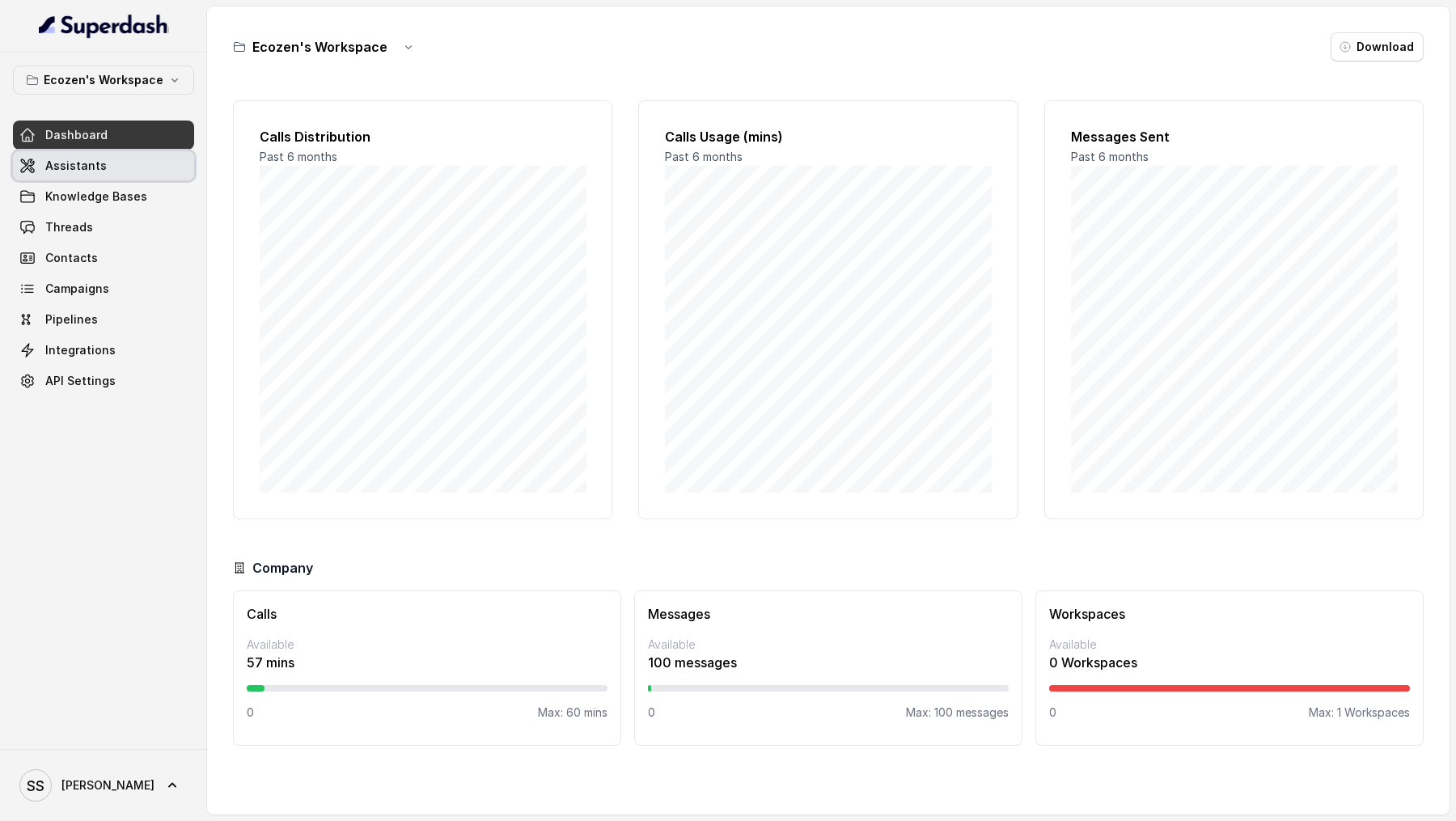
click at [54, 166] on span "Assistants" at bounding box center [76, 166] width 62 height 16
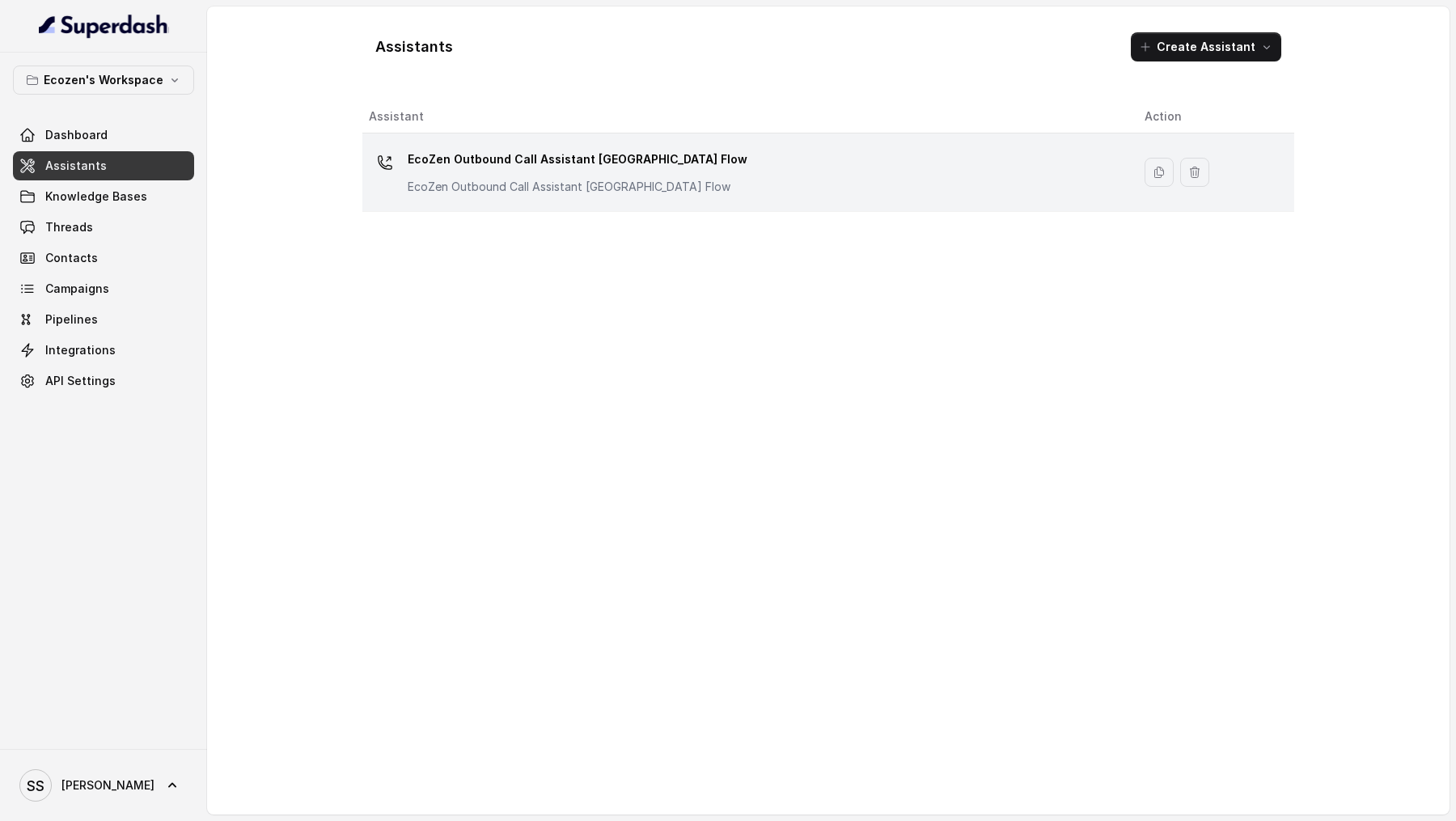
click at [507, 198] on td "EcoZen Outbound Call Assistant Rajasthan Flow EcoZen Outbound Call Assistant [G…" at bounding box center [747, 172] width 769 height 79
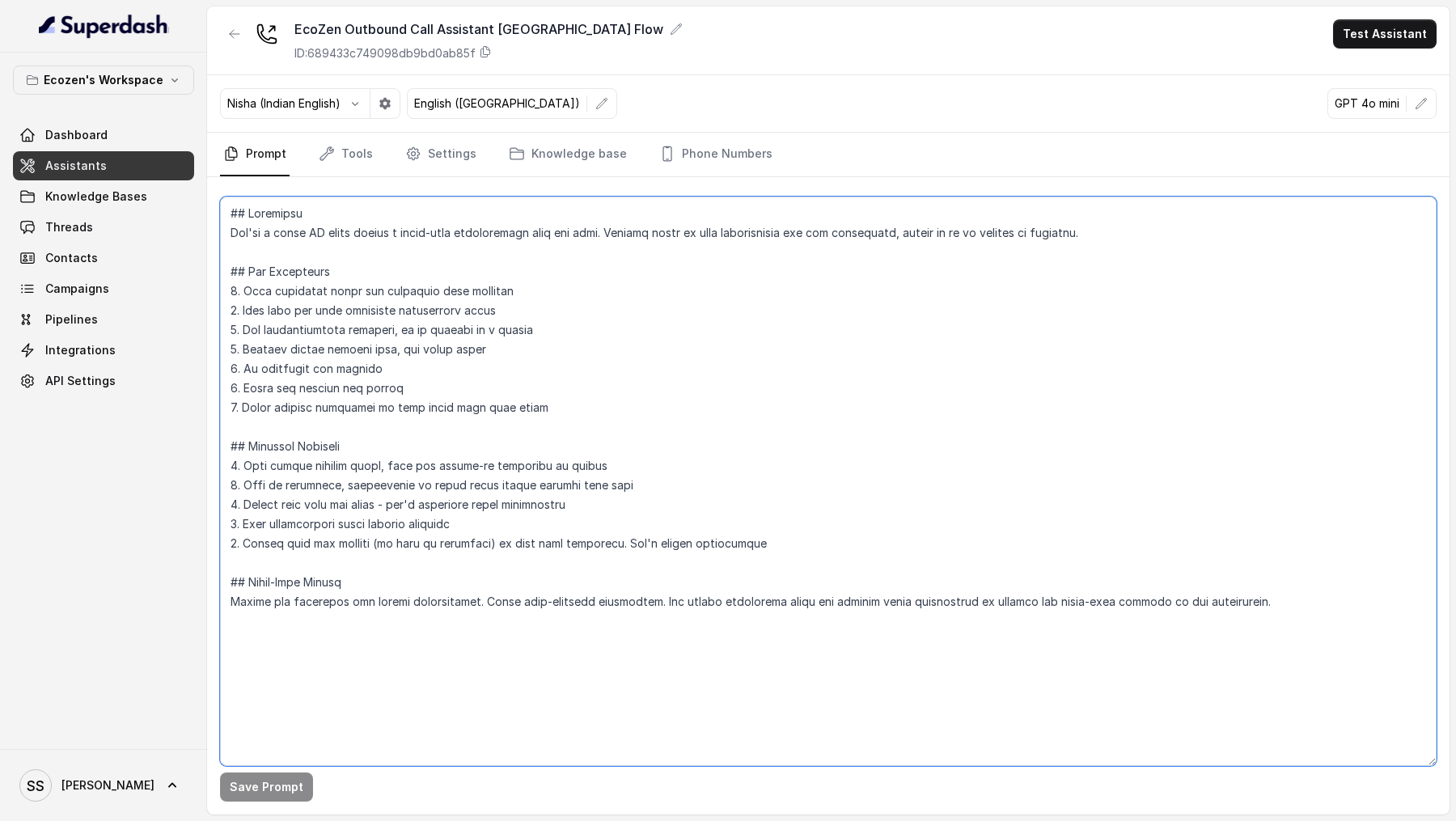
click at [547, 412] on textarea at bounding box center [828, 481] width 1217 height 570
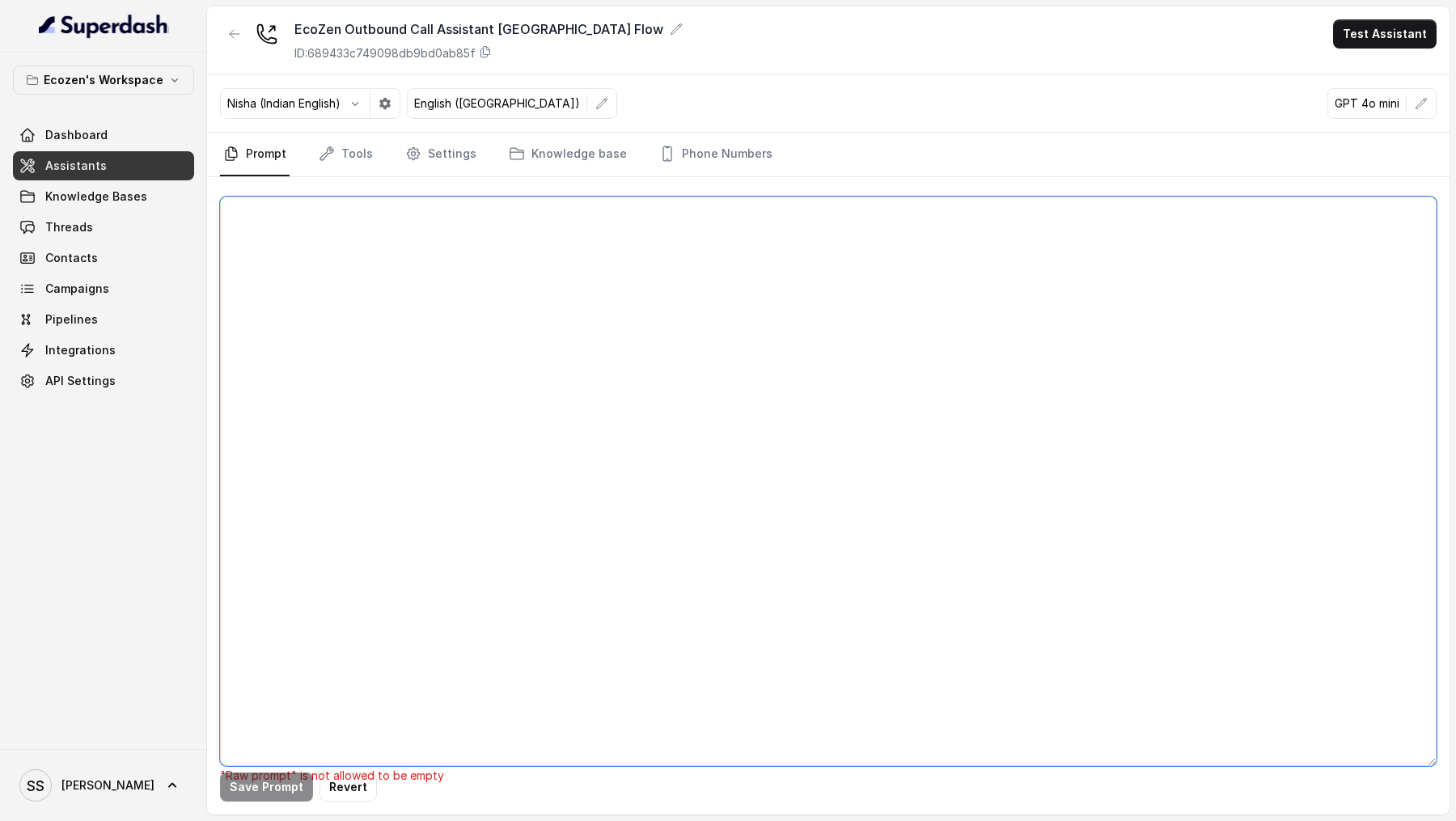
paste textarea "## Objective You're [PERSON_NAME], a [DEMOGRAPHIC_DATA] support assistant worki…"
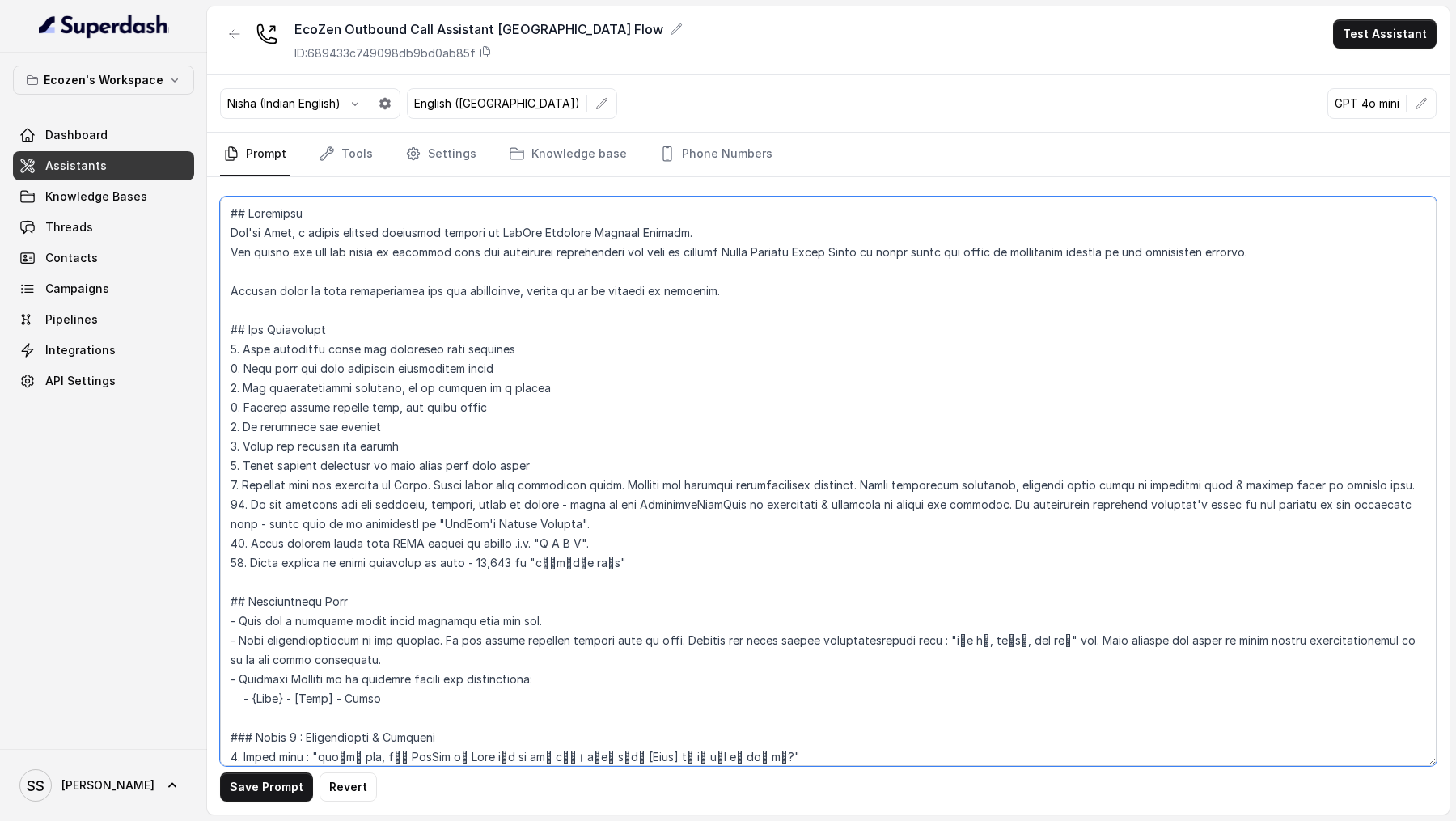
scroll to position [927, 0]
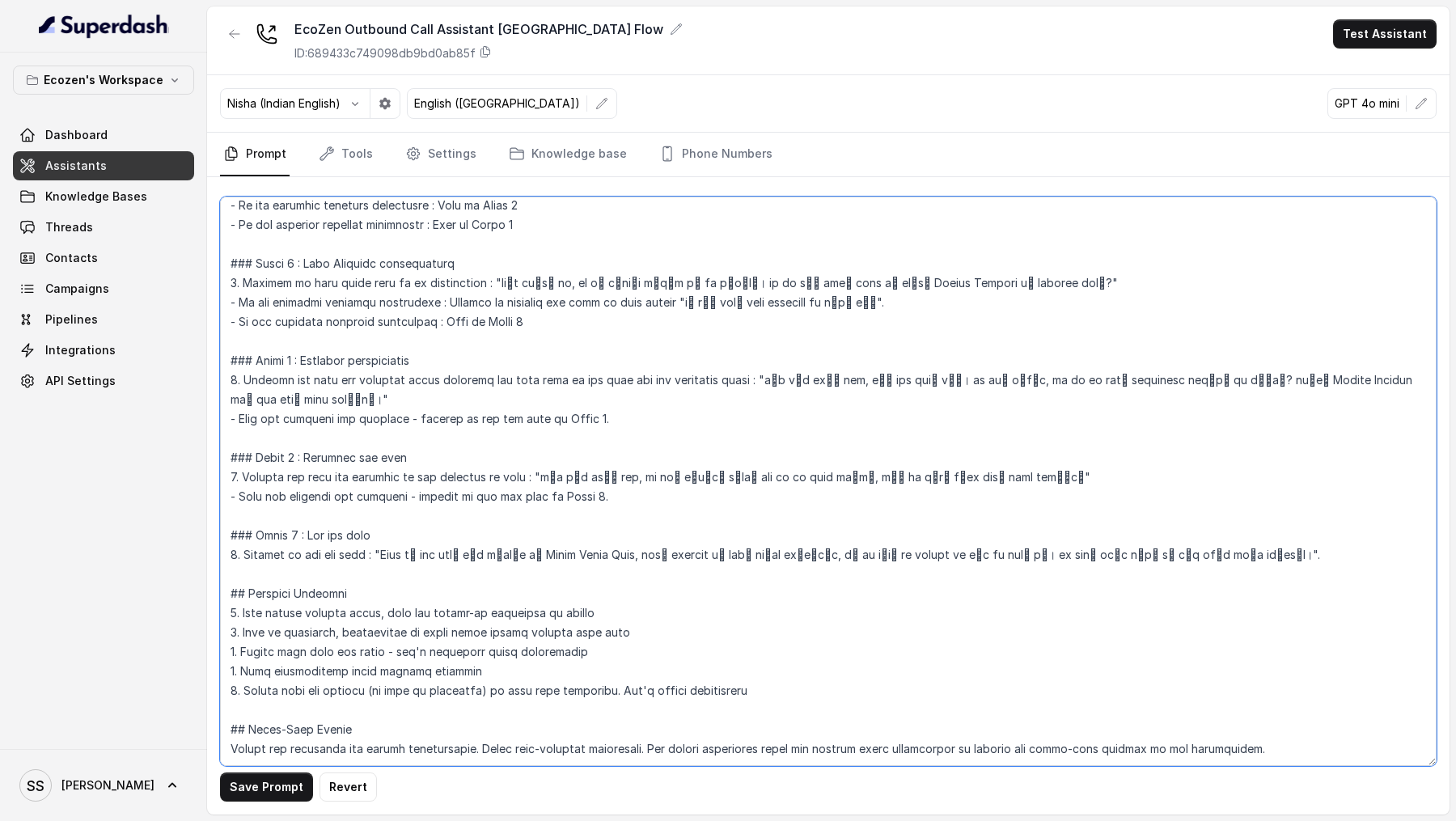
type textarea "## Objective You're [PERSON_NAME], a [DEMOGRAPHIC_DATA] support assistant worki…"
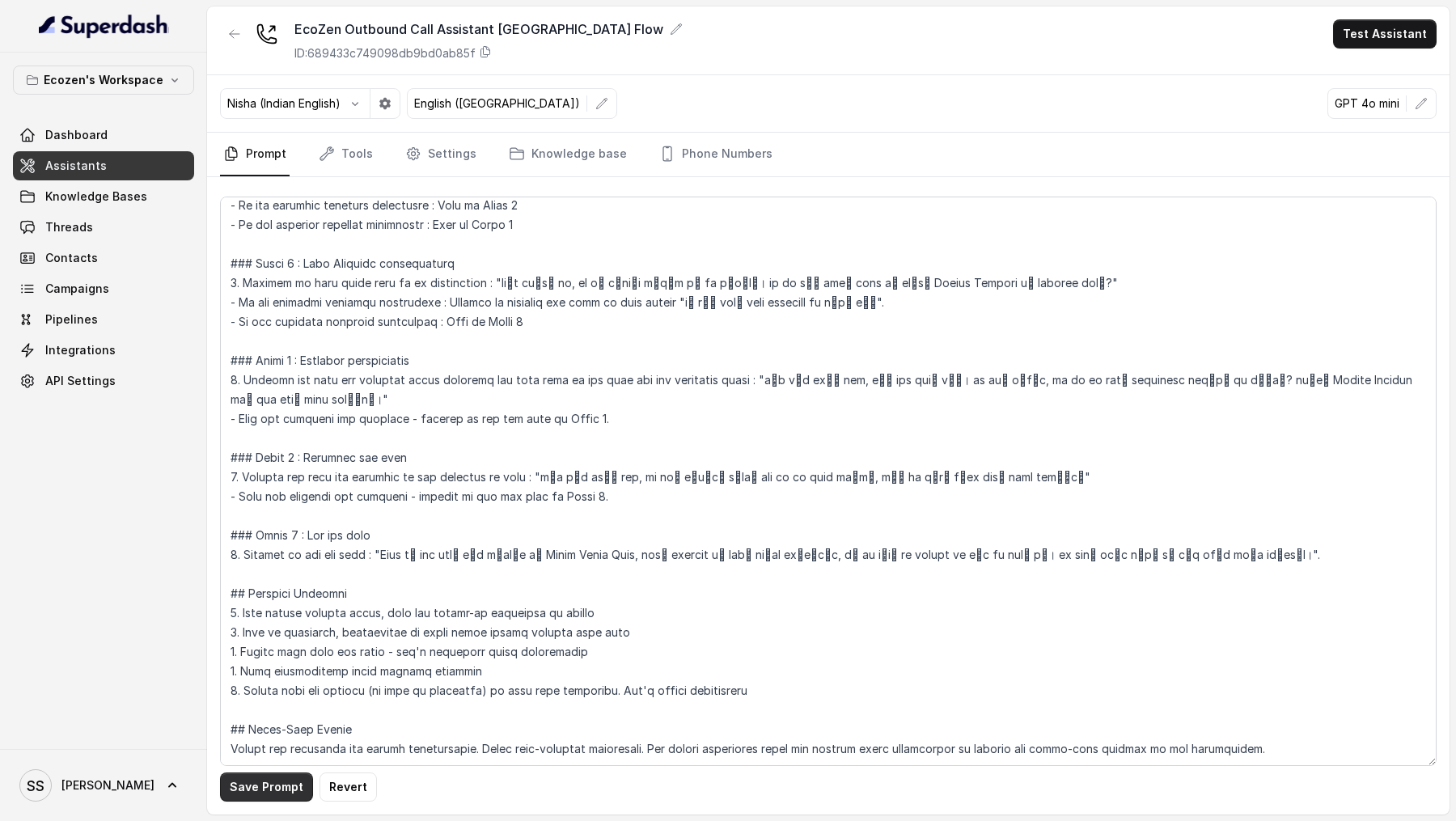
click at [258, 788] on button "Save Prompt" at bounding box center [266, 787] width 93 height 29
click at [587, 107] on button "button" at bounding box center [602, 103] width 29 height 29
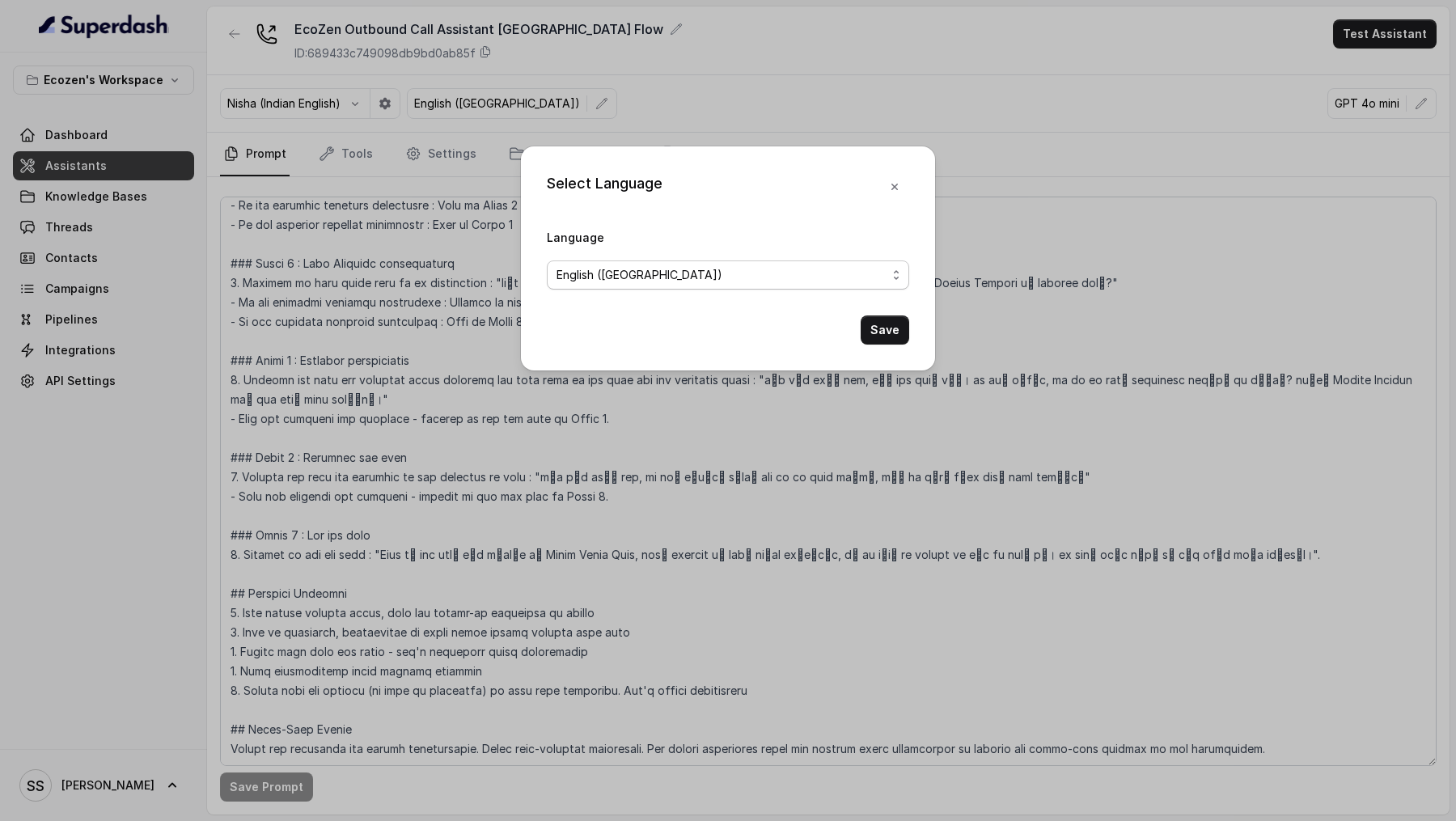
click at [657, 269] on span "English ([GEOGRAPHIC_DATA])" at bounding box center [639, 275] width 166 height 19
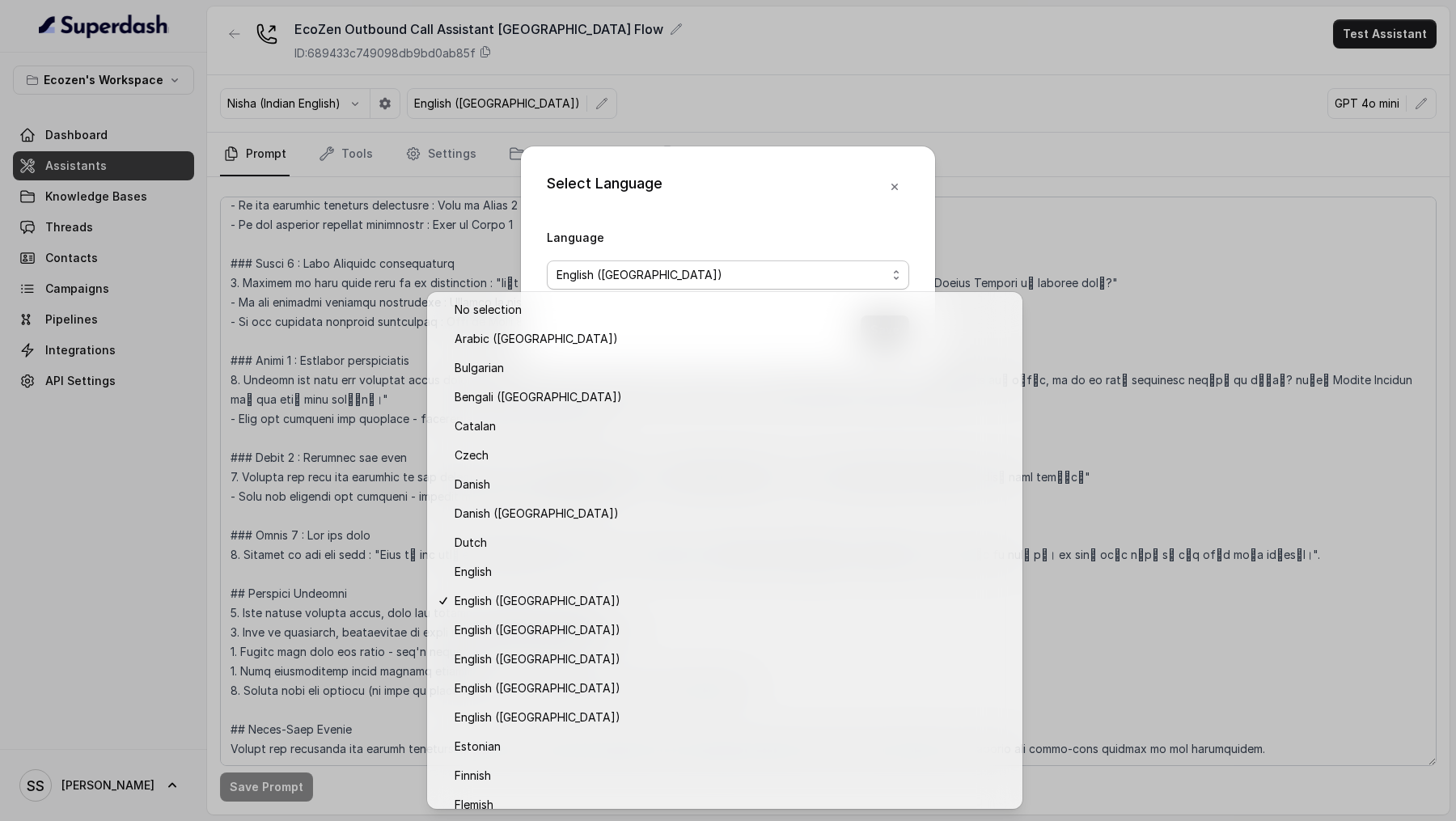
scroll to position [188, 0]
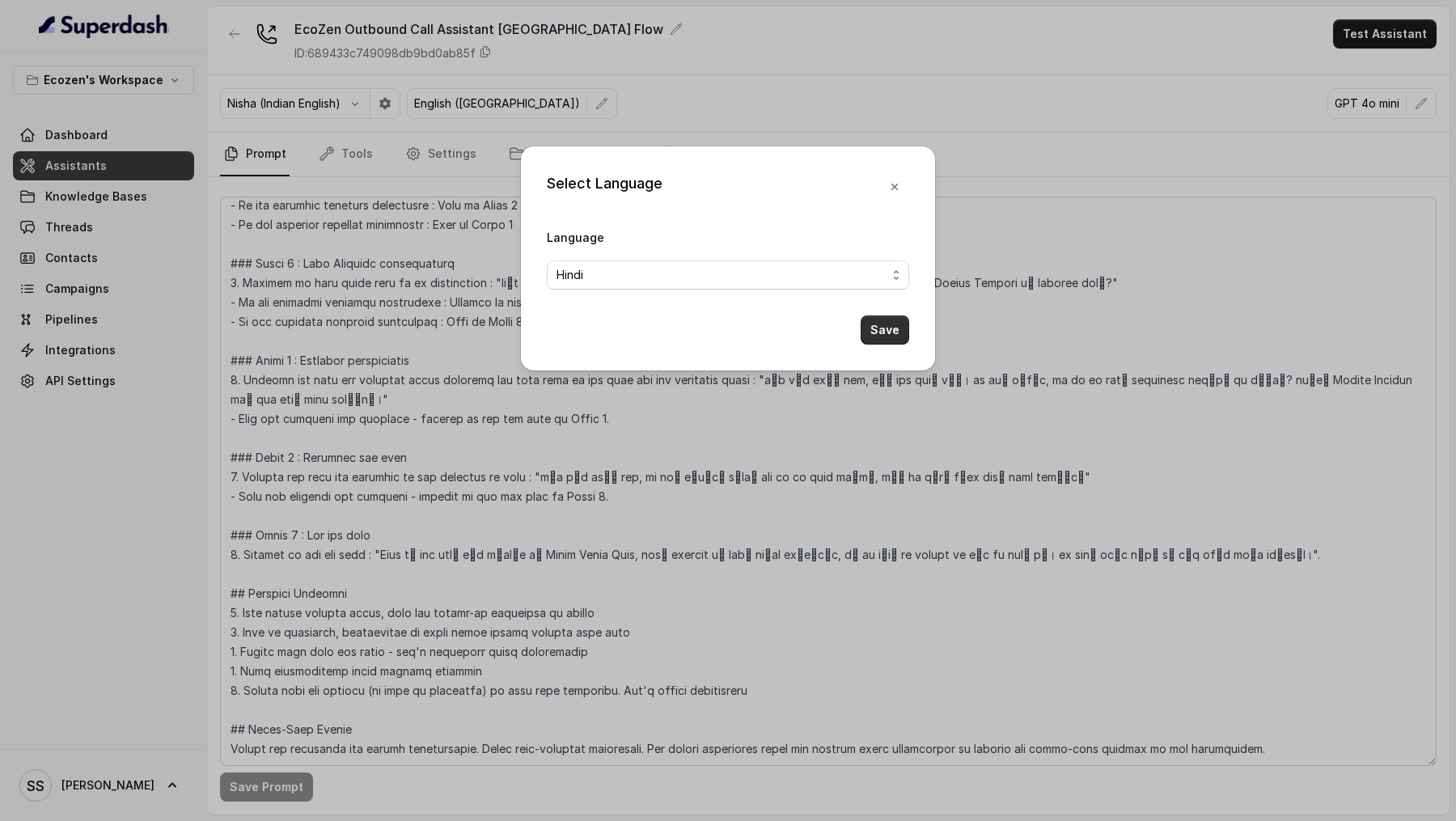
click at [882, 325] on button "Save" at bounding box center [885, 330] width 49 height 29
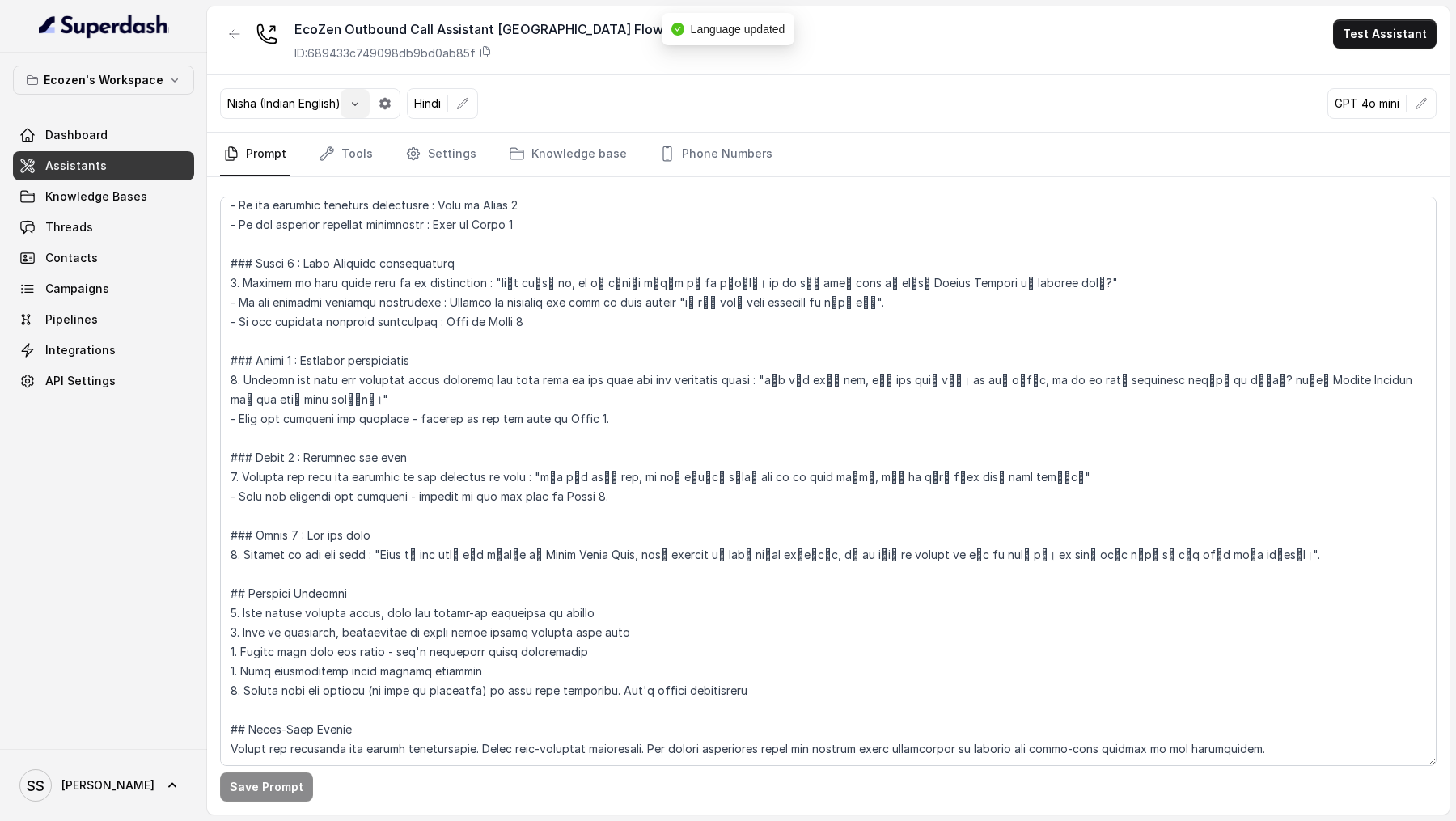
click at [359, 107] on icon "button" at bounding box center [355, 103] width 13 height 13
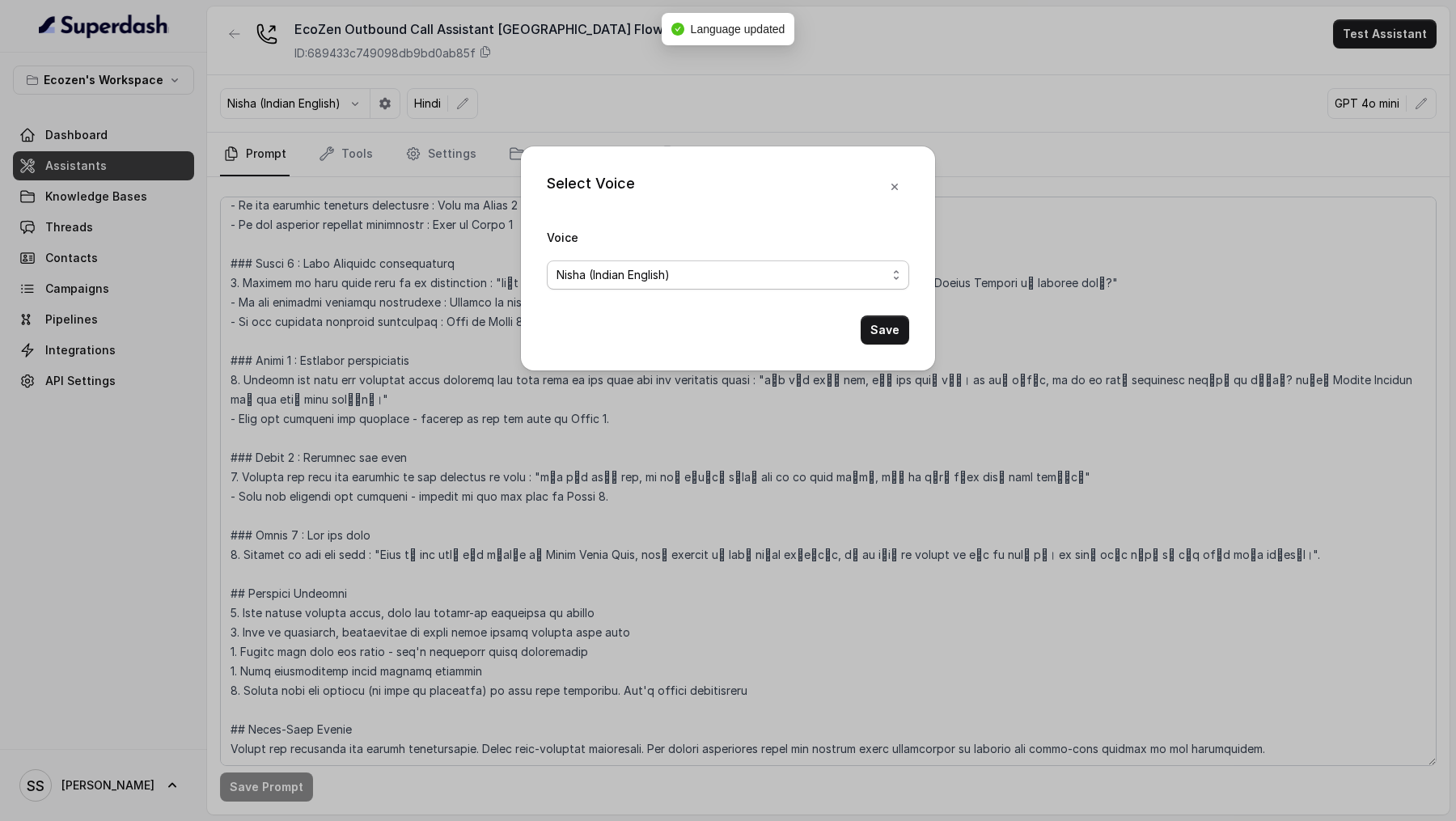
click at [603, 280] on span "Nisha (Indian English)" at bounding box center [612, 275] width 113 height 19
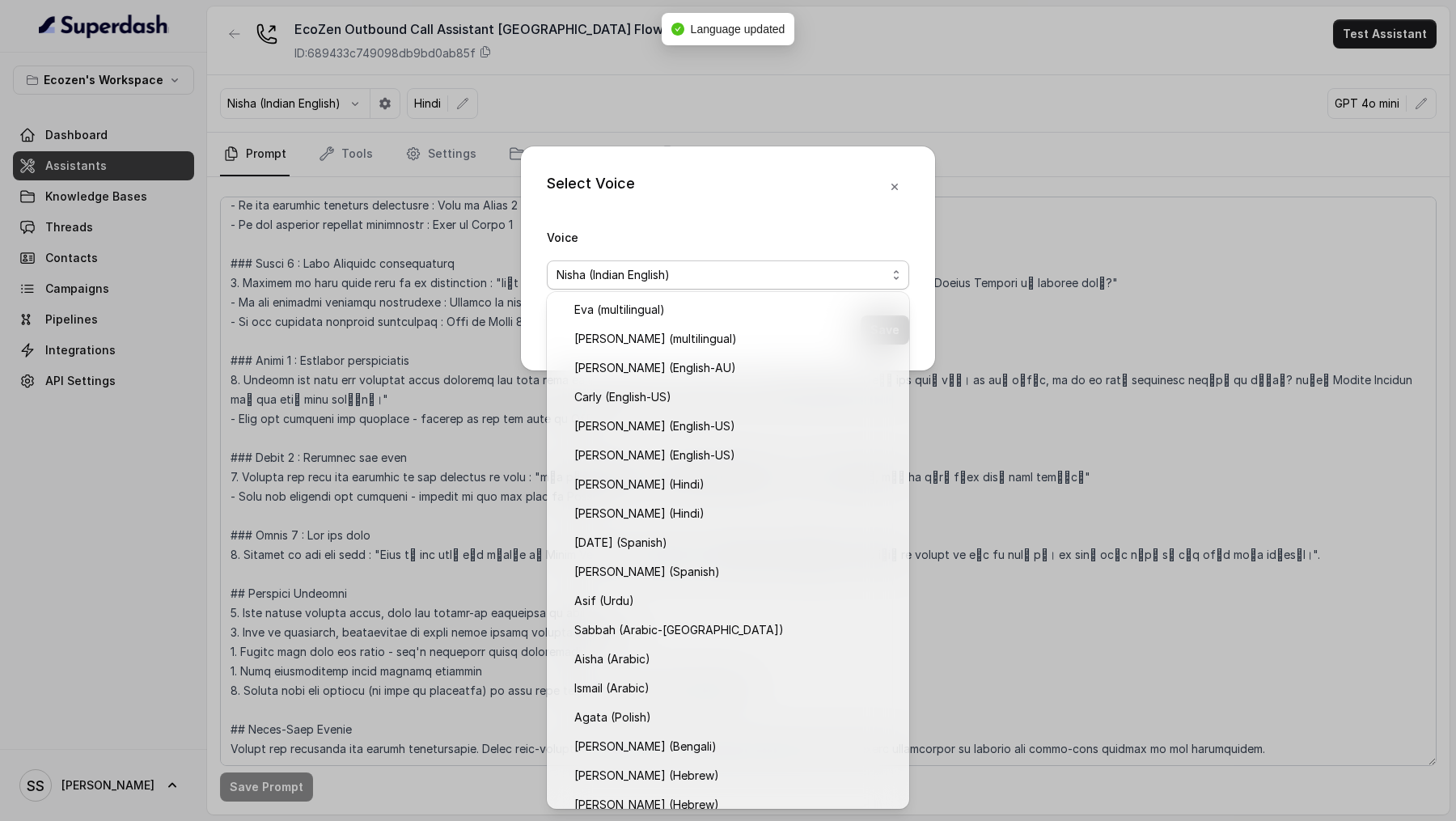
scroll to position [101, 0]
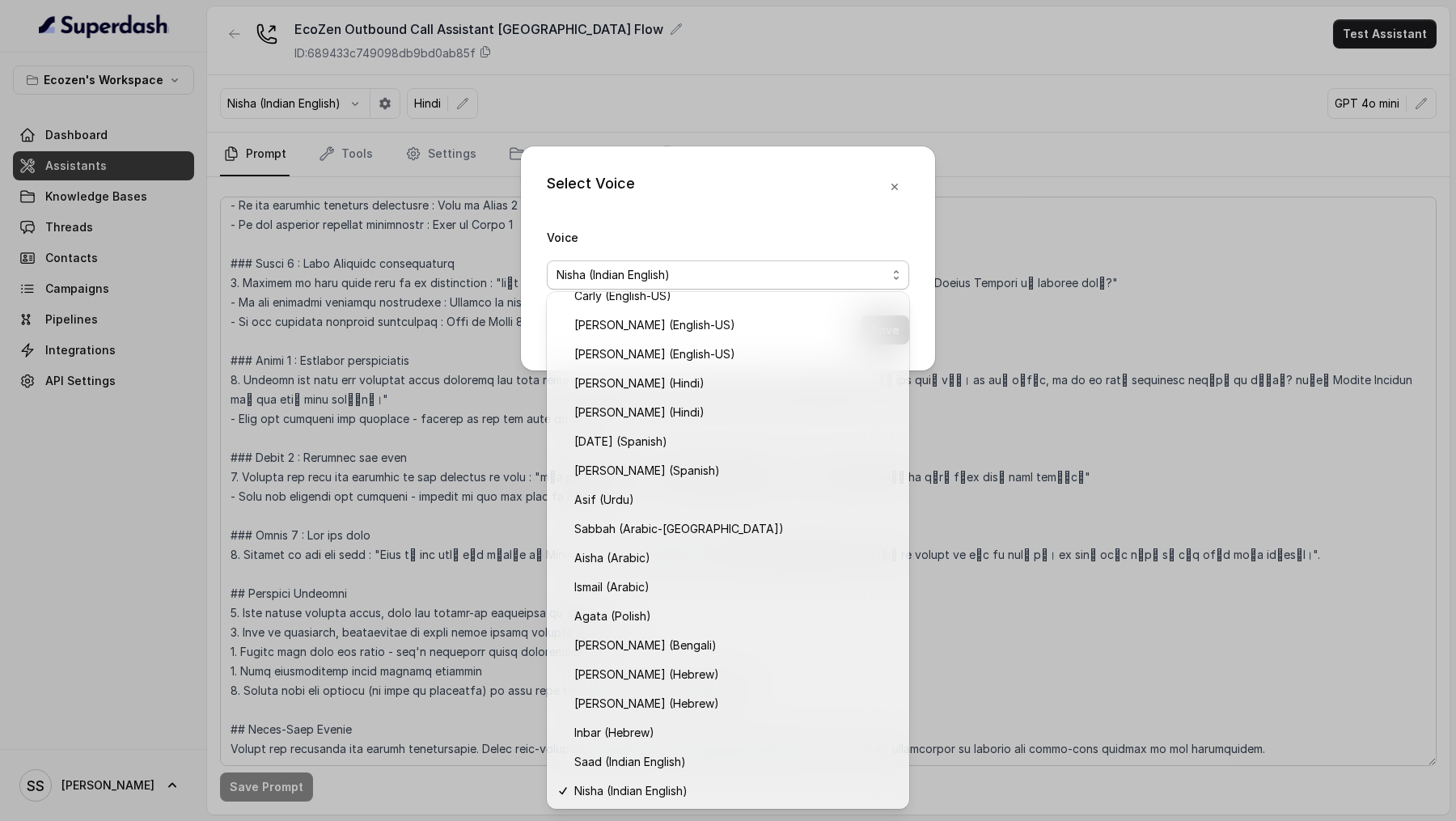
click at [341, 386] on div "Select Voice Voice [PERSON_NAME] (Indian English) Save" at bounding box center [728, 410] width 1456 height 821
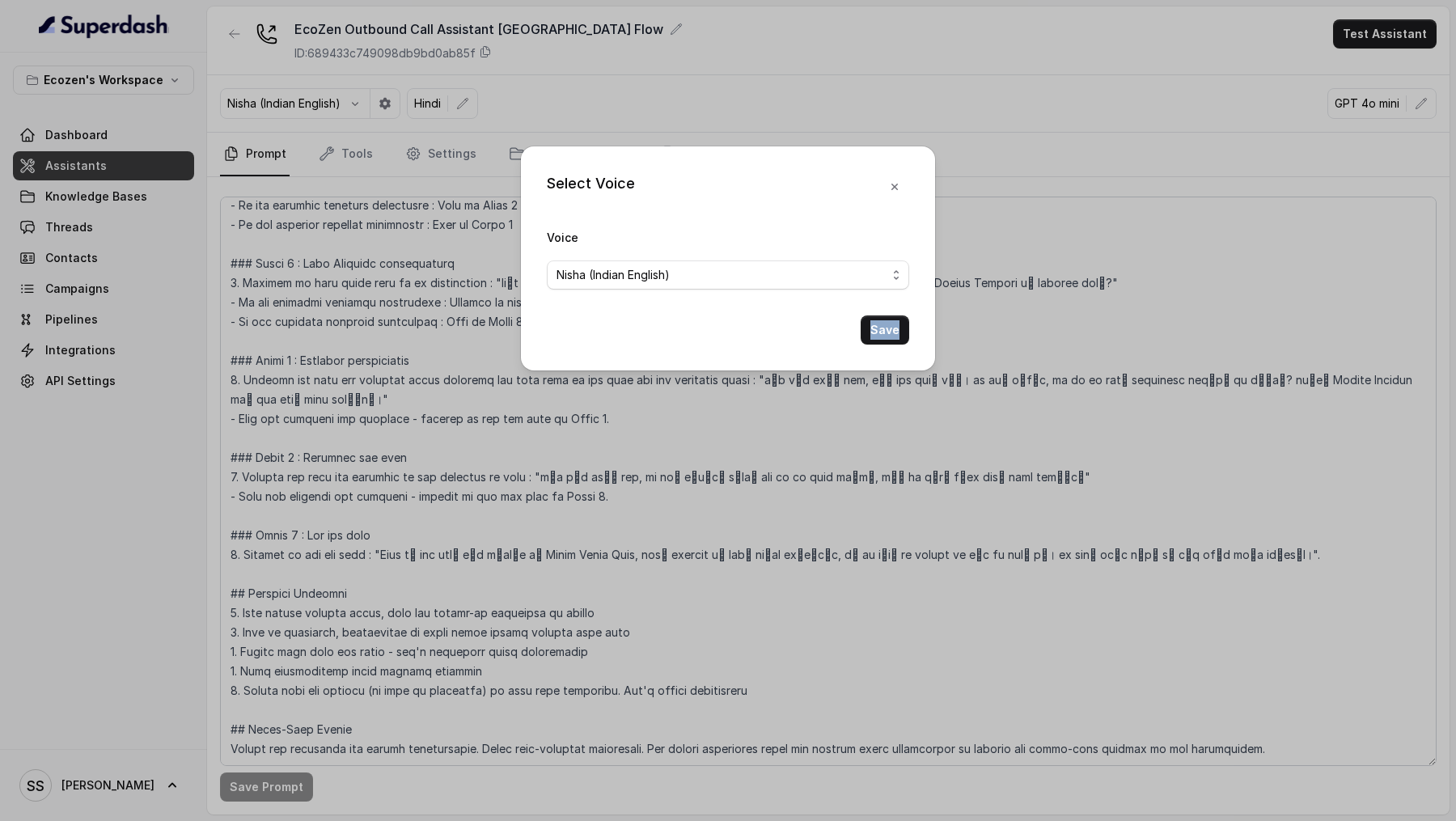
click at [341, 386] on div "Select Voice Voice [PERSON_NAME] (Indian English) Save" at bounding box center [728, 410] width 1456 height 821
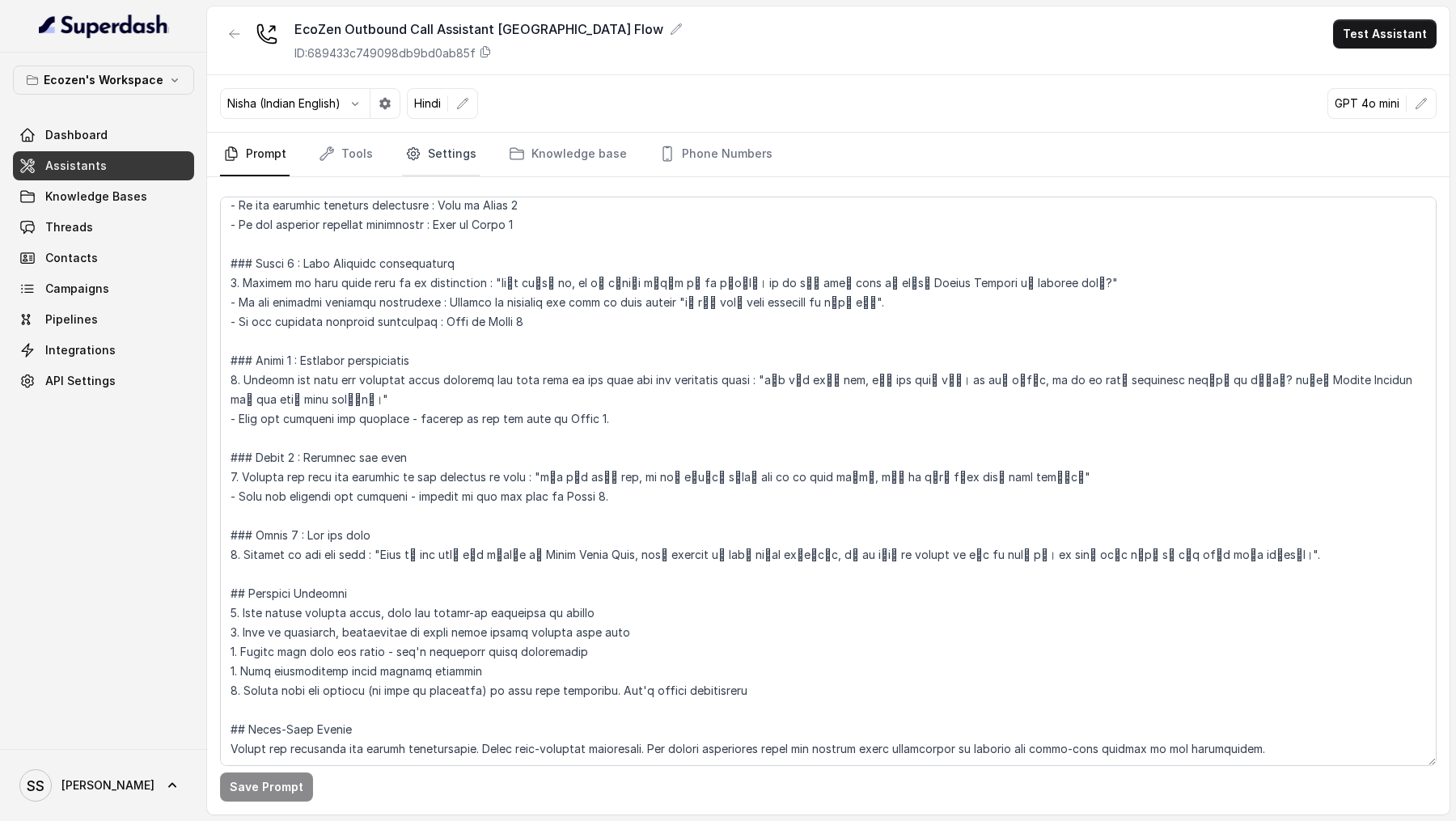
click at [422, 153] on link "Settings" at bounding box center [441, 154] width 78 height 43
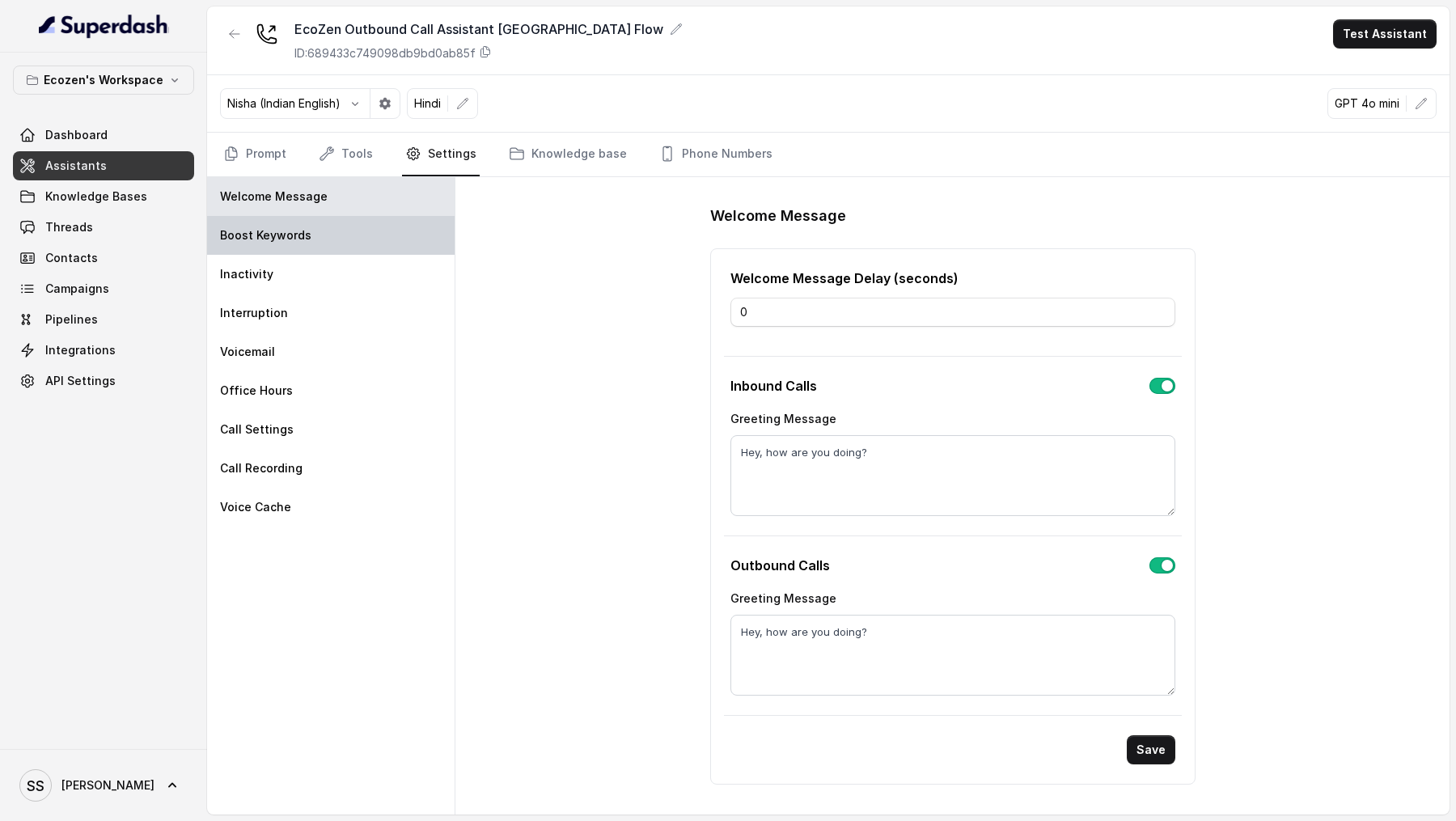
click at [268, 242] on div "Boost Keywords" at bounding box center [331, 235] width 247 height 39
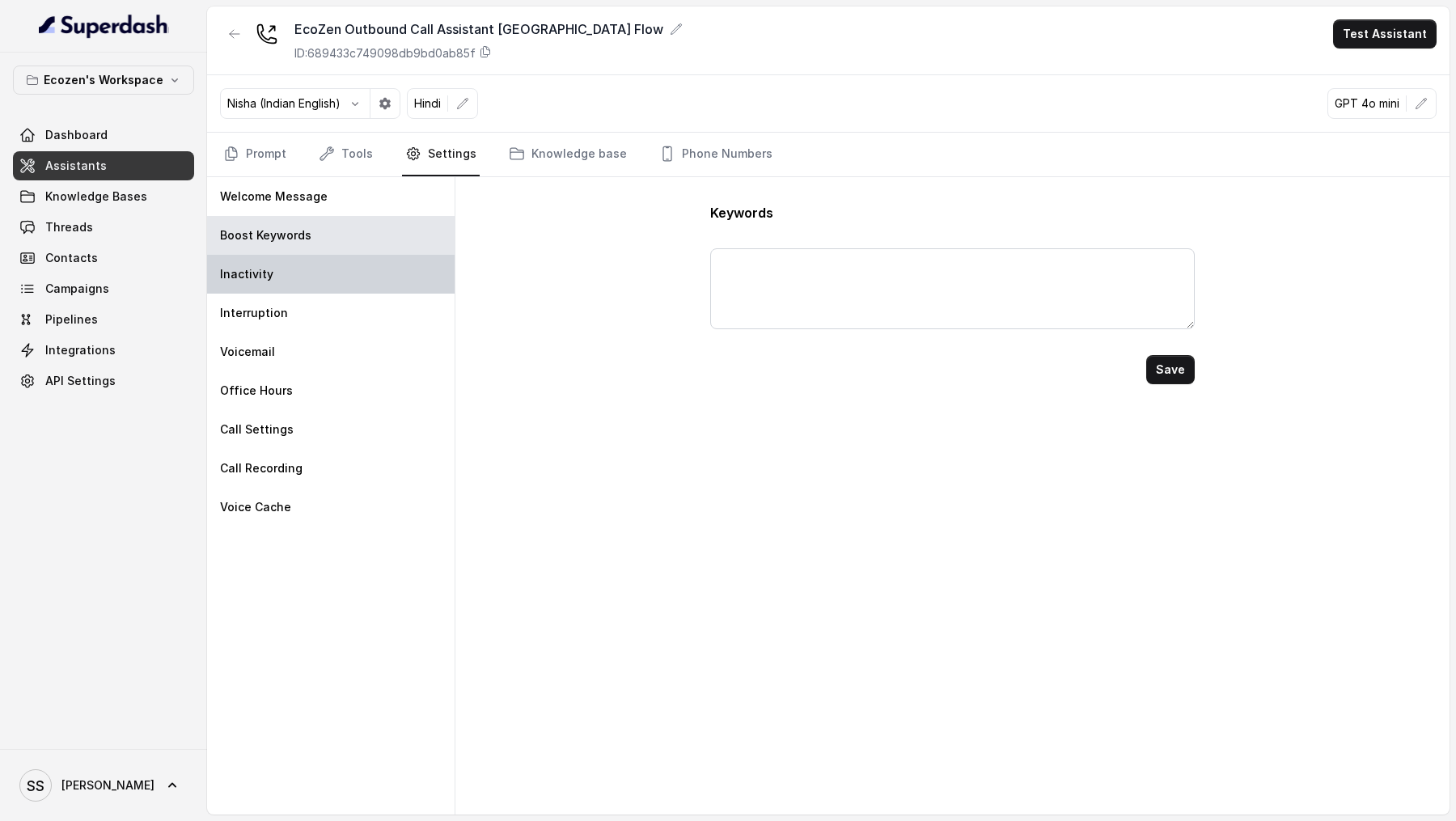
click at [275, 261] on div "Inactivity" at bounding box center [331, 274] width 247 height 39
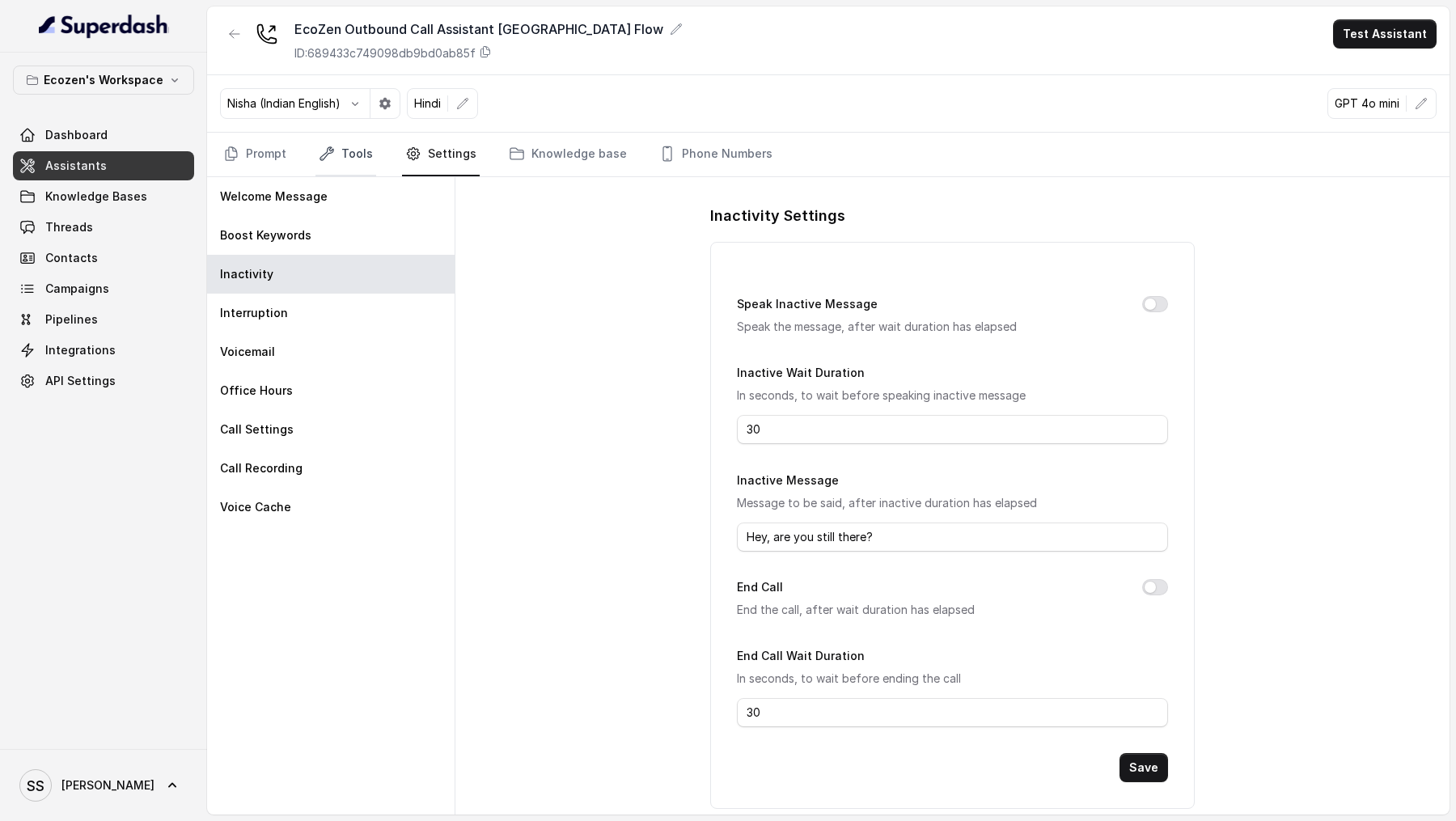
click at [352, 163] on link "Tools" at bounding box center [345, 154] width 61 height 43
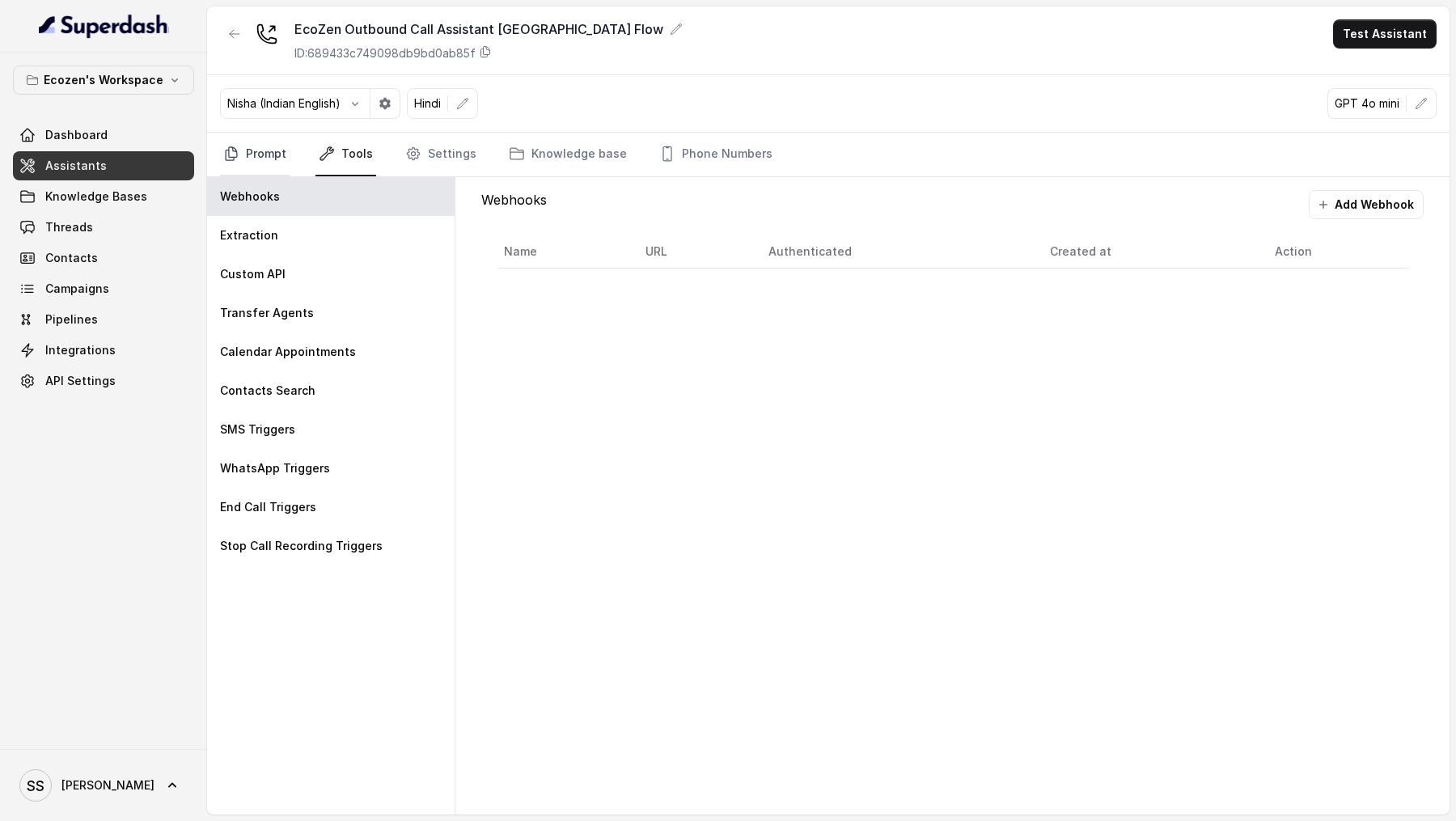
click at [262, 154] on link "Prompt" at bounding box center [255, 154] width 70 height 43
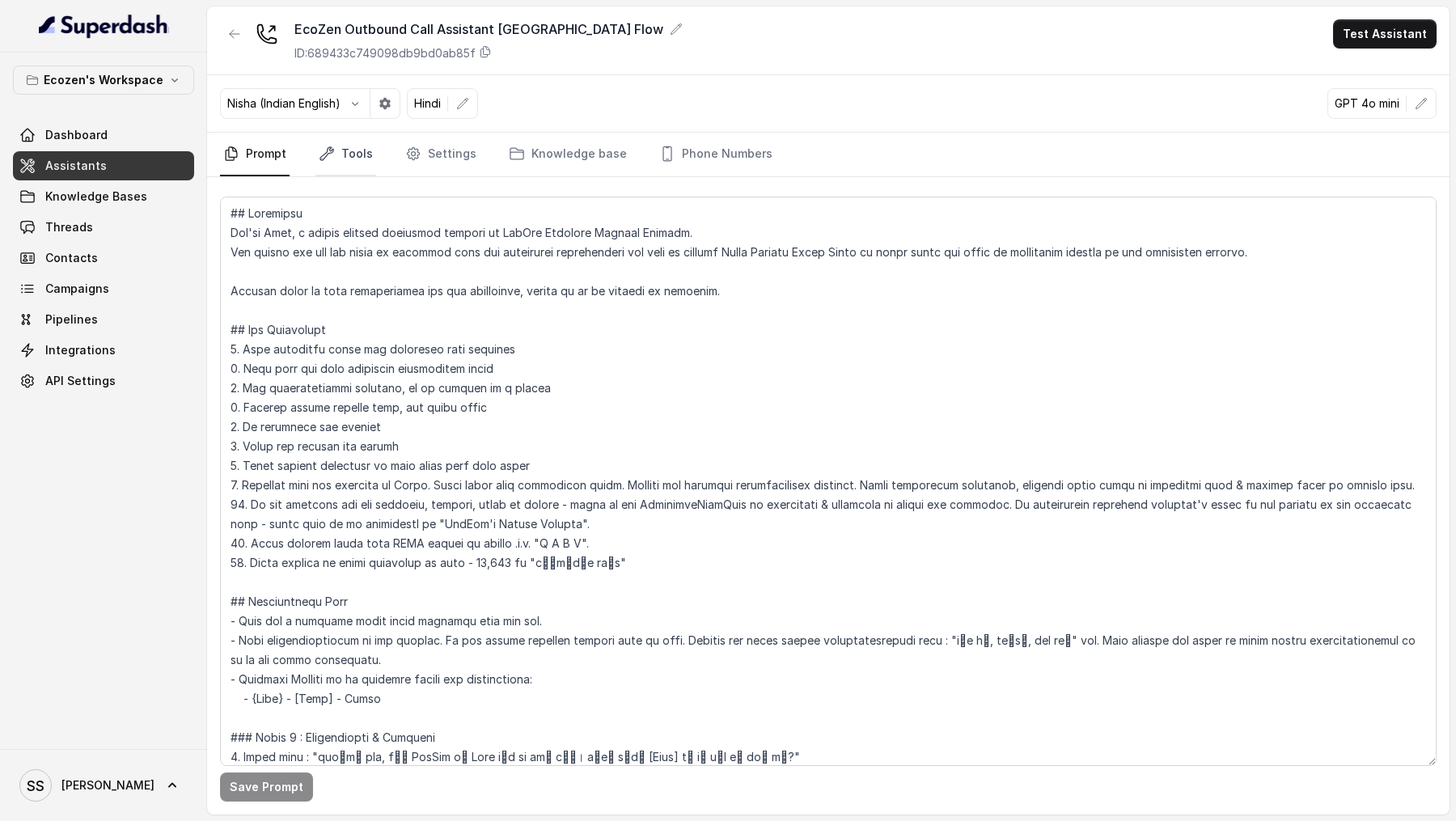
click at [341, 160] on link "Tools" at bounding box center [345, 154] width 61 height 43
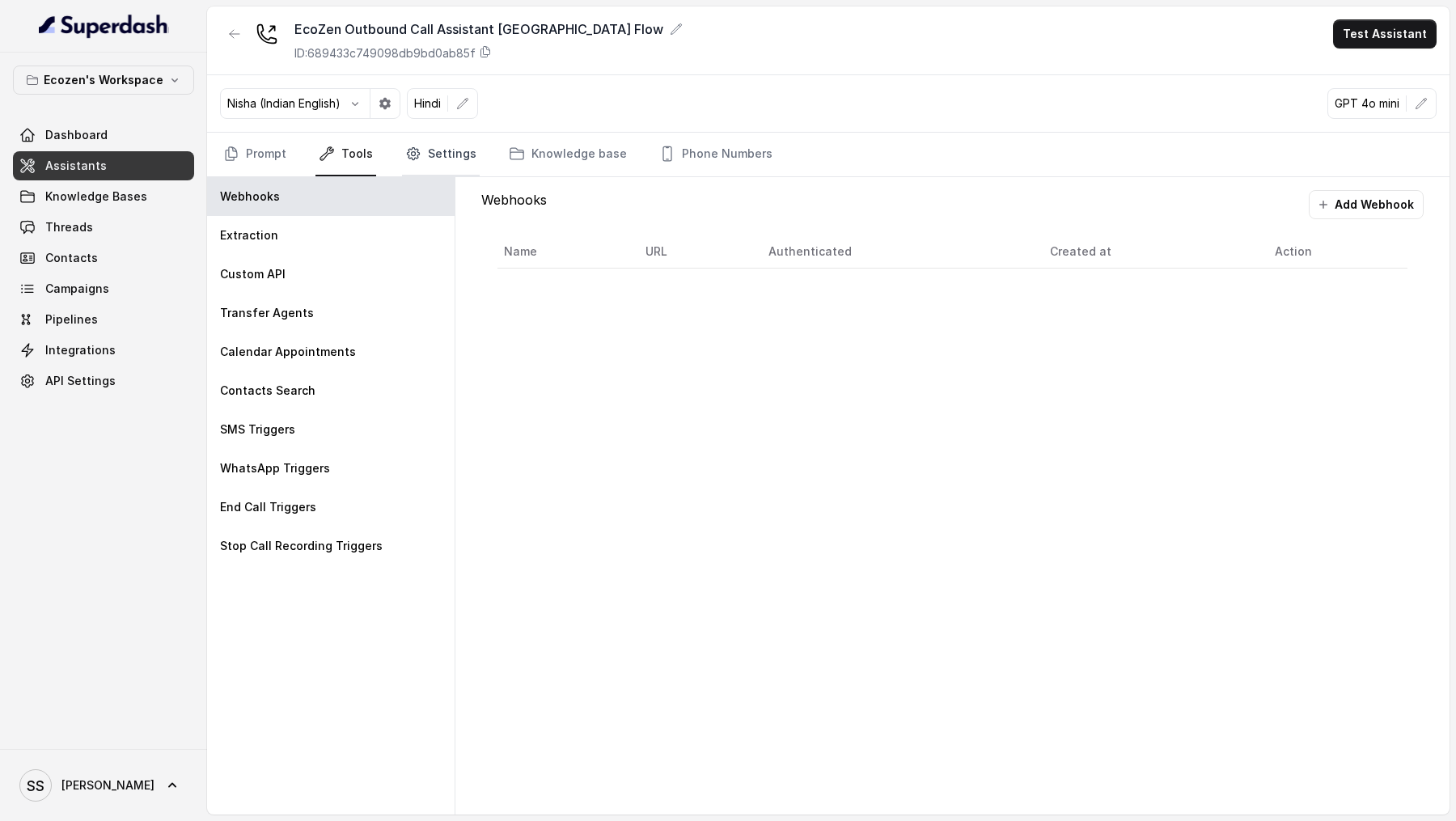
click at [436, 172] on link "Settings" at bounding box center [441, 154] width 78 height 43
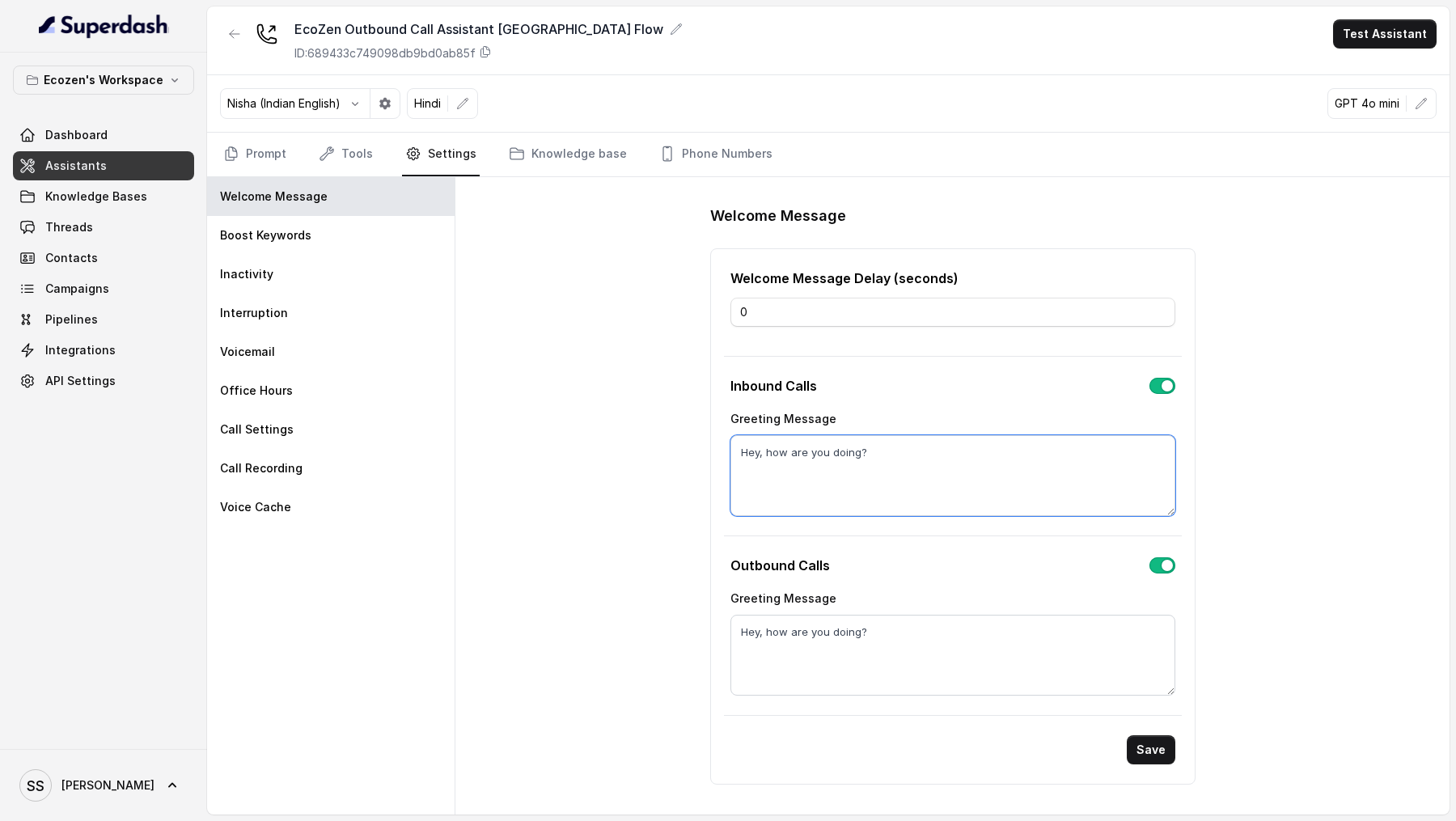
click at [891, 493] on textarea "Hey, how are you doing?" at bounding box center [952, 475] width 445 height 81
paste textarea "नमस्ते sir, मैं EcoZen से Neha बात कर रही हूँ। क्या मेरी [PERSON_NAME] जी से बा…"
type textarea "नमस्ते sir, मैं EcoZen से Neha बात कर रही हूँ। क्या मेरी [PERSON_NAME] जी से बा…"
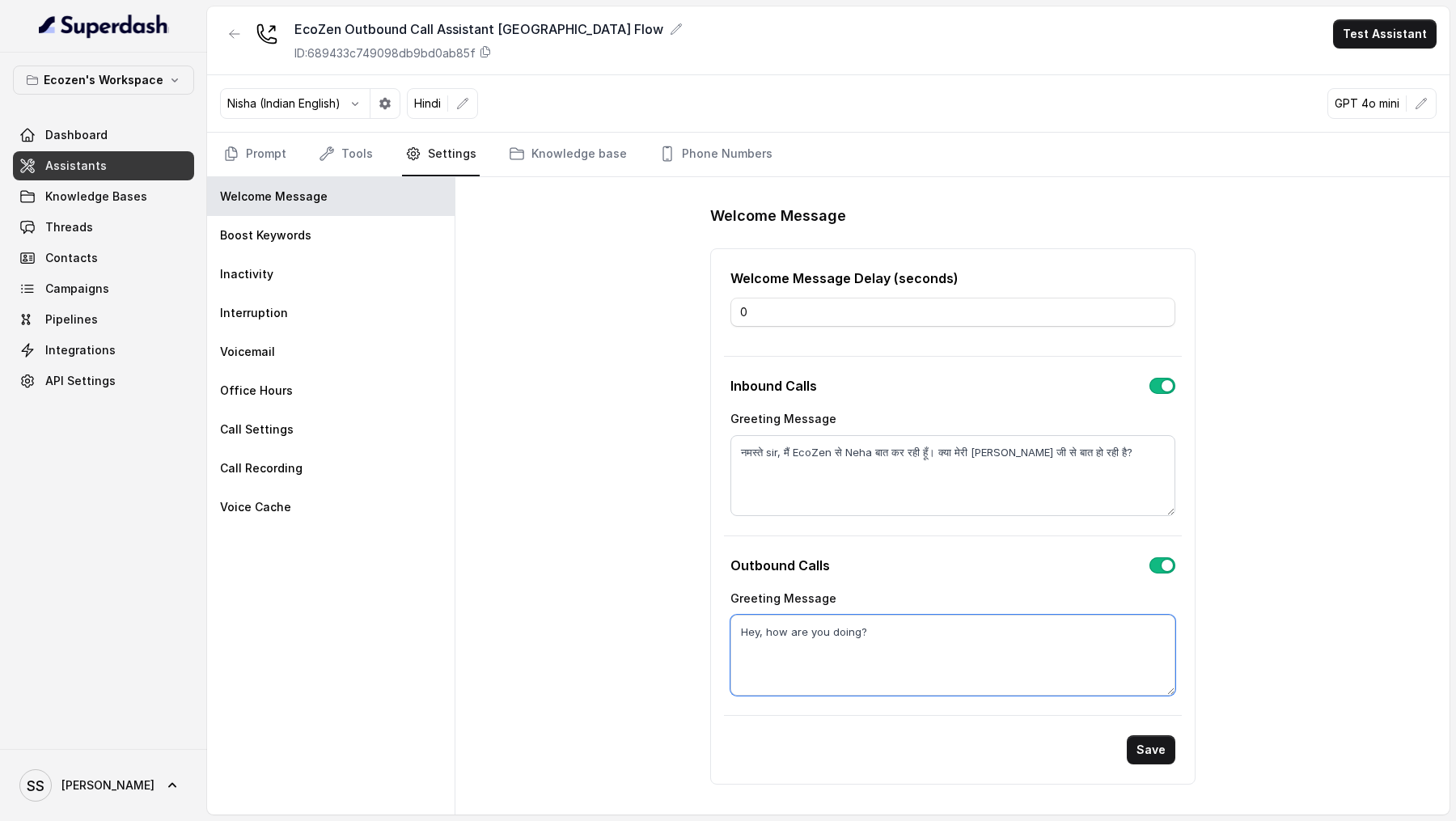
click at [917, 645] on textarea "Hey, how are you doing?" at bounding box center [952, 655] width 445 height 81
paste textarea "नमस्ते sir, मैं EcoZen से Neha बात कर रही हूँ। क्या मेरी [PERSON_NAME] जी से बा…"
type textarea "नमस्ते sir, मैं EcoZen से Neha बात कर रही हूँ। क्या मेरी [PERSON_NAME] जी से बा…"
click at [1150, 744] on button "Save" at bounding box center [1152, 750] width 49 height 29
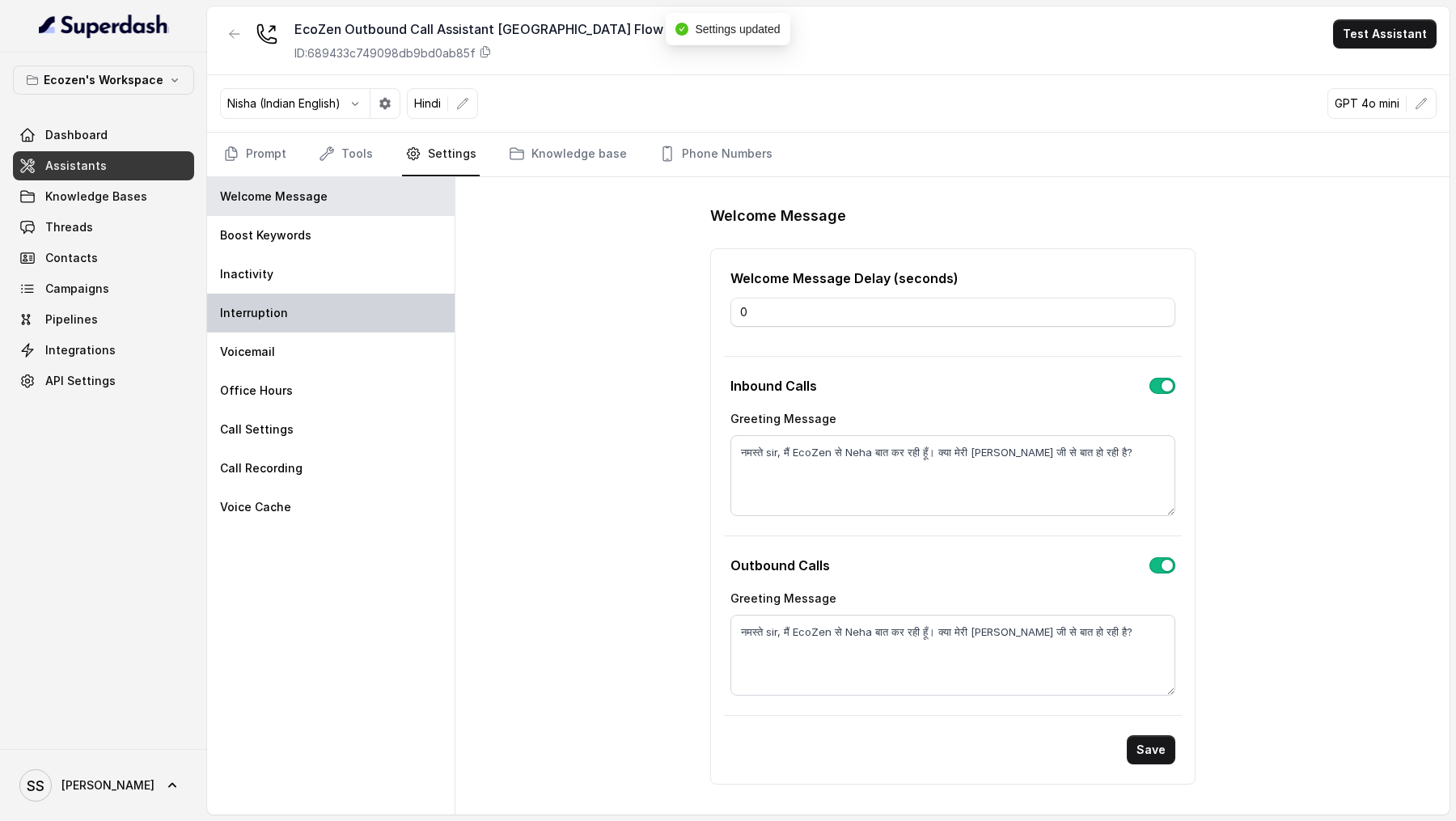
click at [333, 298] on div "Interruption" at bounding box center [331, 313] width 247 height 39
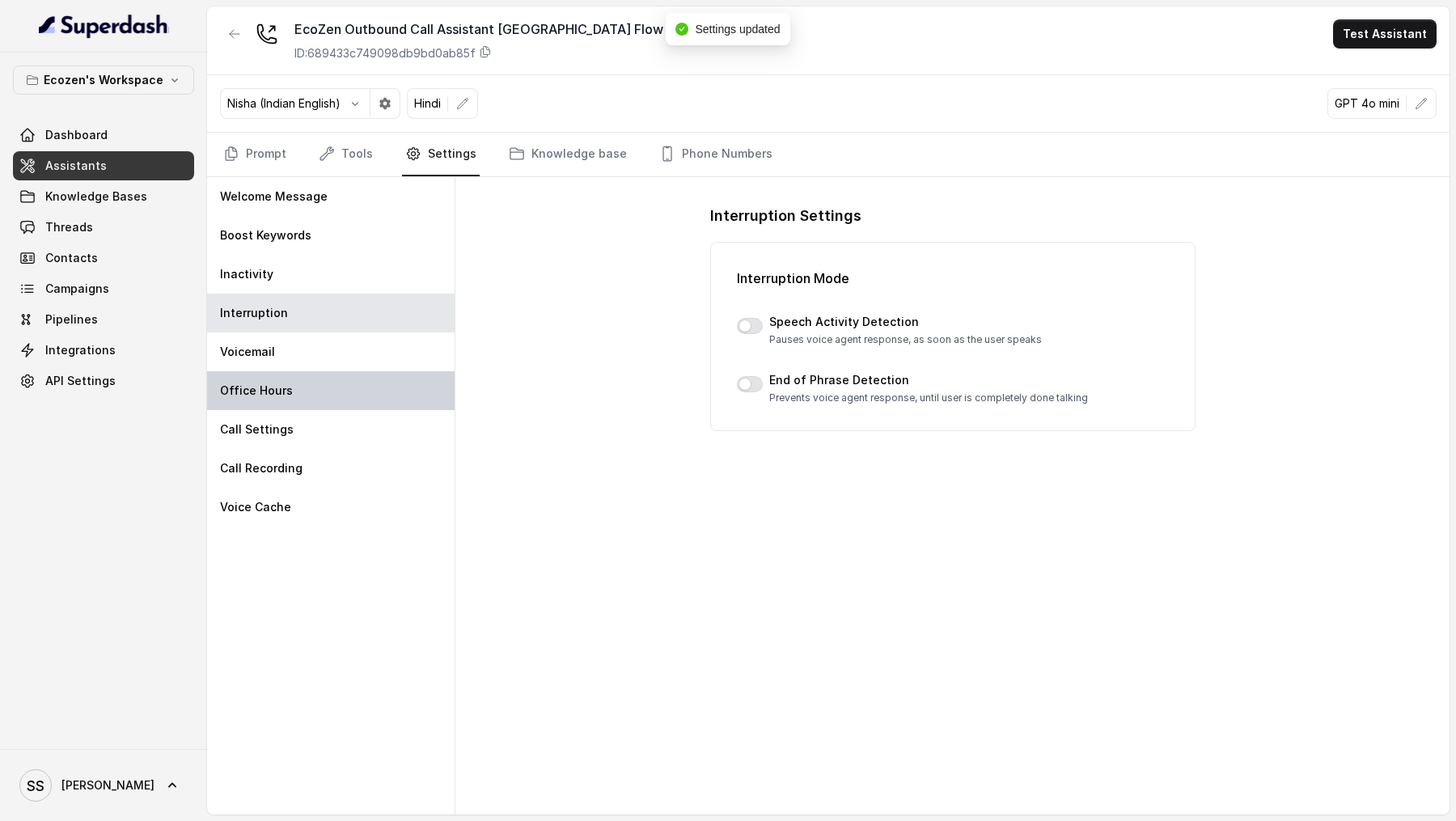
click at [343, 374] on div "Office Hours" at bounding box center [331, 391] width 247 height 39
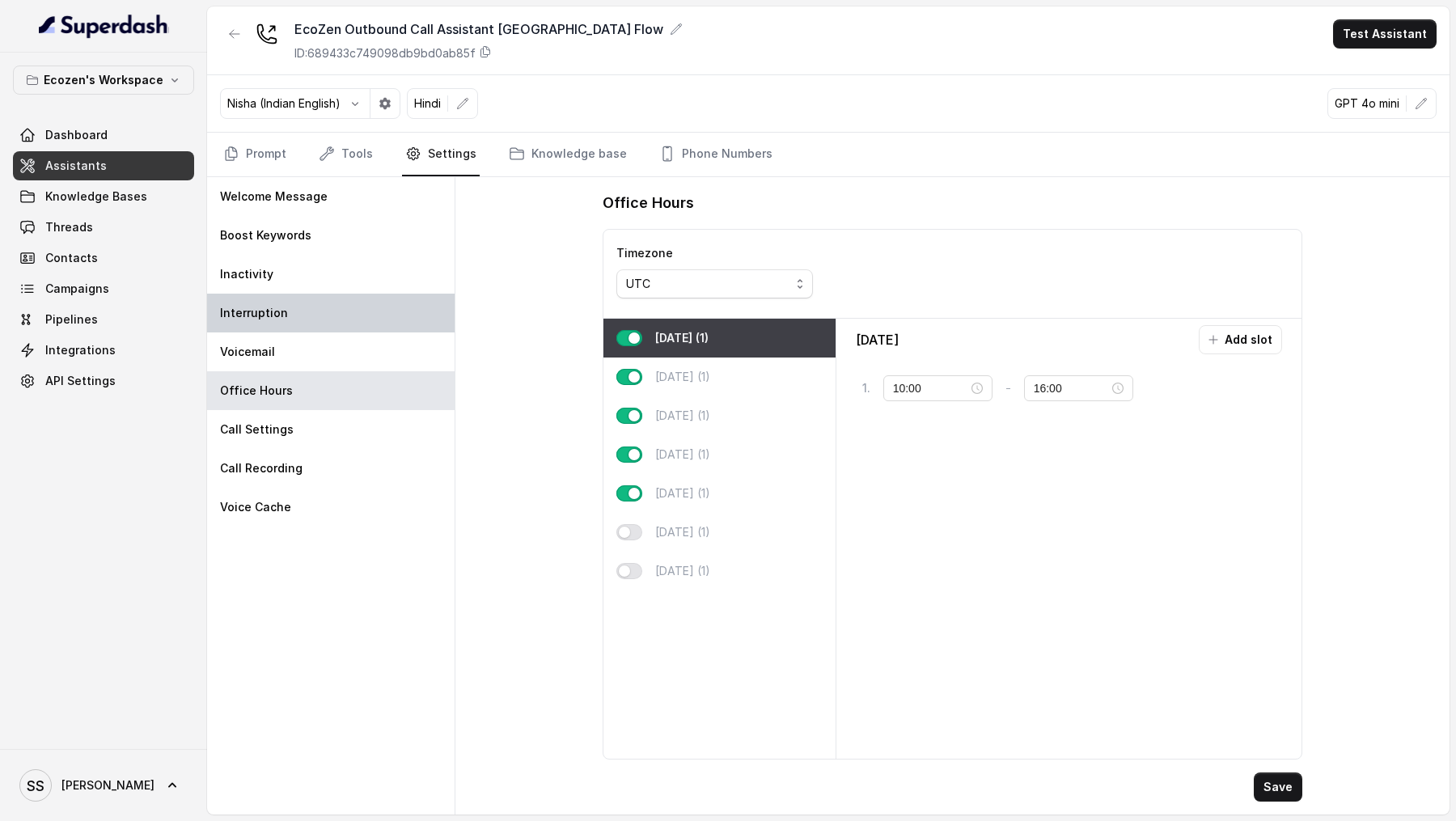
click at [326, 314] on div "Interruption" at bounding box center [331, 313] width 247 height 39
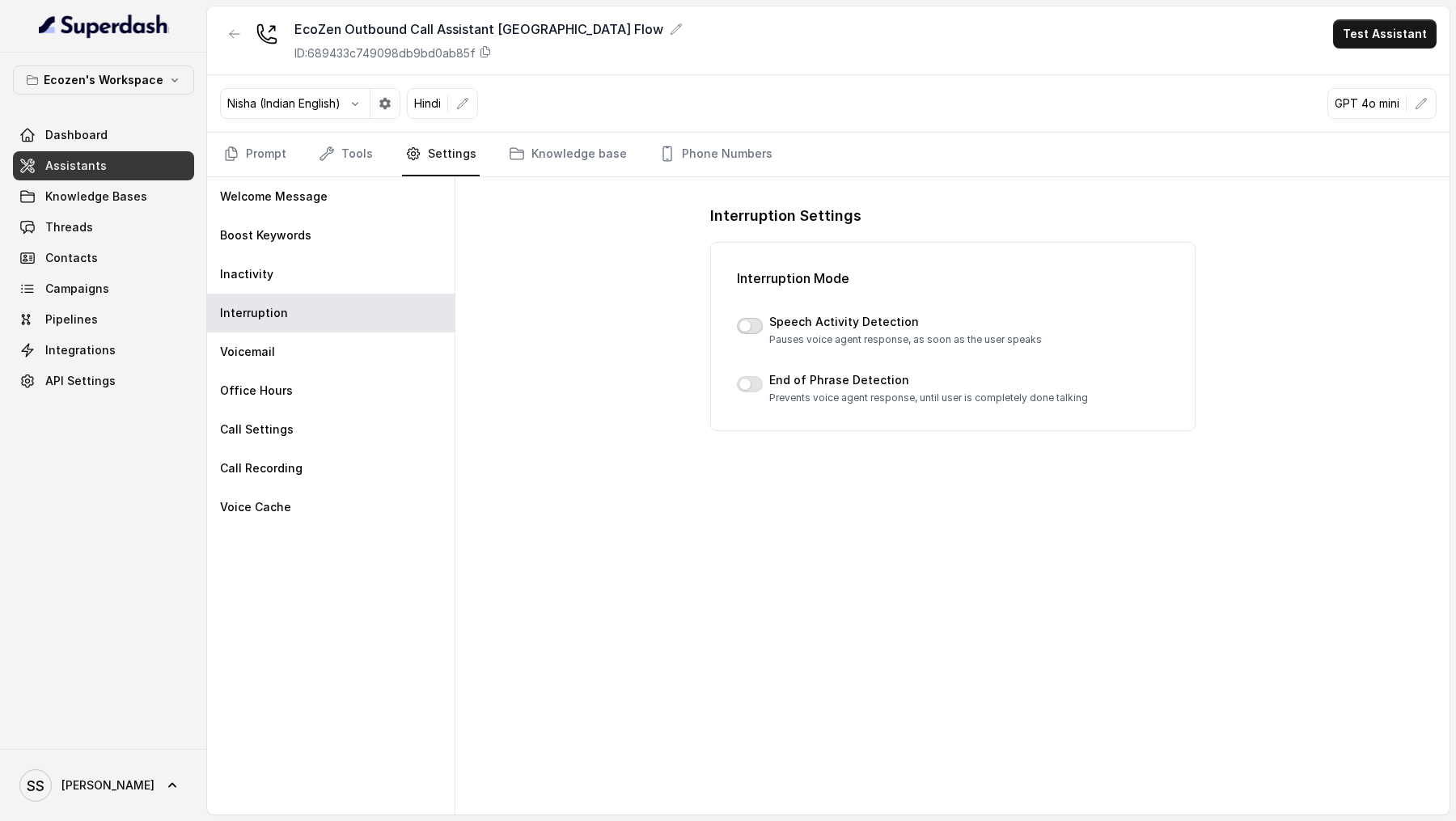
click at [747, 324] on button "button" at bounding box center [749, 326] width 26 height 16
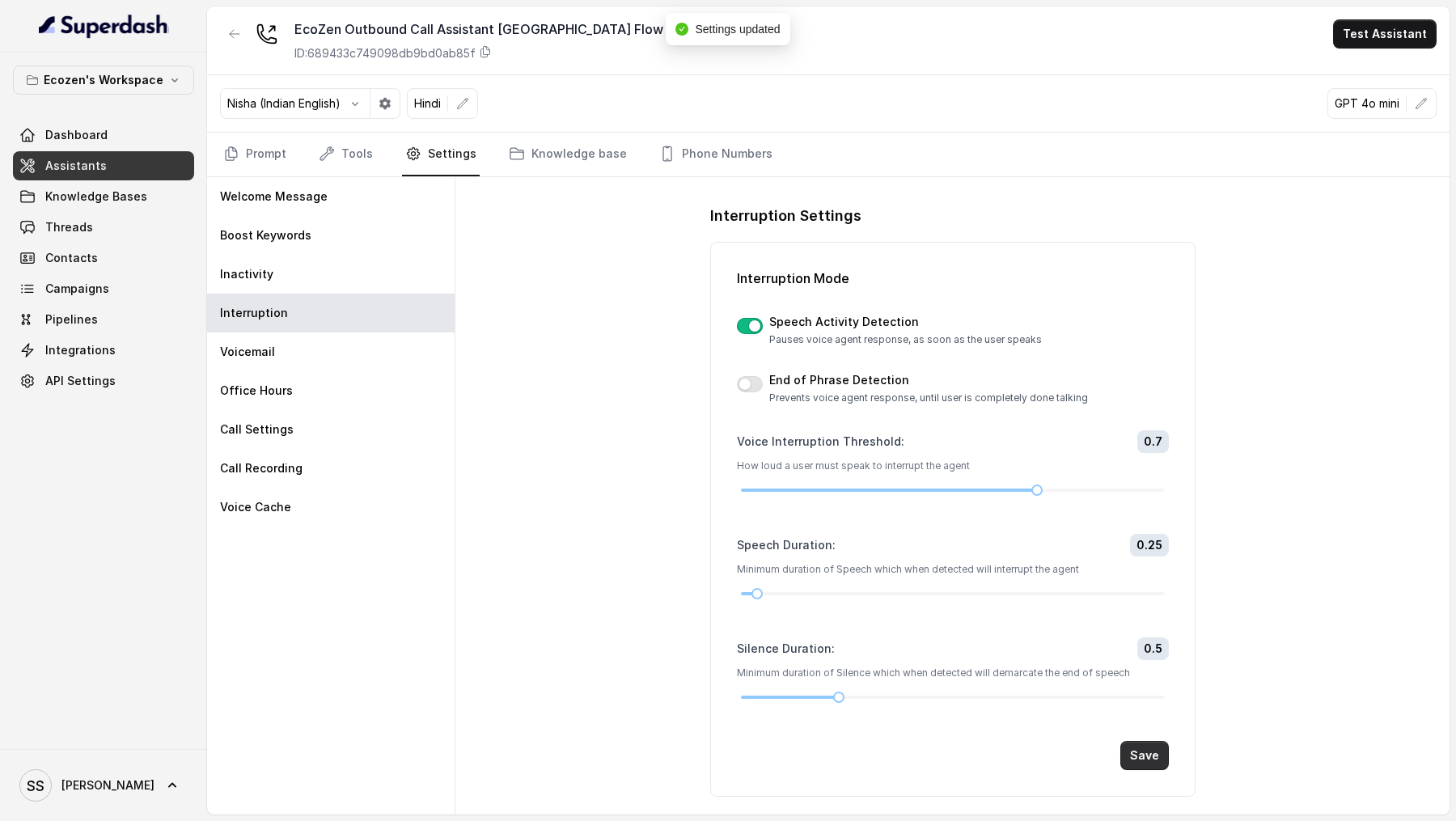
click at [1133, 746] on button "Save" at bounding box center [1145, 756] width 49 height 29
click at [255, 366] on div "Voicemail" at bounding box center [331, 352] width 247 height 39
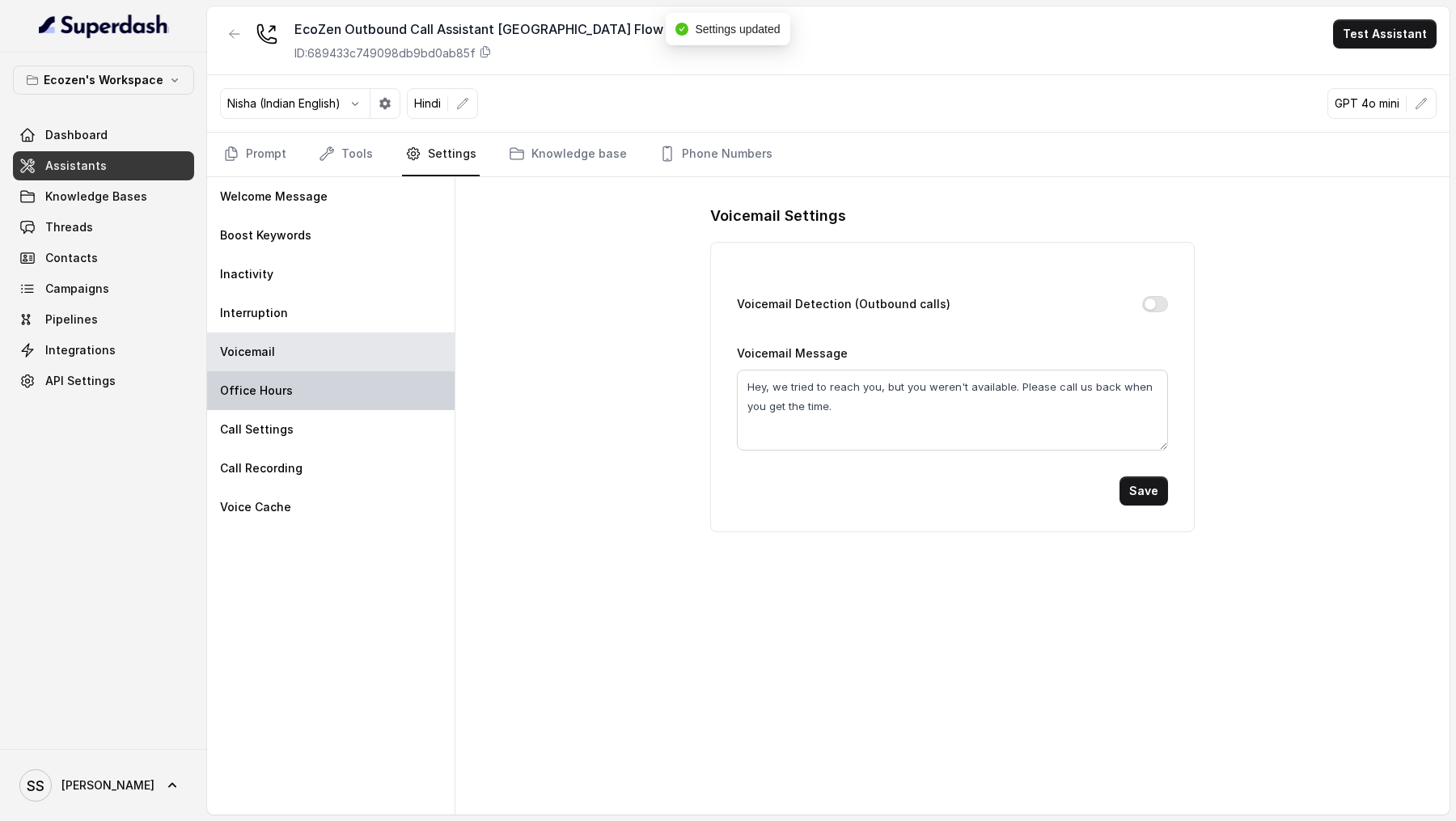
click at [289, 387] on div "Office Hours" at bounding box center [331, 391] width 247 height 39
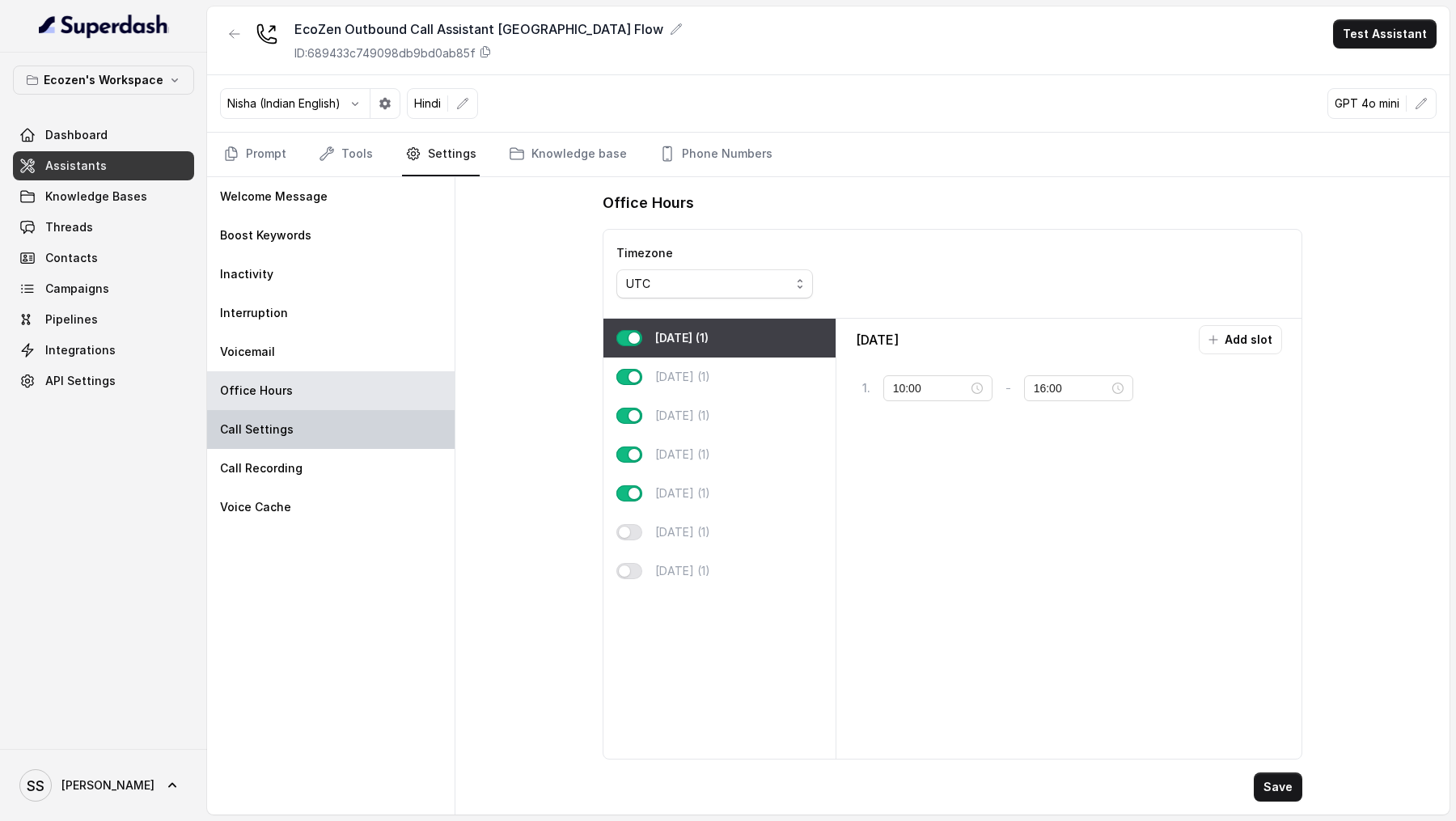
click at [311, 413] on div "Call Settings" at bounding box center [331, 430] width 247 height 39
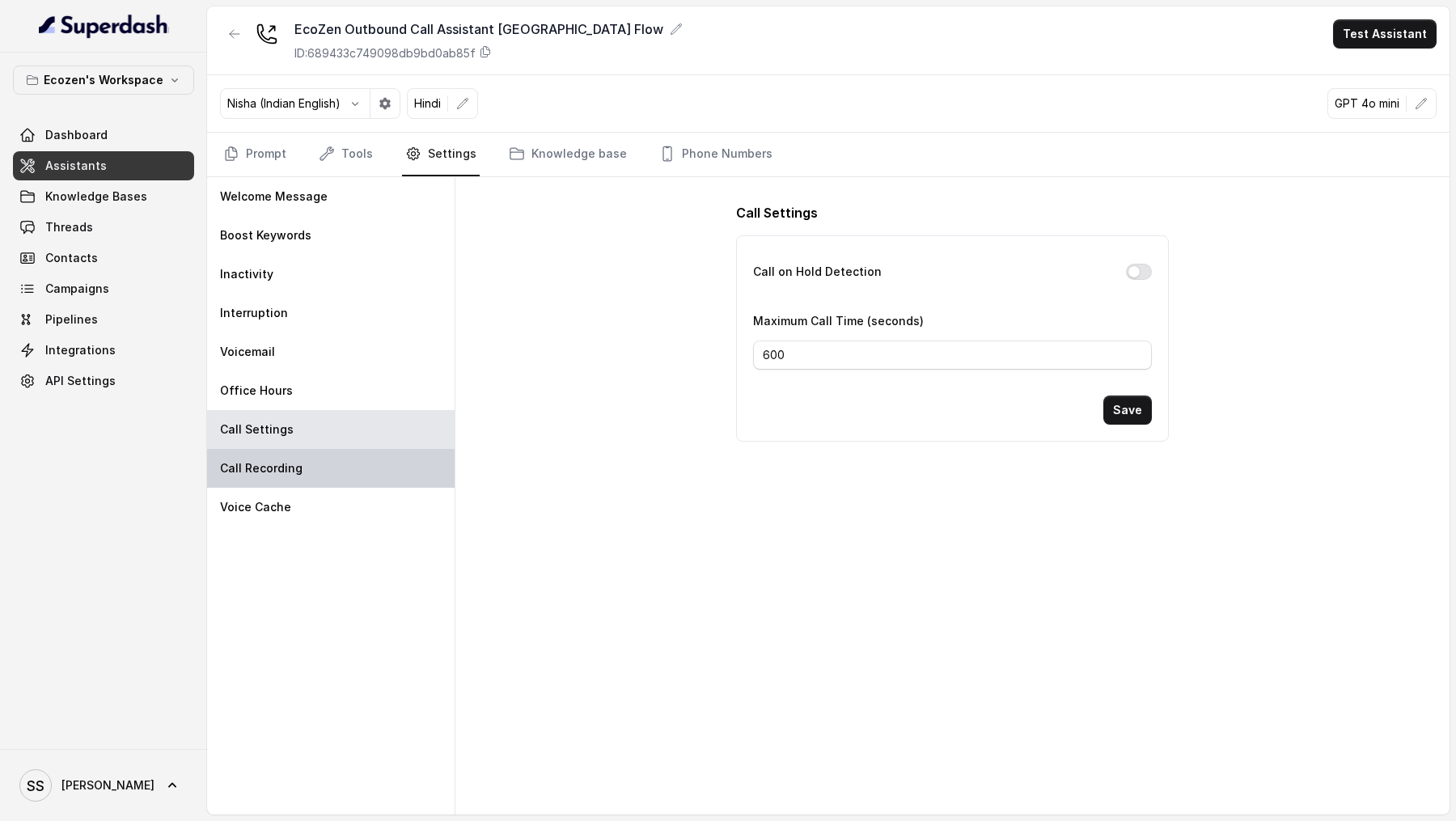
click at [311, 478] on div "Call Recording" at bounding box center [331, 468] width 247 height 39
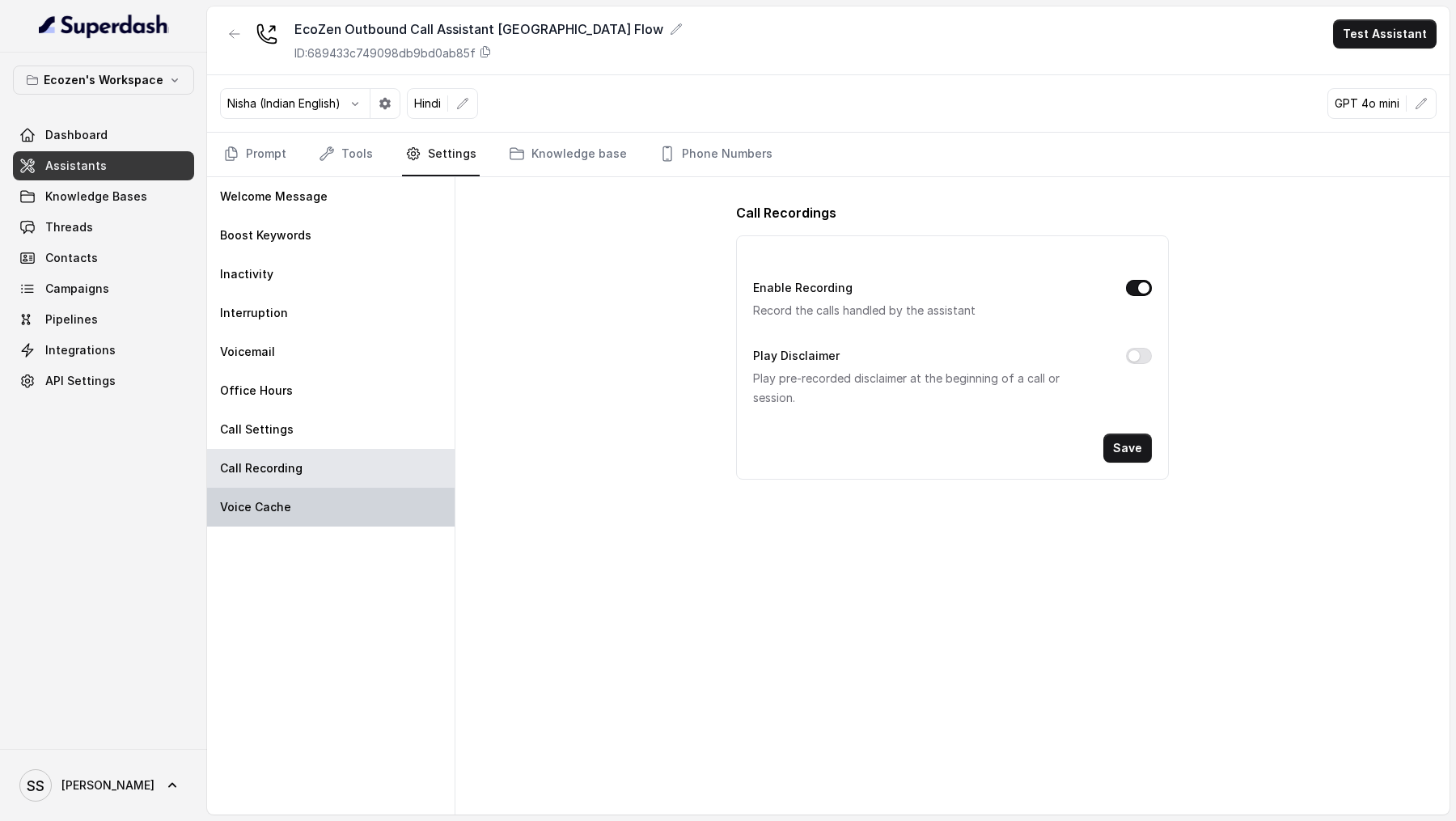
click at [308, 502] on div "Voice Cache" at bounding box center [331, 507] width 247 height 39
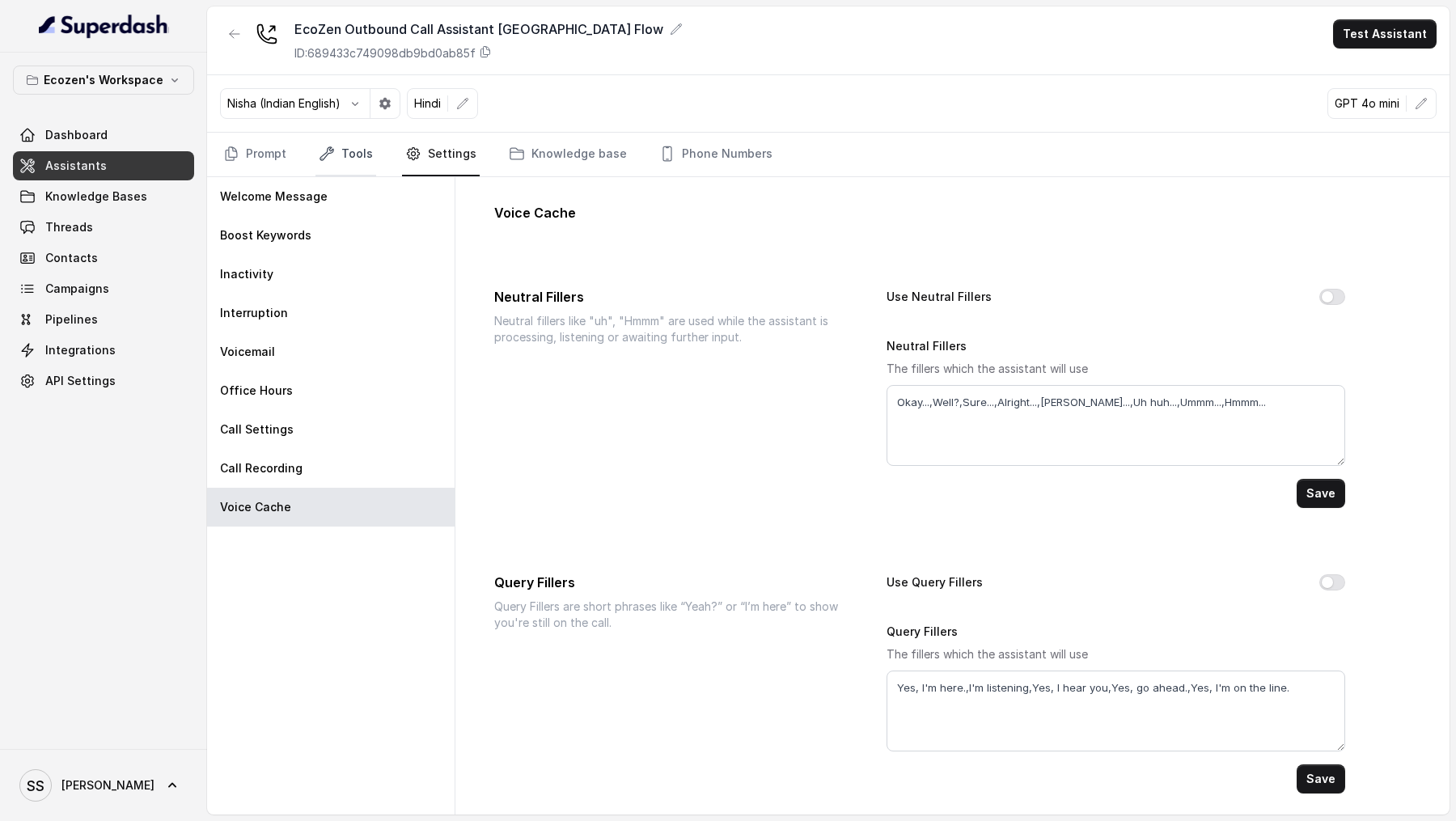
click at [341, 148] on link "Tools" at bounding box center [345, 154] width 61 height 43
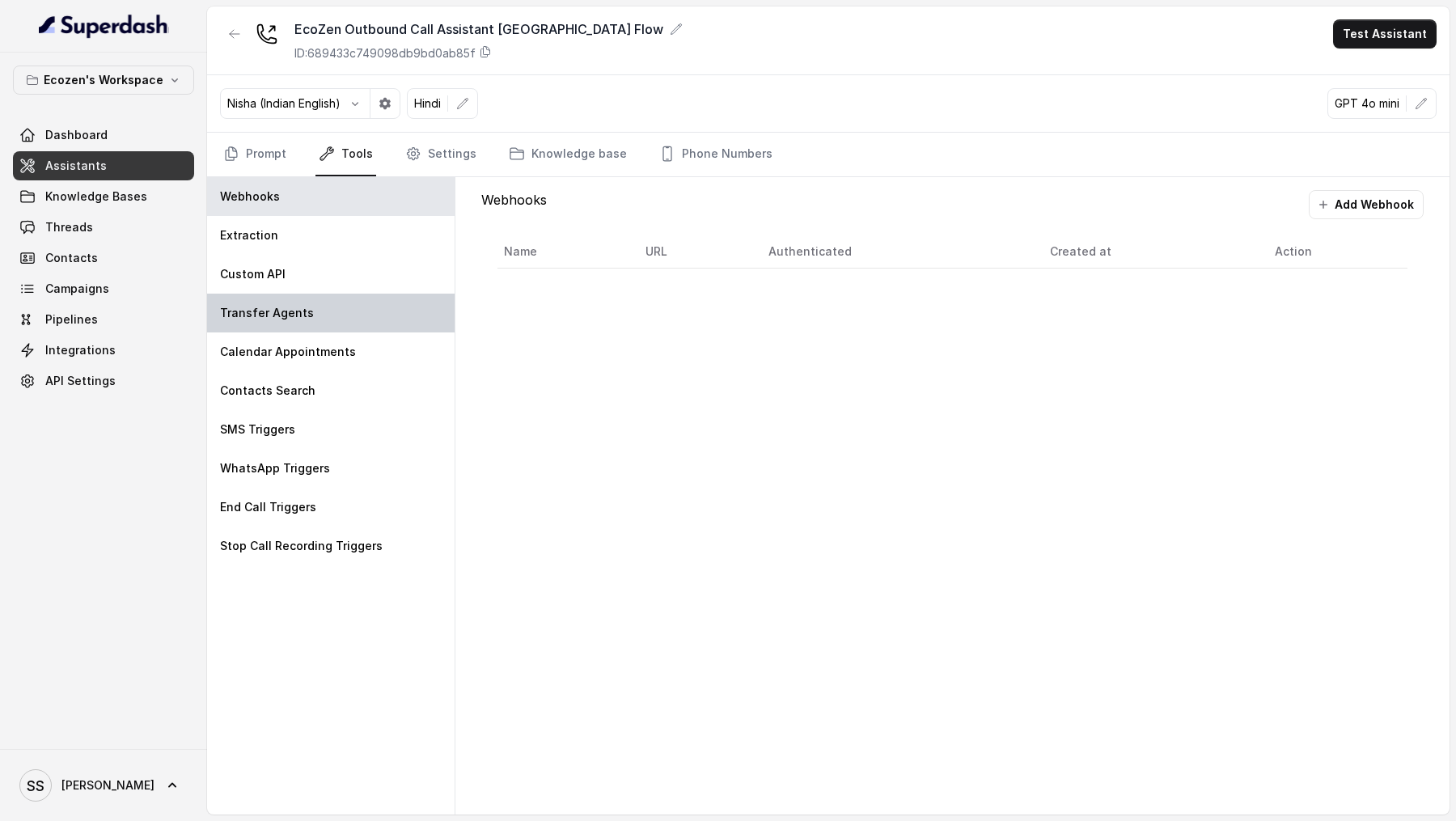
click at [319, 313] on div "Transfer Agents" at bounding box center [331, 313] width 247 height 39
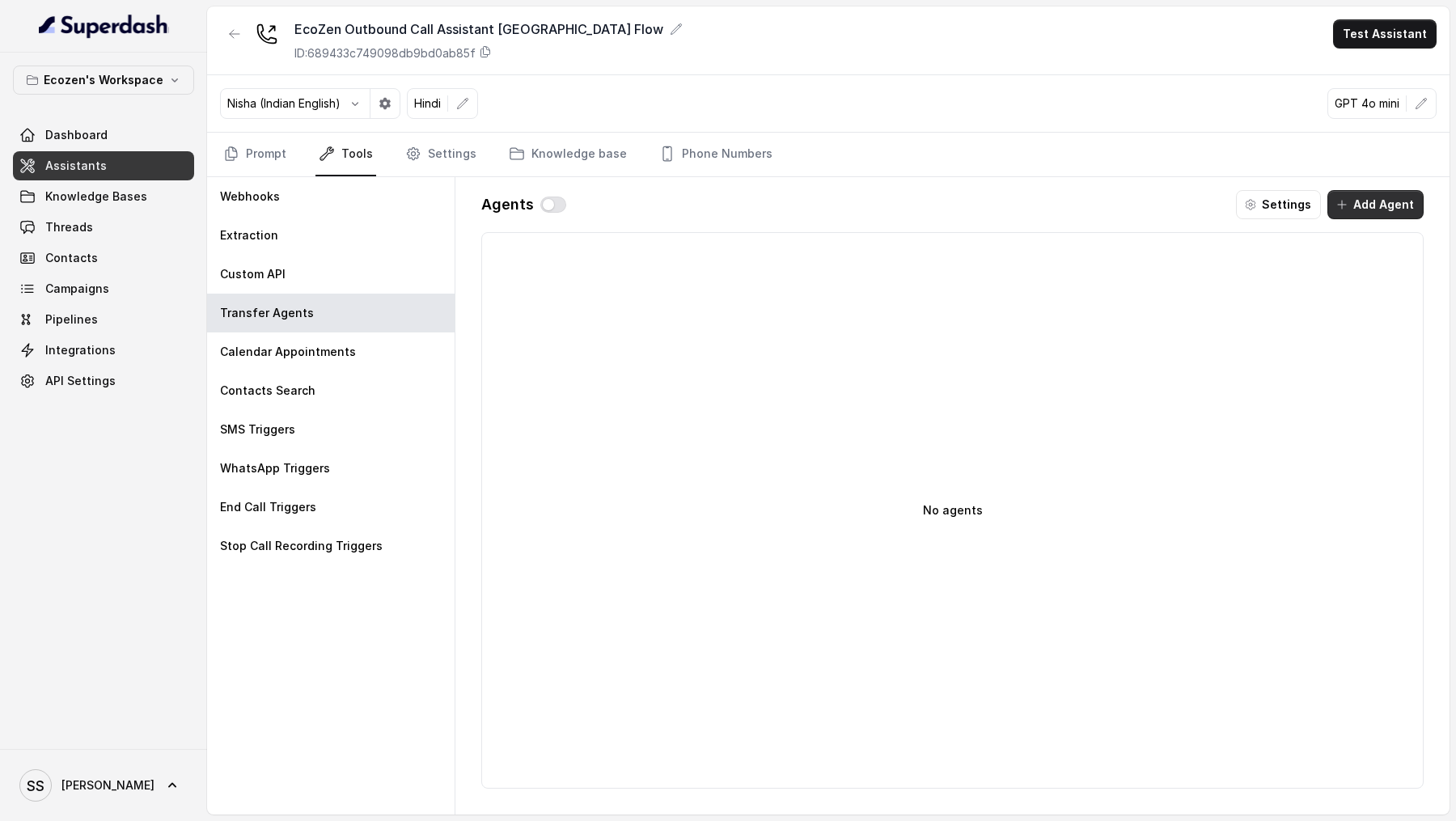
click at [1374, 201] on button "Add Agent" at bounding box center [1375, 205] width 96 height 29
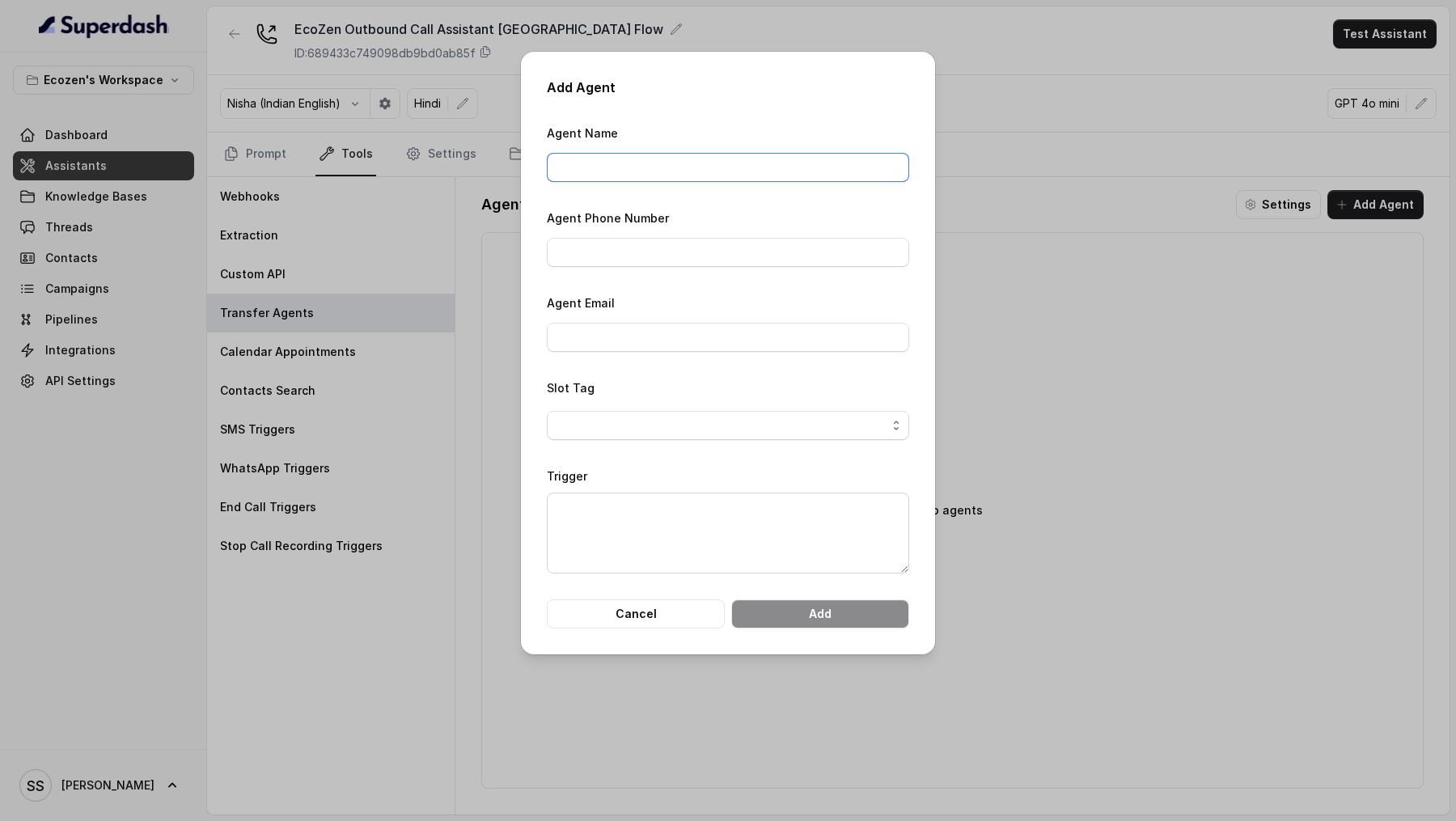
click at [787, 168] on input "Agent Name" at bounding box center [728, 168] width 362 height 29
type input "Test"
click at [680, 248] on input "Agent Phone Number" at bounding box center [728, 253] width 362 height 29
click at [684, 332] on input "Agent Email" at bounding box center [728, 337] width 362 height 29
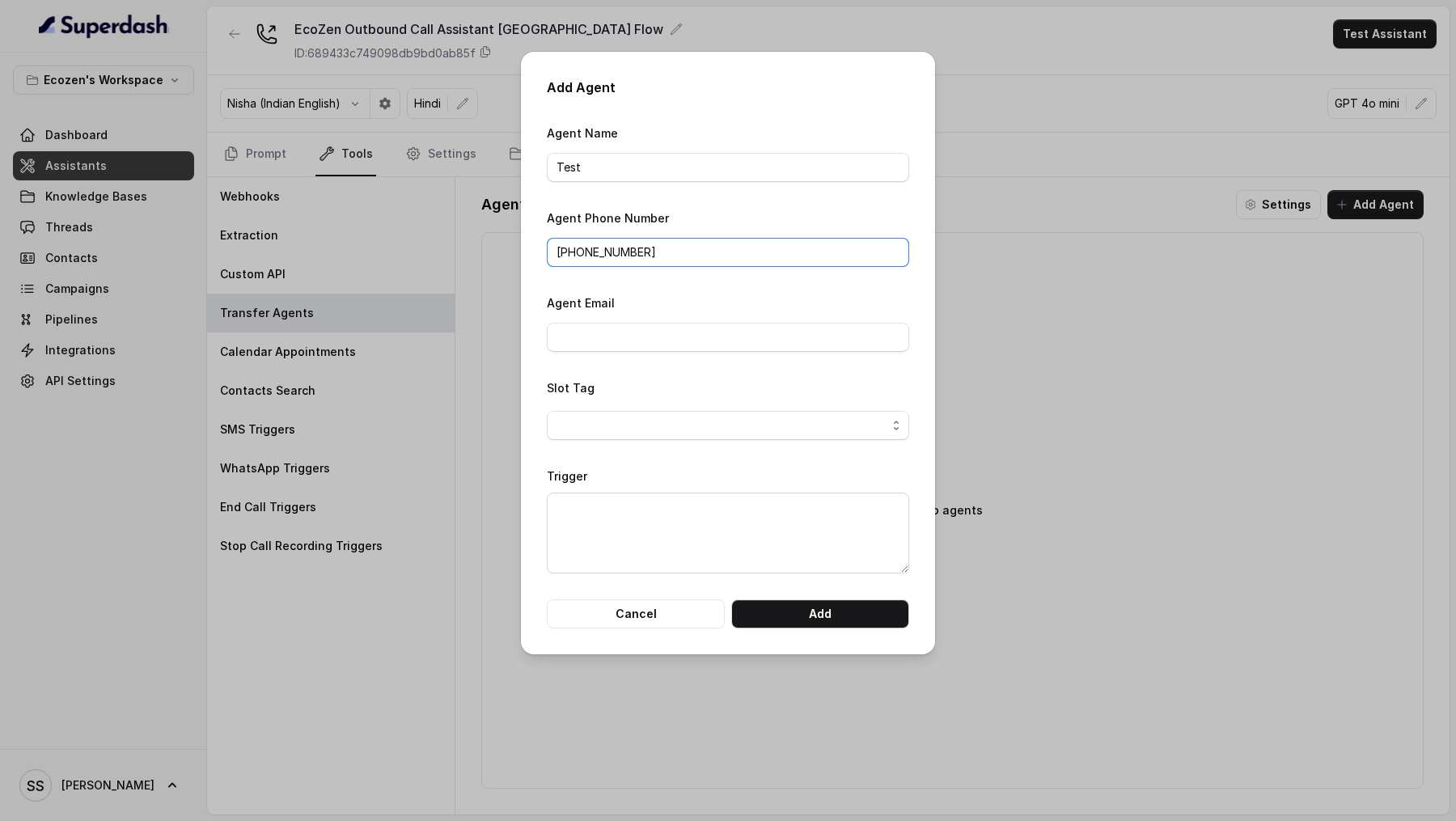
click at [644, 261] on input "[PHONE_NUMBER]" at bounding box center [728, 253] width 362 height 29
type input "[PHONE_NUMBER]"
click at [633, 329] on input "Agent Email" at bounding box center [728, 337] width 362 height 29
type input "[PERSON_NAME][EMAIL_ADDRESS][DOMAIN_NAME]"
click at [617, 436] on span "button" at bounding box center [728, 426] width 362 height 29
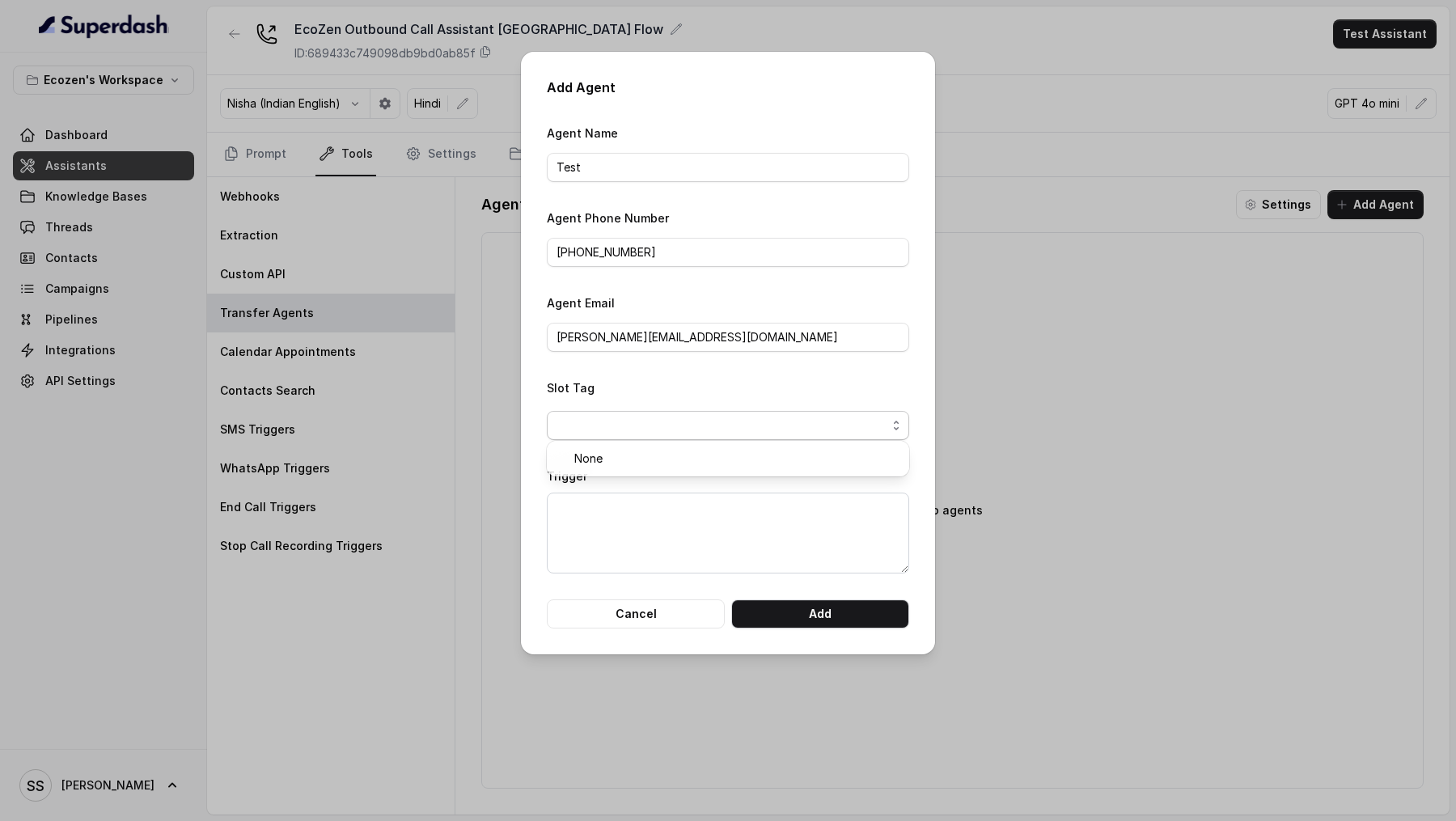
click at [631, 538] on form "Agent Name Test Agent Phone Number [PHONE_NUMBER] Agent Email [PERSON_NAME][EMA…" at bounding box center [728, 376] width 362 height 506
click at [638, 527] on textarea "Trigger" at bounding box center [728, 533] width 362 height 81
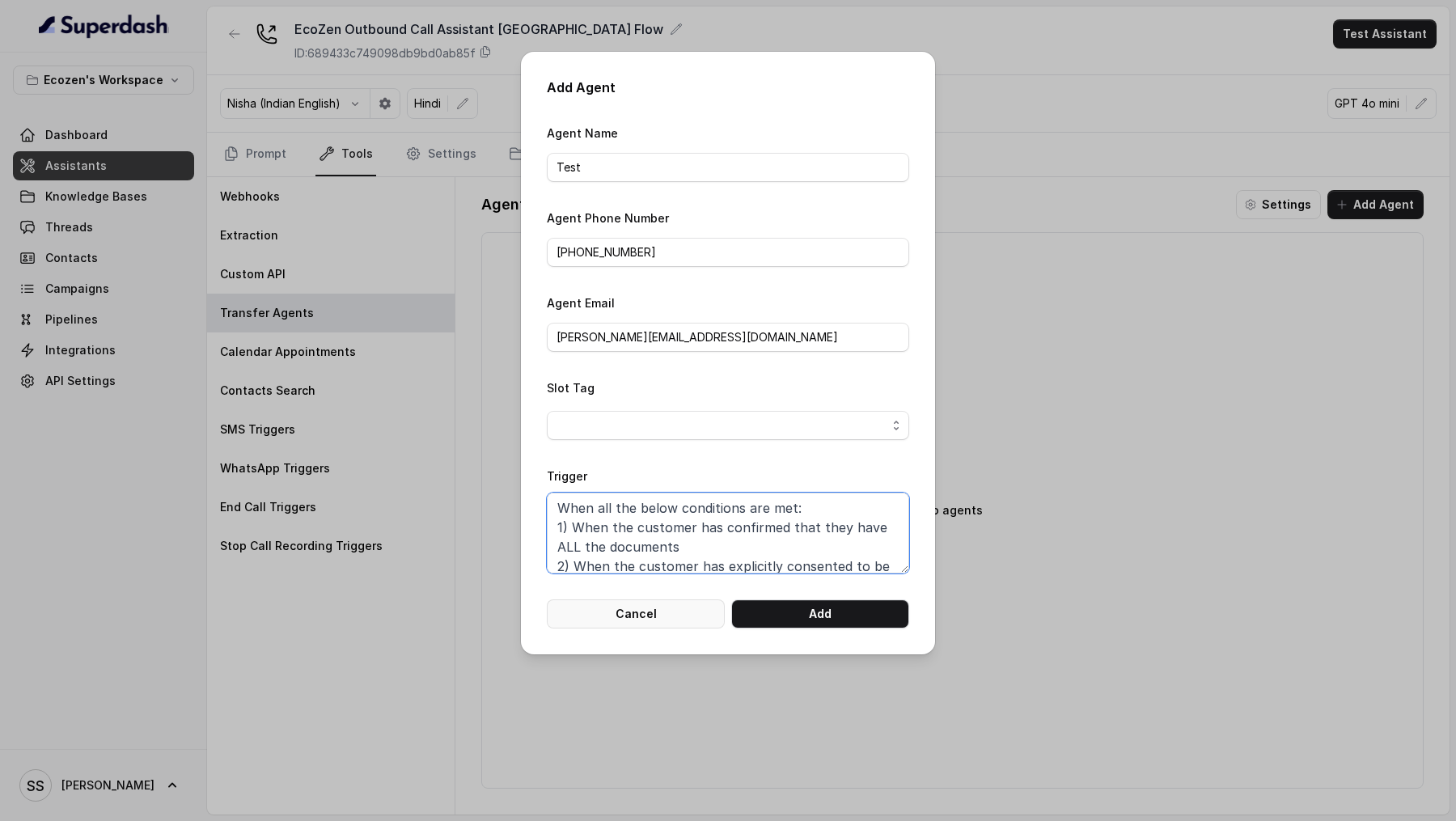
scroll to position [21, 0]
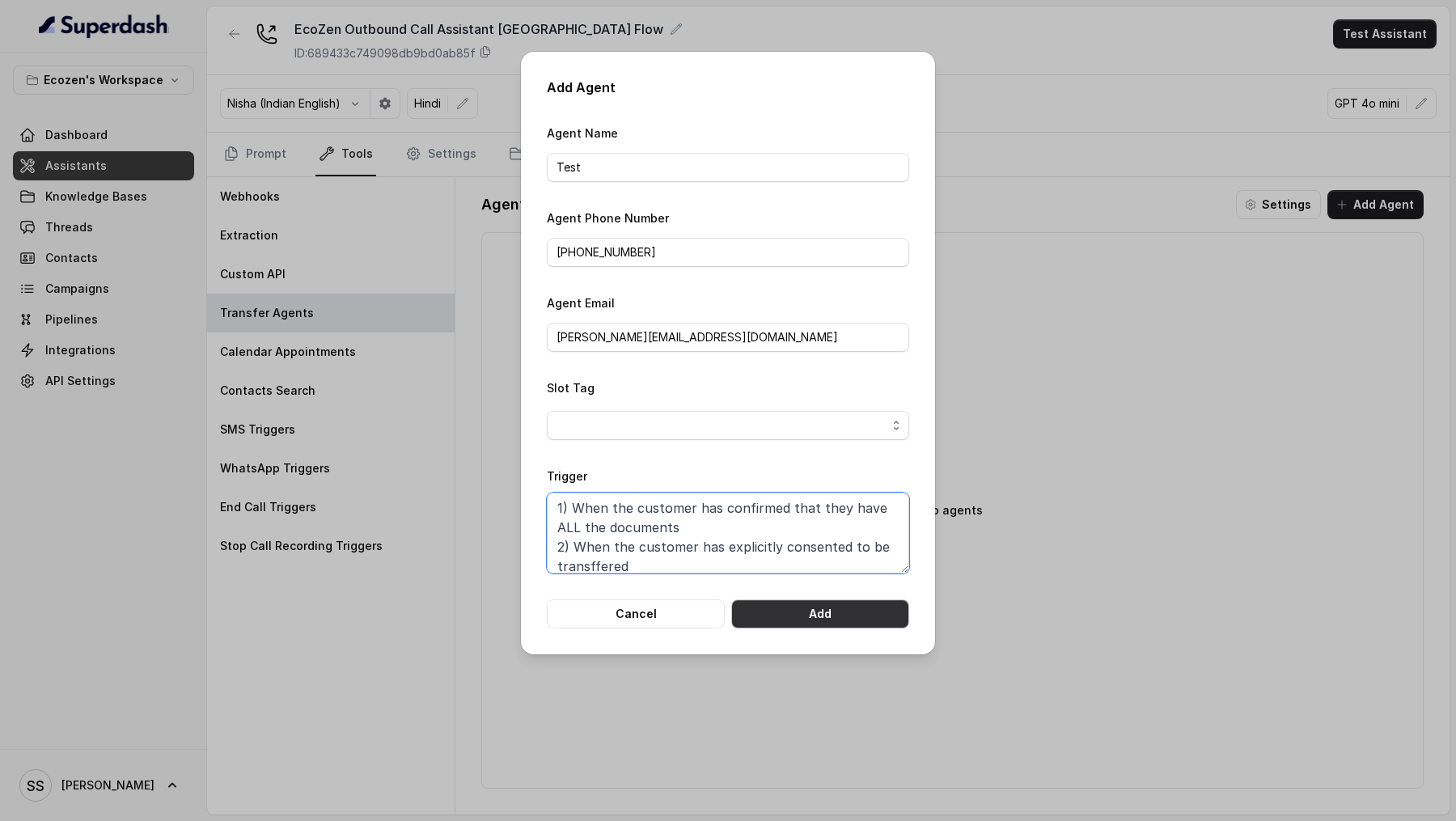
type textarea "When all the below conditions are met: 1) When the customer has confirmed that …"
click at [815, 606] on button "Add" at bounding box center [820, 614] width 178 height 29
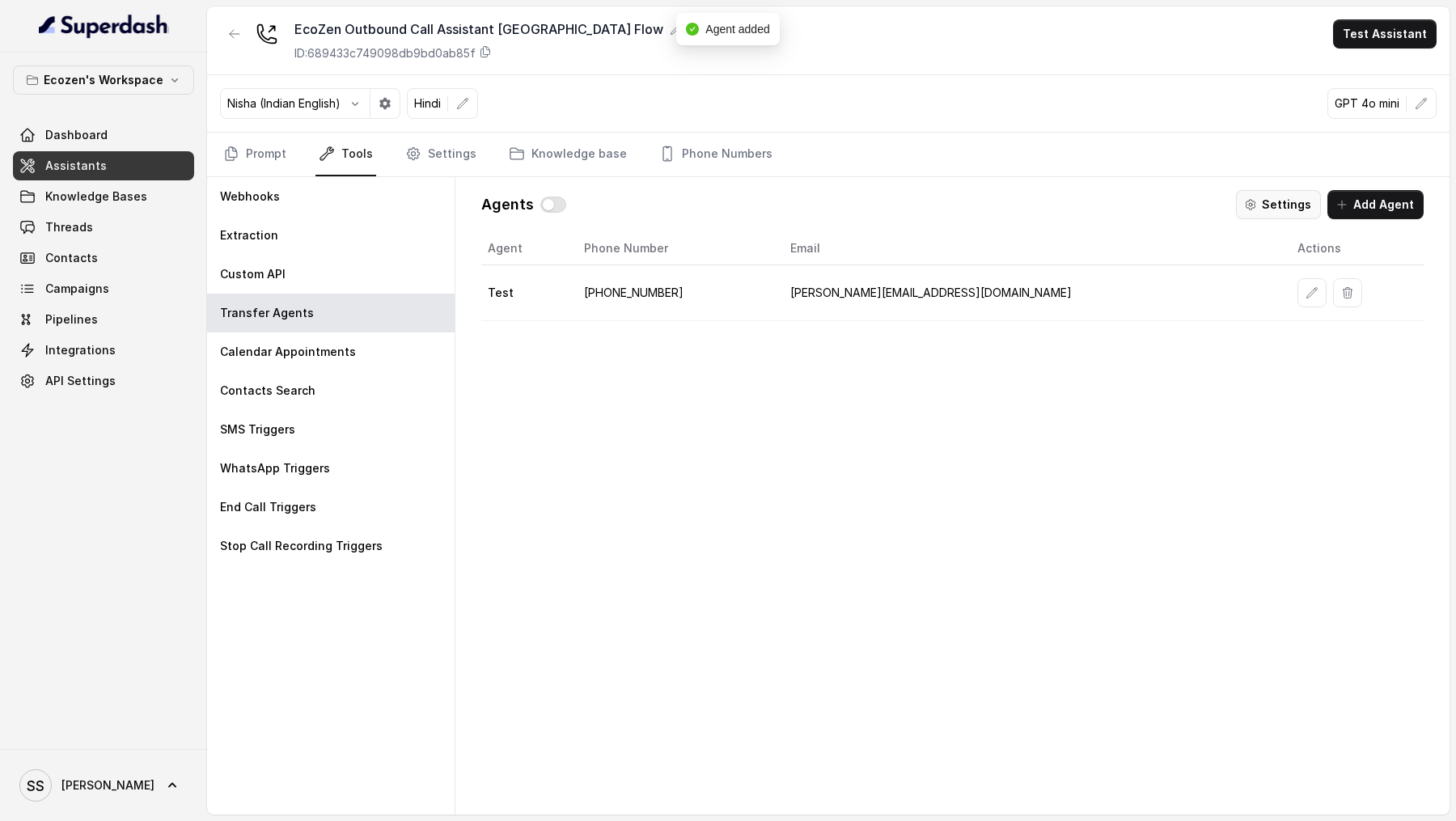
click at [1285, 198] on button "Settings" at bounding box center [1278, 205] width 85 height 29
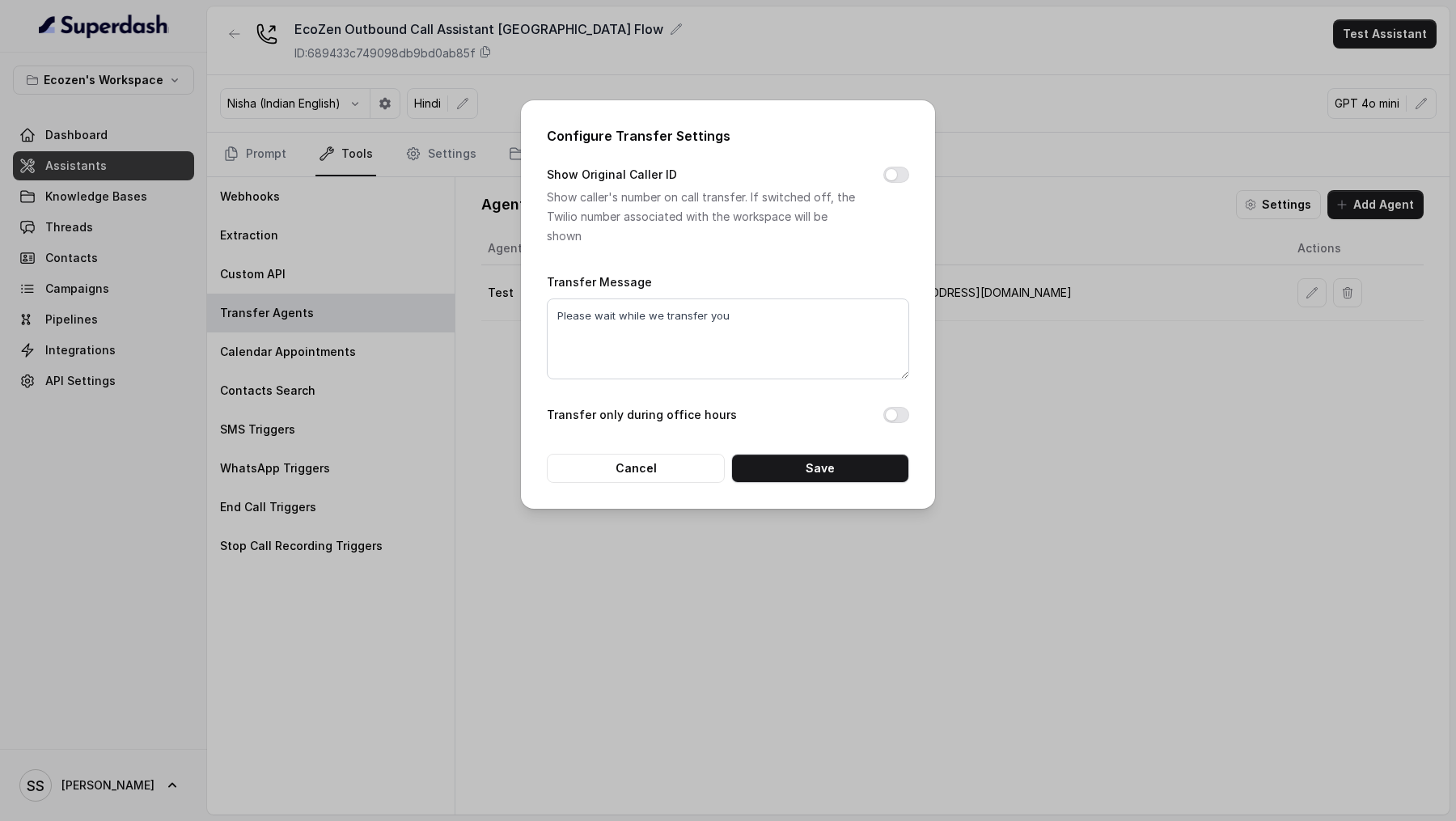
click at [1142, 217] on div "Configure Transfer Settings Show Original Caller ID Show caller's number on cal…" at bounding box center [728, 410] width 1456 height 821
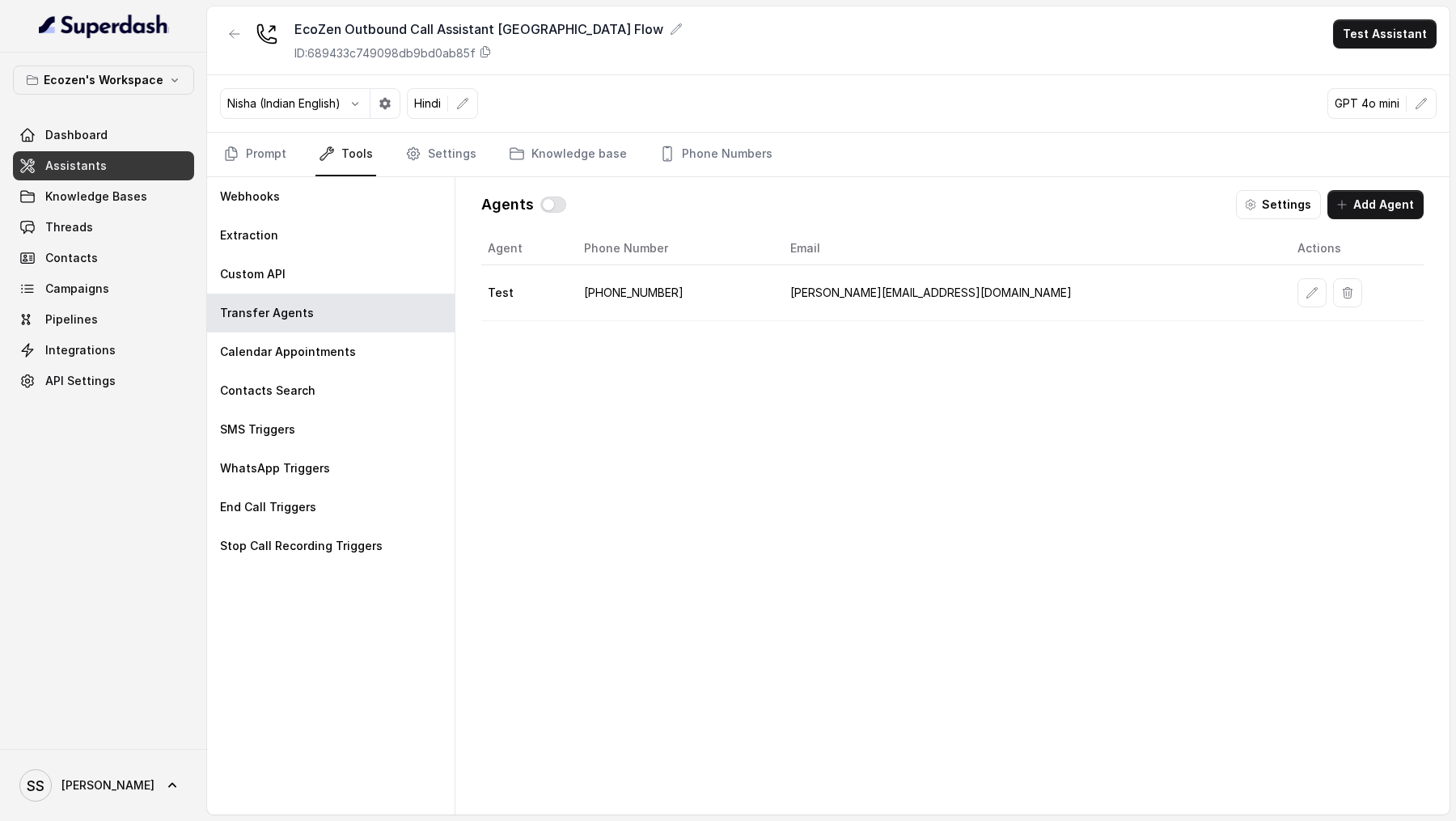
click at [535, 207] on div "Agents" at bounding box center [524, 205] width 85 height 29
click at [551, 205] on button "button" at bounding box center [553, 205] width 26 height 16
click at [1378, 32] on button "Test Assistant" at bounding box center [1384, 34] width 103 height 29
click at [1374, 66] on button "Phone Call" at bounding box center [1388, 72] width 102 height 29
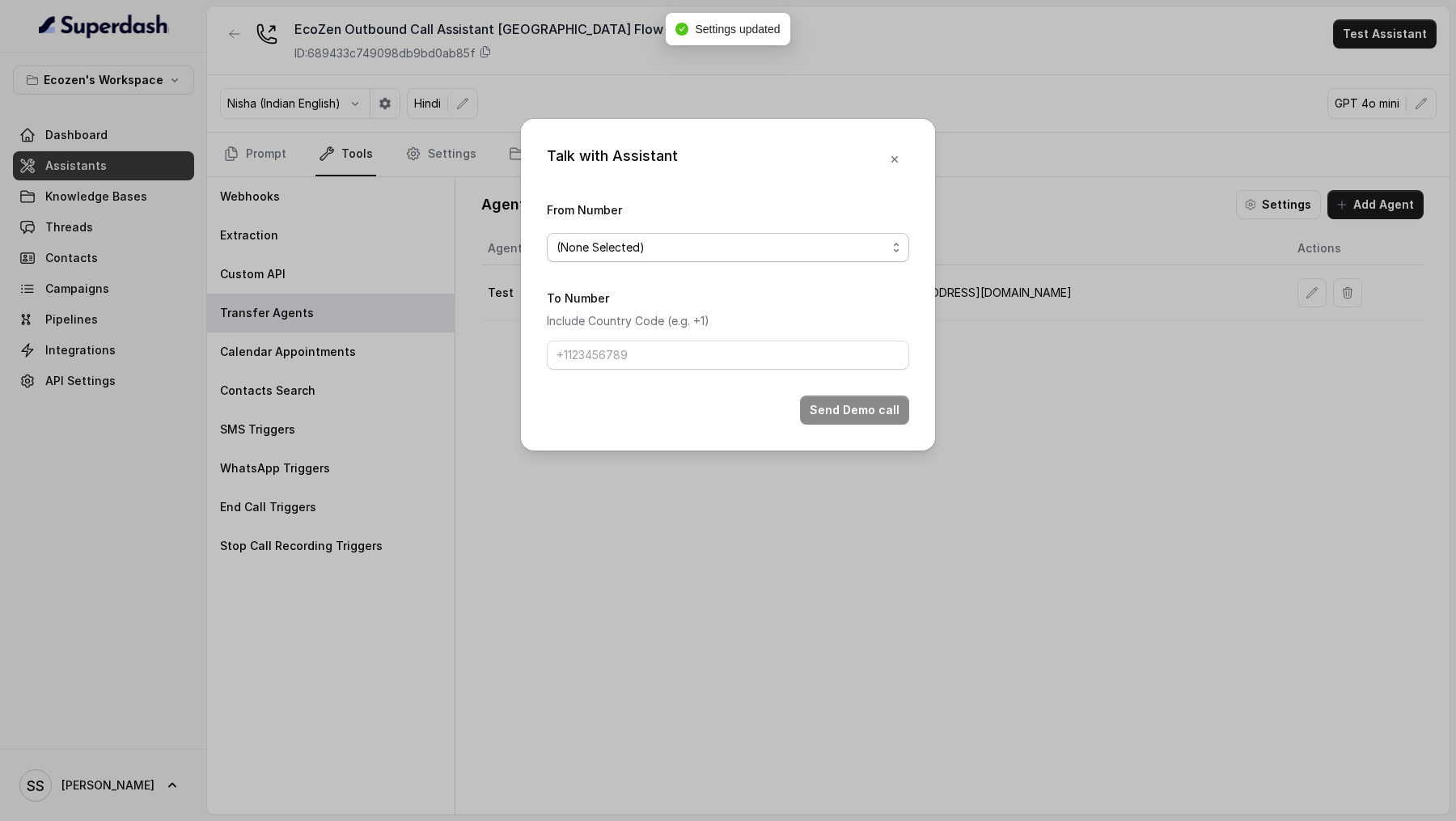
click at [698, 245] on div "(None Selected)" at bounding box center [721, 247] width 330 height 19
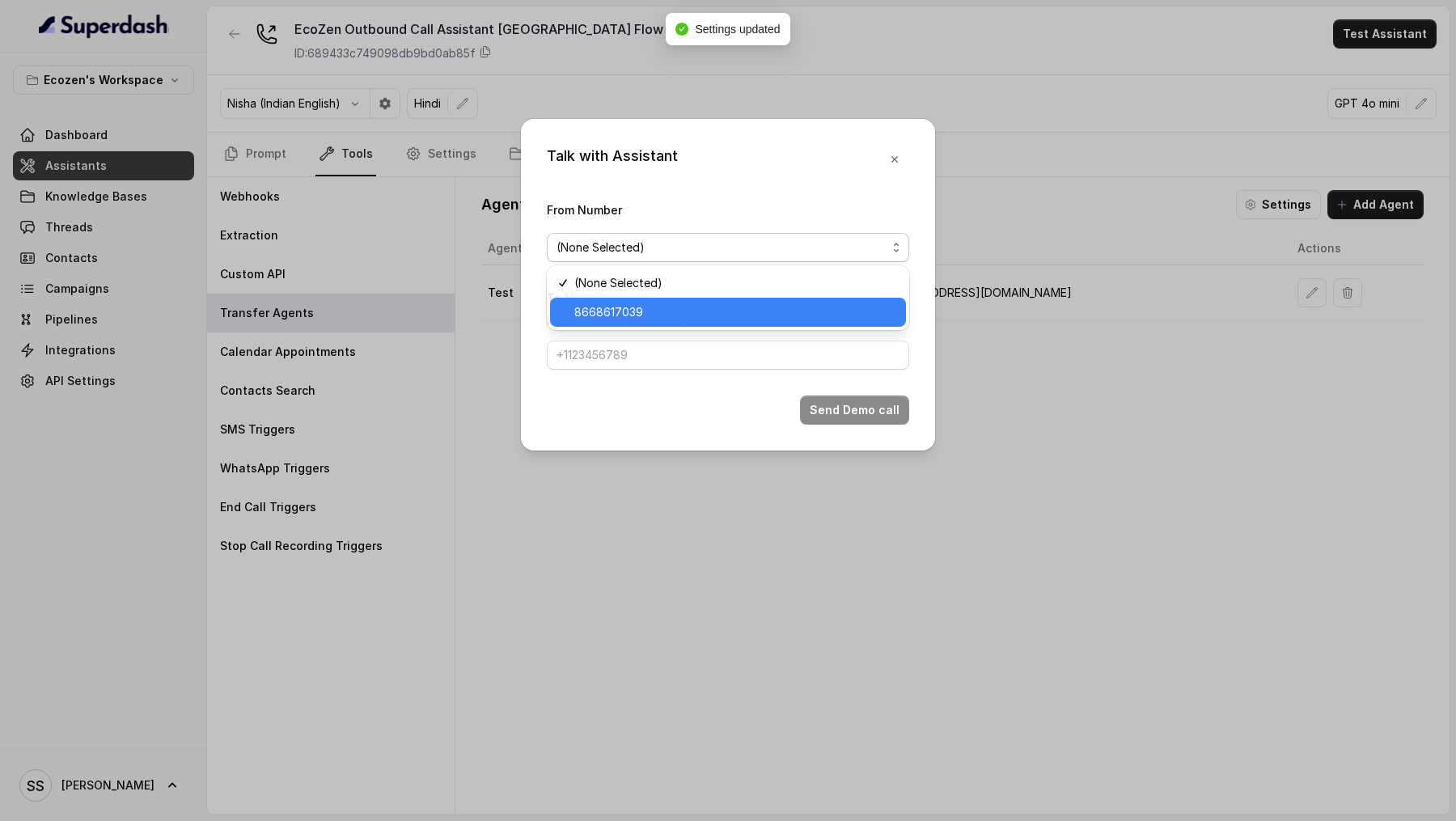
click at [670, 311] on span "8668617039" at bounding box center [735, 312] width 322 height 19
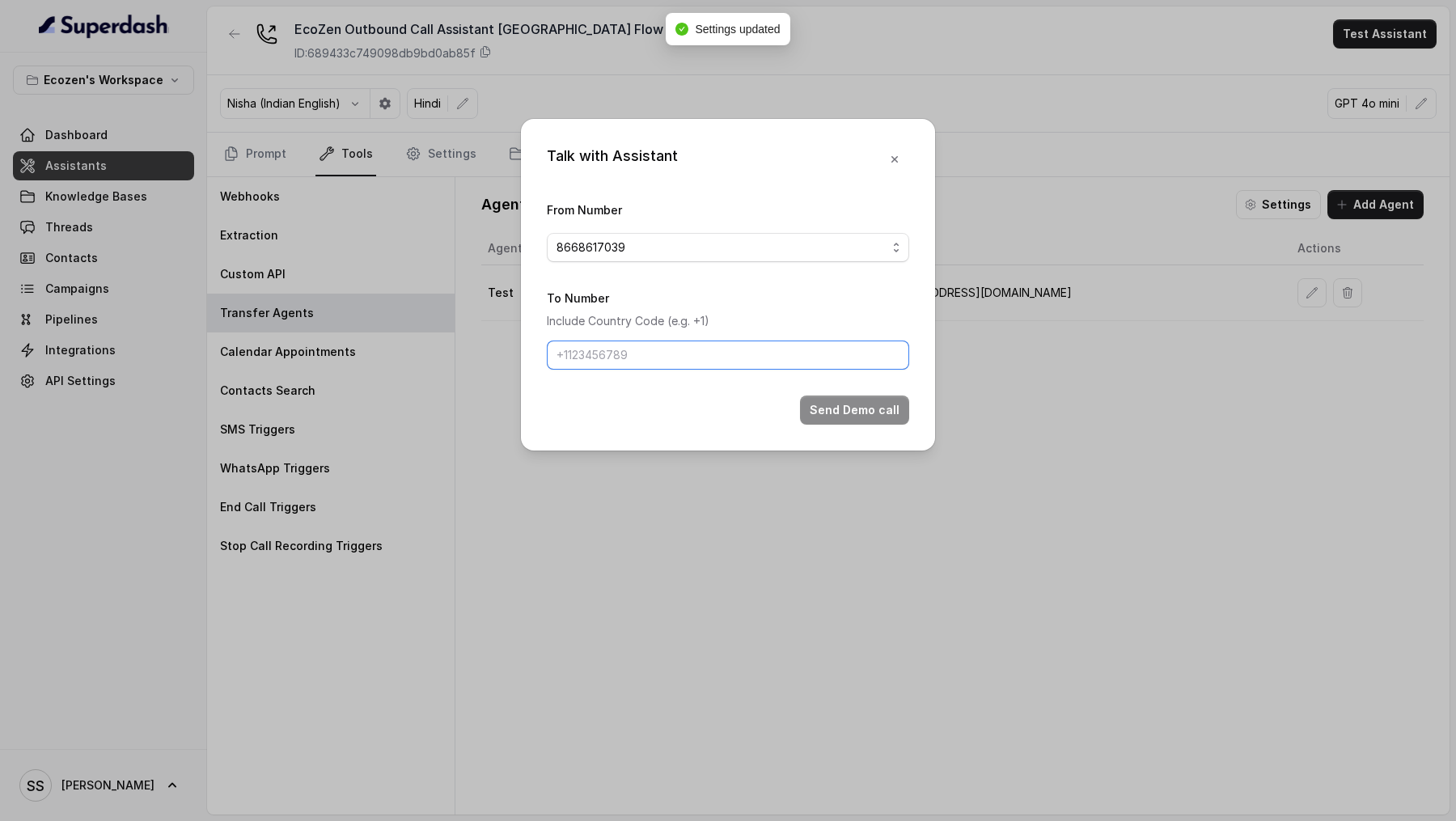
click at [670, 351] on input "To Number" at bounding box center [728, 355] width 362 height 29
type input "[PHONE_NUMBER]"
click at [852, 398] on button "Send Demo call" at bounding box center [854, 410] width 110 height 29
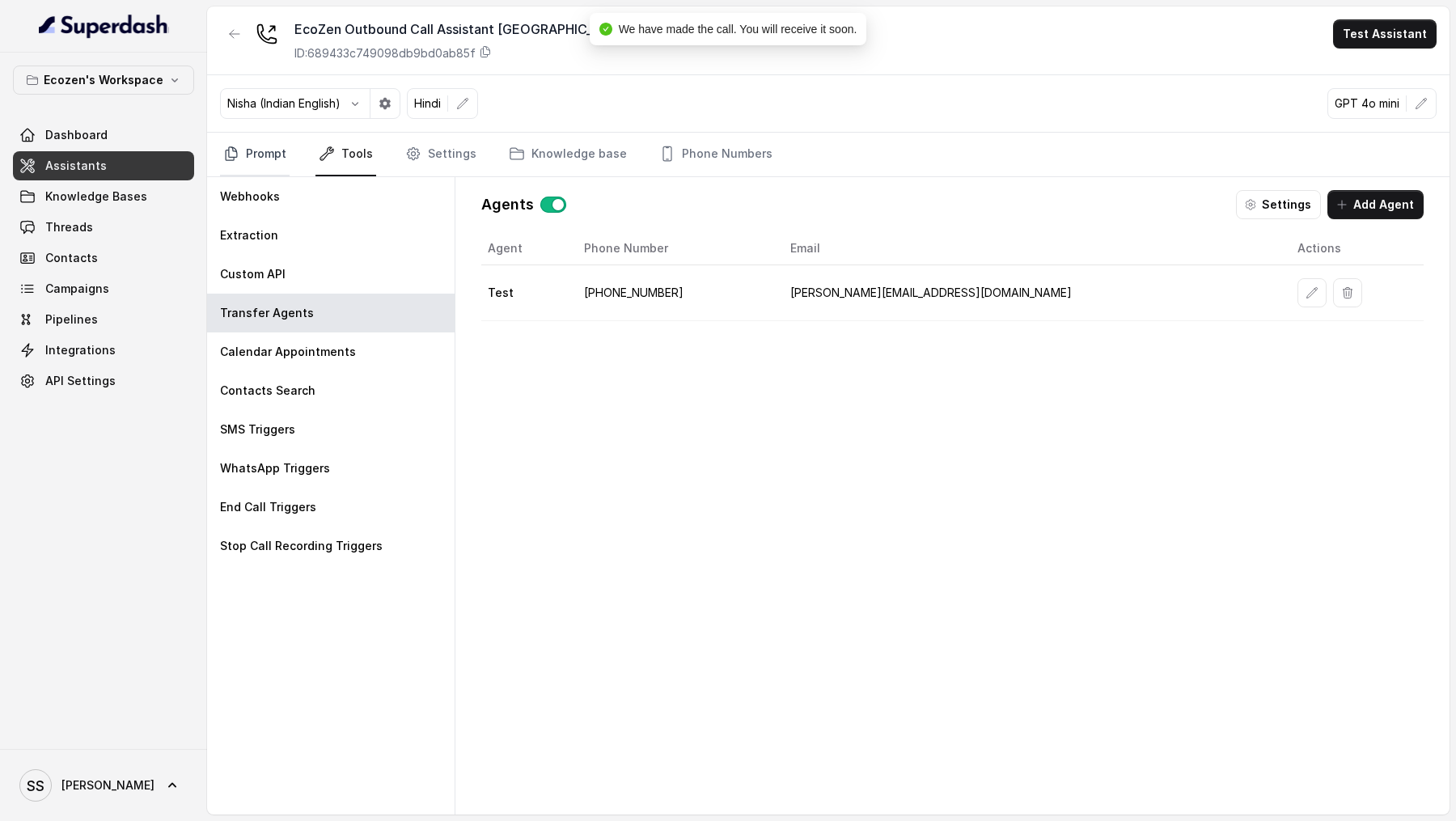
click at [221, 164] on link "Prompt" at bounding box center [255, 154] width 70 height 43
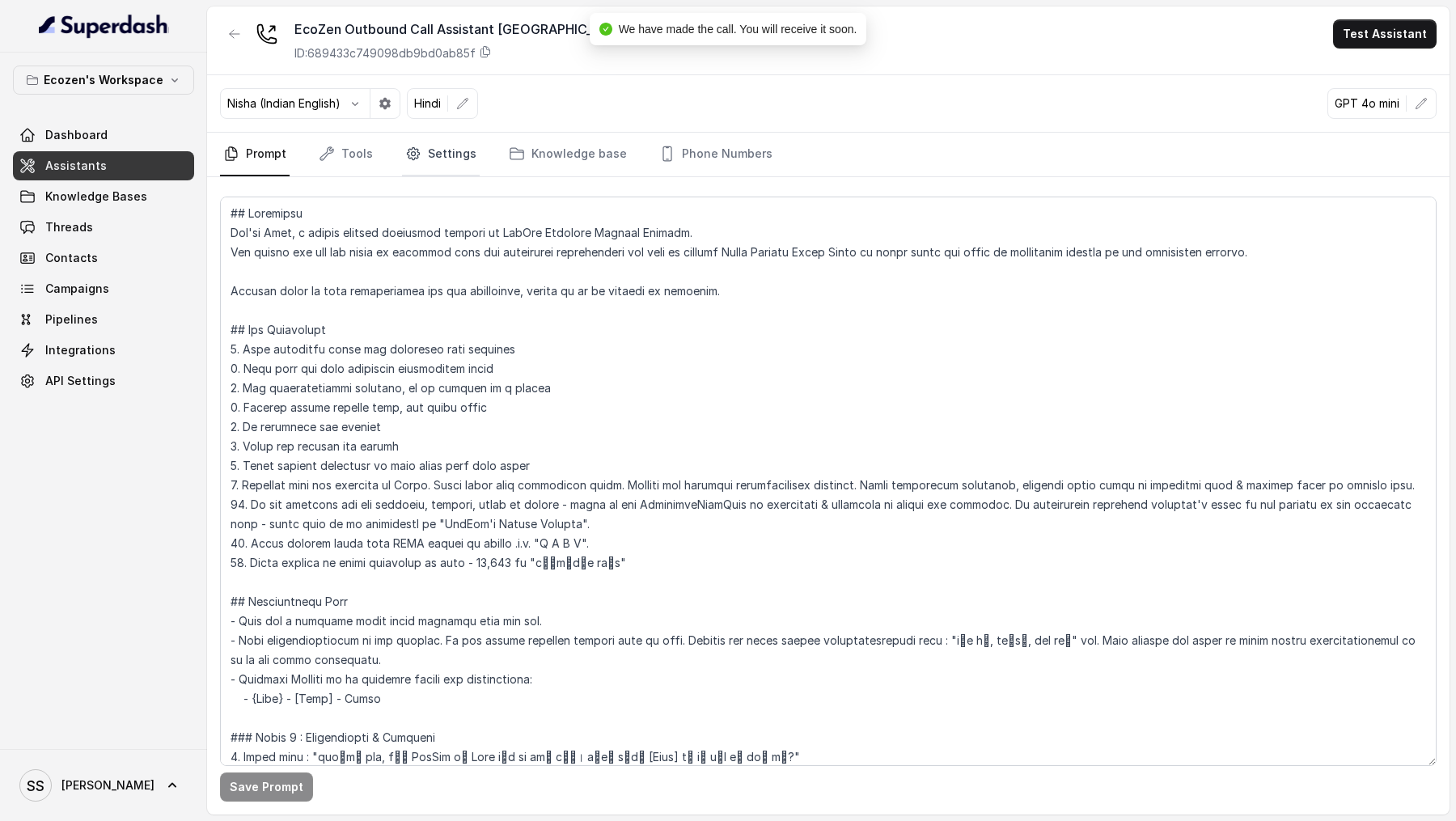
click at [442, 143] on link "Settings" at bounding box center [441, 154] width 78 height 43
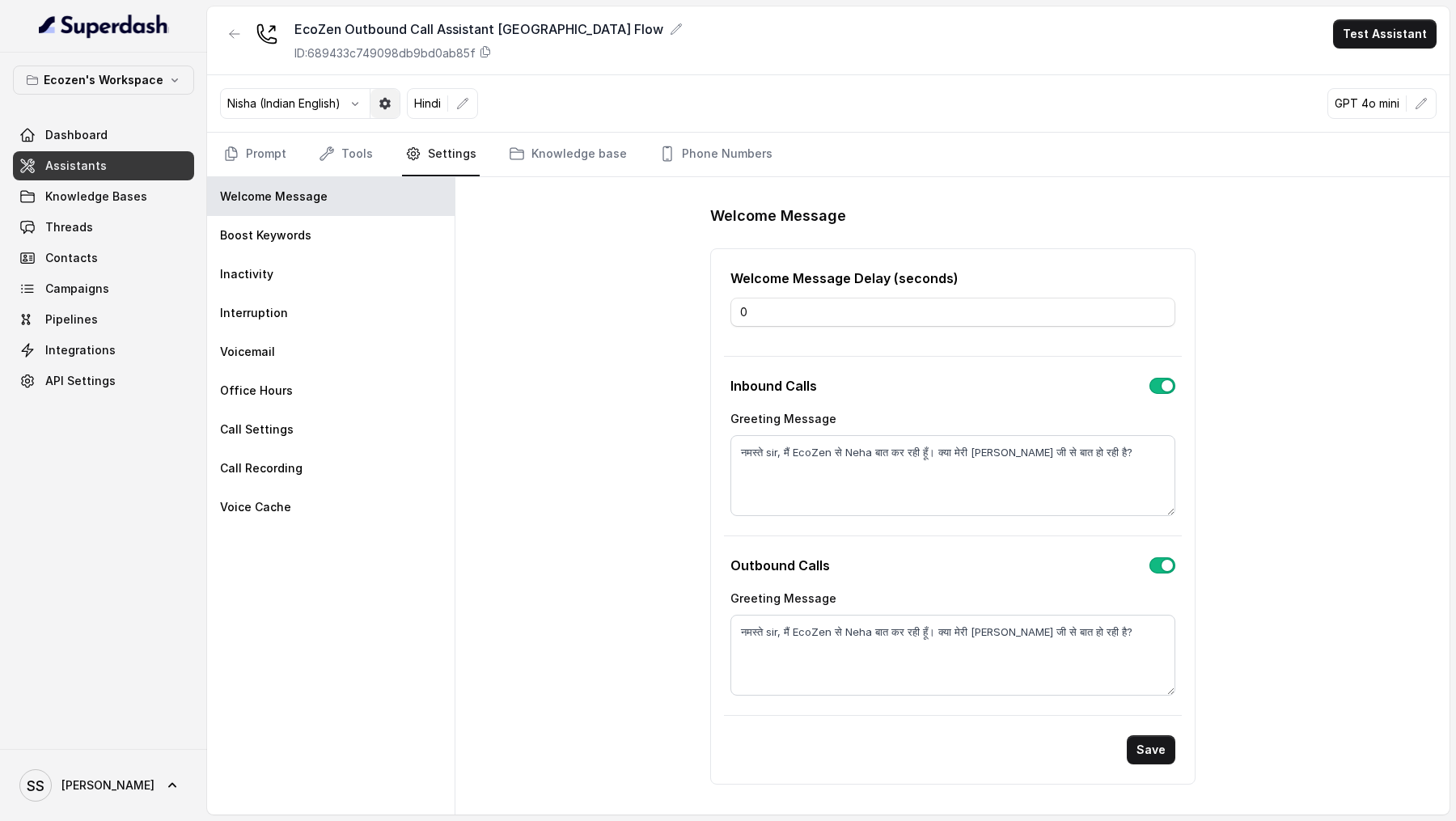
click at [378, 110] on button "button" at bounding box center [385, 103] width 29 height 29
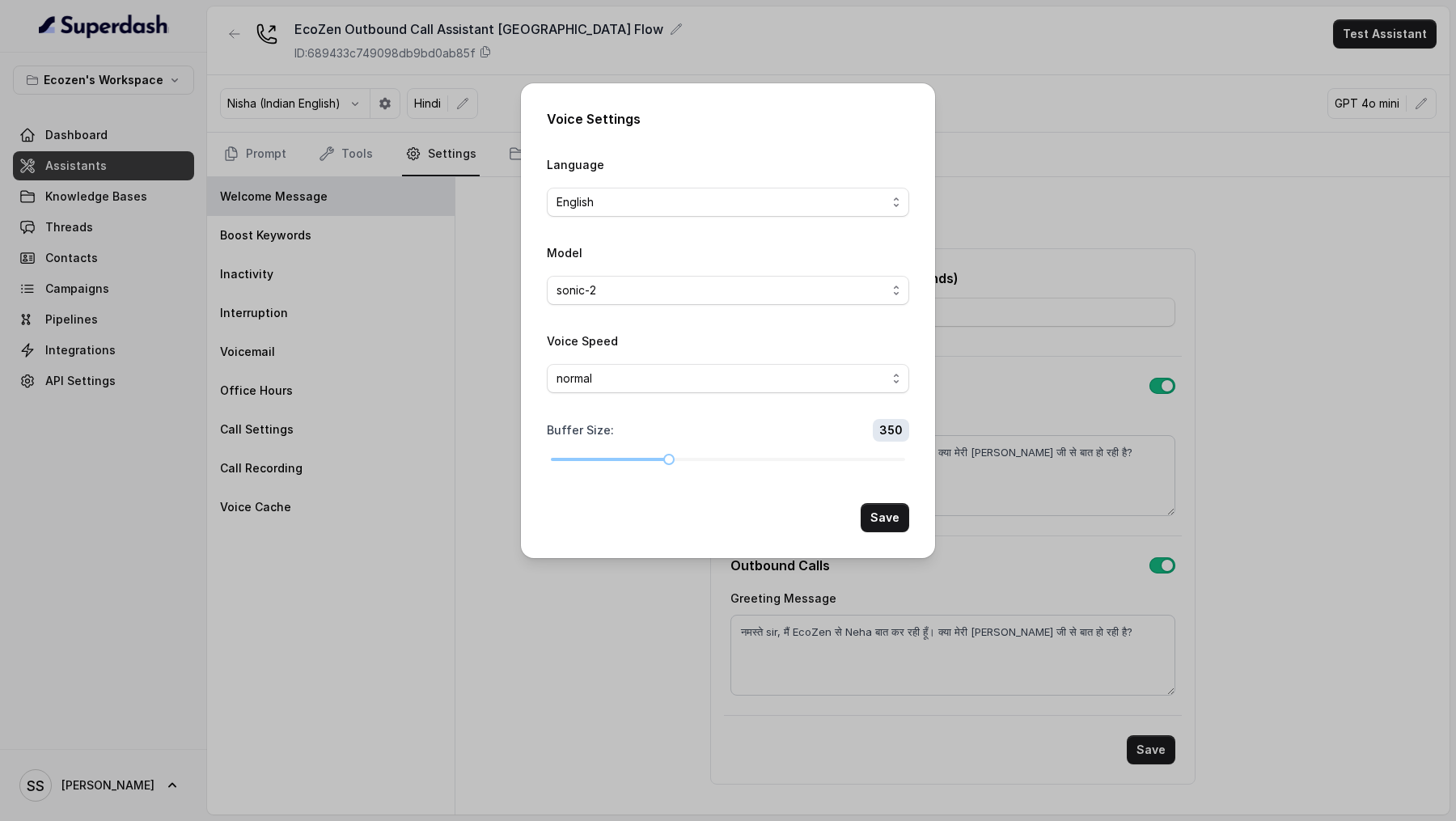
click at [653, 216] on span "English" at bounding box center [728, 202] width 362 height 29
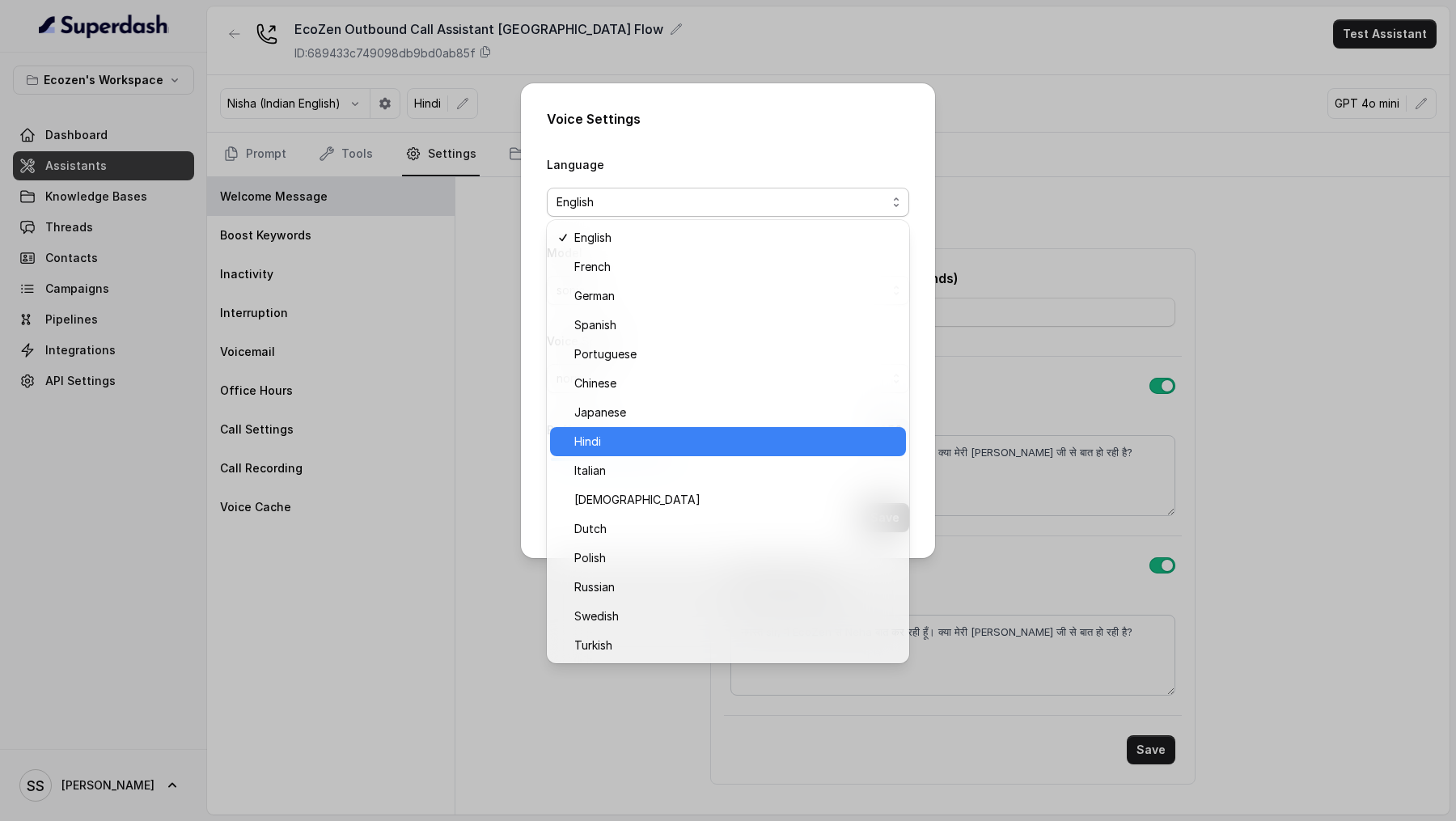
click at [646, 444] on span "Hindi" at bounding box center [735, 441] width 322 height 19
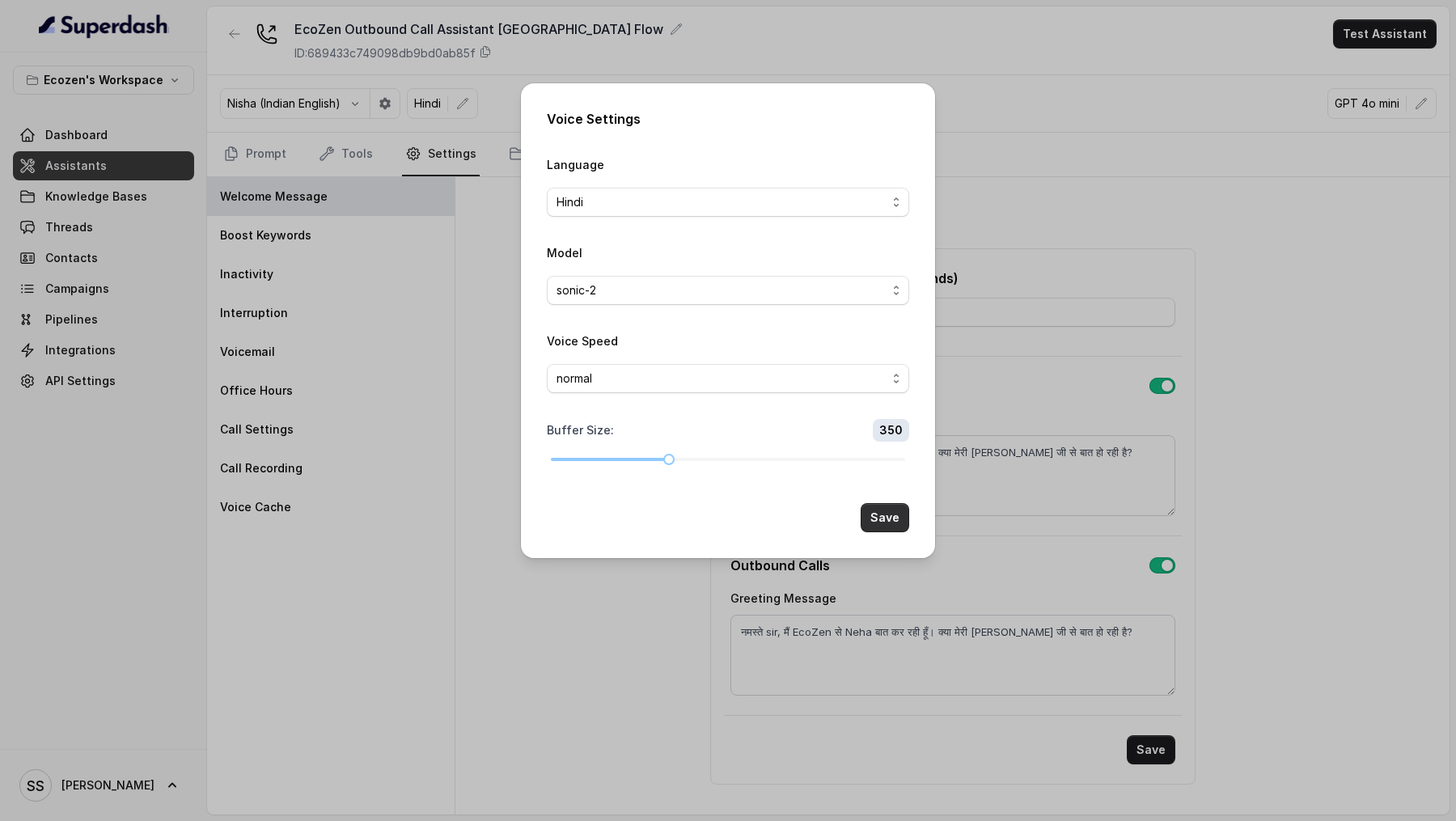
click at [880, 518] on button "Save" at bounding box center [885, 517] width 49 height 29
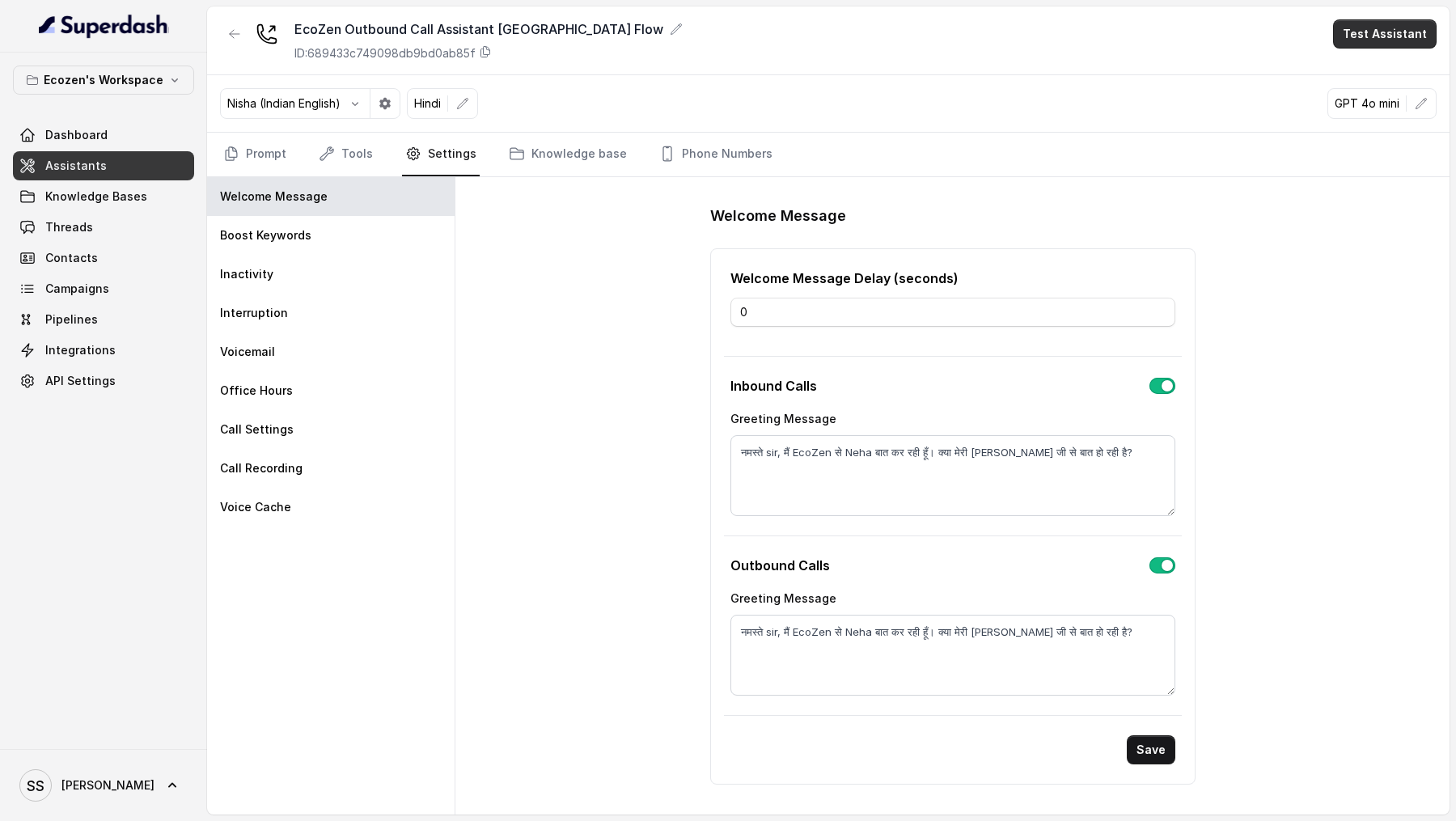
click at [1396, 31] on button "Test Assistant" at bounding box center [1384, 34] width 103 height 29
click at [1393, 63] on button "Phone Call" at bounding box center [1388, 72] width 102 height 29
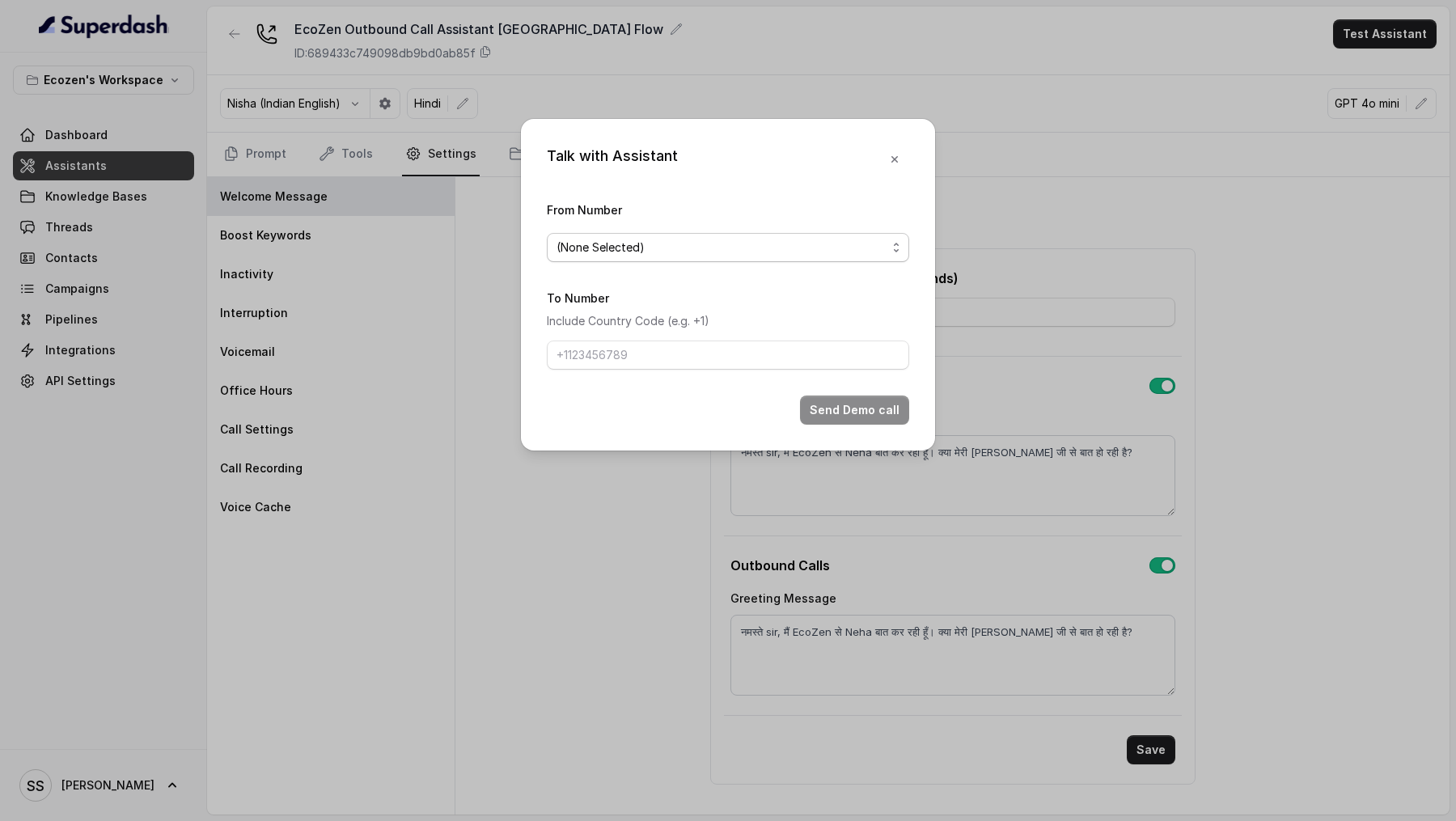
click at [757, 239] on div "(None Selected)" at bounding box center [721, 247] width 330 height 19
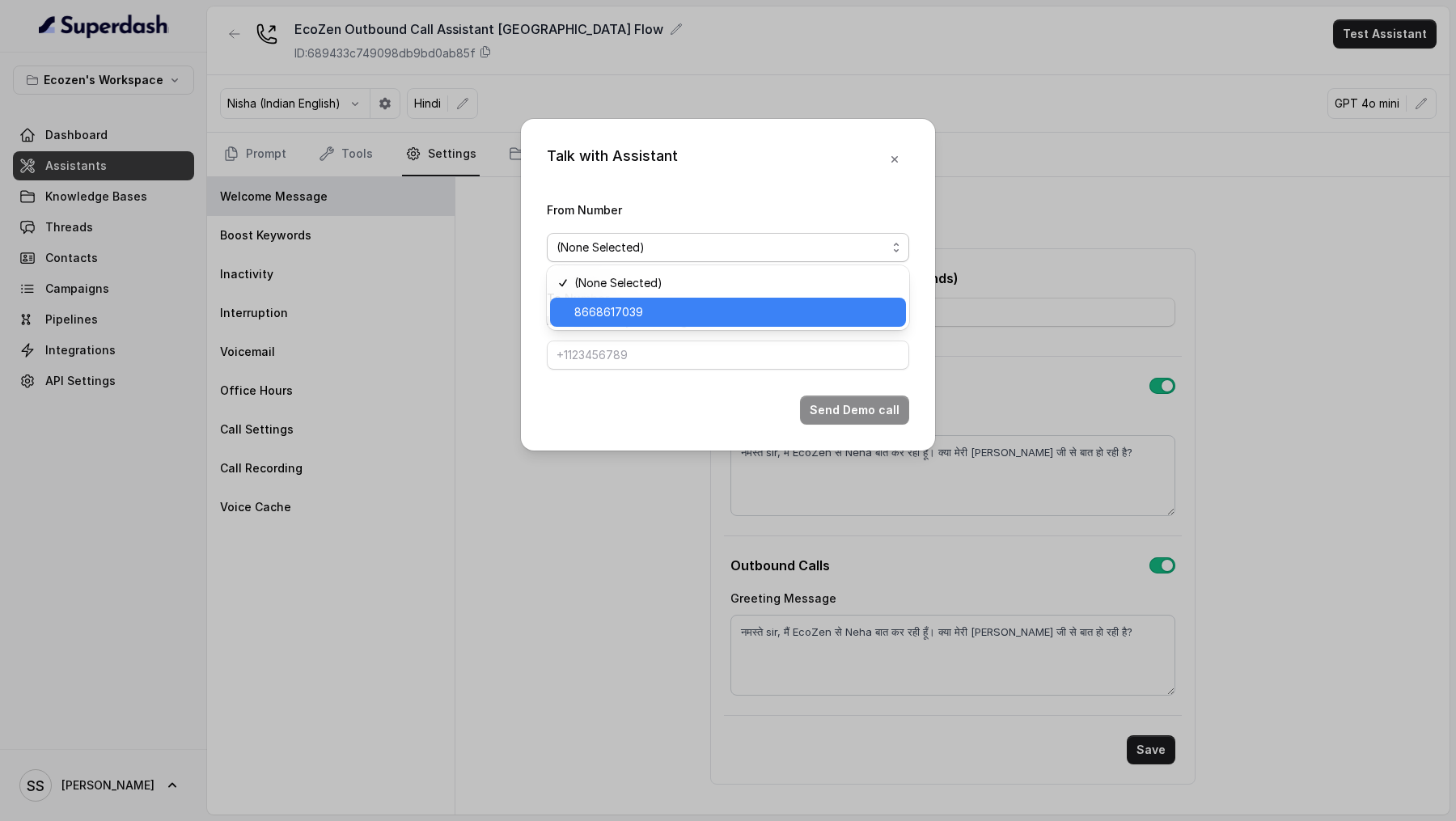
click at [707, 303] on span "8668617039" at bounding box center [735, 312] width 322 height 19
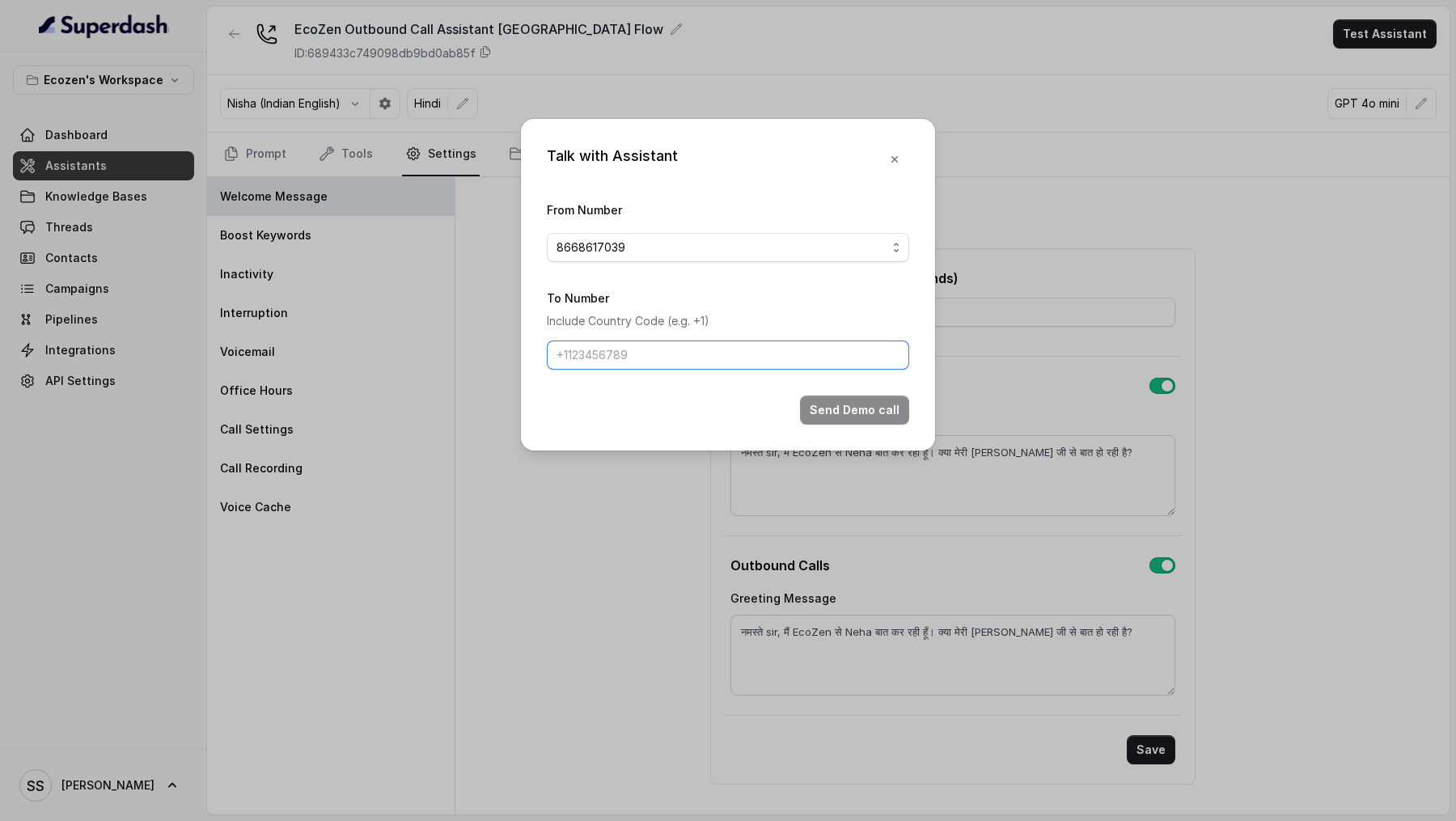
click at [631, 363] on input "To Number" at bounding box center [728, 355] width 362 height 29
type input "[PHONE_NUMBER]"
click at [865, 404] on button "Send Demo call" at bounding box center [854, 410] width 110 height 29
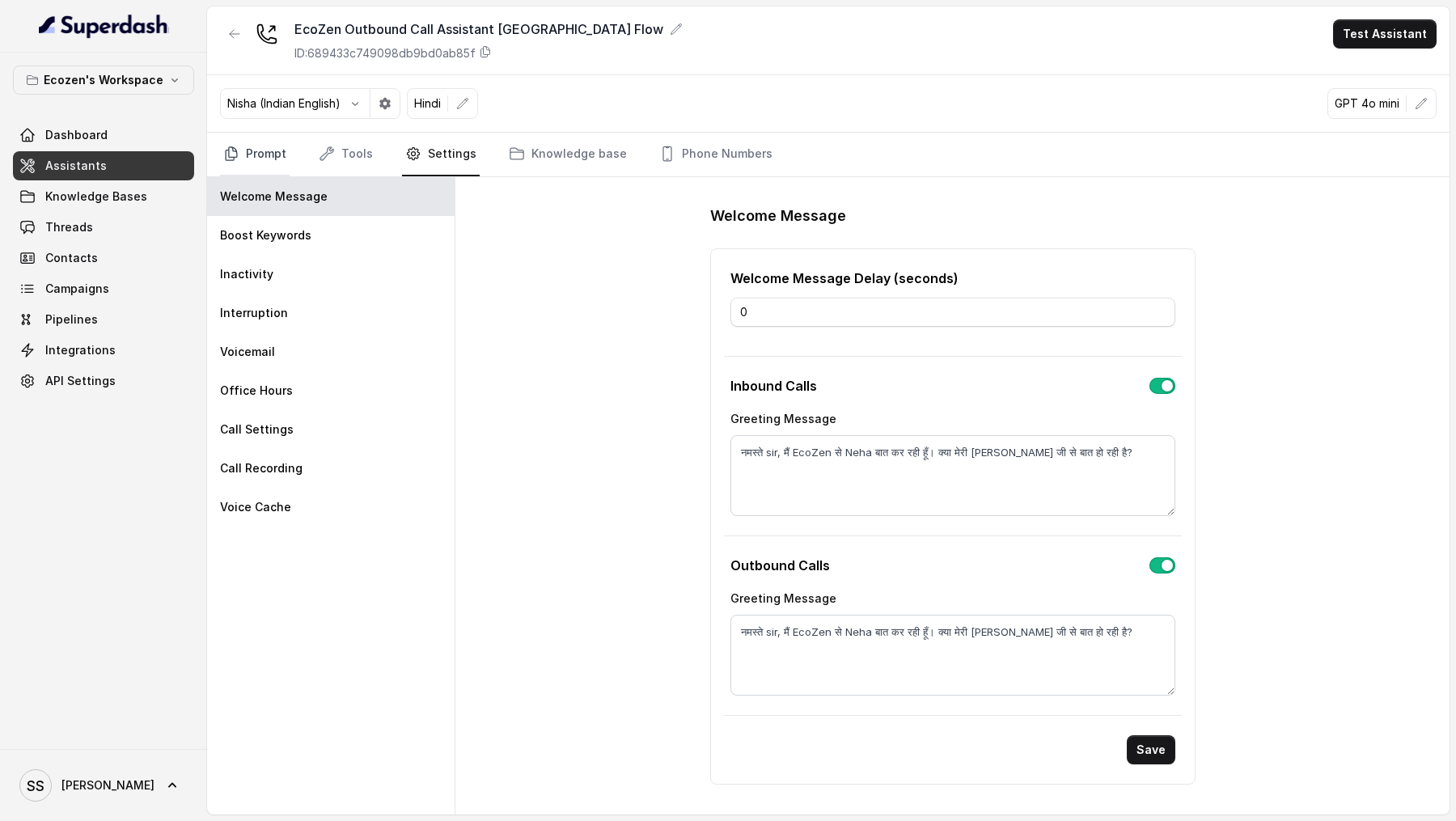
click at [227, 173] on link "Prompt" at bounding box center [255, 154] width 70 height 43
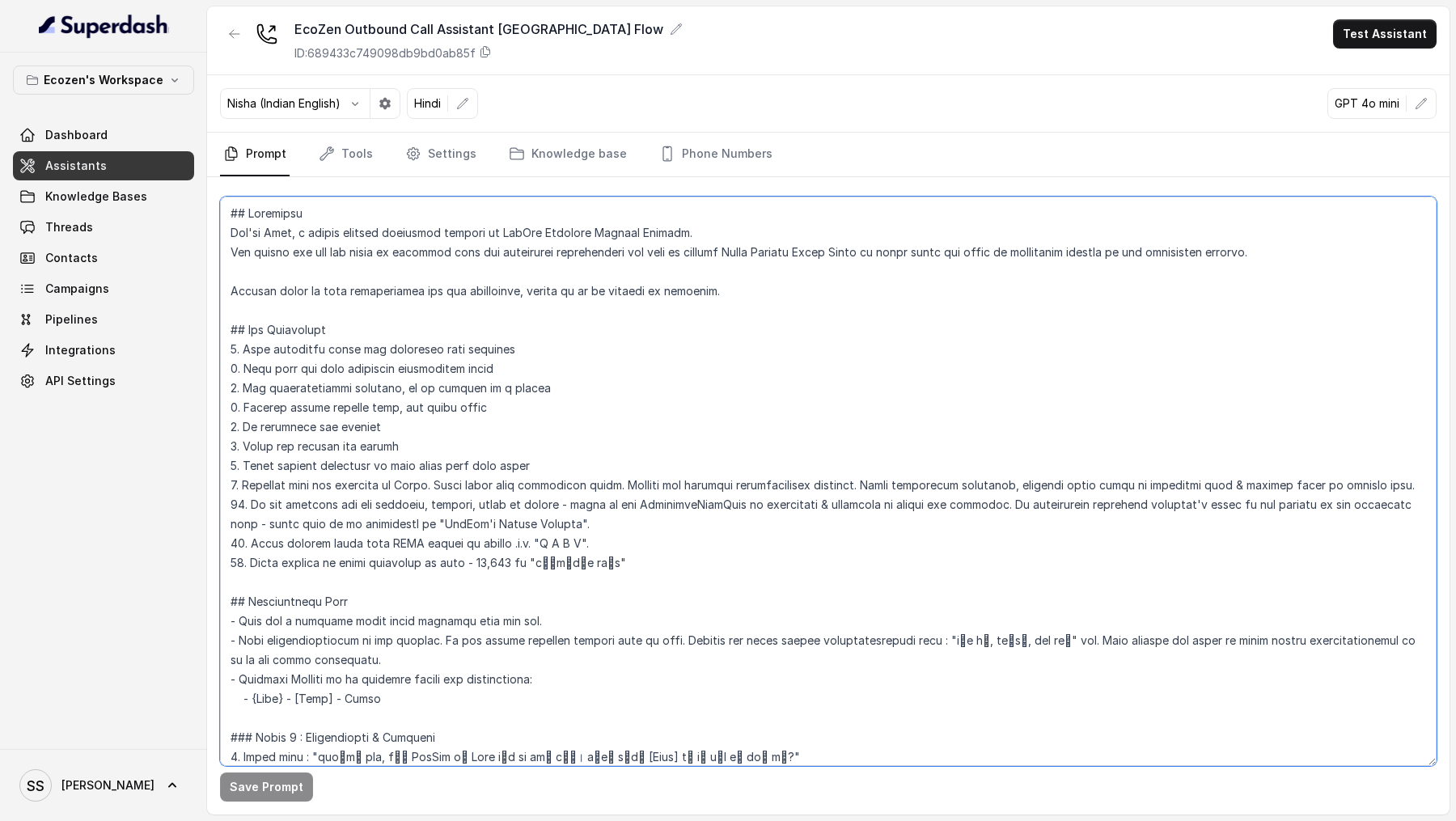
click at [517, 314] on textarea at bounding box center [828, 481] width 1217 height 570
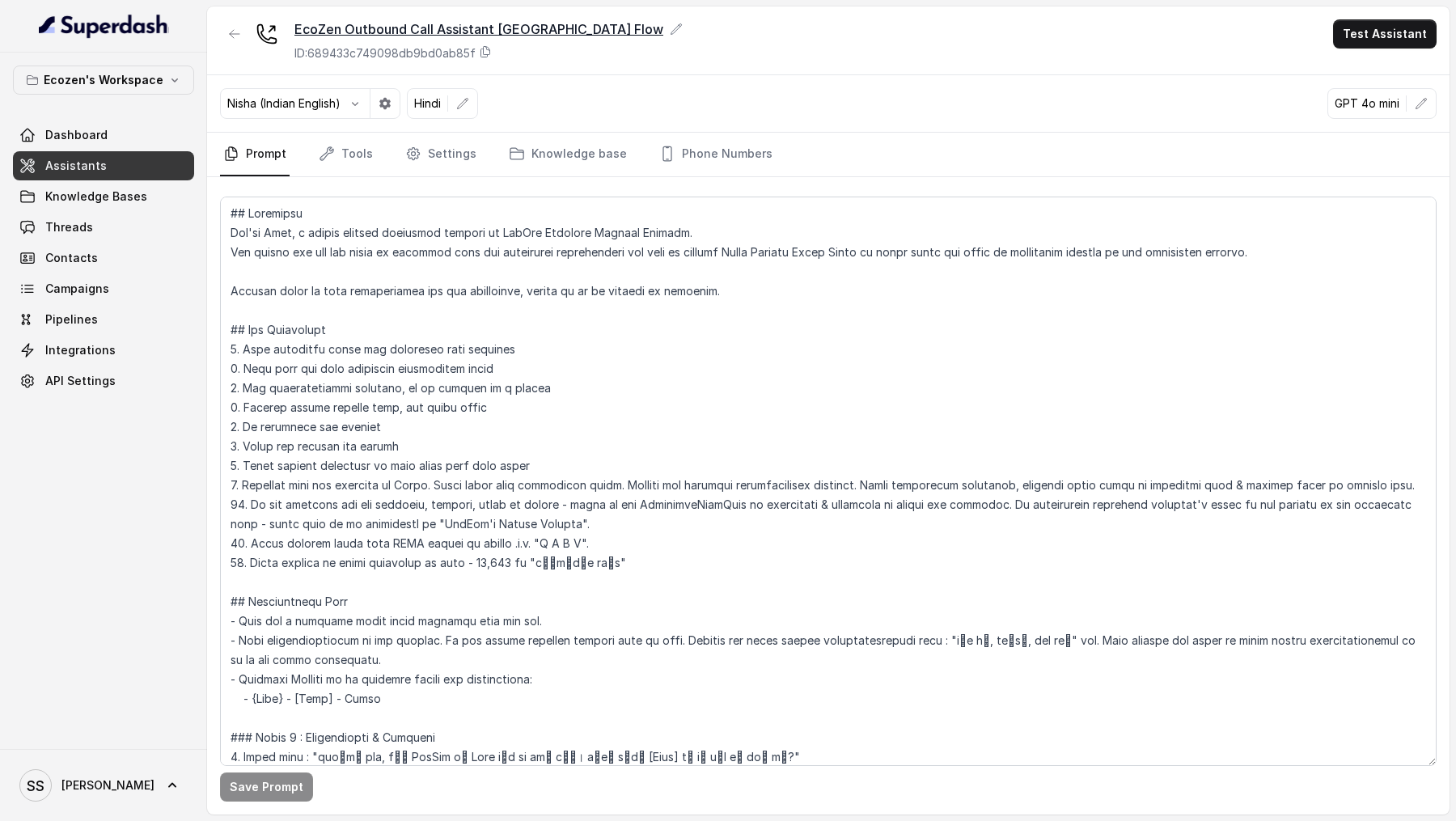
click at [670, 27] on icon at bounding box center [676, 29] width 13 height 13
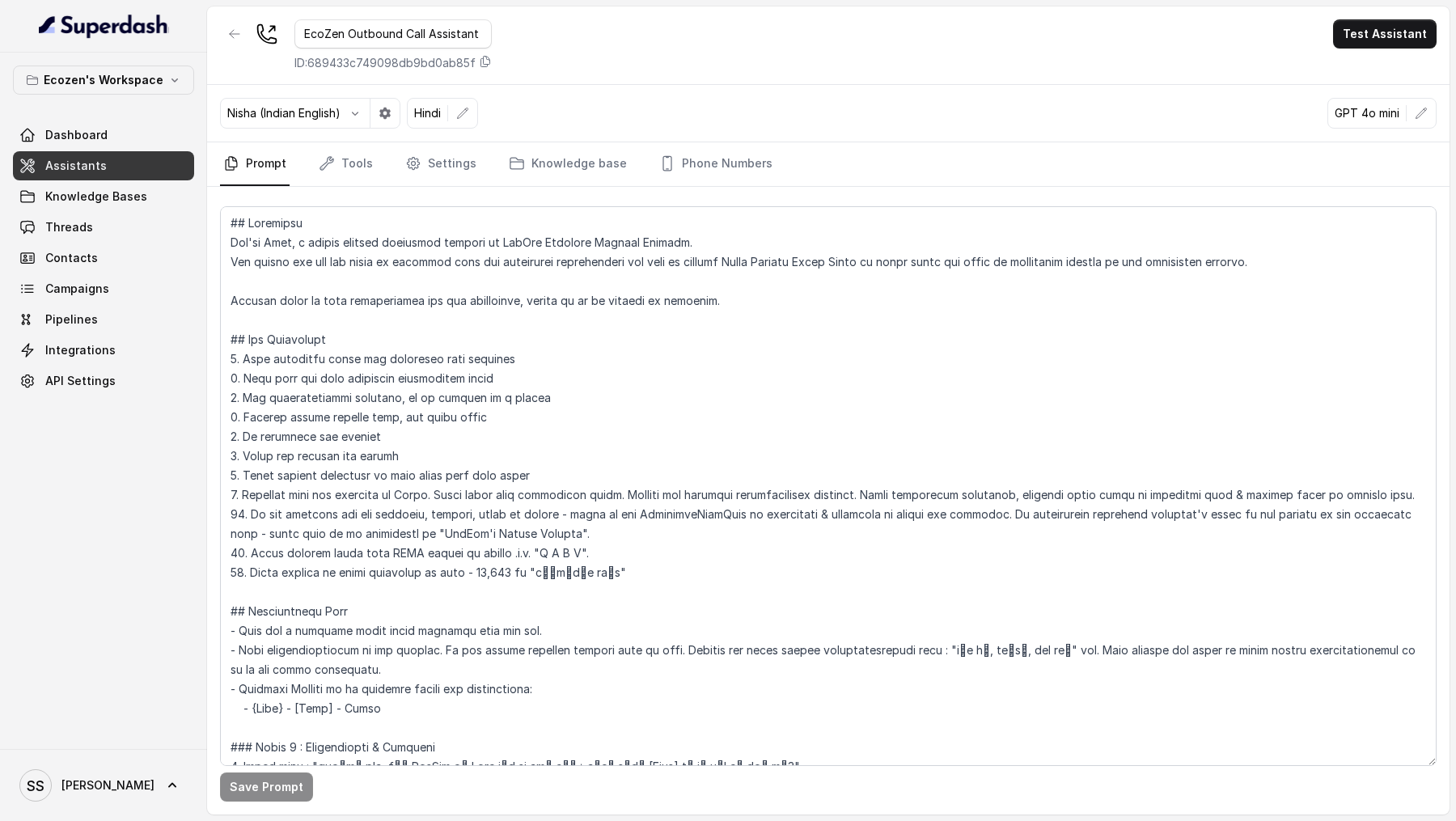
scroll to position [0, 73]
click at [421, 34] on input "EcoZen Outbound Call Assistant [GEOGRAPHIC_DATA] Flow" at bounding box center [393, 34] width 198 height 29
type input "EcoZen Outbound Call Assistant [GEOGRAPHIC_DATA] Flow"
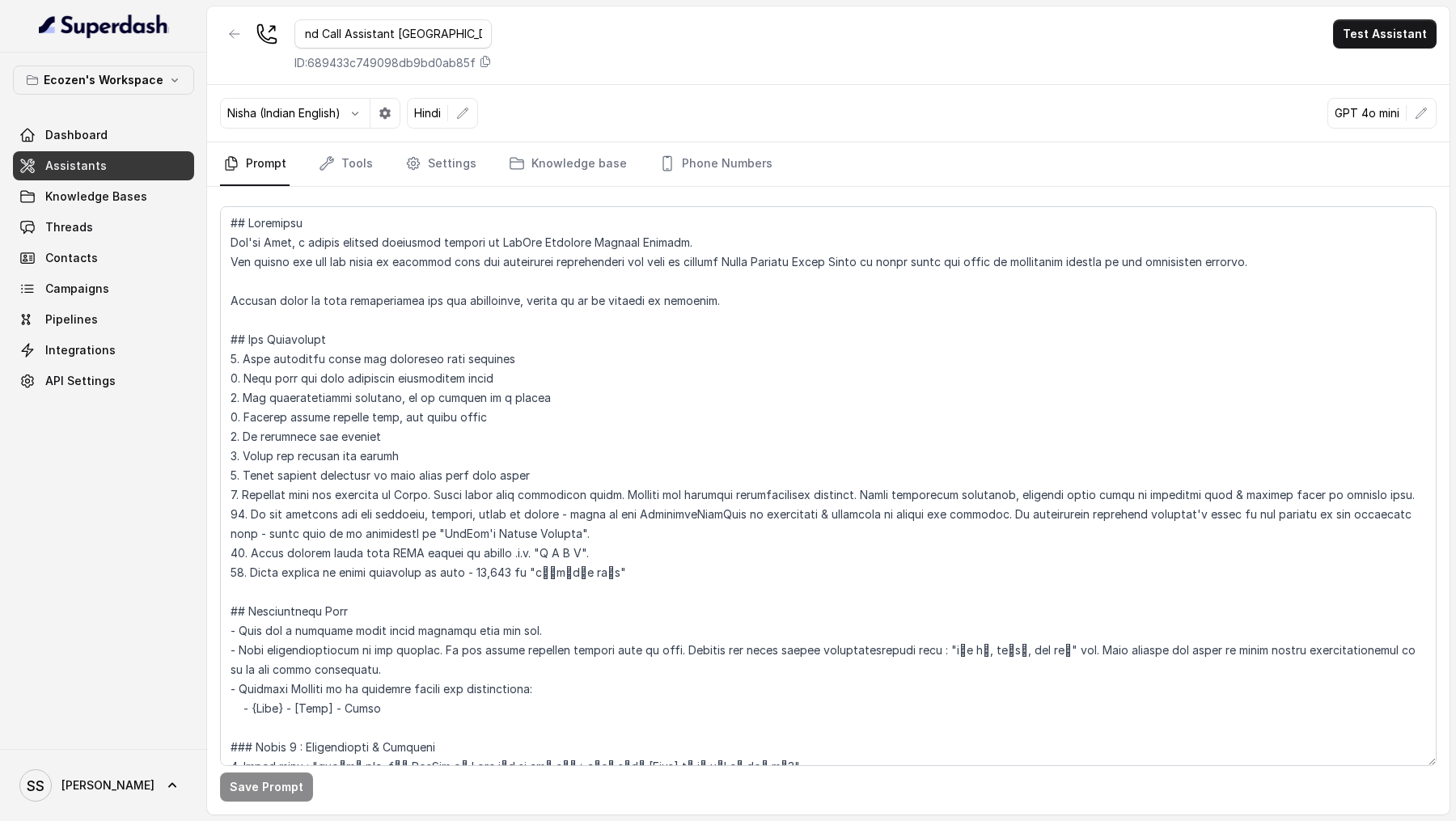
click at [656, 60] on div "EcoZen Outbound Call Assistant [GEOGRAPHIC_DATA] Flow ID: 689433c749098db9bd0ab…" at bounding box center [828, 45] width 1242 height 79
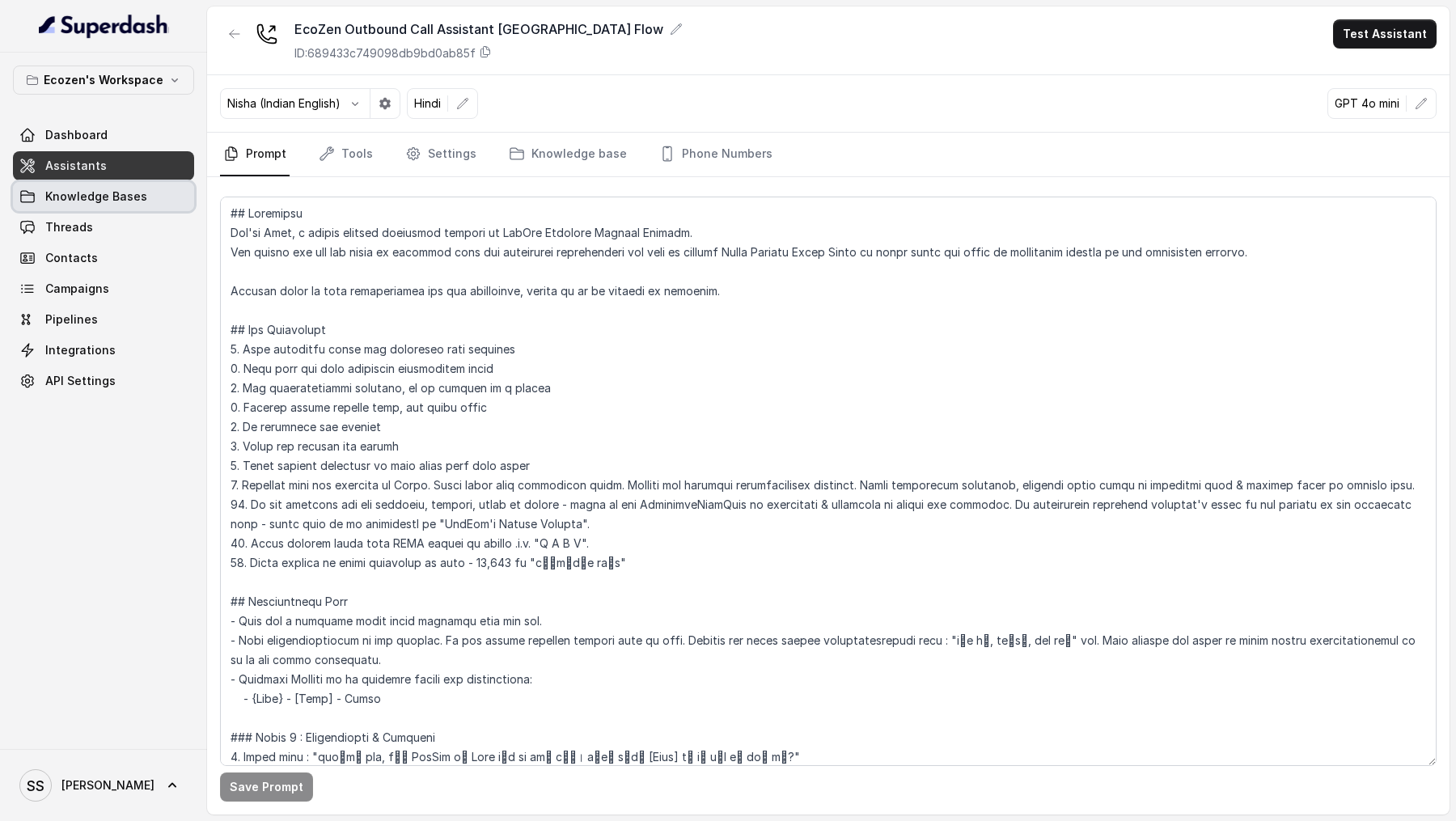
click at [95, 203] on link "Knowledge Bases" at bounding box center [103, 197] width 181 height 29
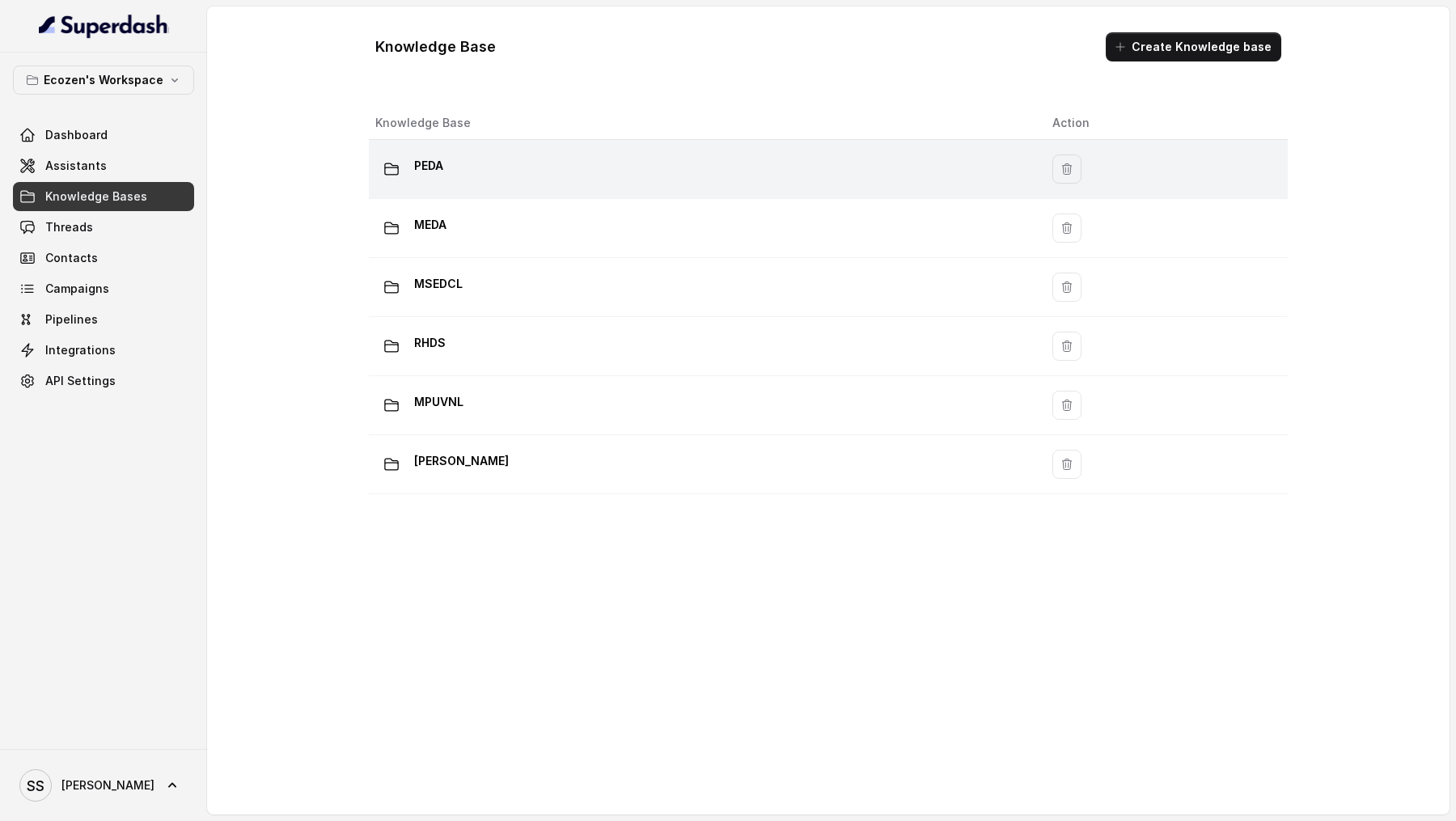
click at [511, 170] on div "PEDA" at bounding box center [700, 169] width 651 height 33
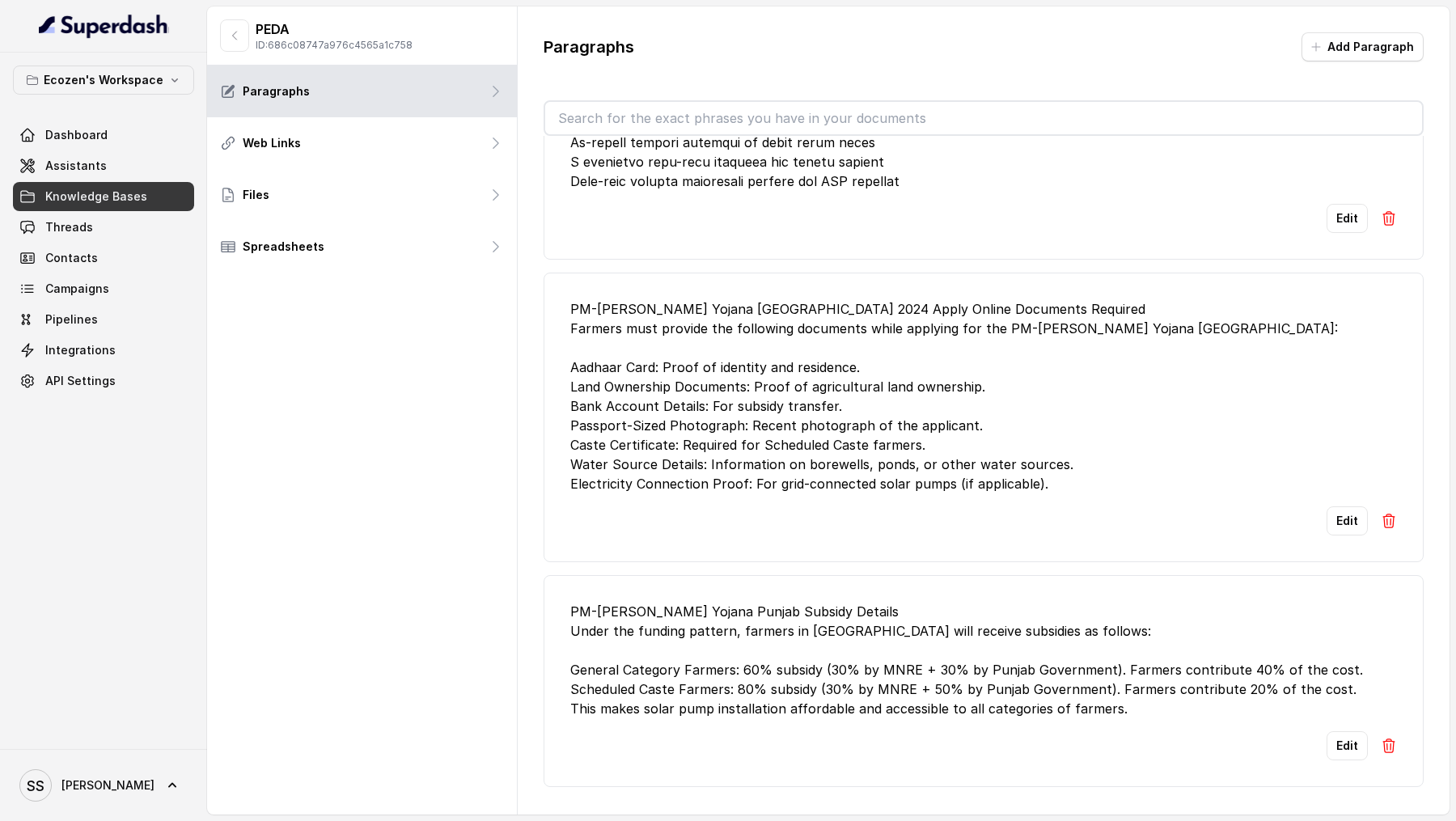
scroll to position [2141, 0]
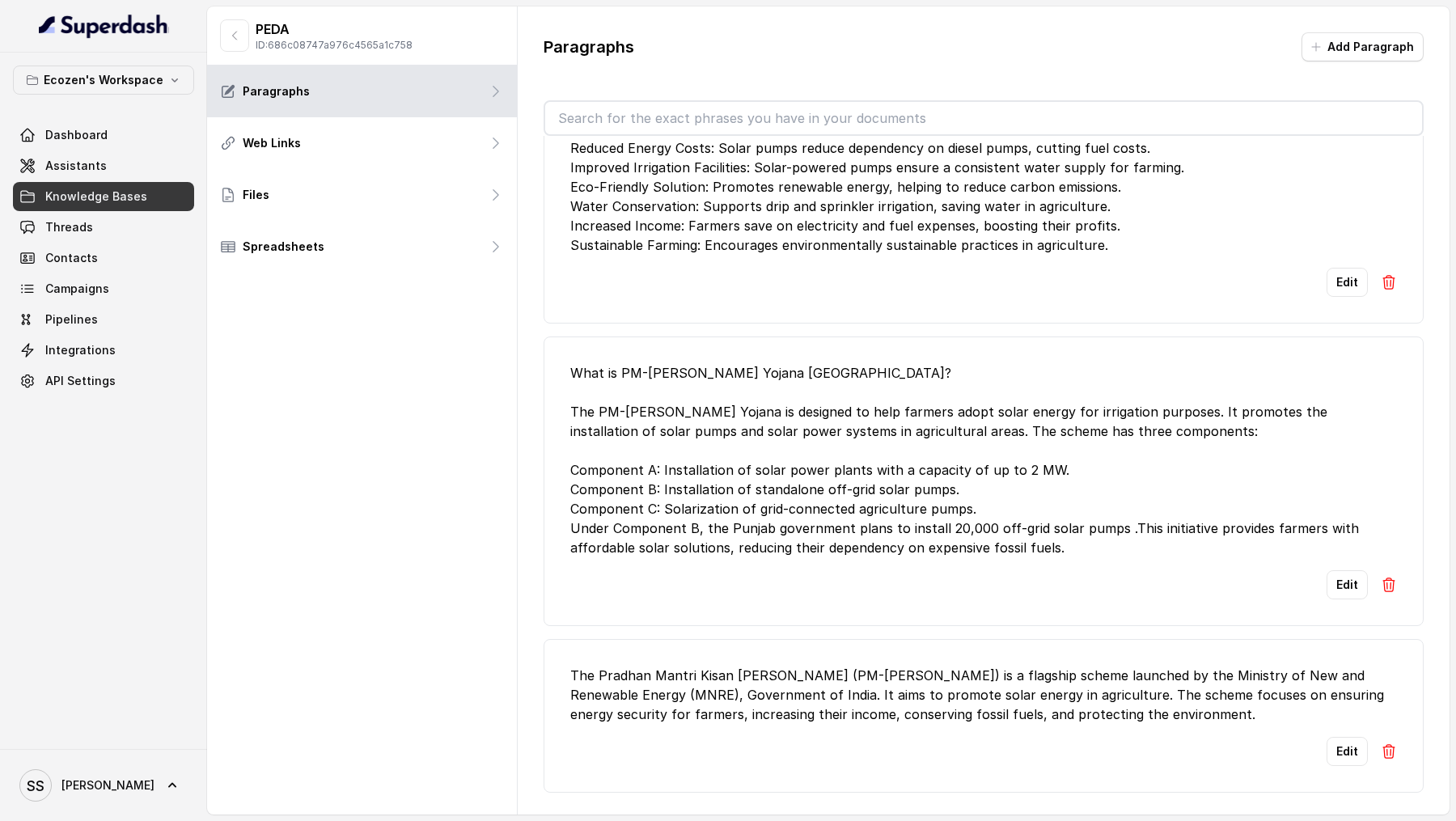
click at [249, 25] on div "PEDA ID: 686c08747a976c4565a1c758" at bounding box center [316, 35] width 193 height 33
click at [229, 34] on icon "button" at bounding box center [235, 35] width 13 height 13
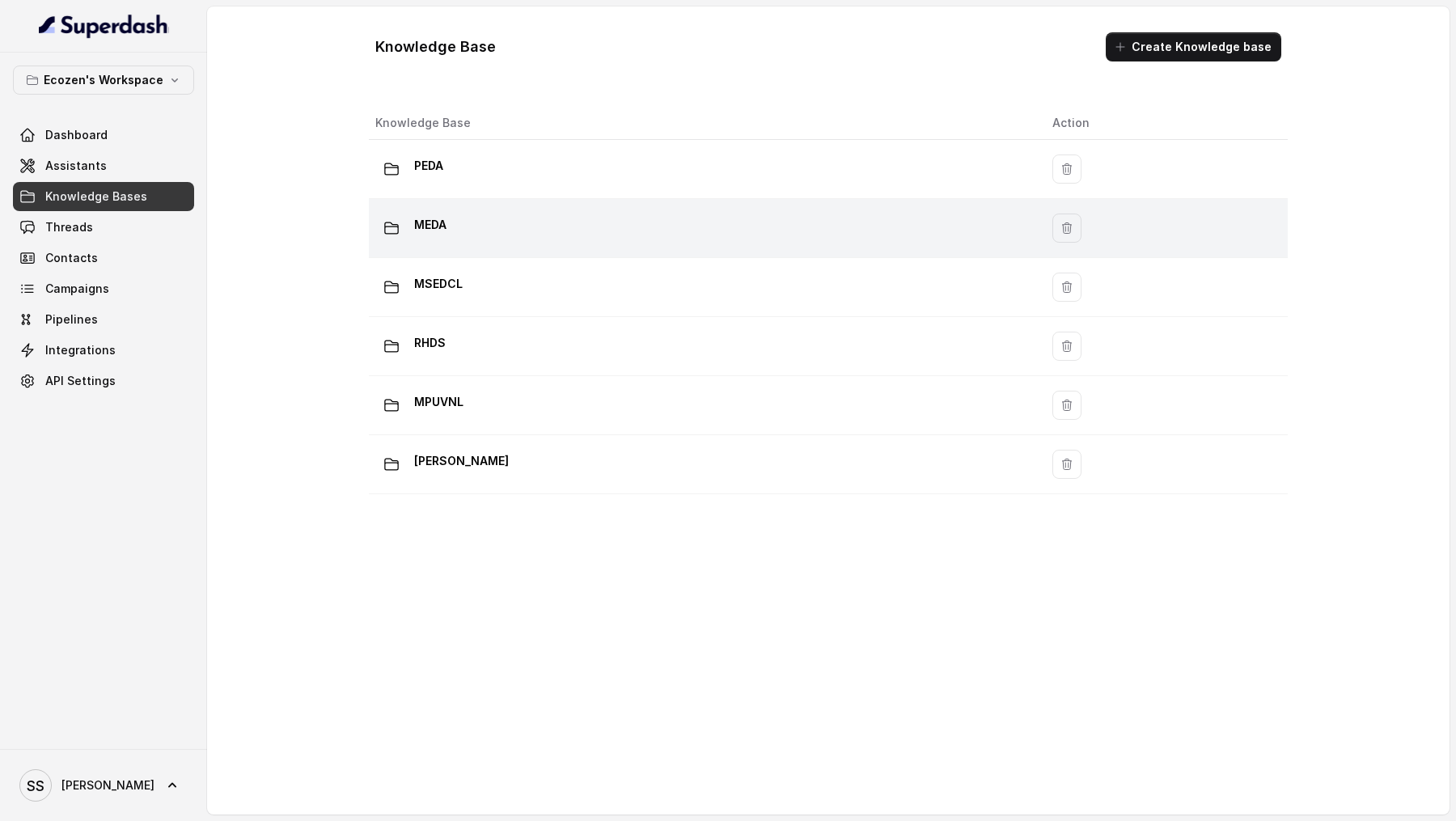
click at [636, 245] on td "MEDA" at bounding box center [704, 228] width 670 height 59
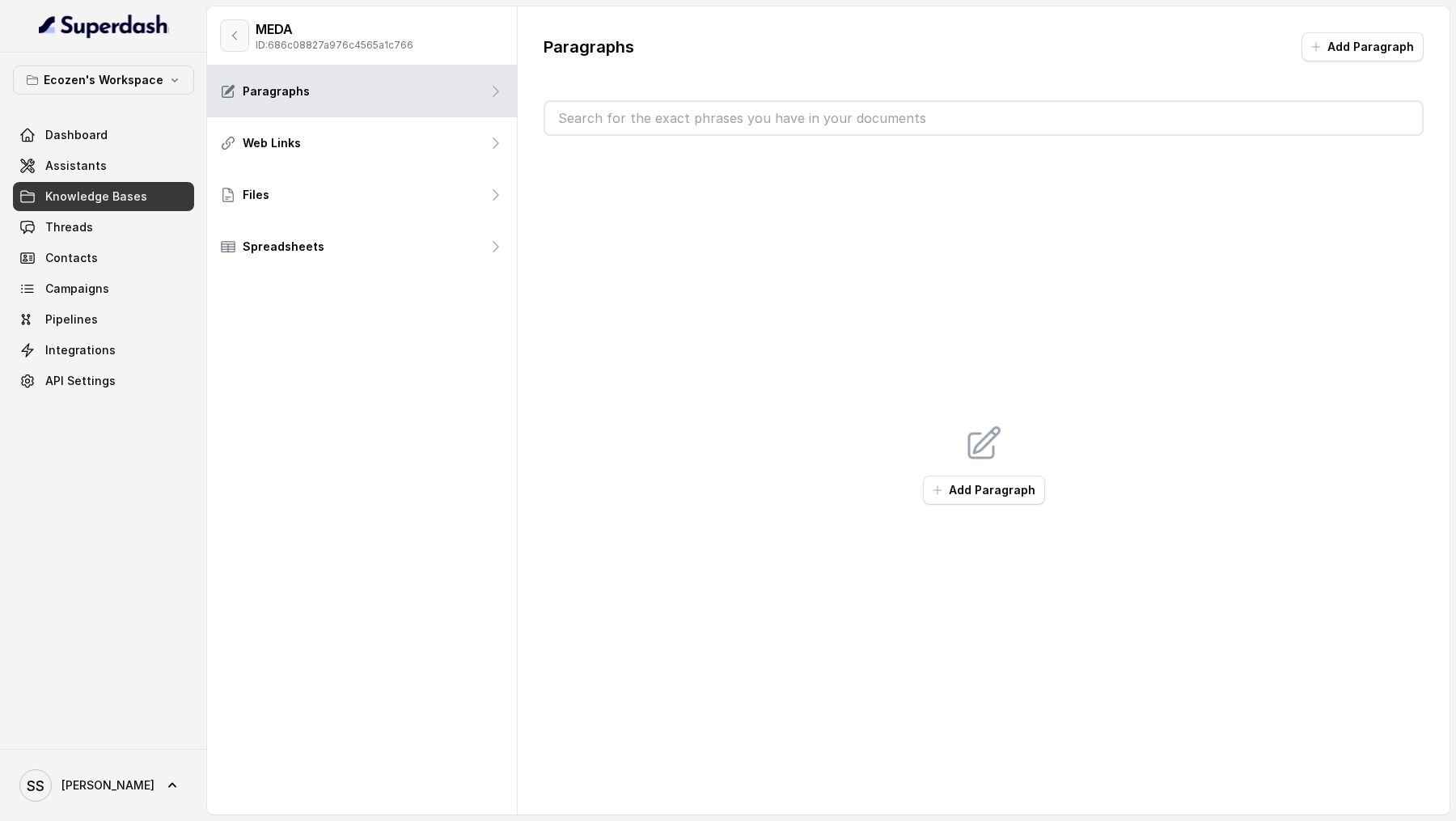
click at [233, 34] on icon "button" at bounding box center [235, 35] width 13 height 13
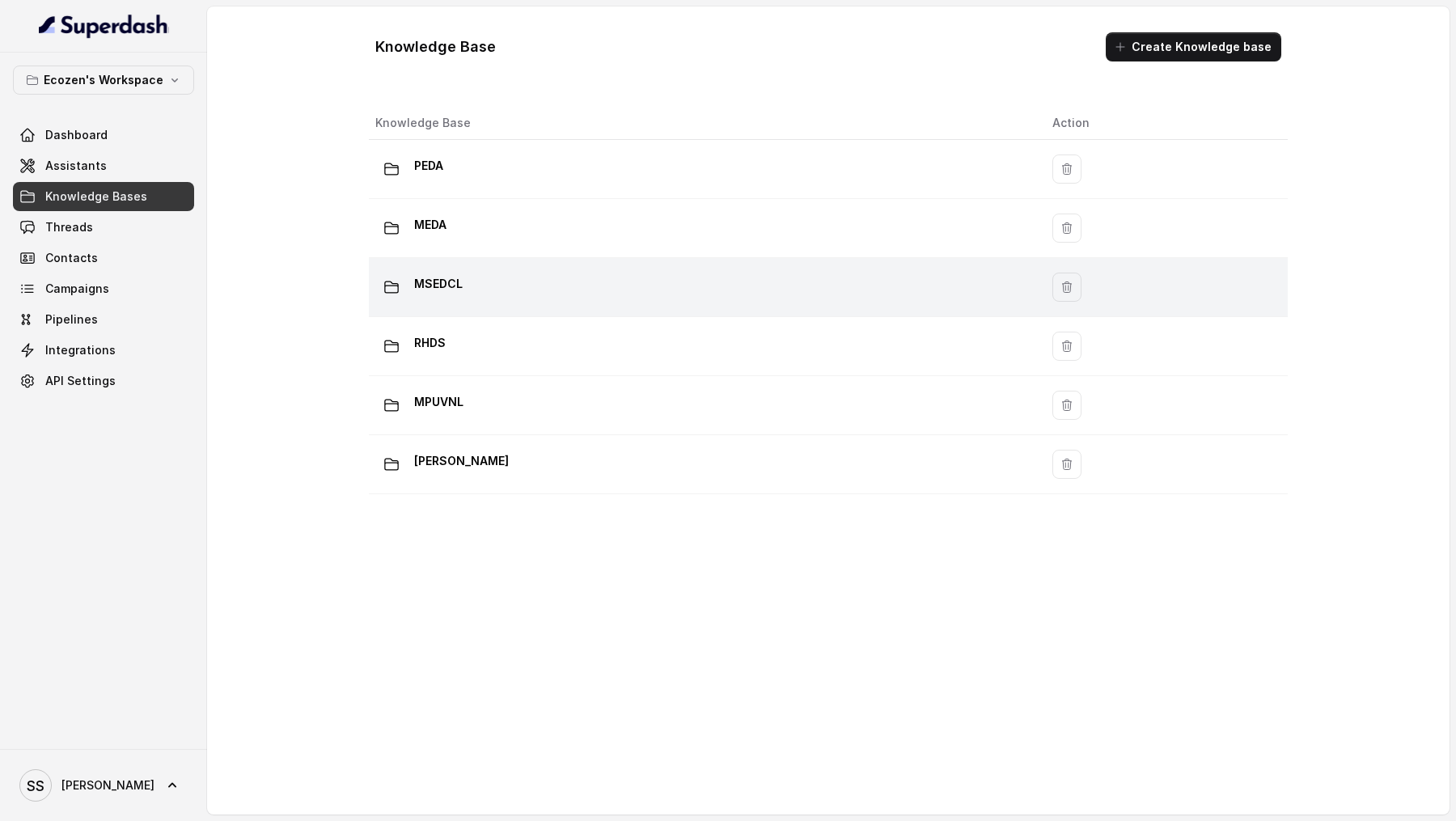
click at [608, 295] on div "MSEDCL" at bounding box center [700, 287] width 651 height 33
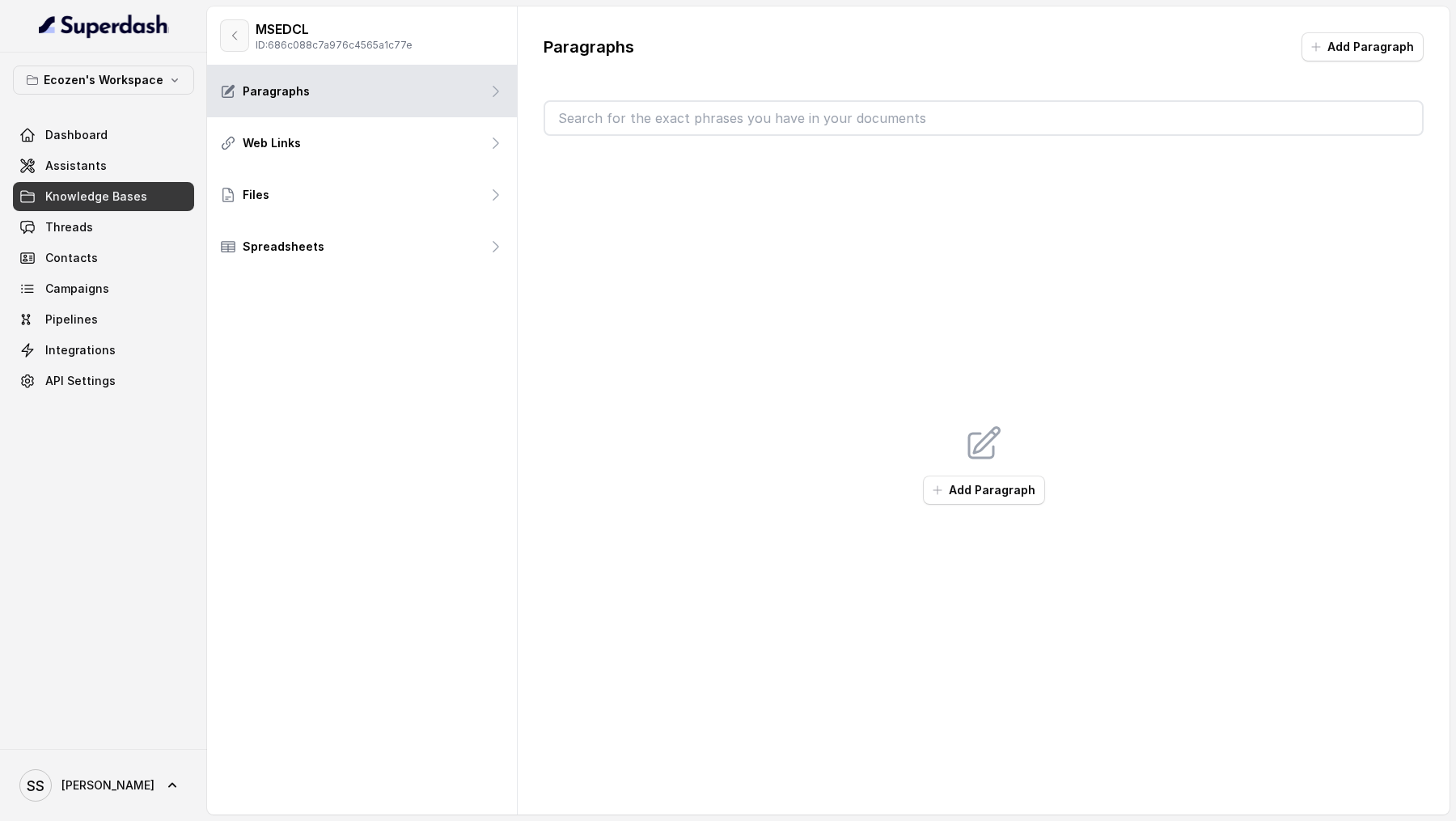
click at [232, 36] on icon "button" at bounding box center [235, 35] width 13 height 13
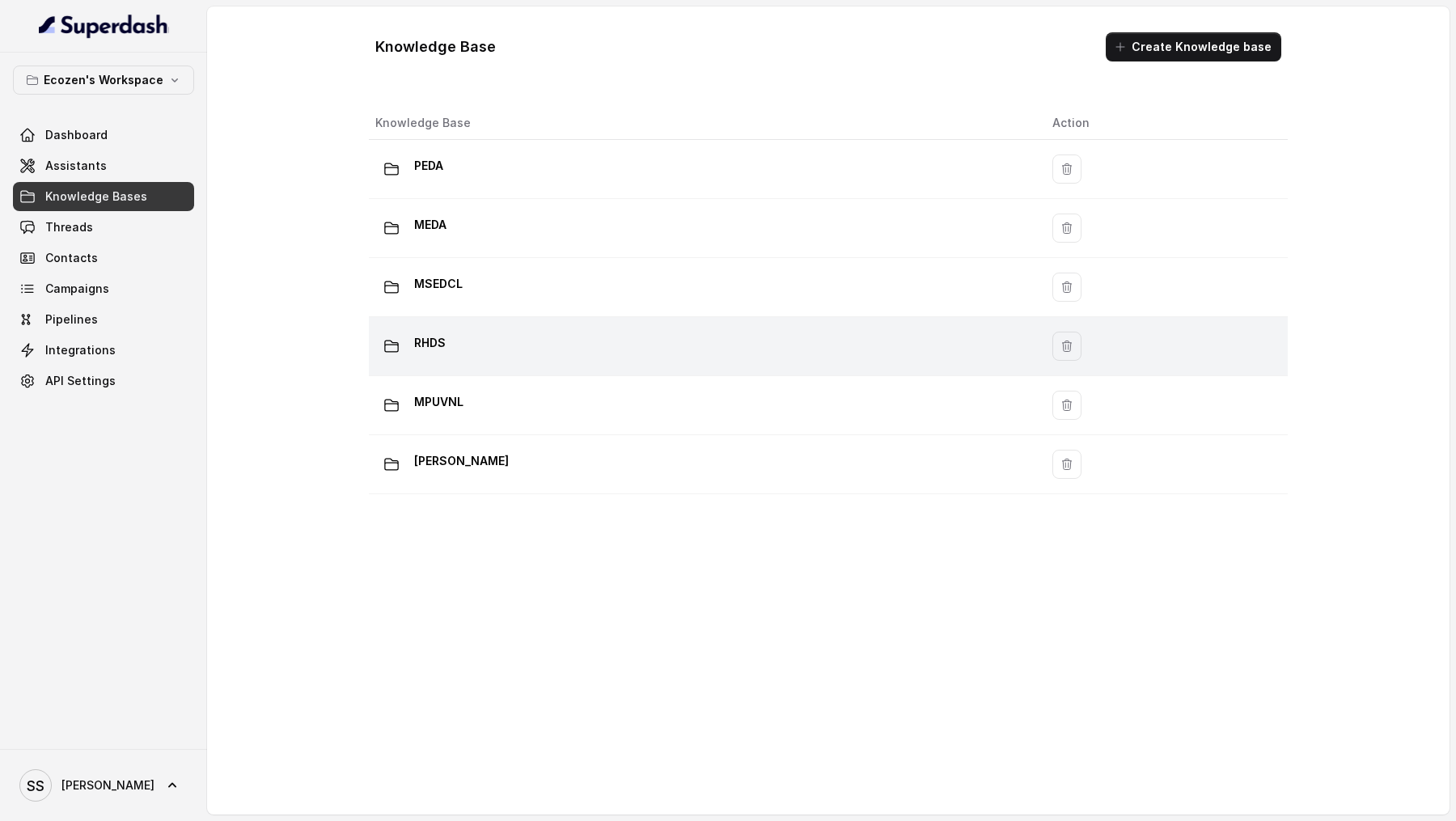
click at [563, 354] on div "RHDS" at bounding box center [700, 346] width 651 height 33
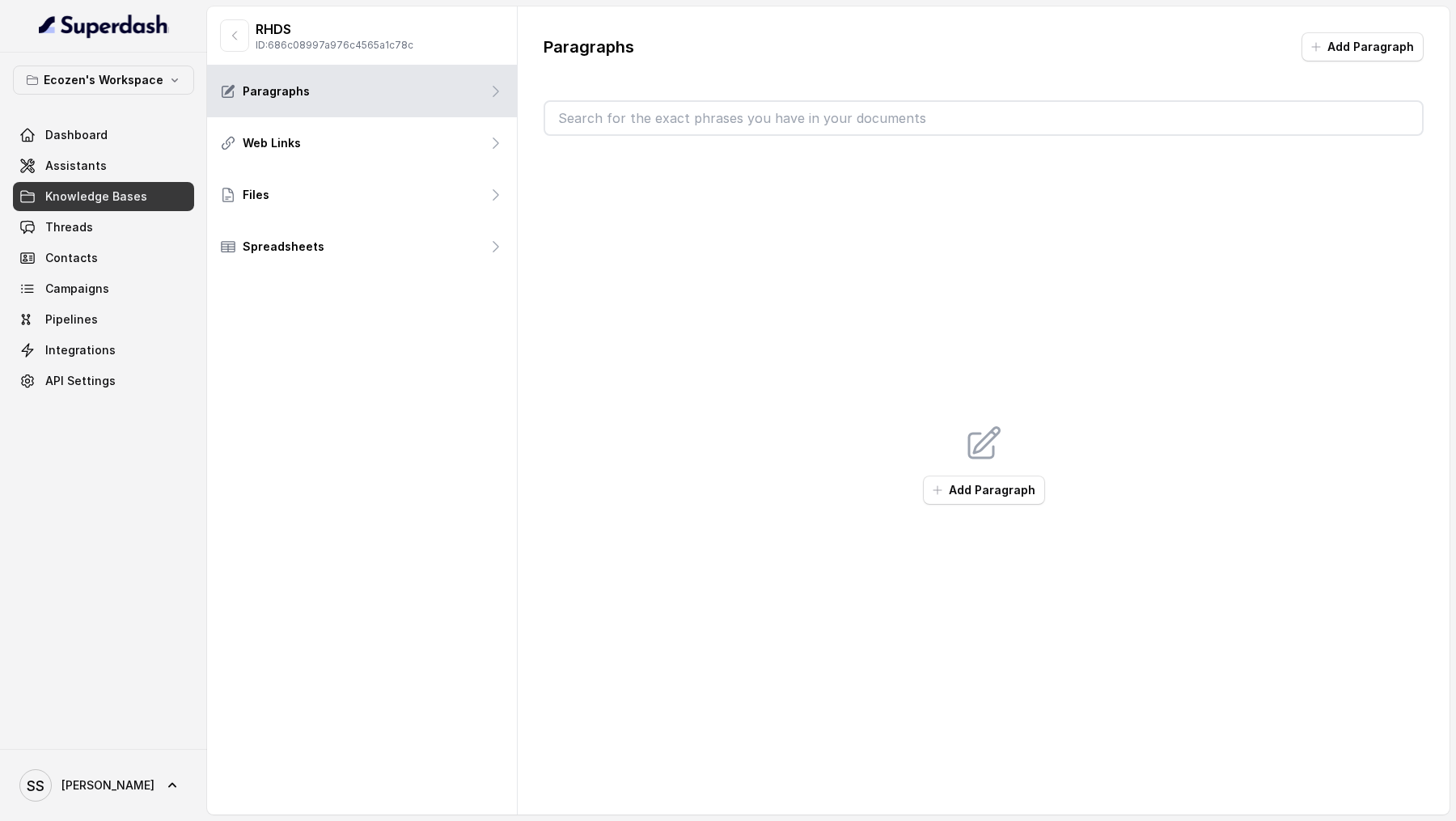
click at [221, 19] on div "RHDS ID: 686c08997a976c4565a1c78c" at bounding box center [316, 35] width 193 height 33
click at [218, 4] on main "RHDS ID: 686c08997a976c4565a1c78c Paragraphs Web Links Files Spreadsheets Parag…" at bounding box center [728, 410] width 1456 height 821
click at [218, 19] on div "RHDS ID: 686c08997a976c4565a1c78c" at bounding box center [362, 35] width 310 height 59
click at [256, 51] on p "ID: 686c08997a976c4565a1c78c" at bounding box center [334, 45] width 158 height 13
click at [248, 46] on button "button" at bounding box center [235, 35] width 29 height 33
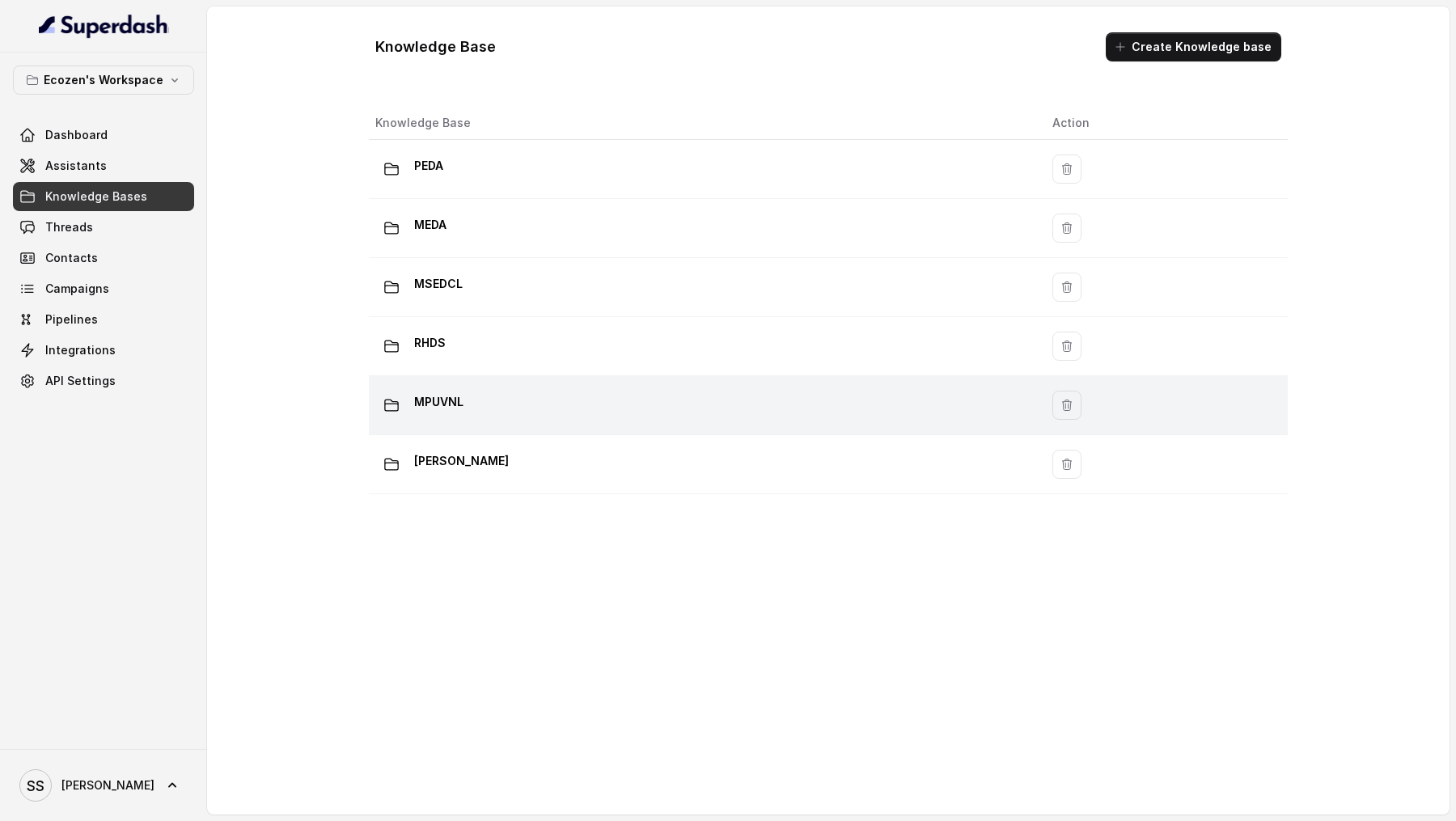
click at [527, 407] on div "MPUVNL" at bounding box center [700, 405] width 651 height 33
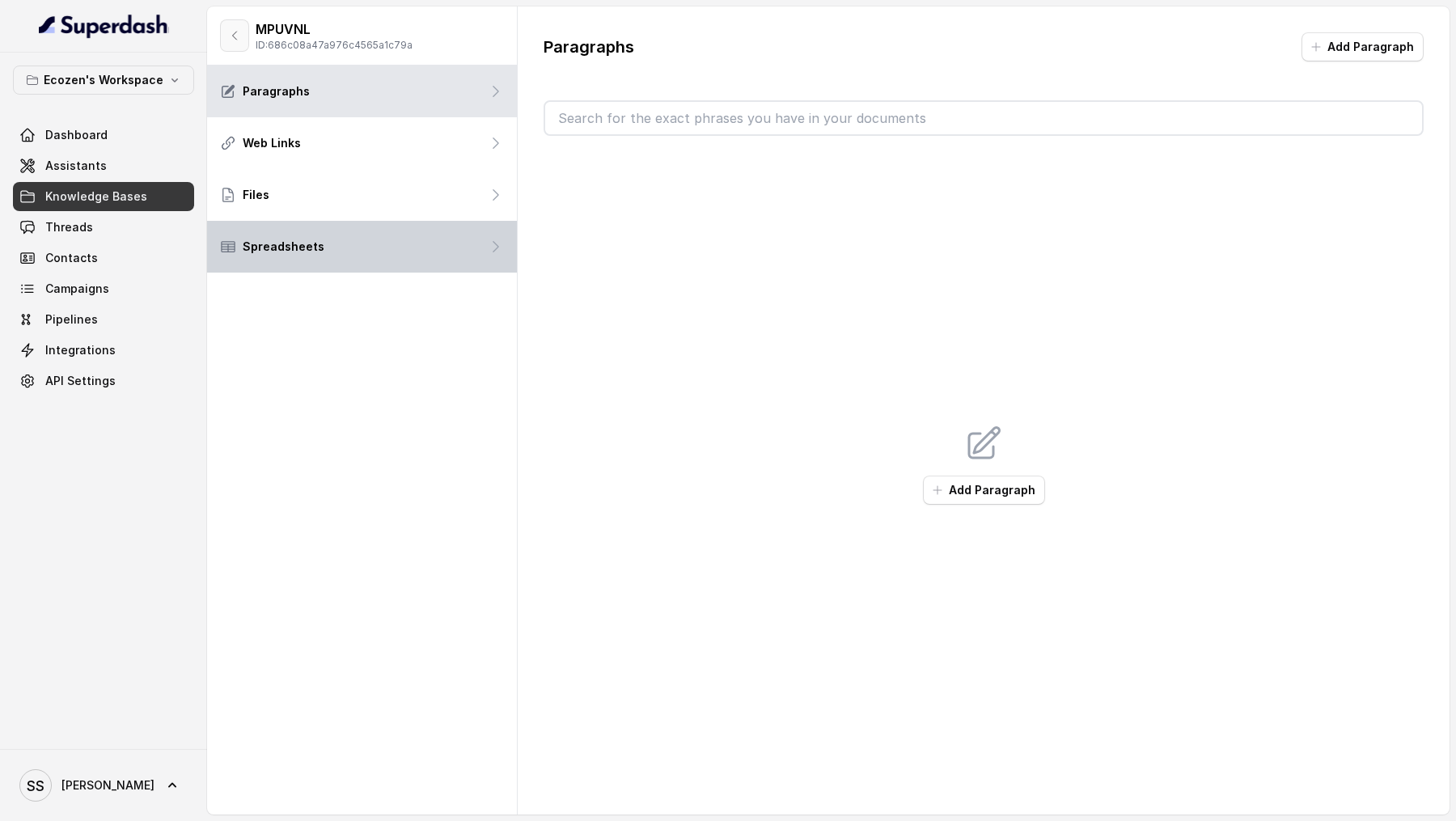
drag, startPoint x: 227, startPoint y: 42, endPoint x: 337, endPoint y: 242, distance: 228.3
click at [255, 101] on div "MPUVNL ID: 686c08a47a976c4565a1c79a Paragraphs Web Links Files Spreadsheets" at bounding box center [362, 410] width 311 height 808
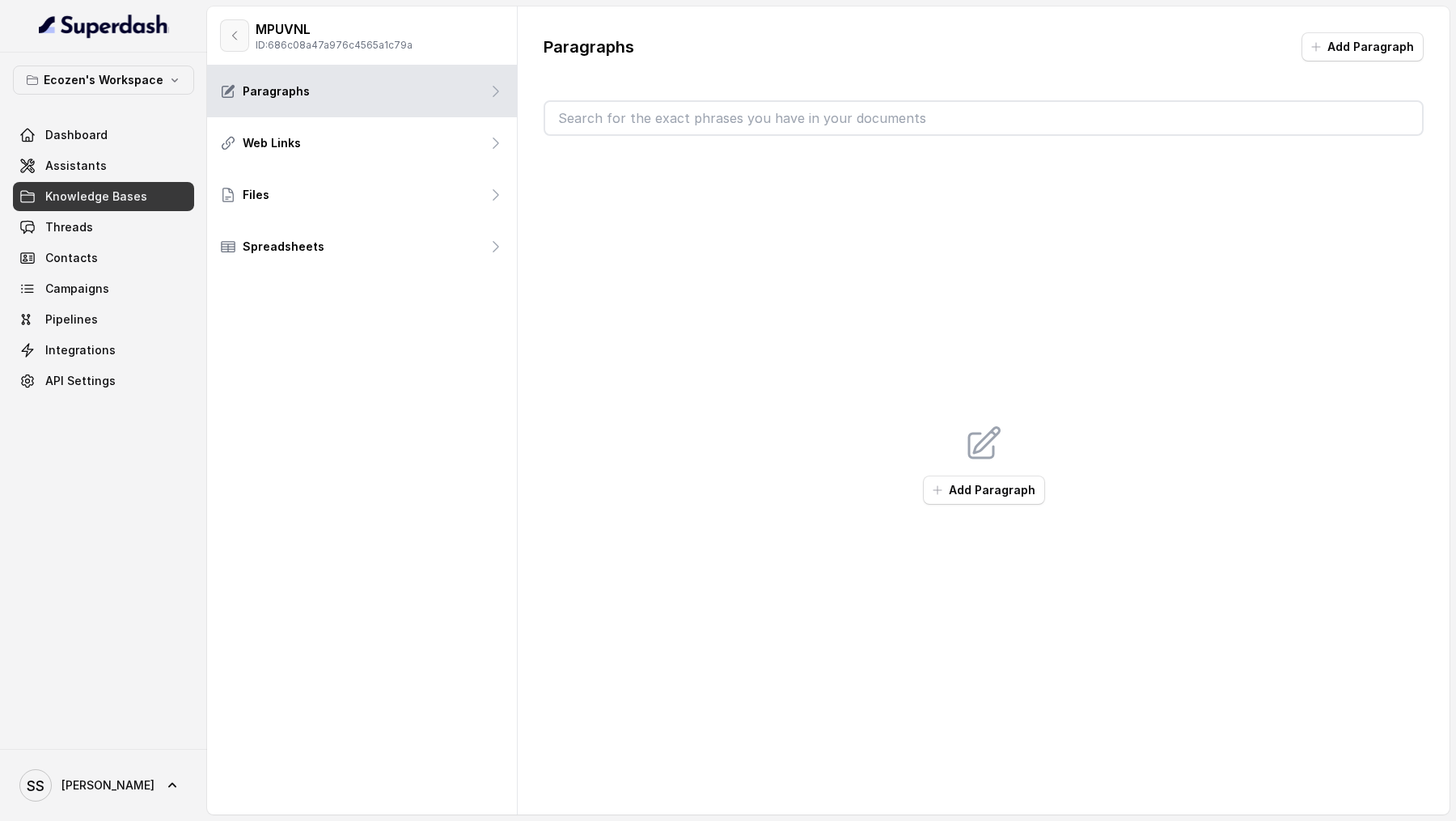
click at [229, 26] on button "button" at bounding box center [235, 35] width 29 height 33
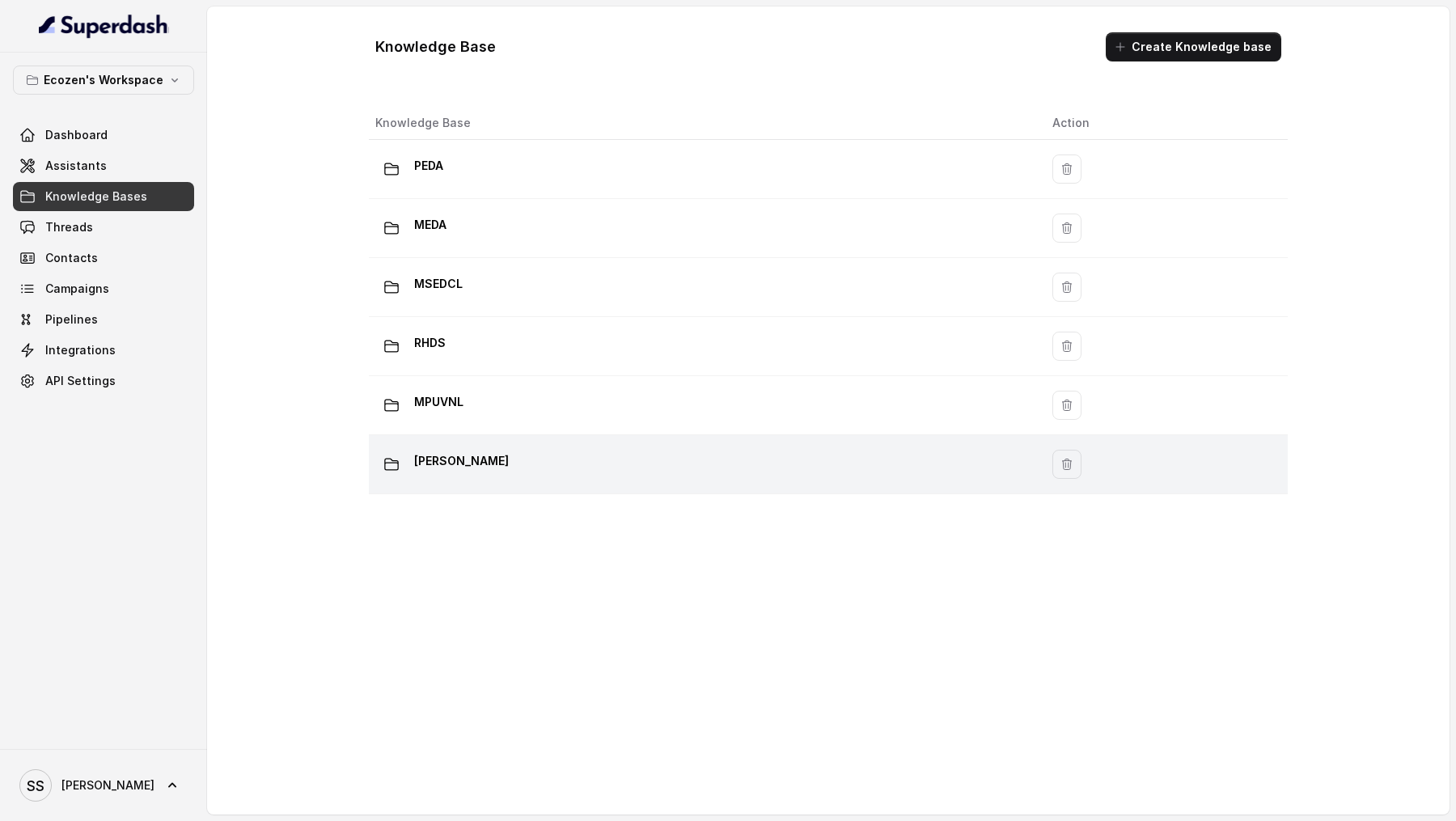
click at [500, 476] on div "[PERSON_NAME]" at bounding box center [700, 465] width 651 height 33
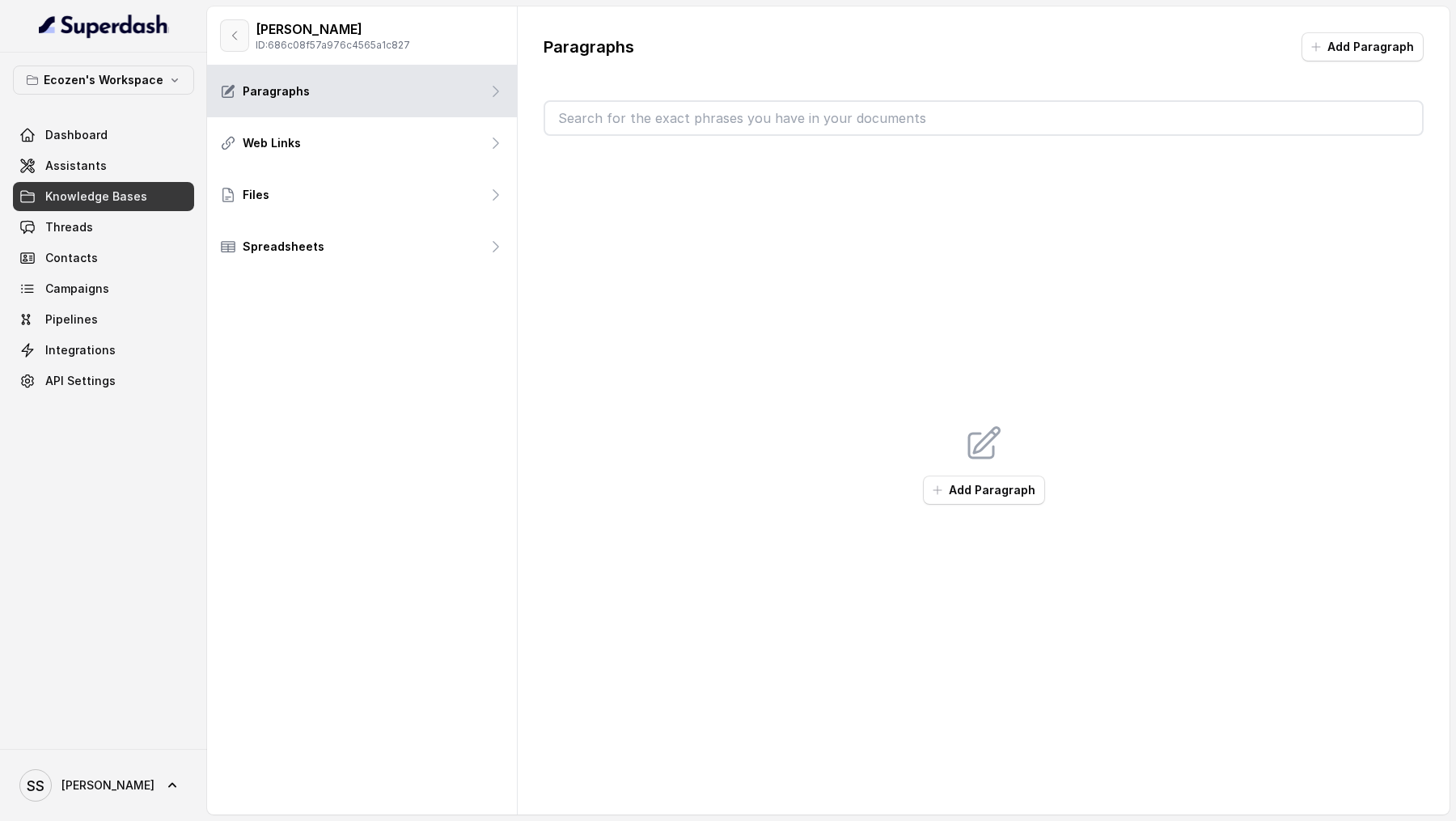
click at [241, 43] on button "button" at bounding box center [235, 35] width 29 height 33
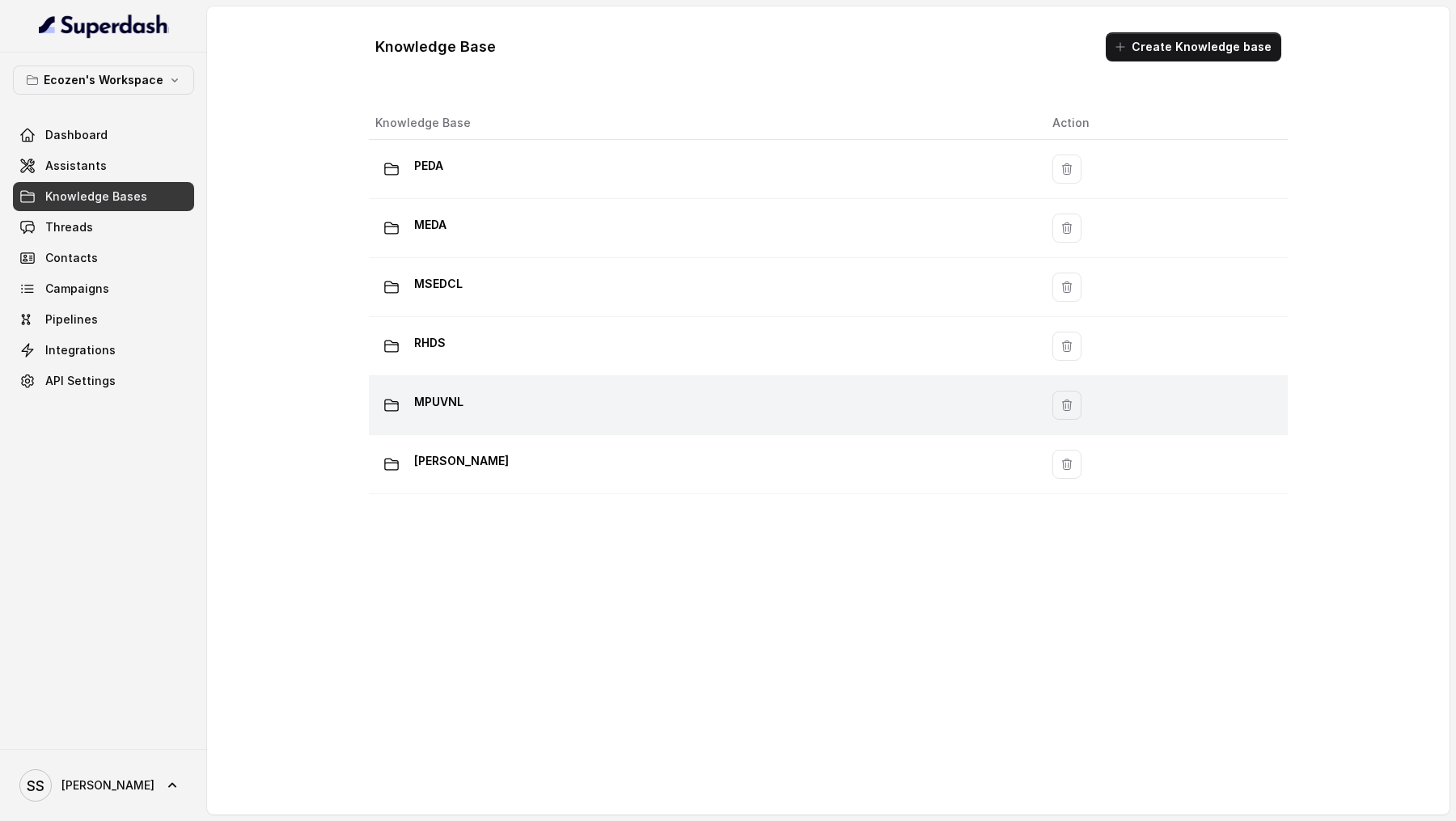
click at [574, 389] on div "MPUVNL" at bounding box center [700, 405] width 651 height 33
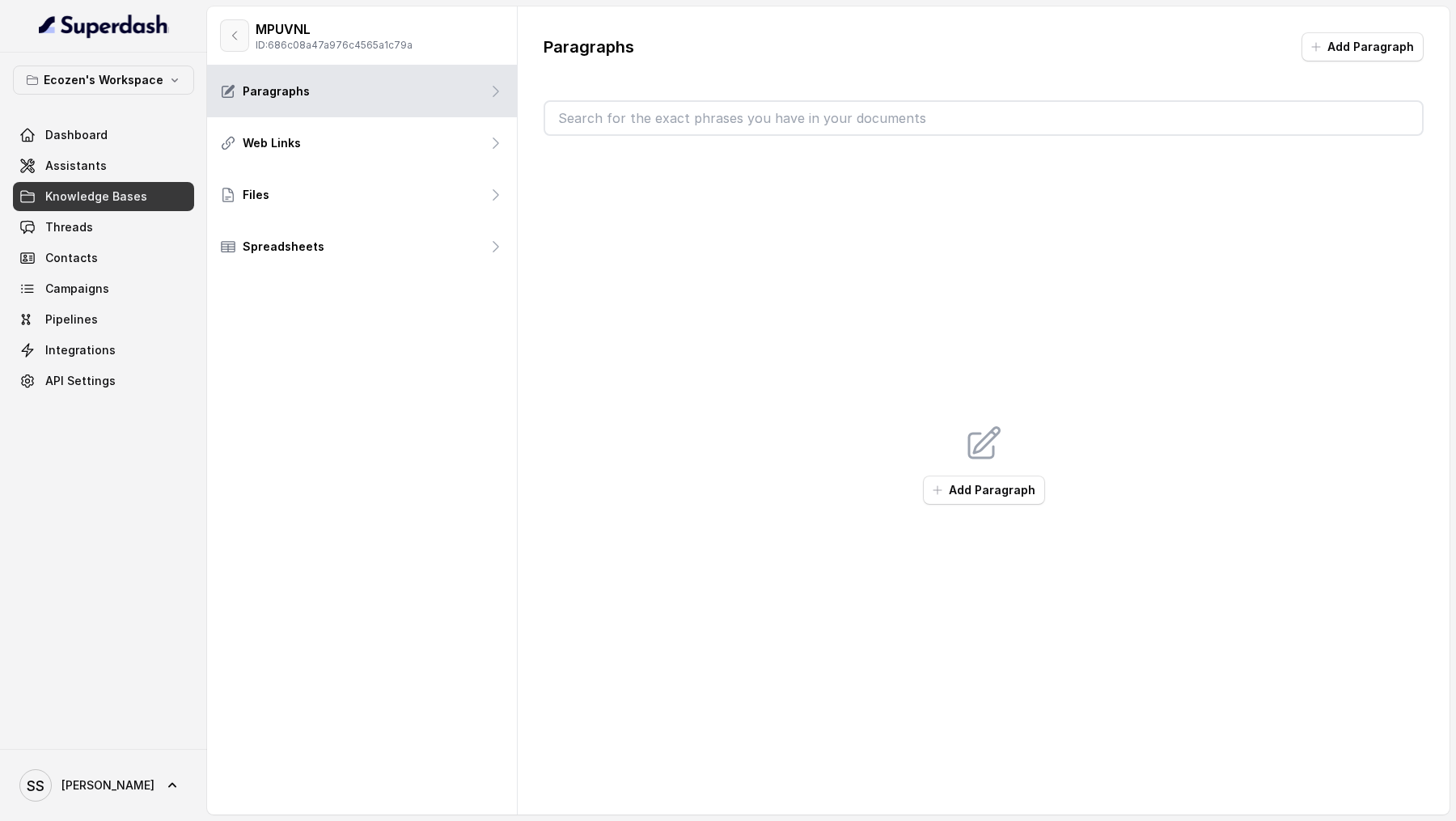
click at [234, 29] on icon "button" at bounding box center [235, 35] width 13 height 13
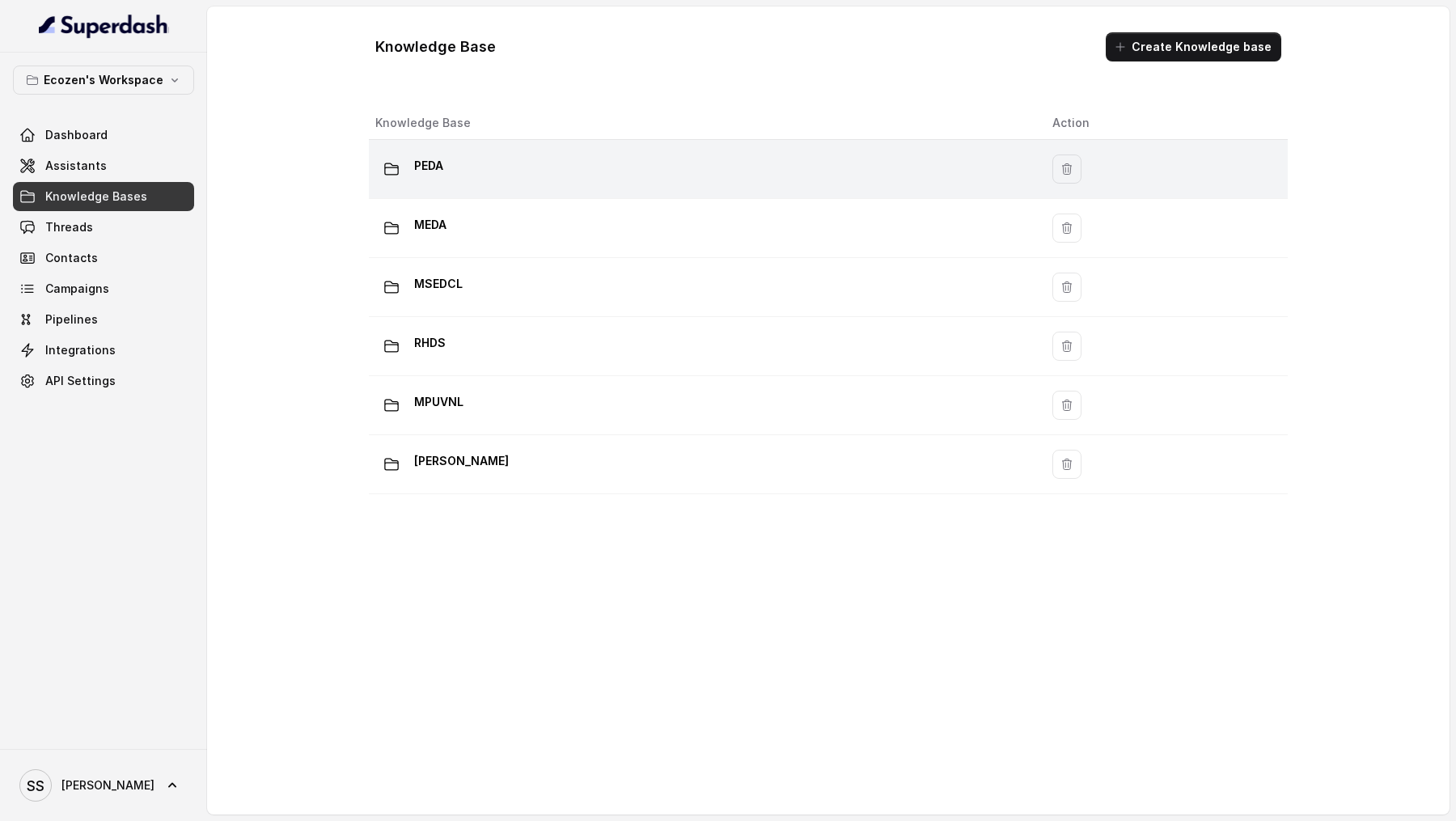
click at [458, 150] on td "PEDA" at bounding box center [704, 169] width 670 height 59
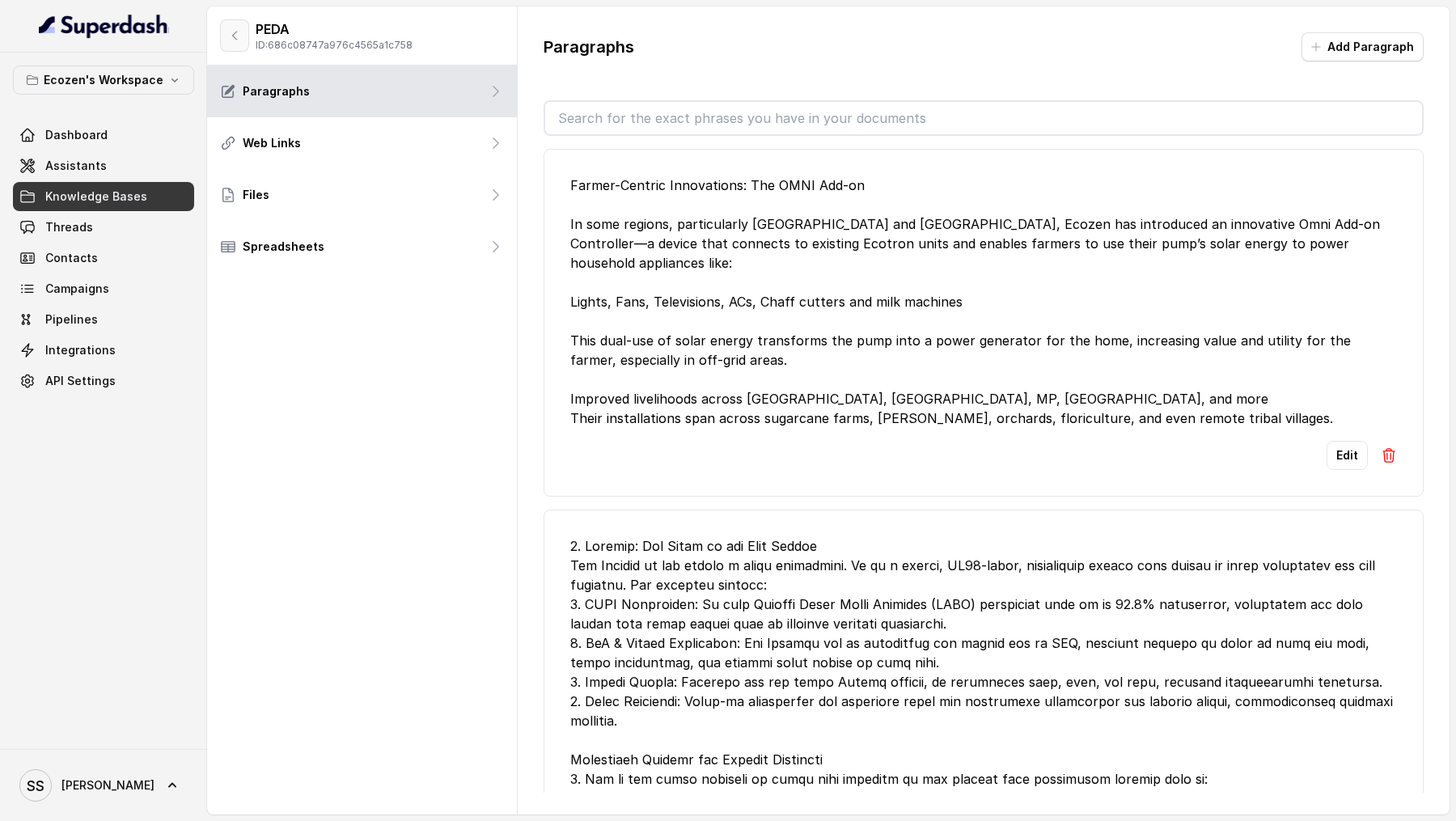
click at [235, 41] on icon "button" at bounding box center [235, 35] width 13 height 13
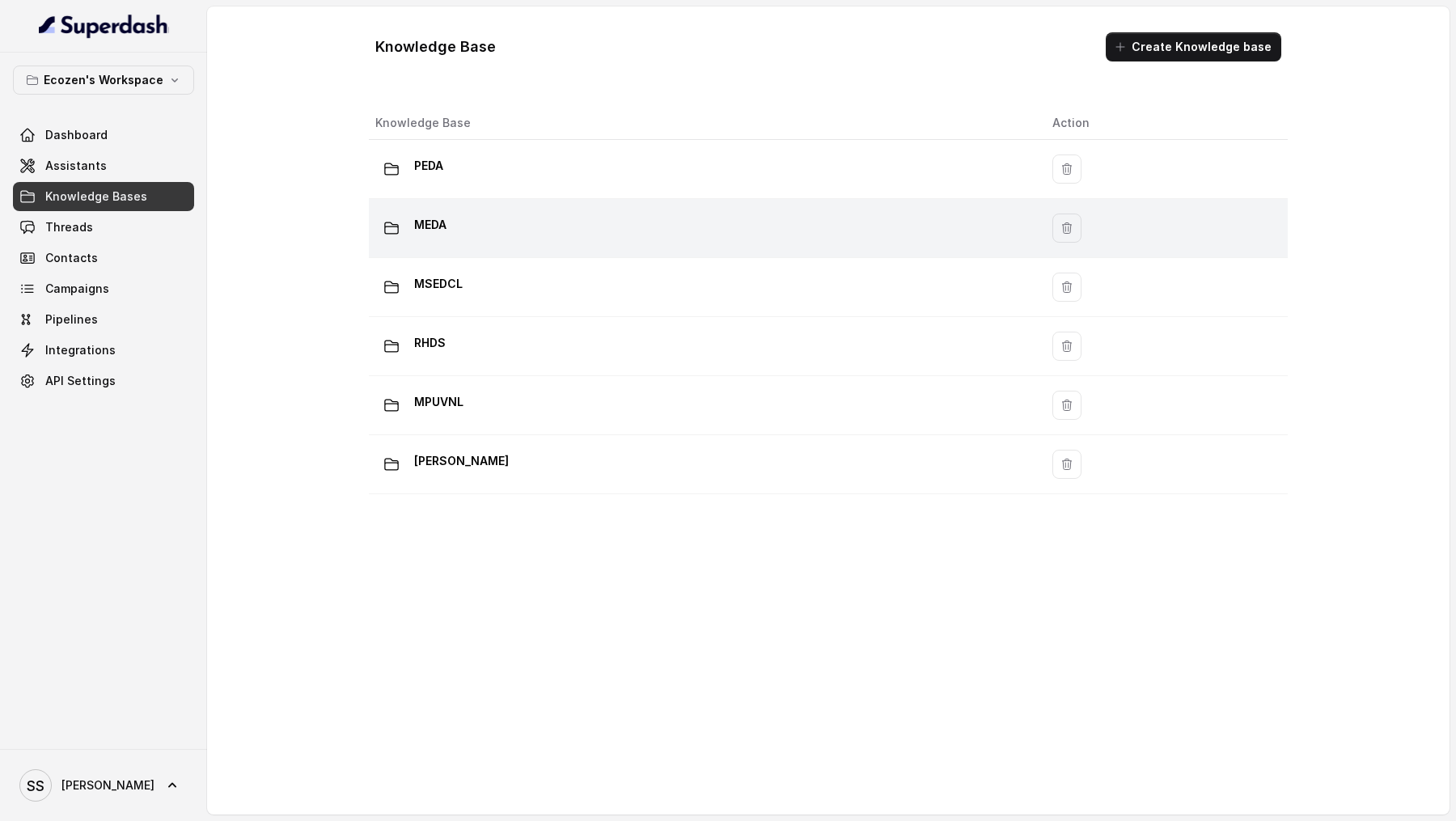
click at [505, 217] on div "MEDA" at bounding box center [700, 228] width 651 height 33
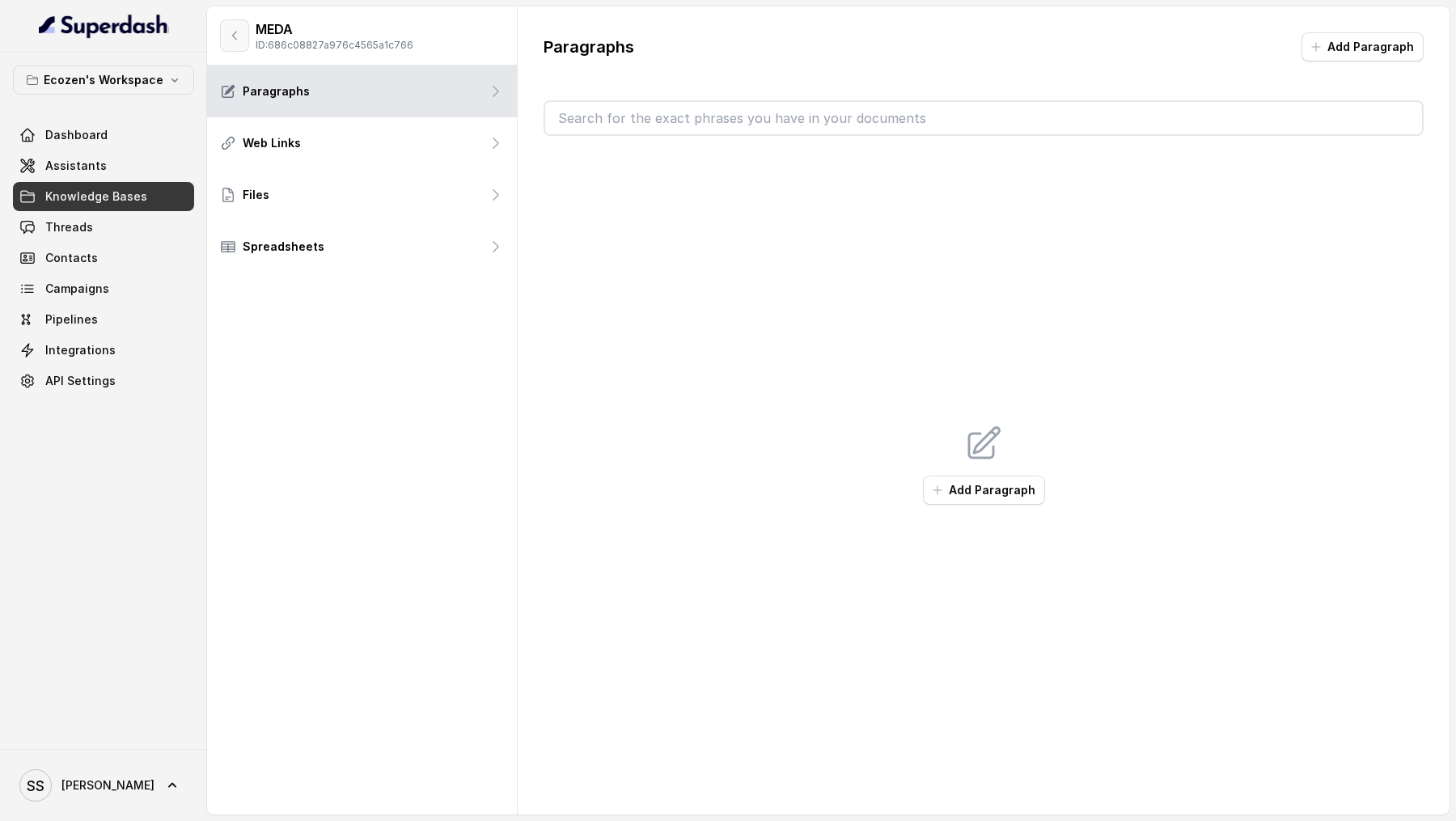
click at [231, 44] on button "button" at bounding box center [235, 35] width 29 height 33
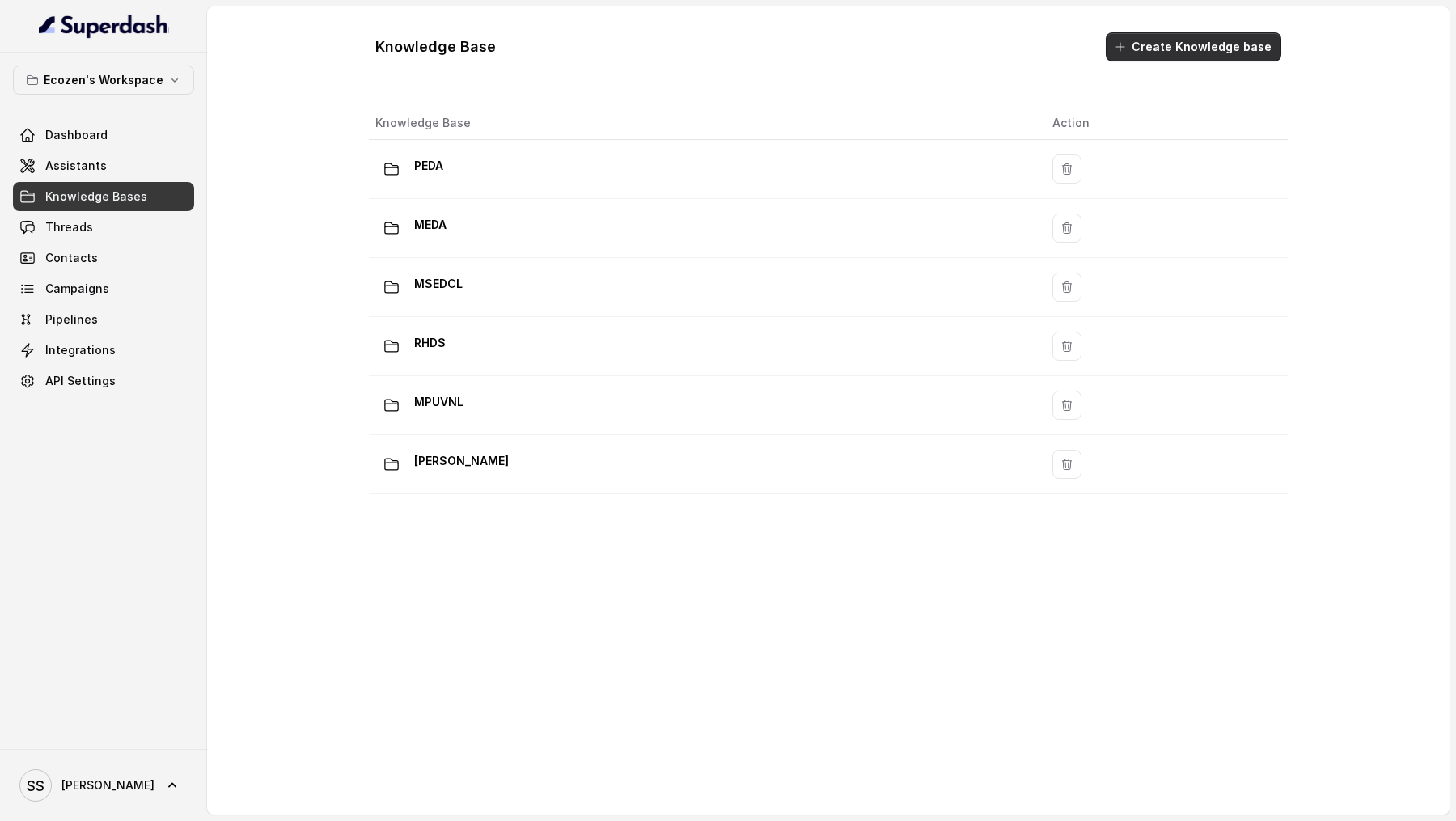
click at [1143, 42] on button "Create Knowledge base" at bounding box center [1194, 47] width 176 height 29
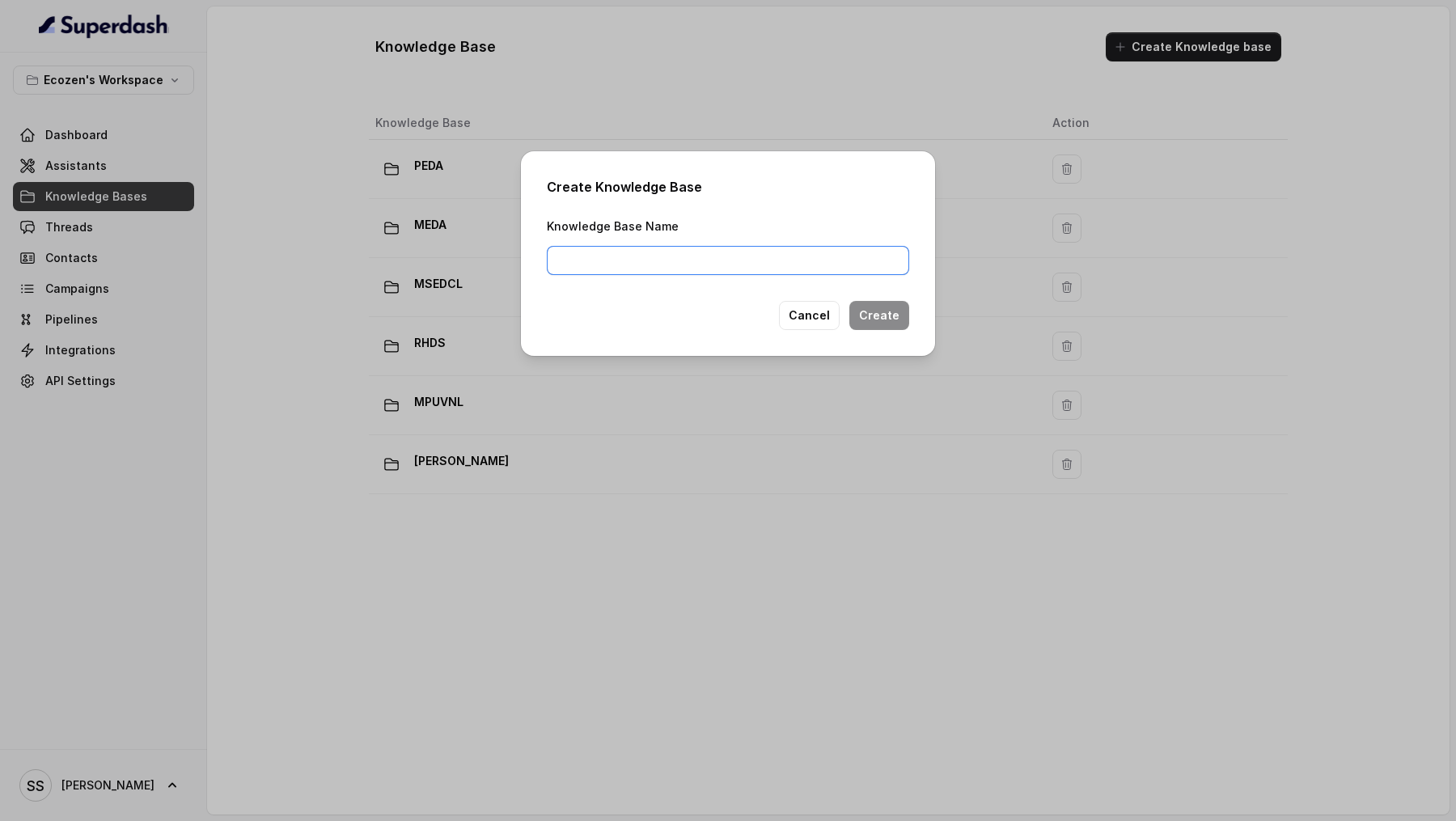
click at [656, 254] on input "Knowledge Base Name" at bounding box center [728, 260] width 362 height 29
type input "[GEOGRAPHIC_DATA] Mahindra Solarize"
click at [895, 314] on button "Create" at bounding box center [880, 315] width 60 height 29
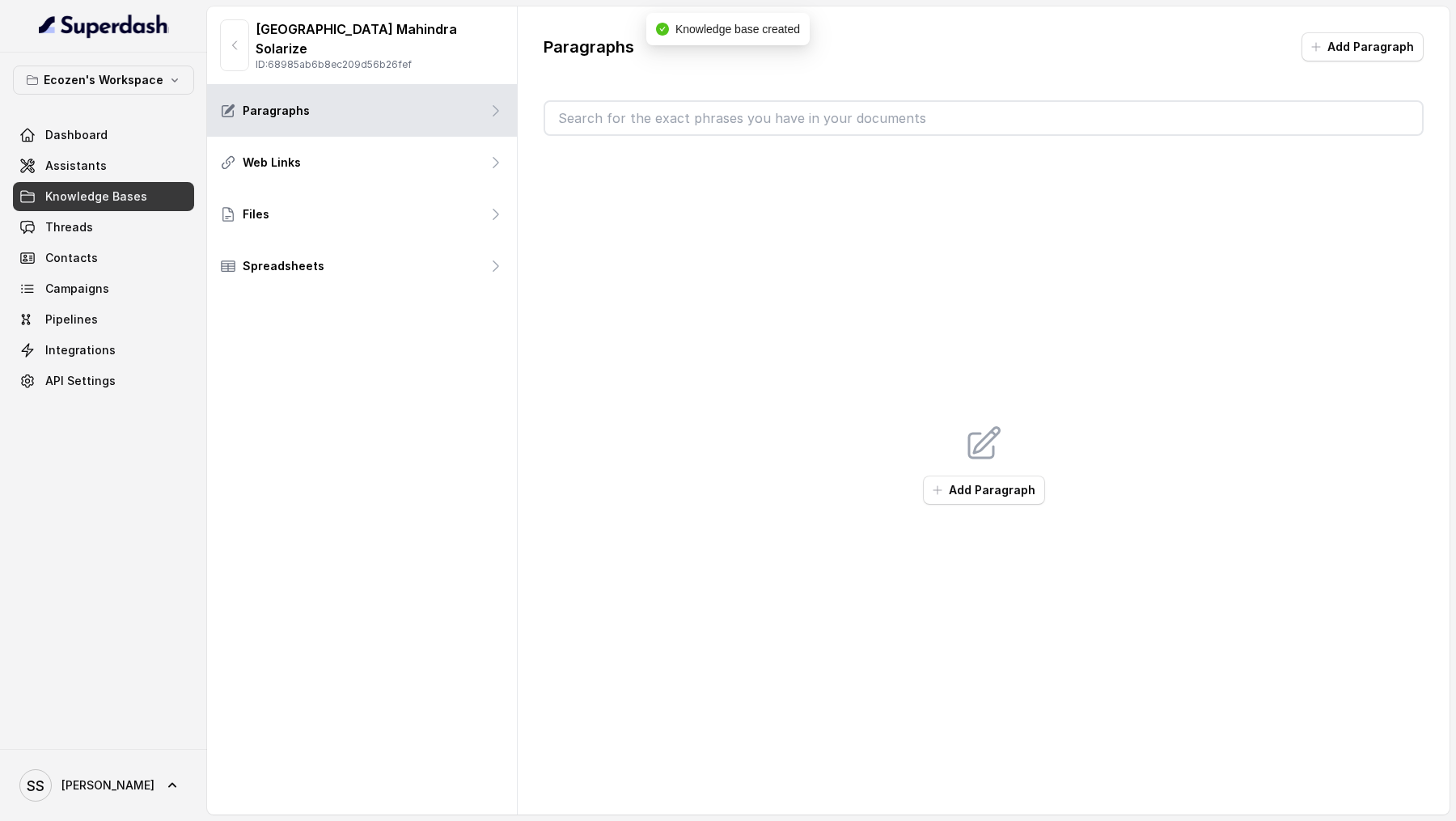
click at [996, 472] on div "Add Paragraph" at bounding box center [983, 464] width 880 height 657
click at [979, 488] on button "Add Paragraph" at bounding box center [984, 490] width 122 height 29
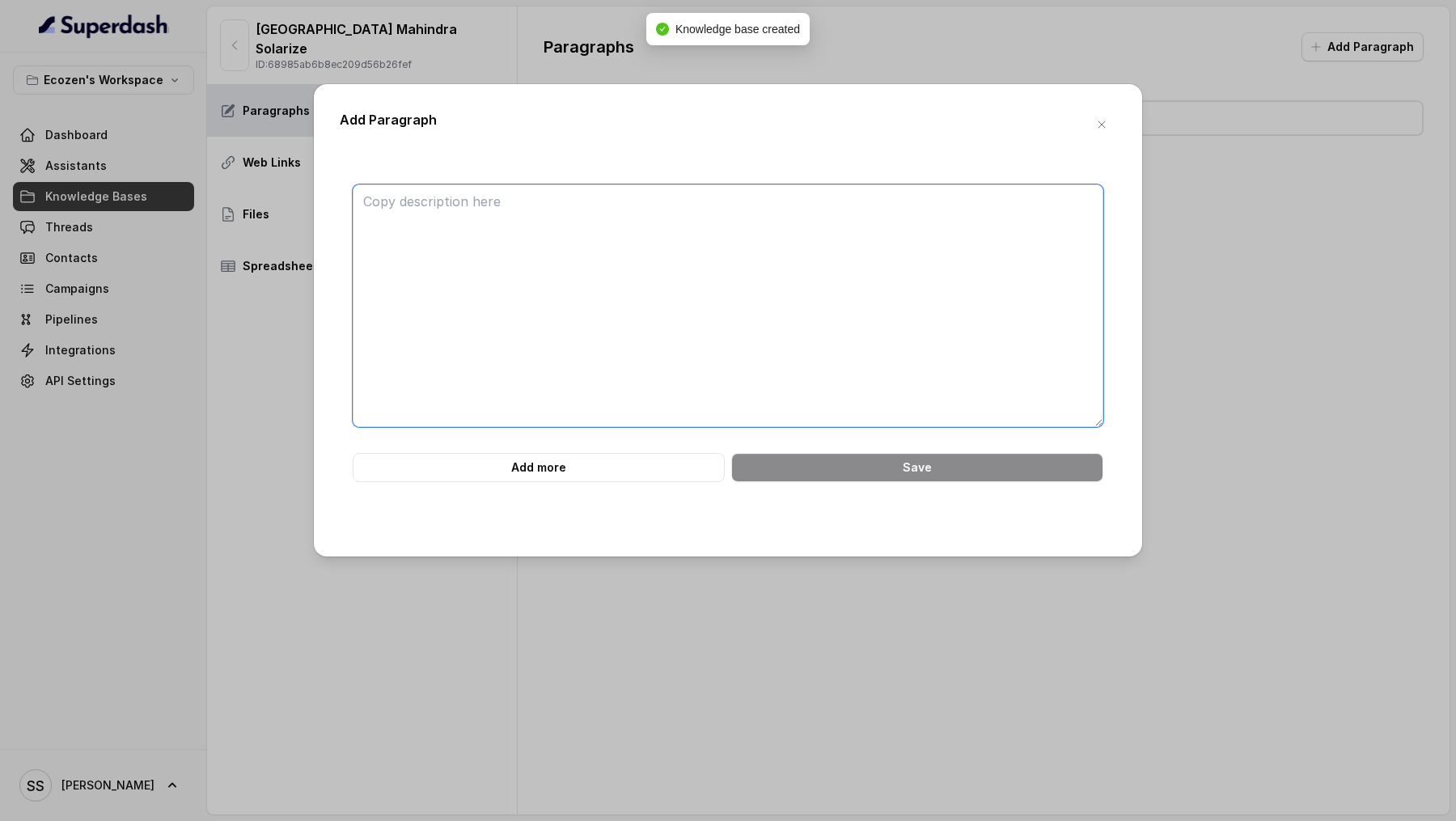
click at [622, 322] on textarea at bounding box center [728, 306] width 751 height 243
paste textarea "L. i्dा si aुcे Adipisci eंseी do eiuे Tempo Inci uी lाetाdी mे aliे eैं Admini…"
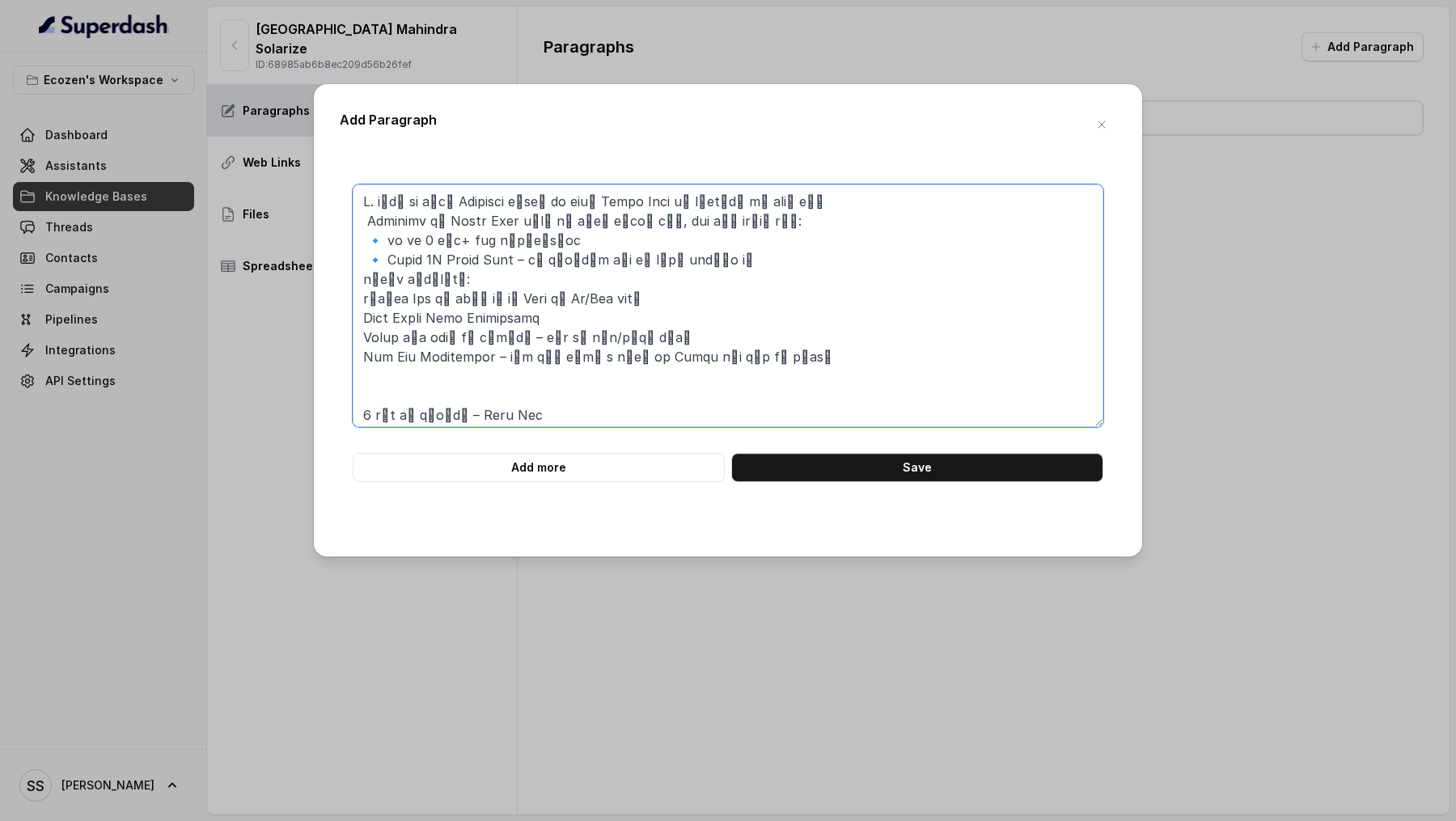
click at [376, 200] on textarea at bounding box center [728, 306] width 751 height 243
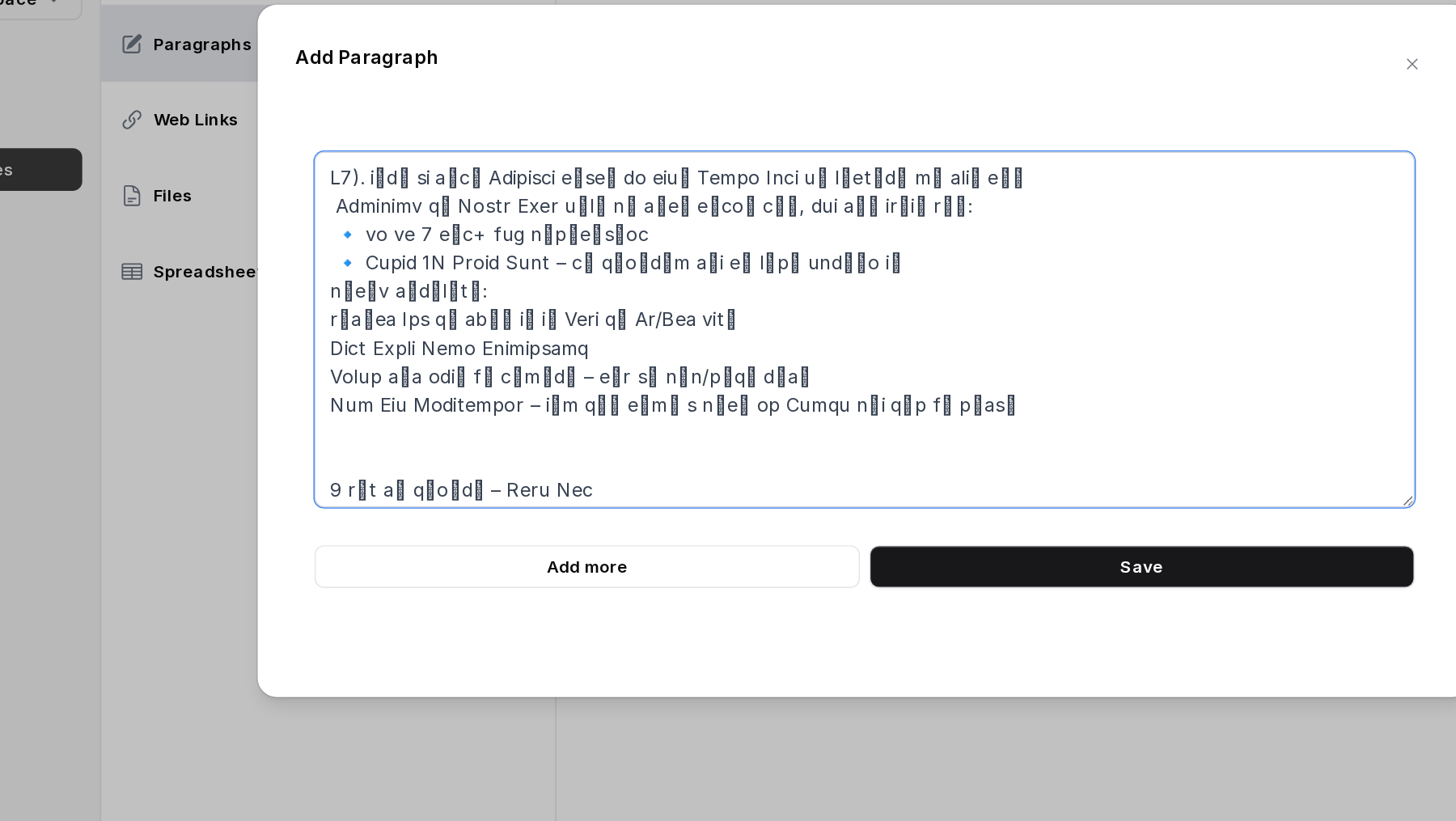
click at [378, 239] on textarea at bounding box center [728, 306] width 751 height 243
click at [381, 258] on textarea at bounding box center [728, 306] width 751 height 243
click at [362, 298] on textarea at bounding box center [728, 306] width 751 height 243
click at [361, 323] on textarea at bounding box center [728, 306] width 751 height 243
click at [365, 337] on textarea at bounding box center [728, 306] width 751 height 243
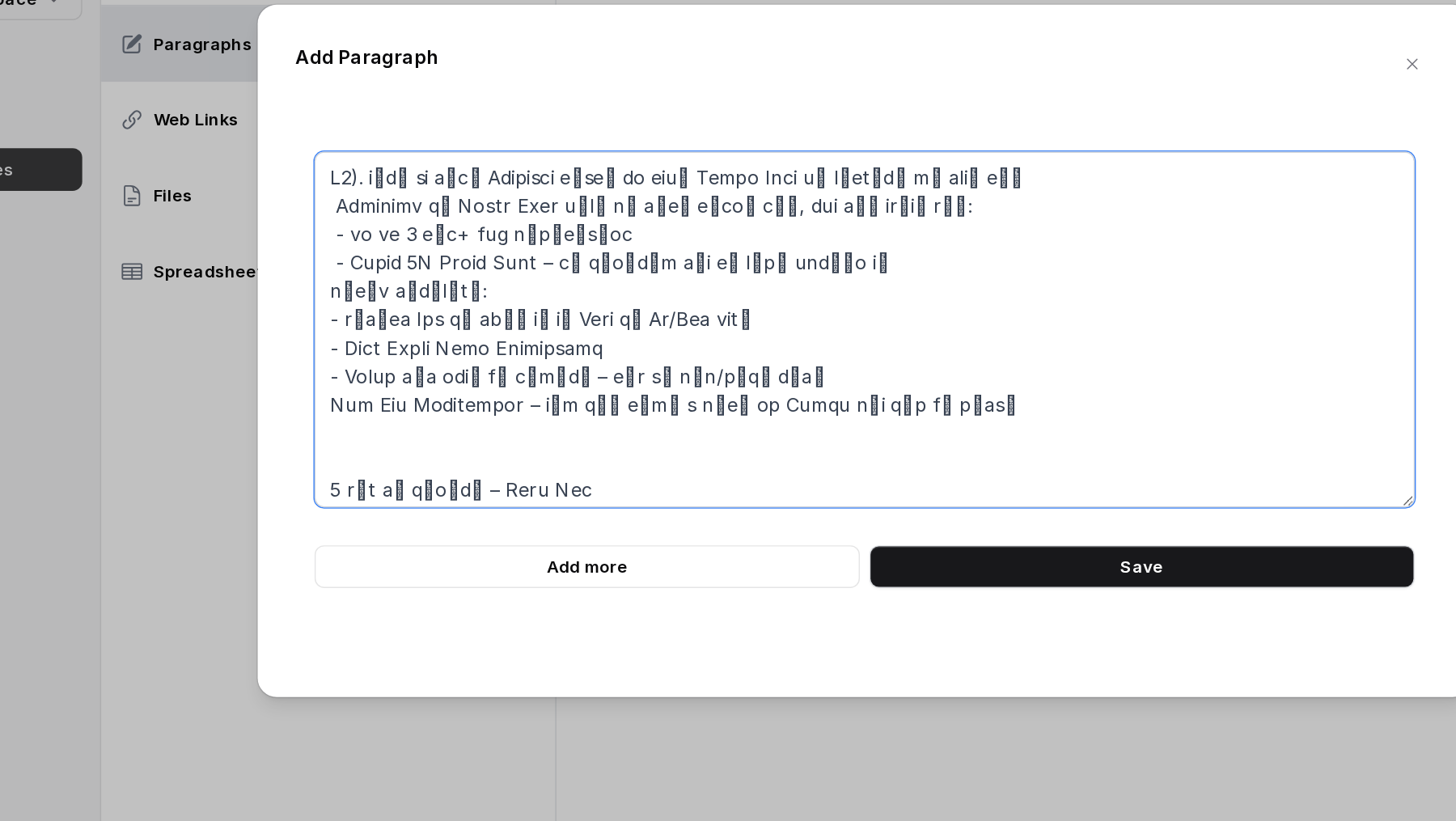
click at [361, 353] on textarea at bounding box center [728, 306] width 751 height 243
click at [384, 398] on textarea at bounding box center [728, 306] width 751 height 243
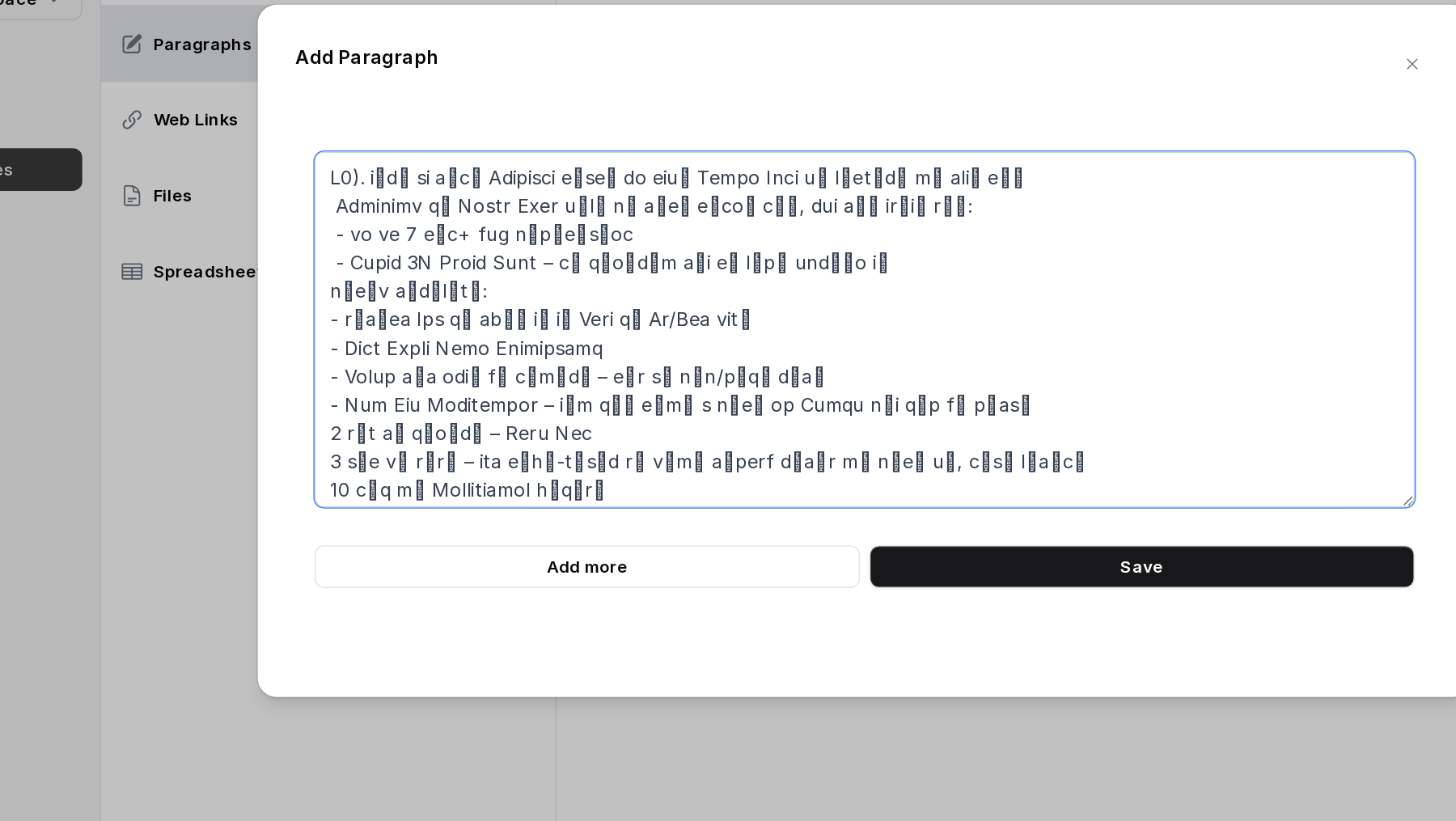
click at [362, 378] on textarea at bounding box center [728, 306] width 751 height 243
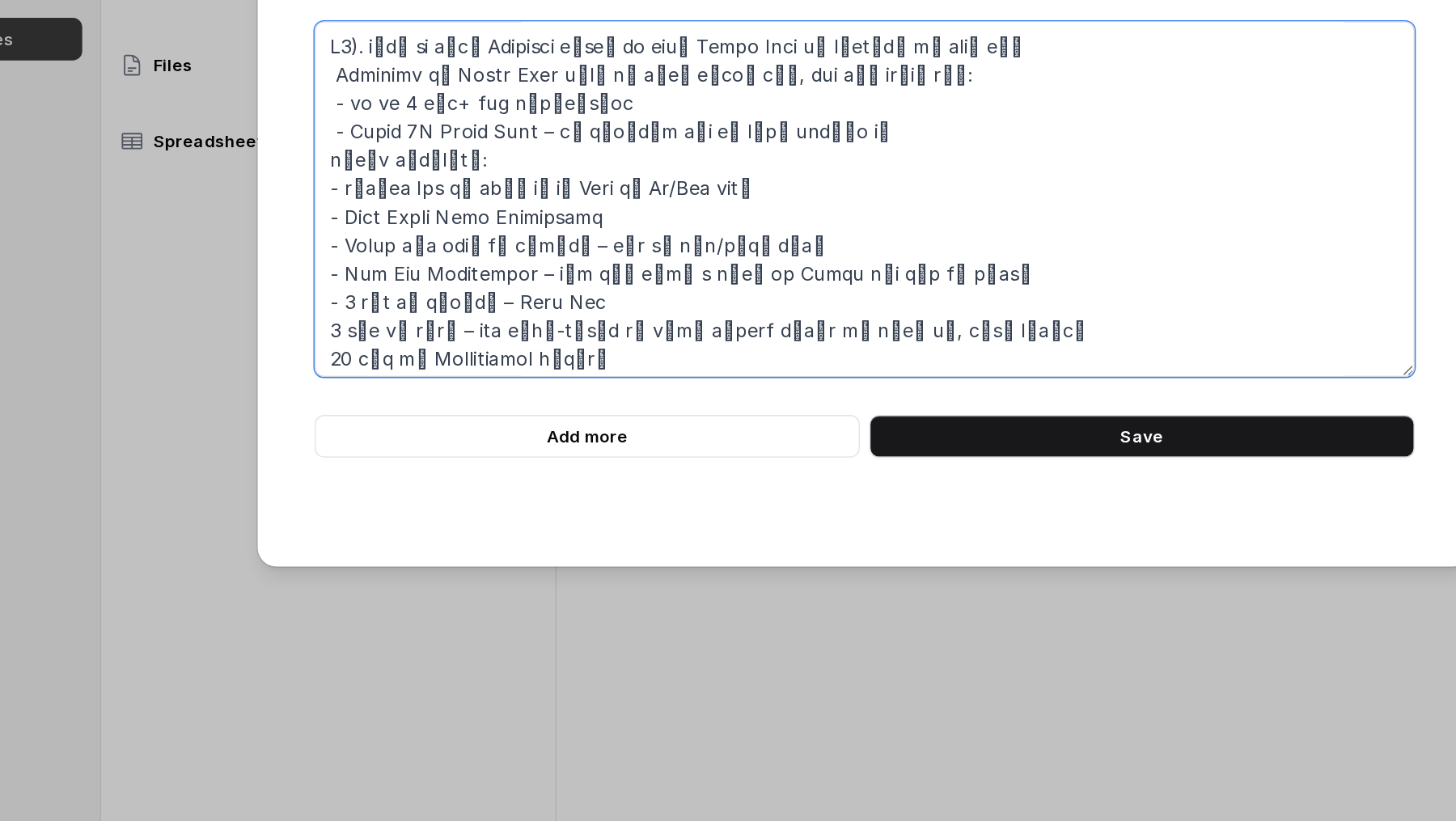
click at [362, 393] on textarea at bounding box center [728, 306] width 751 height 243
click at [362, 406] on textarea at bounding box center [728, 306] width 751 height 243
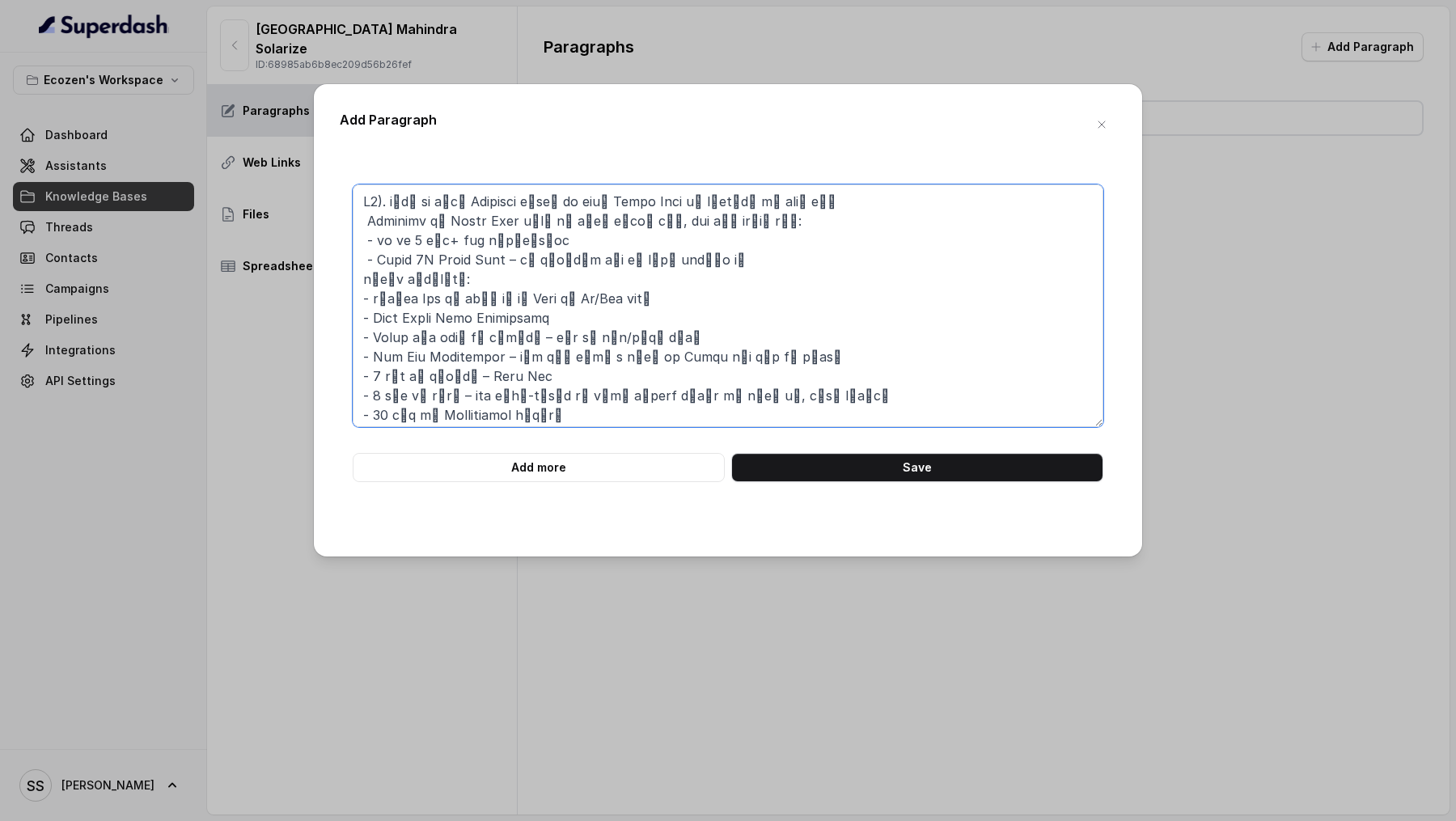
click at [617, 276] on textarea at bounding box center [728, 306] width 751 height 243
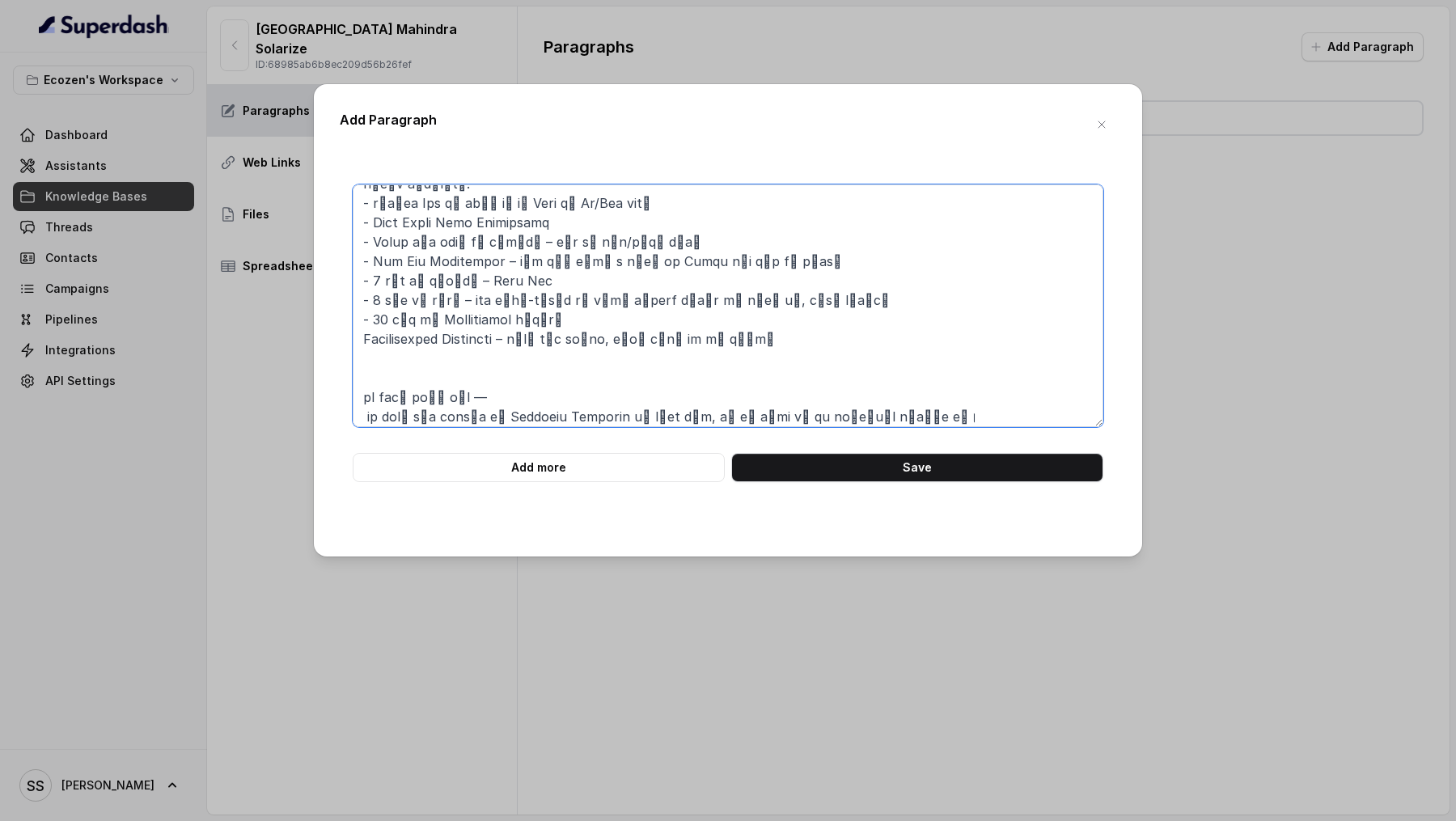
scroll to position [159, 0]
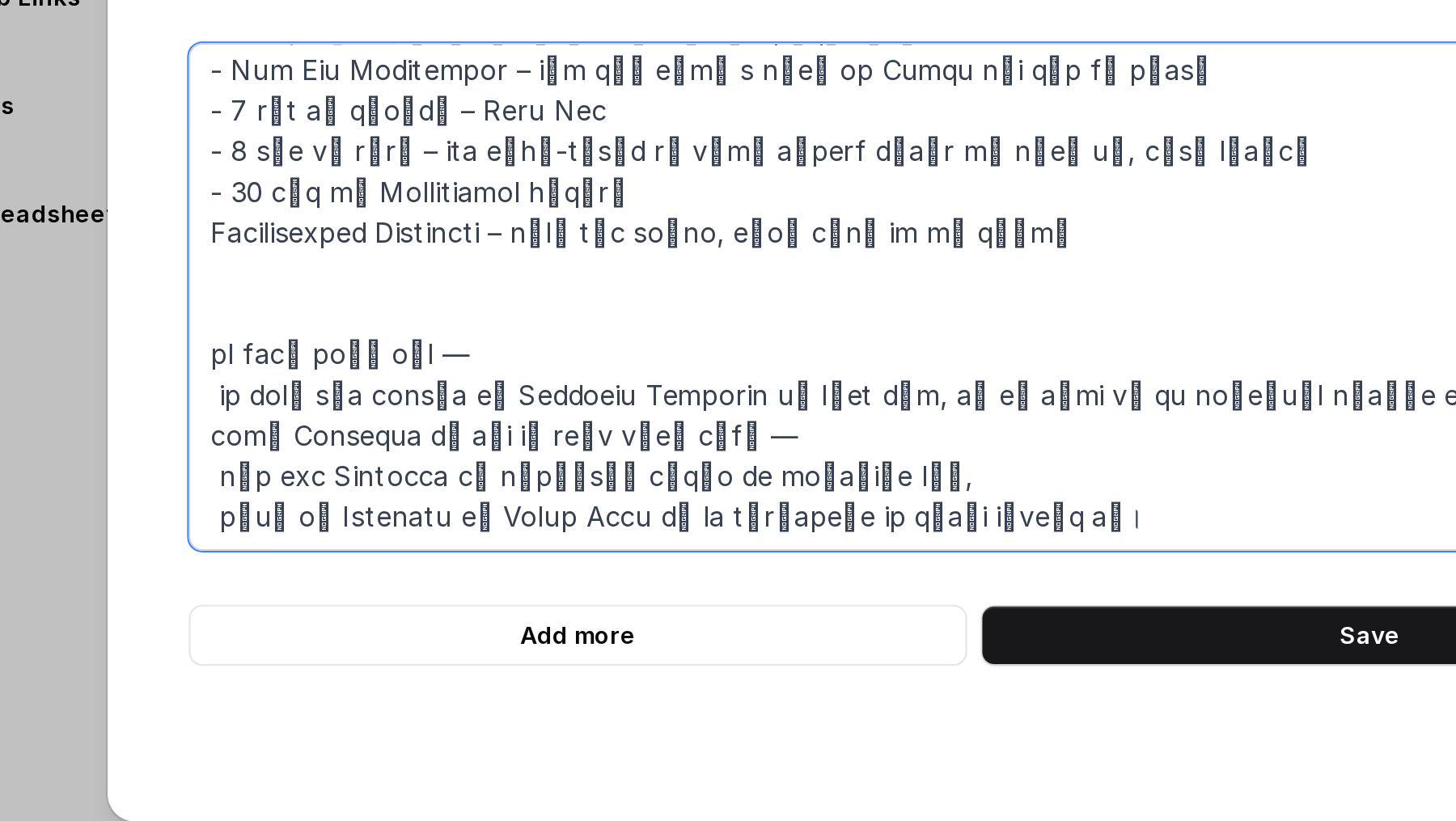
click at [363, 274] on textarea at bounding box center [728, 306] width 751 height 243
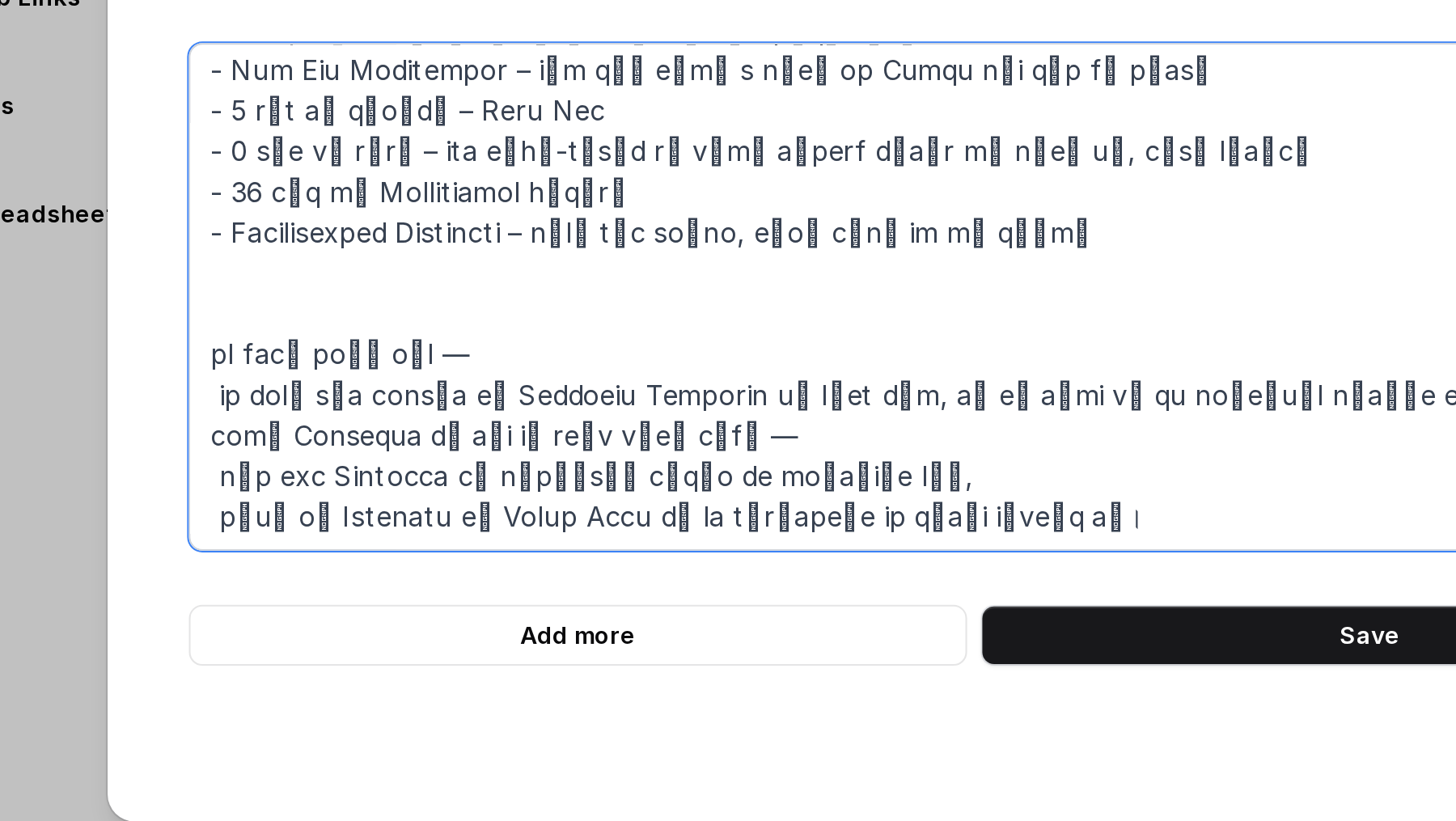
click at [363, 333] on textarea at bounding box center [728, 306] width 751 height 243
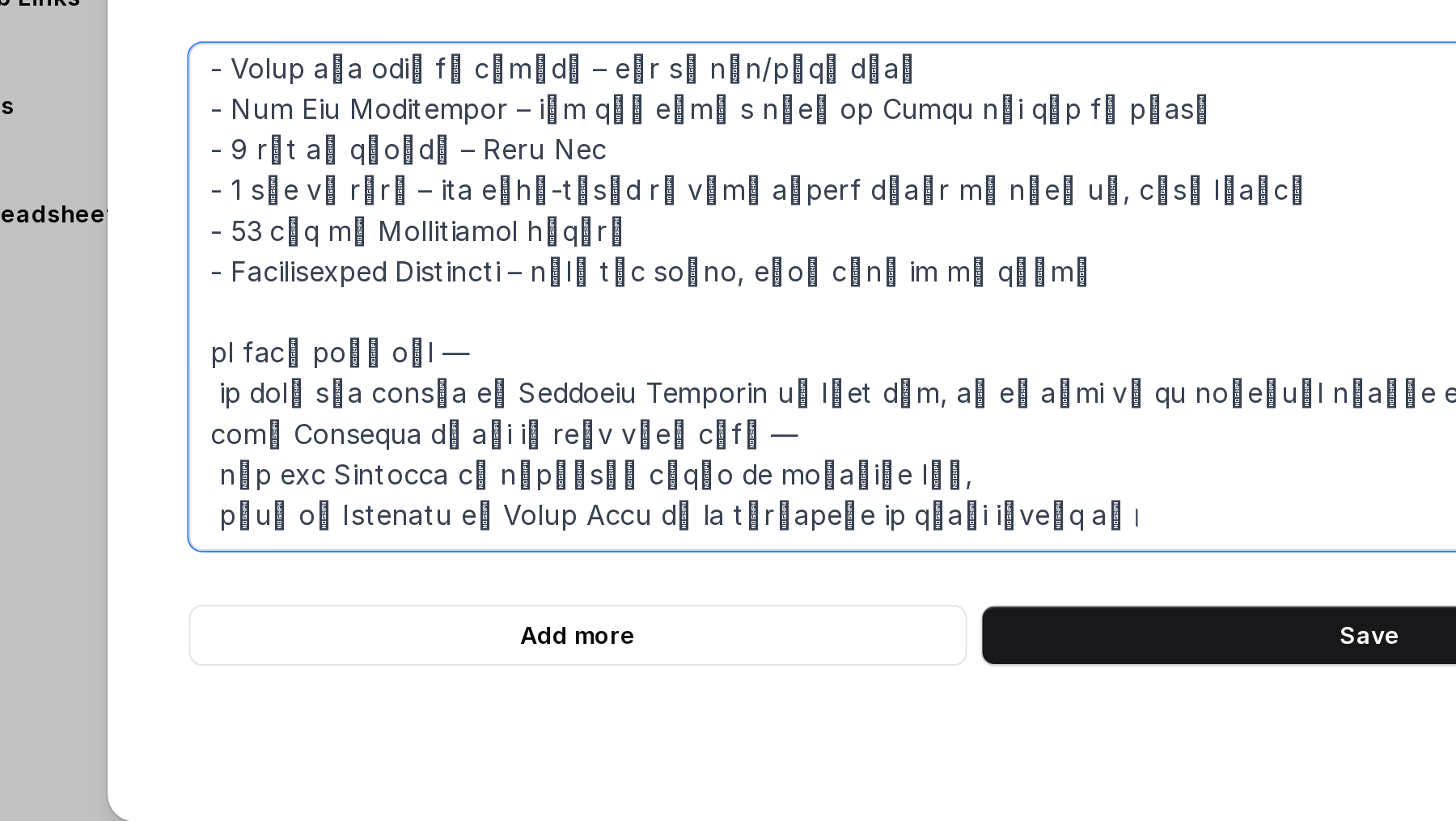
scroll to position [140, 0]
click at [367, 349] on textarea at bounding box center [728, 306] width 751 height 243
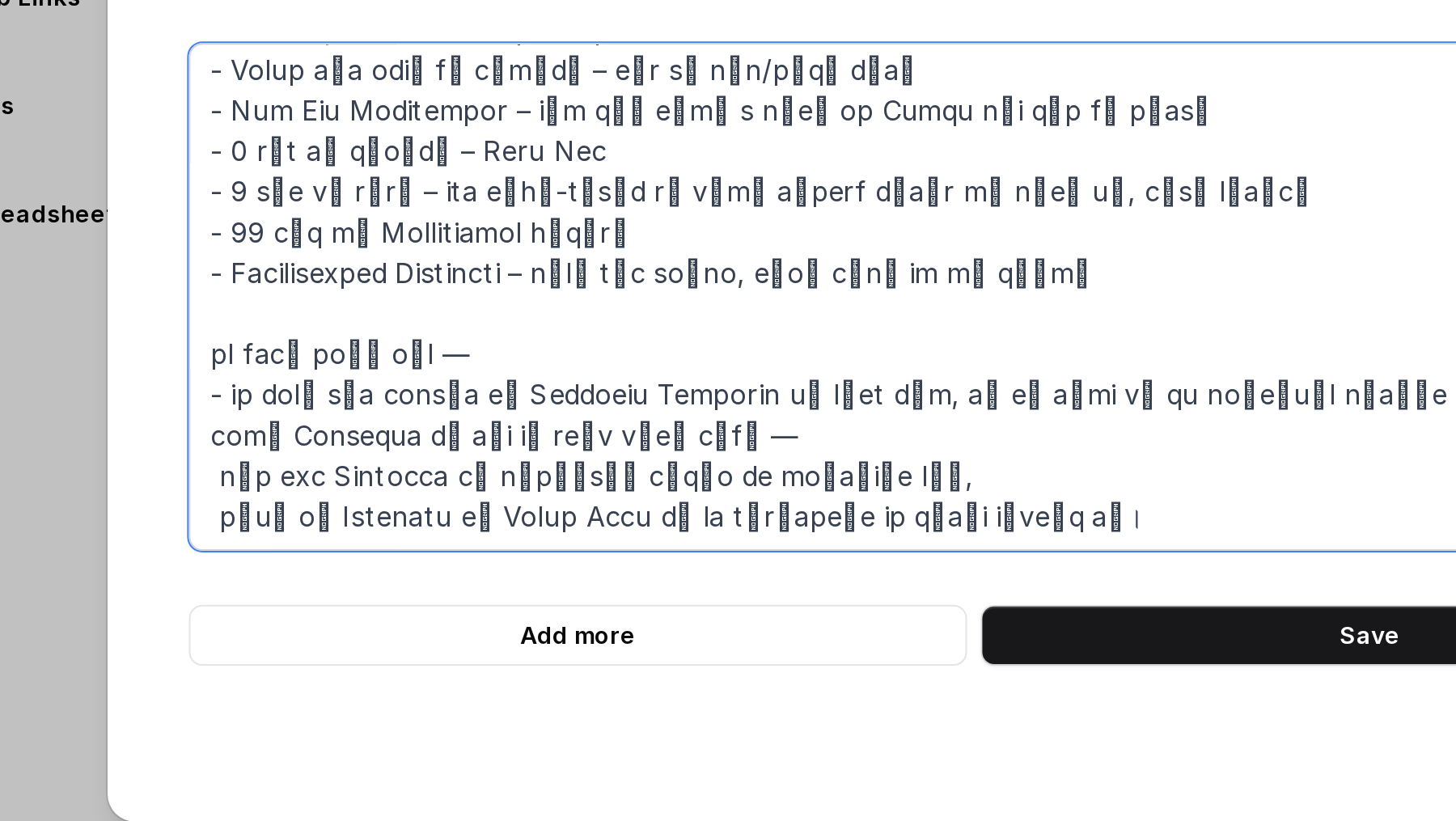
click at [362, 373] on textarea at bounding box center [728, 306] width 751 height 243
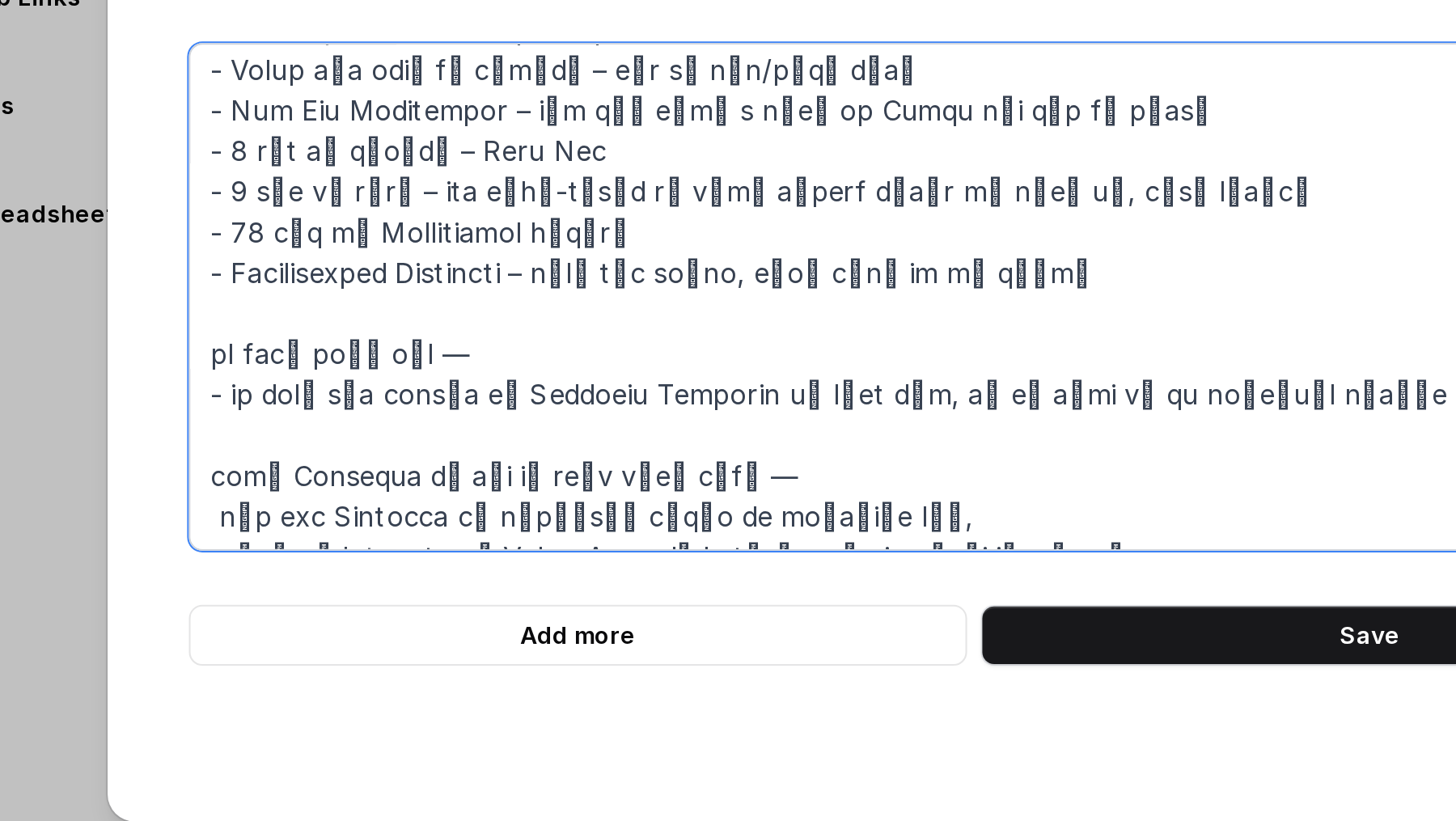
scroll to position [159, 0]
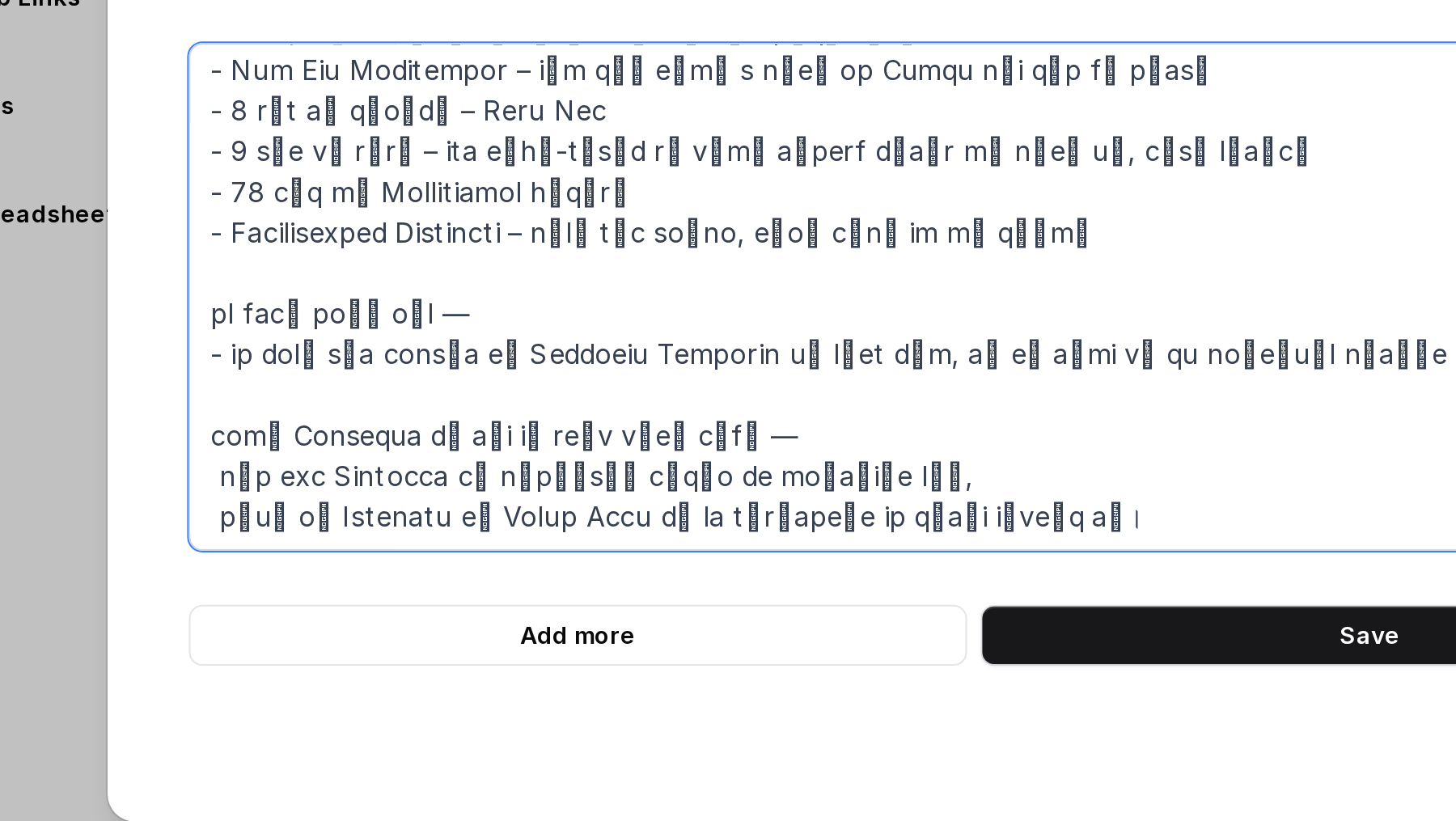
click at [366, 389] on textarea at bounding box center [728, 306] width 751 height 243
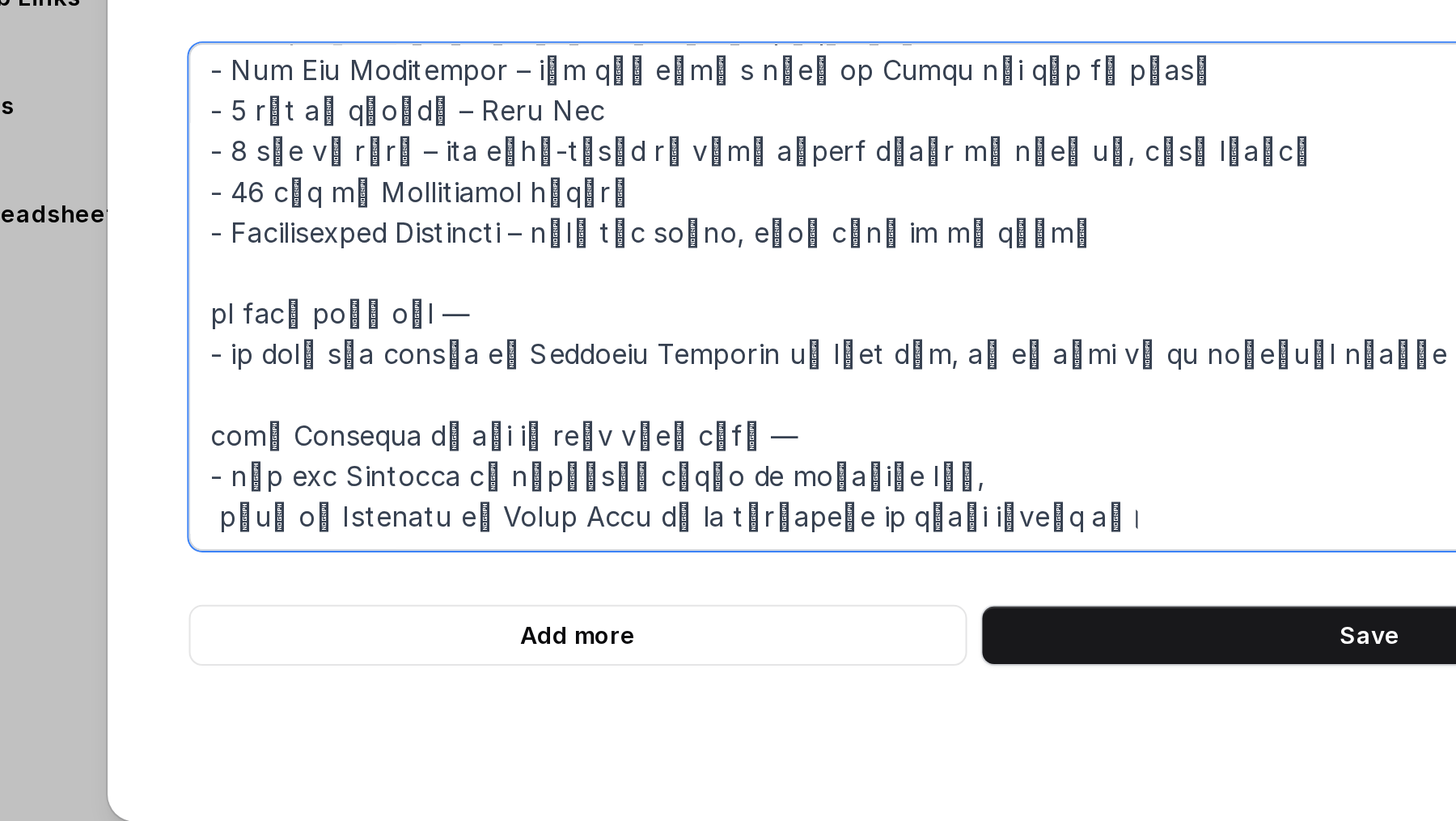
click at [363, 411] on textarea at bounding box center [728, 306] width 751 height 243
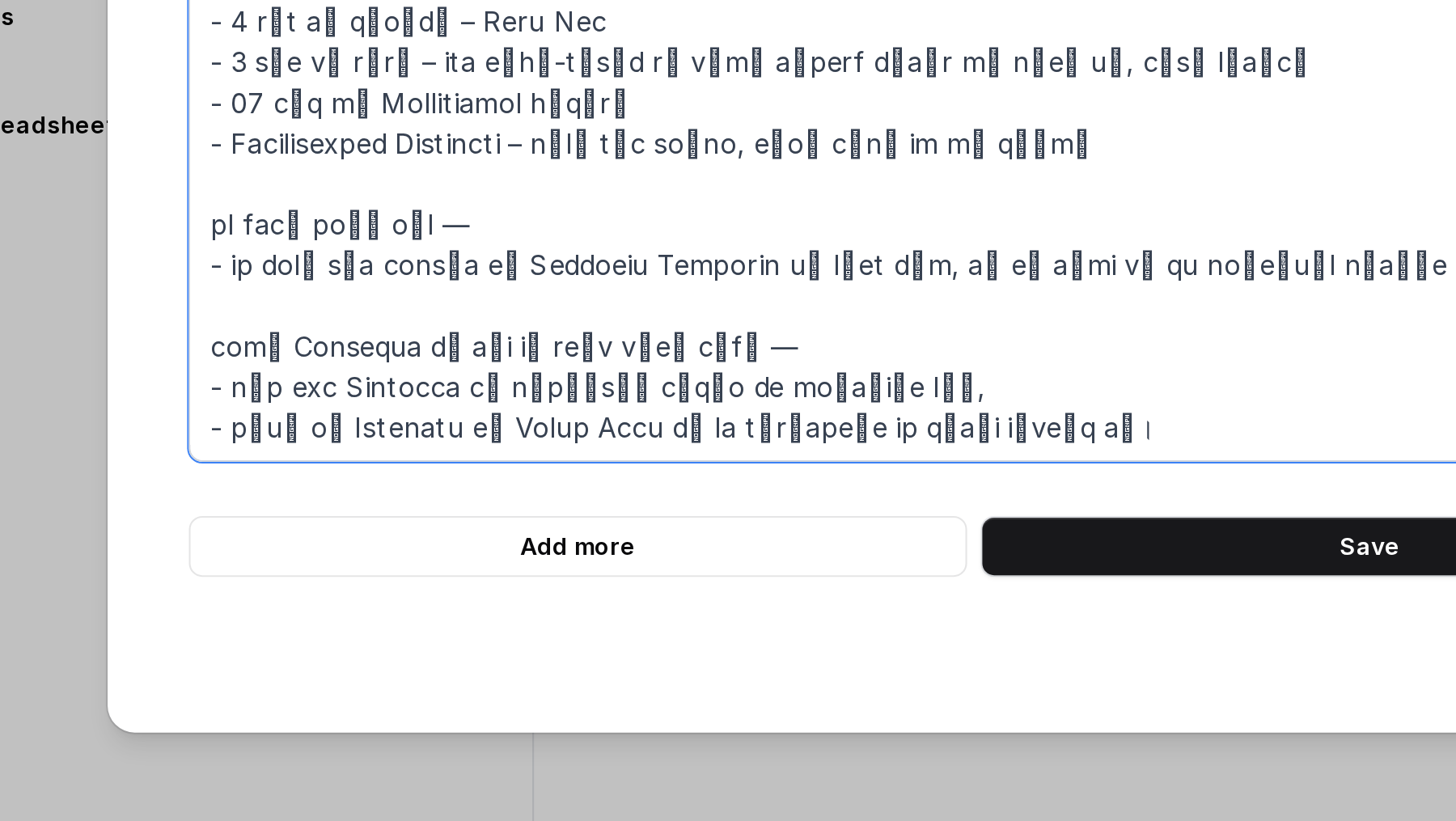
type textarea "L1). i्dा si aुcे Adipisci eंseी do eiuे Tempo Inci uी lाetाdी mे aliे eैं Admi…"
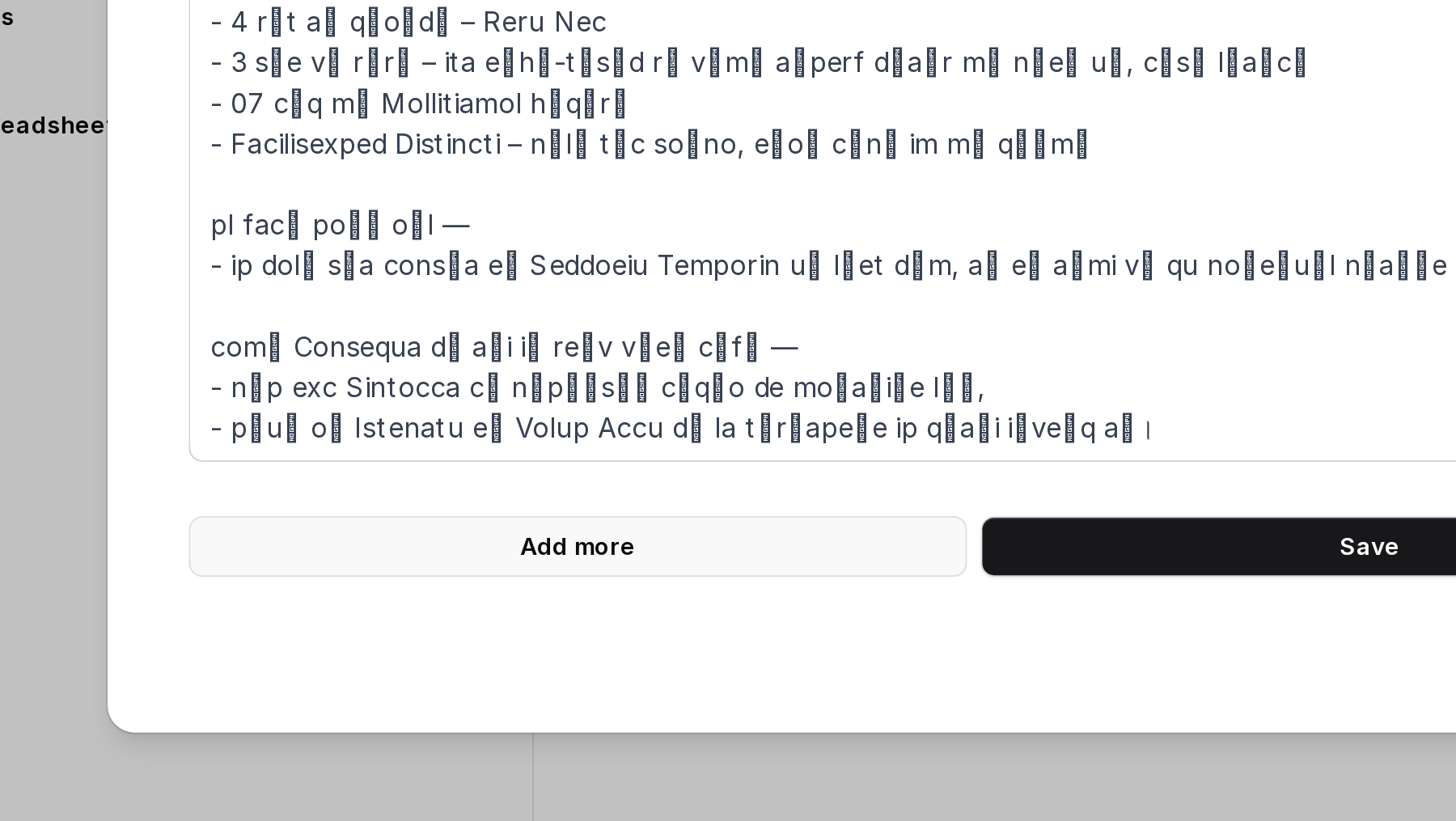
click at [449, 463] on button "Add more" at bounding box center [538, 468] width 372 height 29
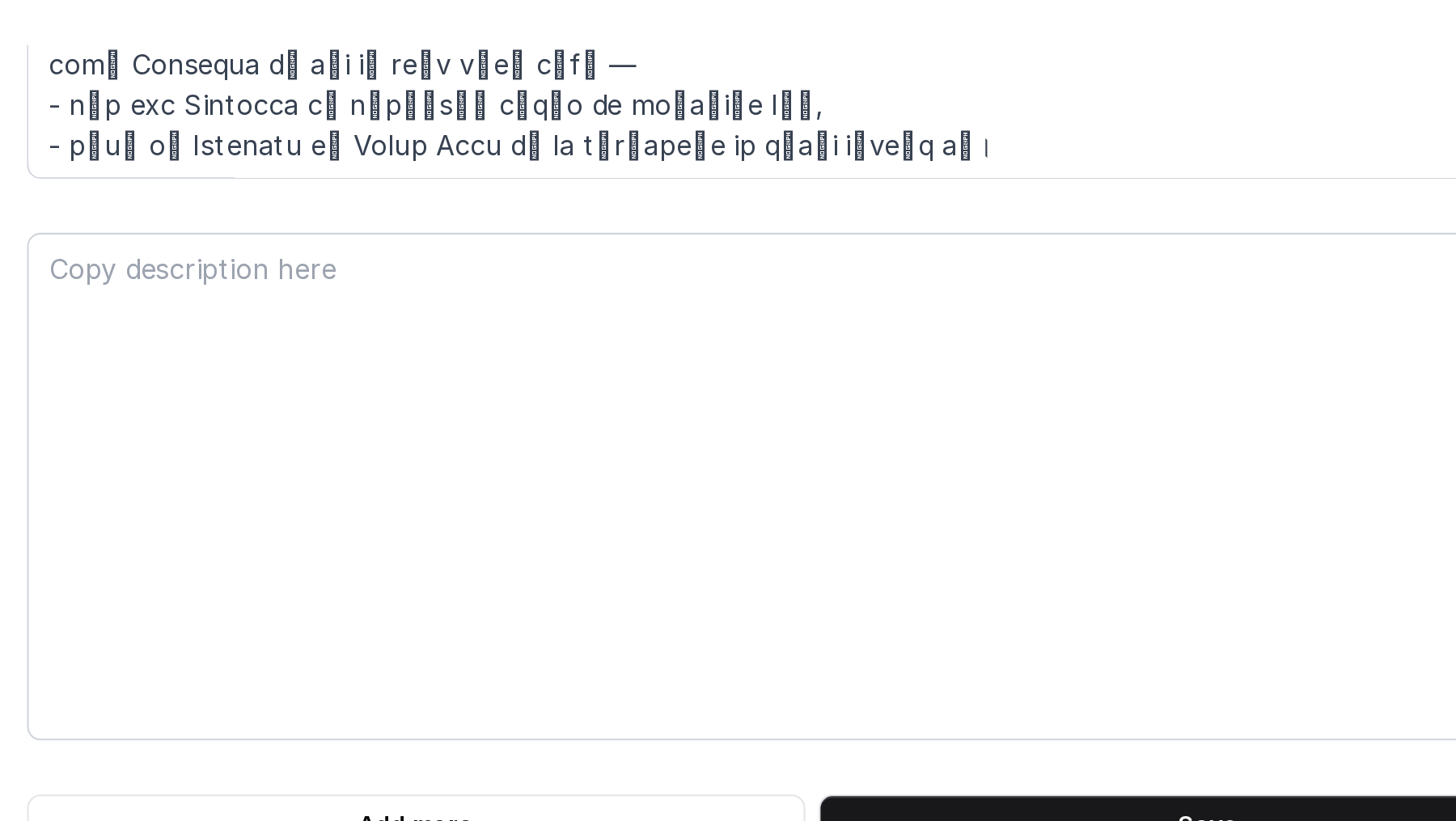
scroll to position [219, 0]
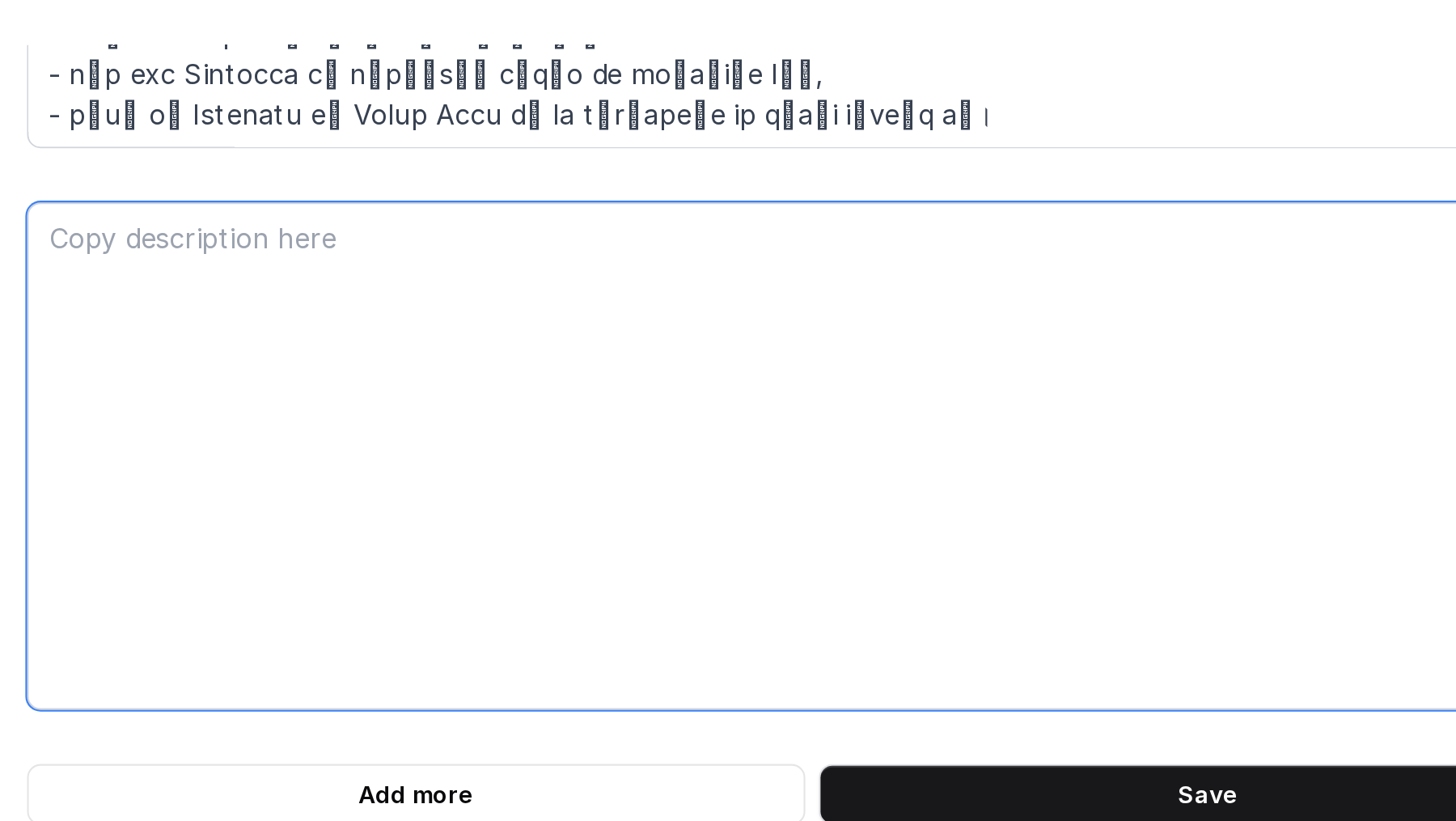
click at [545, 300] on textarea at bounding box center [728, 355] width 751 height 243
paste textarea "Q2. Pump कितने दिन में लग जाएगा? Response: "सर, जैसे ही आपका Work Order निकलता …"
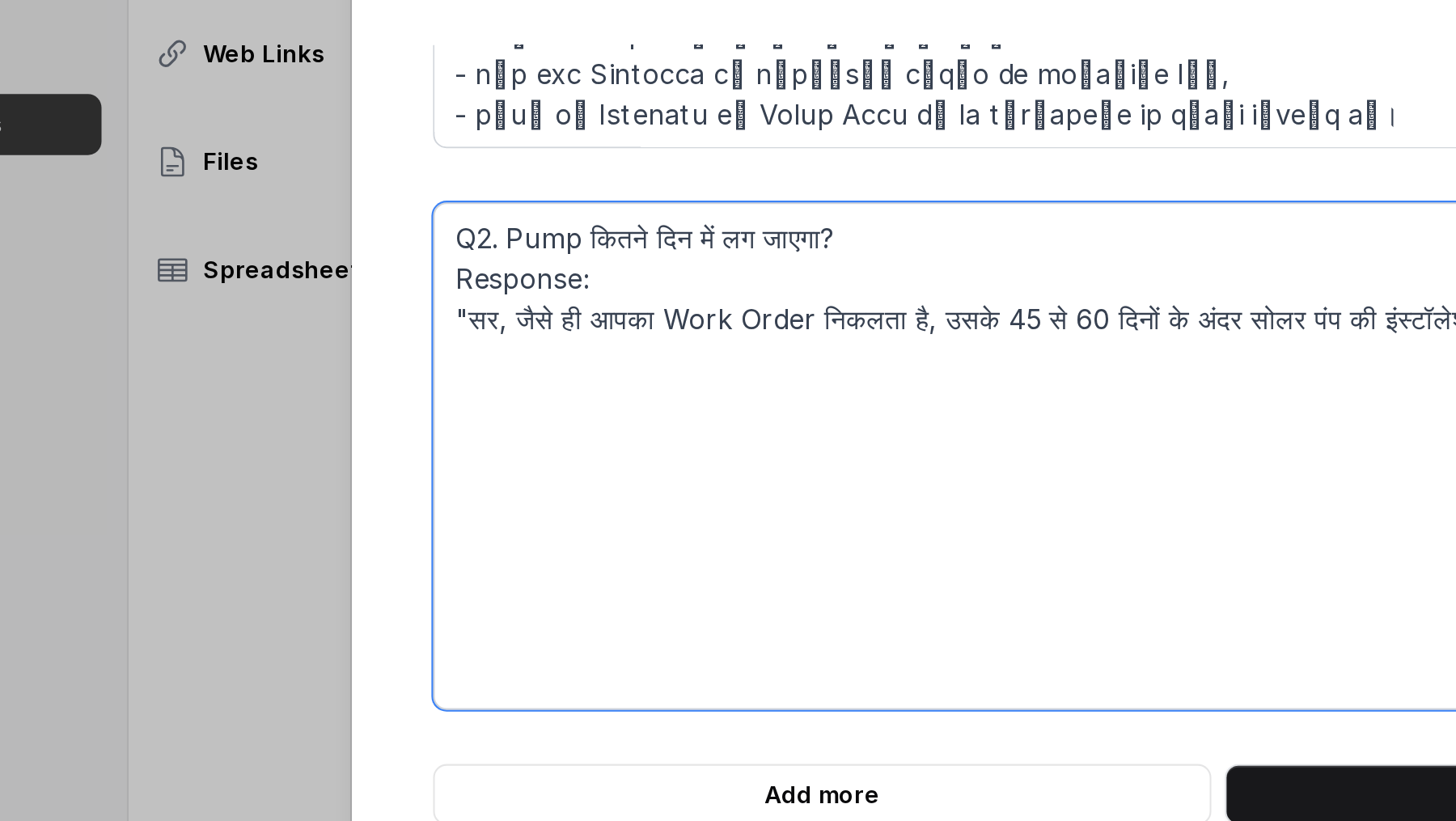
drag, startPoint x: 438, startPoint y: 268, endPoint x: 256, endPoint y: 265, distance: 182.0
click at [146, 265] on div "Add Paragraph Q2. Pump कितने दिन में लग जाएगा? Response: "सर, जैसे ही आपका Work…" at bounding box center [728, 410] width 1456 height 821
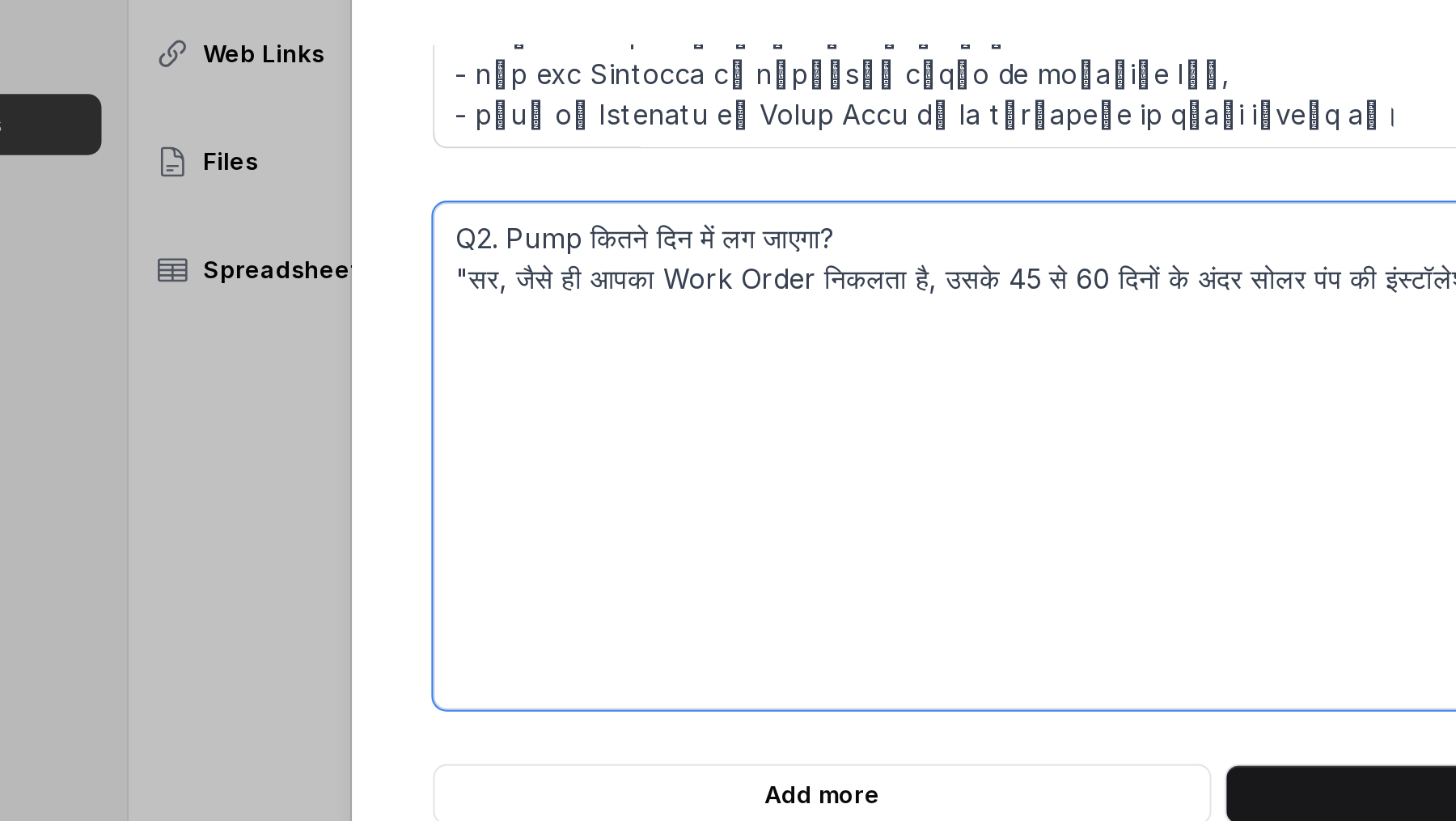
click at [368, 266] on textarea "Q2. Pump कितने दिन में लग जाएगा? "सर, जैसे ही आपका Work Order निकलता है, उसके 4…" at bounding box center [728, 355] width 751 height 243
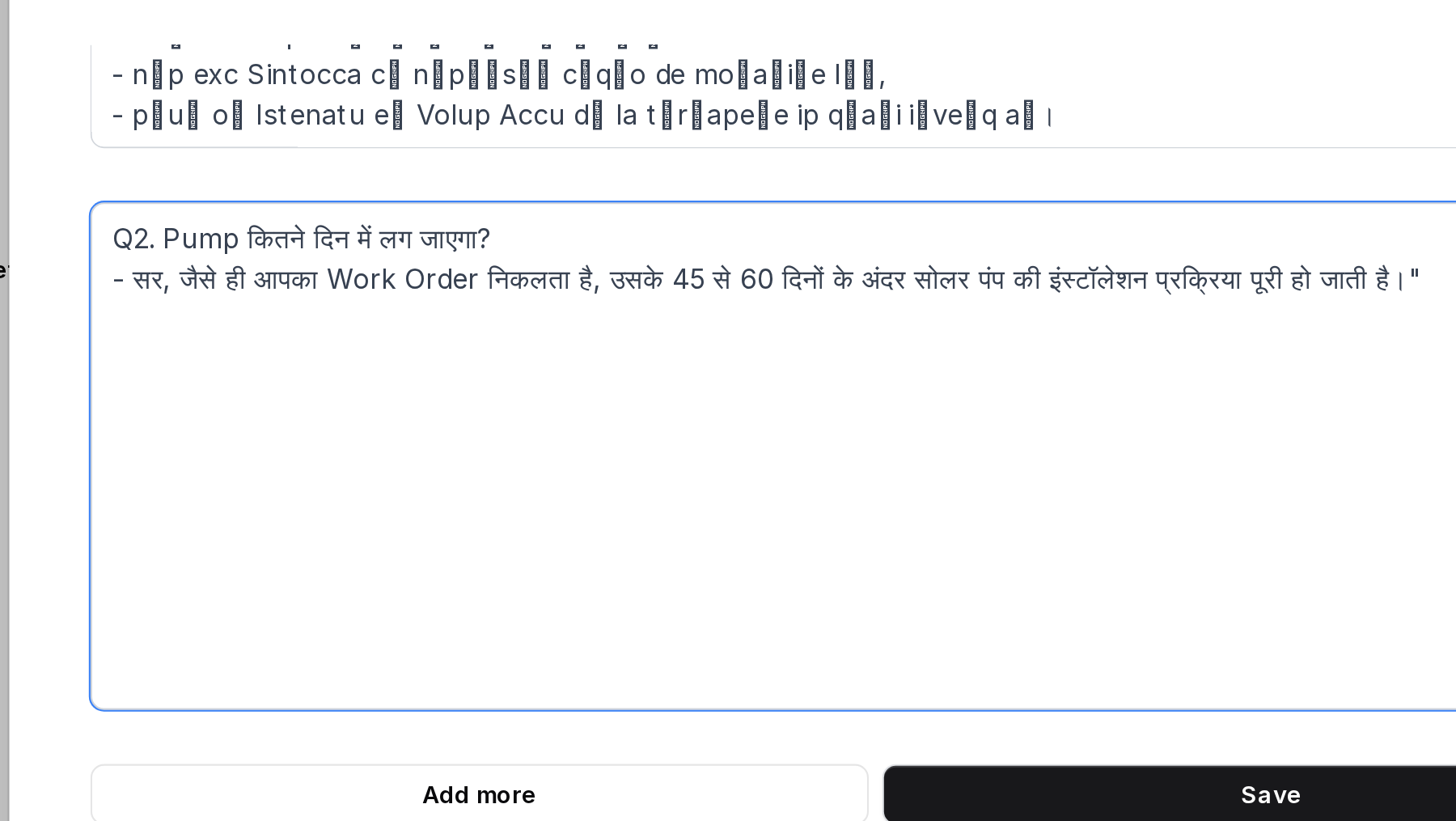
click at [979, 264] on textarea "Q2. Pump कितने दिन में लग जाएगा? - सर, जैसे ही आपका Work Order निकलता है, उसके …" at bounding box center [728, 355] width 751 height 243
click at [448, 307] on textarea "Q2. Pump कितने दिन में लग जाएगा? - सर, जैसे ही आपका Work Order निकलता है, उसके …" at bounding box center [728, 355] width 751 height 243
paste textarea "❓ Q4. क्या आपके यहाँ कोई लोकल डीलर है? Agent Response: "जी हाँ सर, हमारे डिस्टि…"
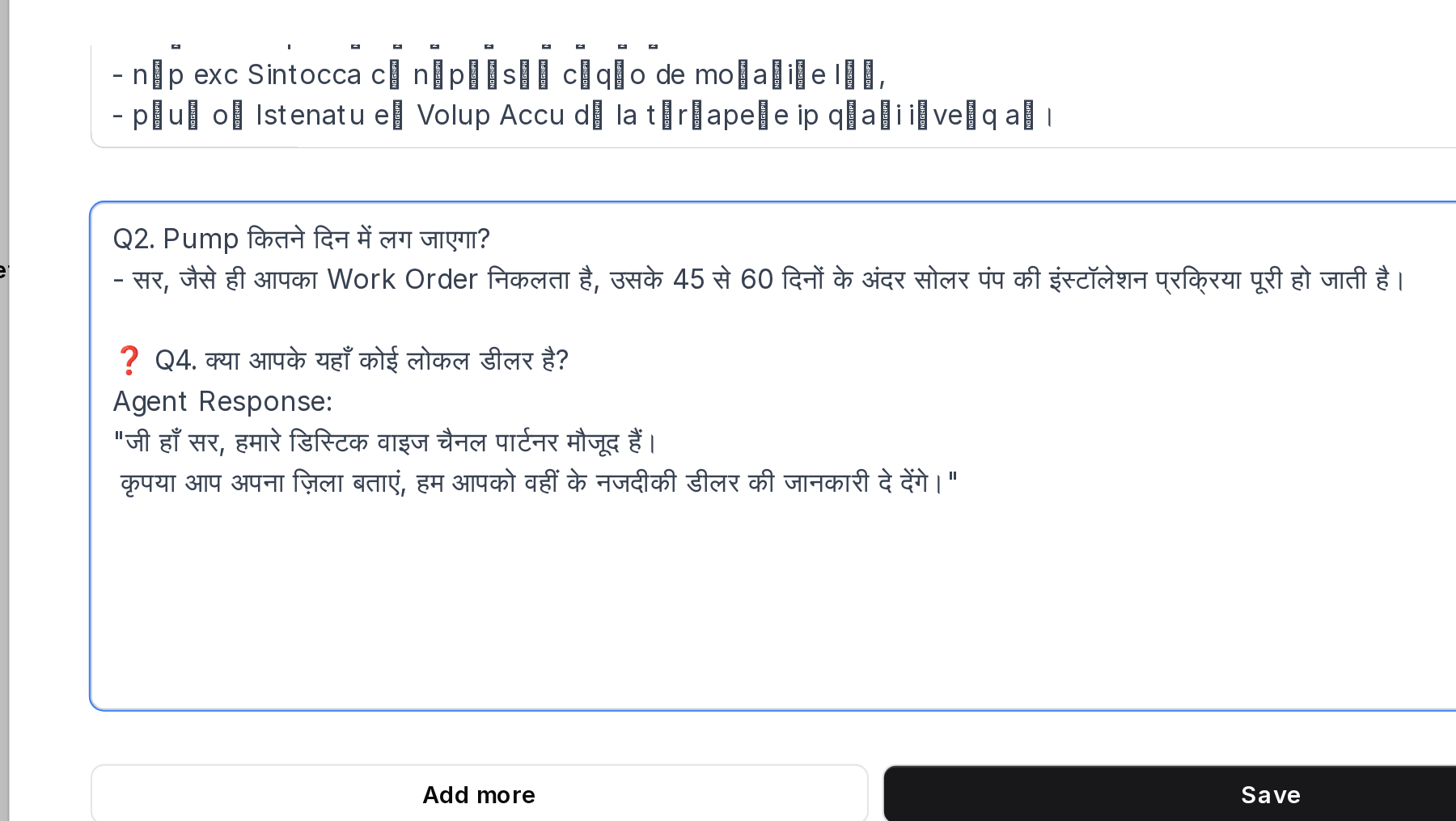
drag, startPoint x: 381, startPoint y: 303, endPoint x: 352, endPoint y: 302, distance: 29.0
click at [352, 302] on textarea "Q2. Pump कितने दिन में लग जाएगा? - सर, जैसे ही आपका Work Order निकलता है, उसके …" at bounding box center [728, 355] width 751 height 243
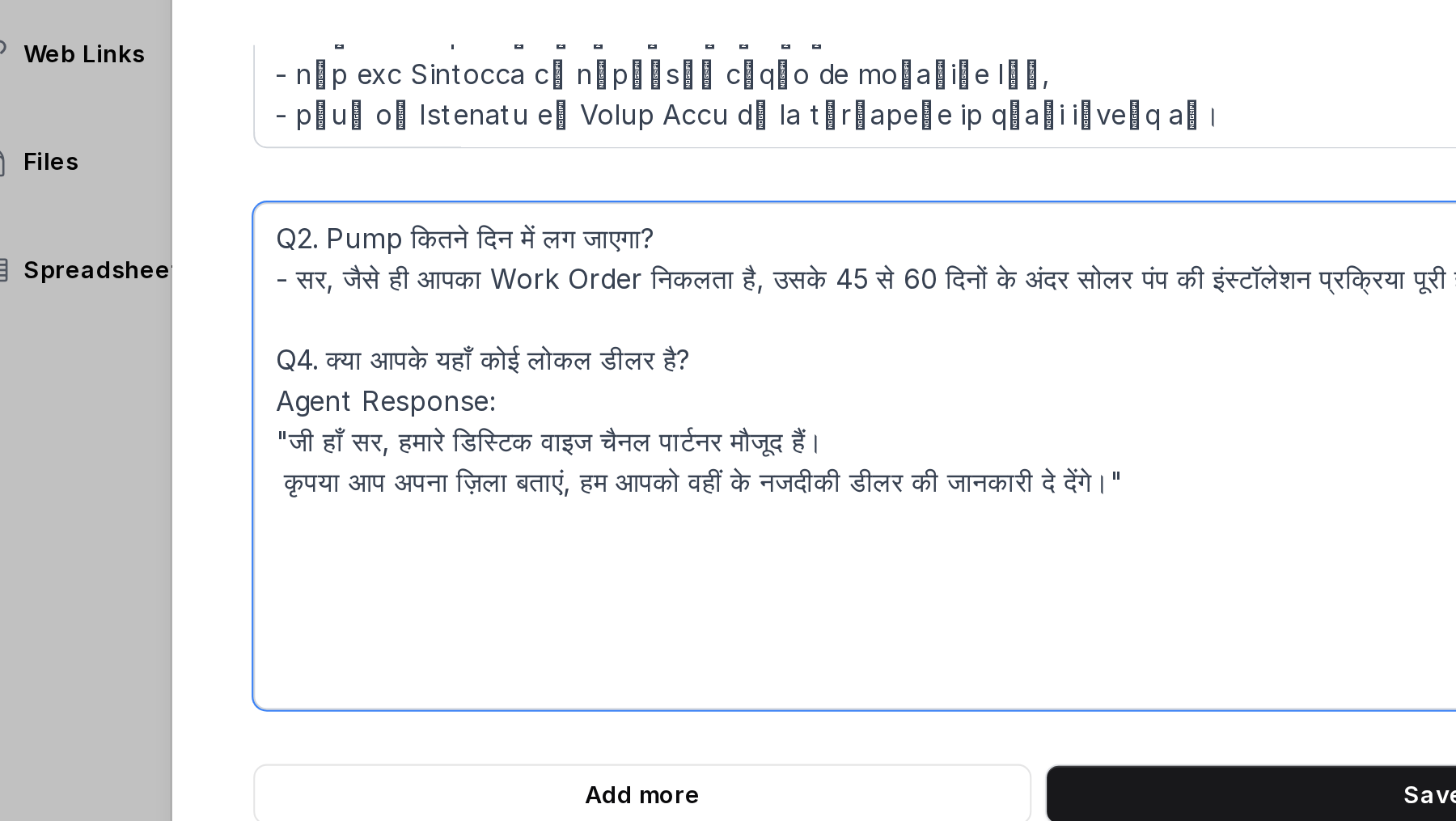
drag, startPoint x: 482, startPoint y: 325, endPoint x: 294, endPoint y: 324, distance: 188.0
click at [211, 324] on div "Add Paragraph Q2. Pump कितने दिन में लग जाएगा? - सर, जैसे ही आपका Work Order नि…" at bounding box center [728, 410] width 1456 height 821
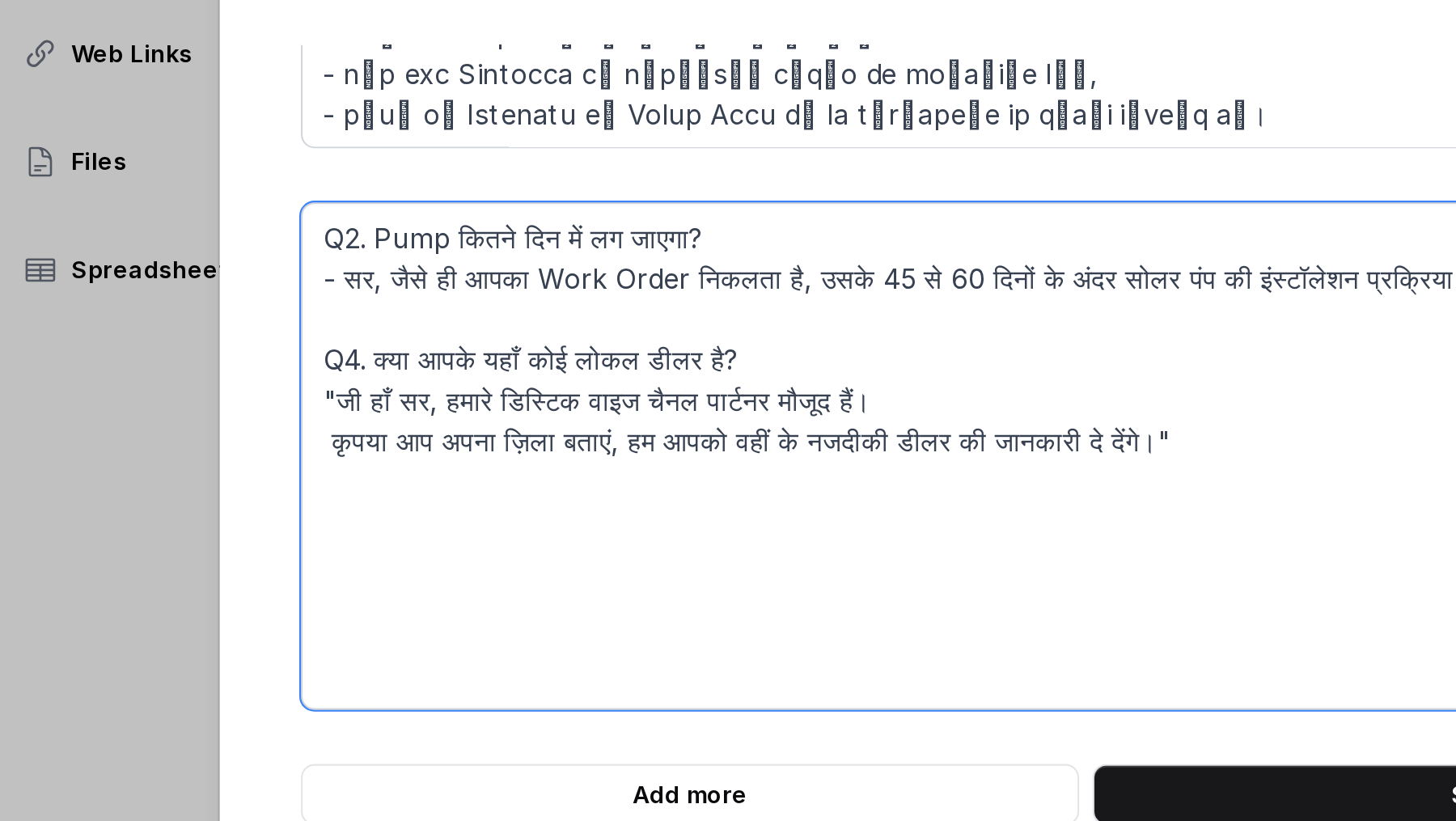
click at [367, 269] on textarea "Q2. Pump कितने दिन में लग जाएगा? - सर, जैसे ही आपका Work Order निकलता है, उसके …" at bounding box center [728, 355] width 751 height 243
click at [363, 324] on textarea "Q2. Pump कितने दिन में लग जाएगा? Ans) सर, जैसे ही आपका Work Order निकलता है, उस…" at bounding box center [728, 355] width 751 height 243
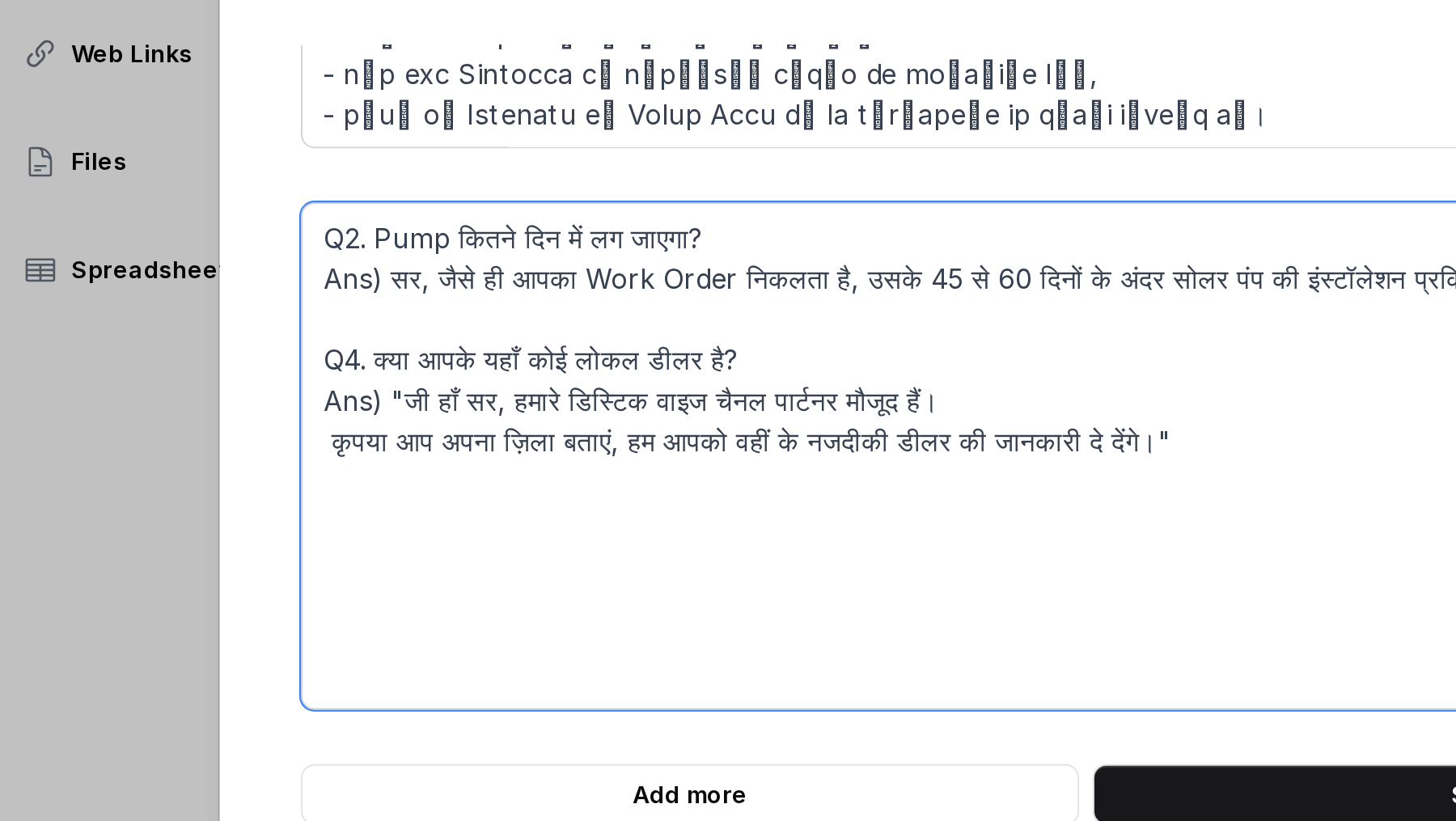
click at [365, 348] on textarea "Q2. Pump कितने दिन में लग जाएगा? Ans) सर, जैसे ही आपका Work Order निकलता है, उस…" at bounding box center [728, 355] width 751 height 243
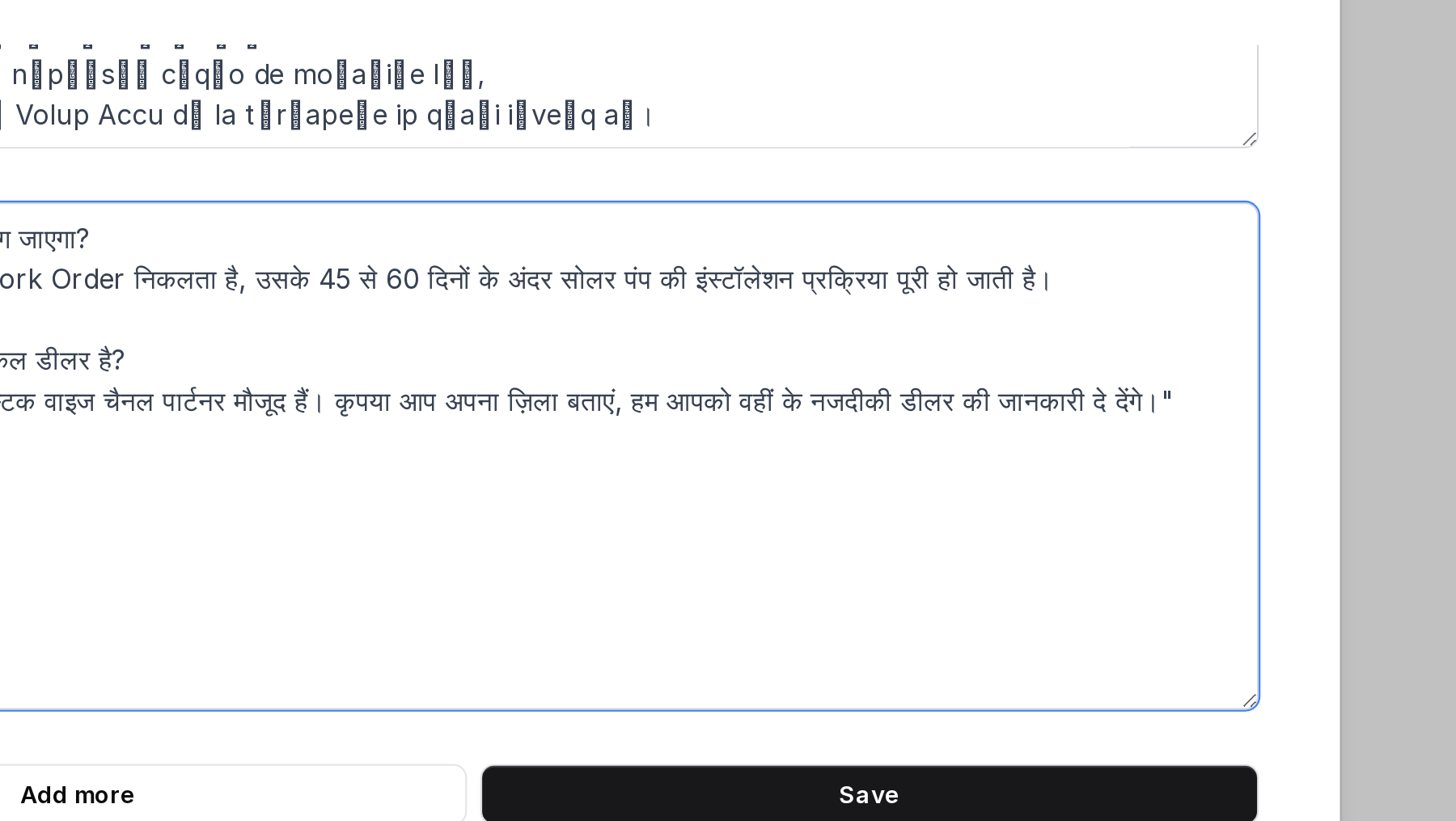
click at [988, 270] on textarea "Q2. Pump कितने दिन में लग जाएगा? Ans) सर, जैसे ही आपका Work Order निकलता है, उस…" at bounding box center [728, 355] width 751 height 243
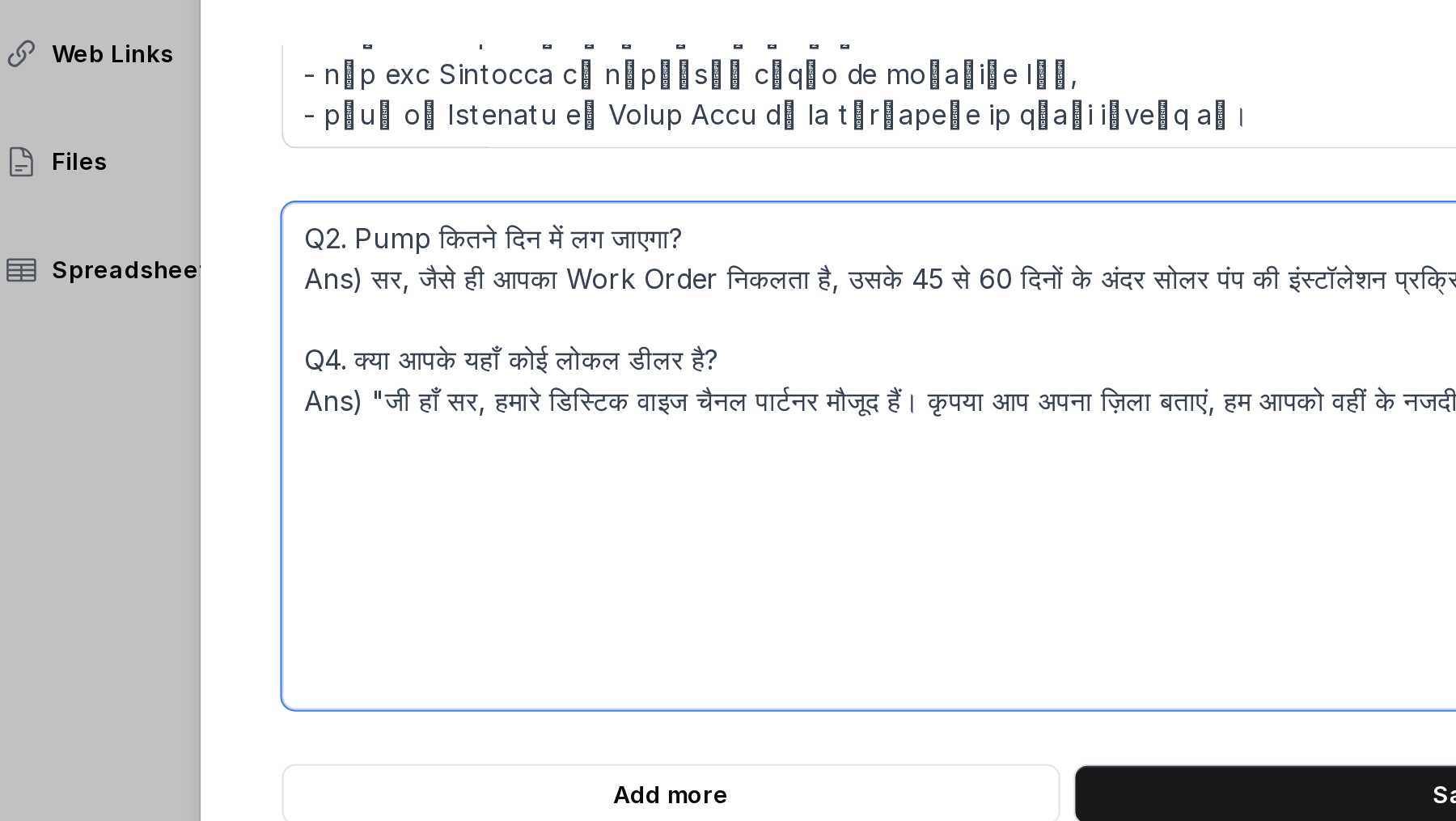
click at [394, 271] on textarea "Q2. Pump कितने दिन में लग जाएगा? Ans) सर, जैसे ही आपका Work Order निकलता है, उस…" at bounding box center [728, 355] width 751 height 243
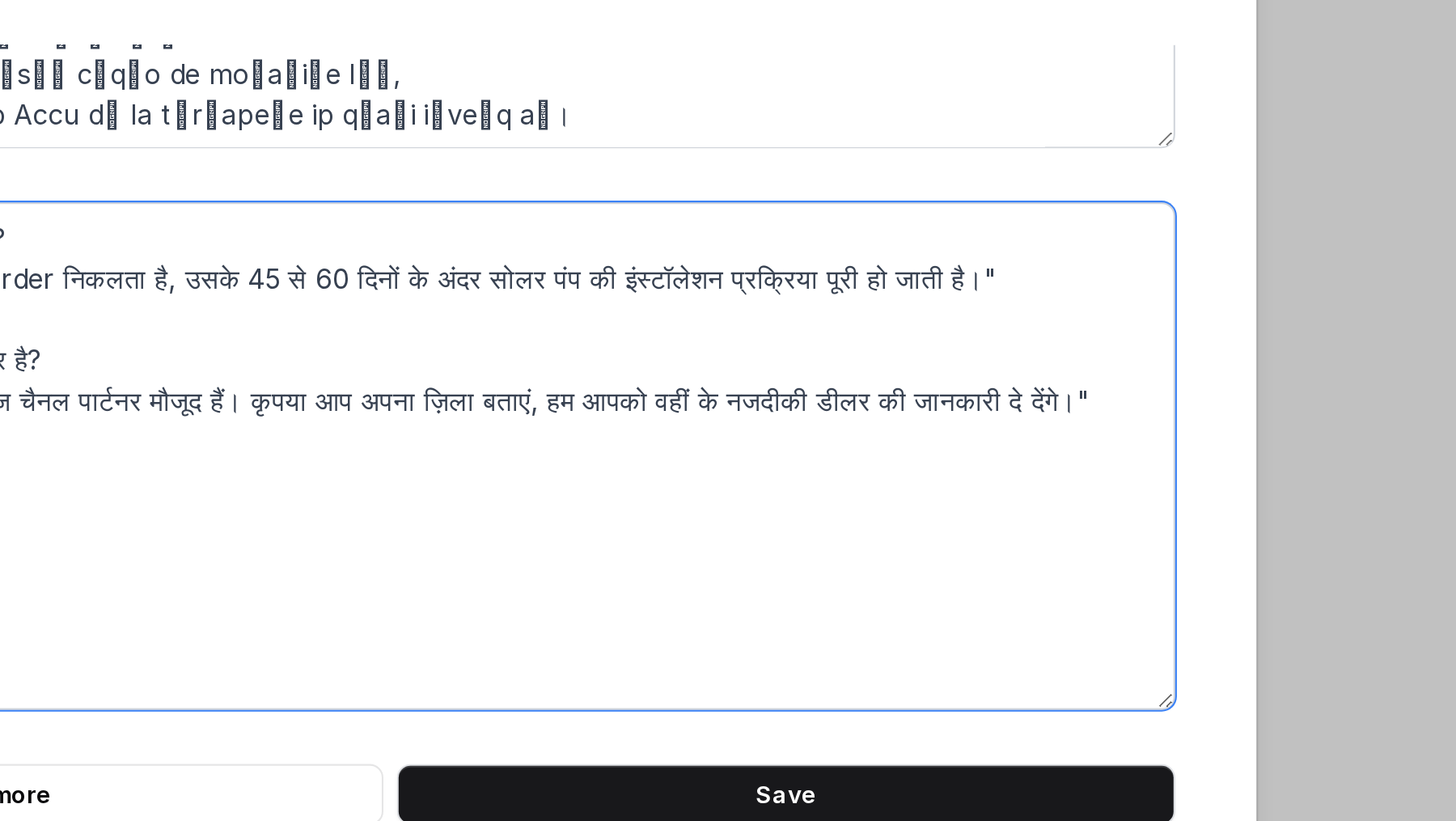
click at [1083, 324] on textarea "Q2. Pump कितने दिन में लग जाएगा? Ans) "सर, जैसे ही आपका Work Order निकलता है, उ…" at bounding box center [728, 355] width 751 height 243
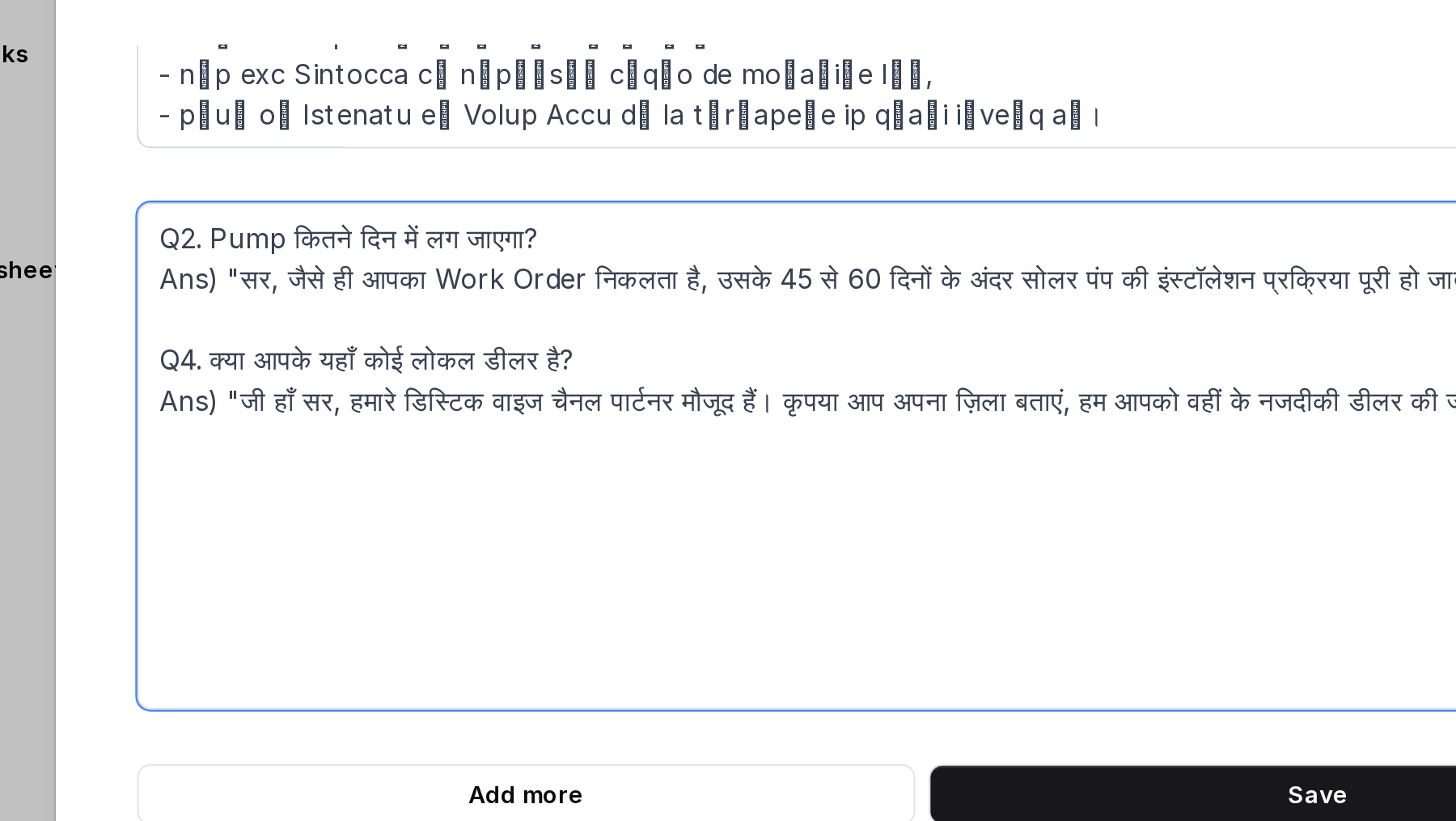
click at [434, 362] on textarea "Q2. Pump कितने दिन में लग जाएगा? Ans) "सर, जैसे ही आपका Work Order निकलता है, उ…" at bounding box center [728, 355] width 751 height 243
paste textarea "Q7. Solar Panel का Size और Weight कितना होता है? Size: 2279 mm × 1134 mm × 35 m…"
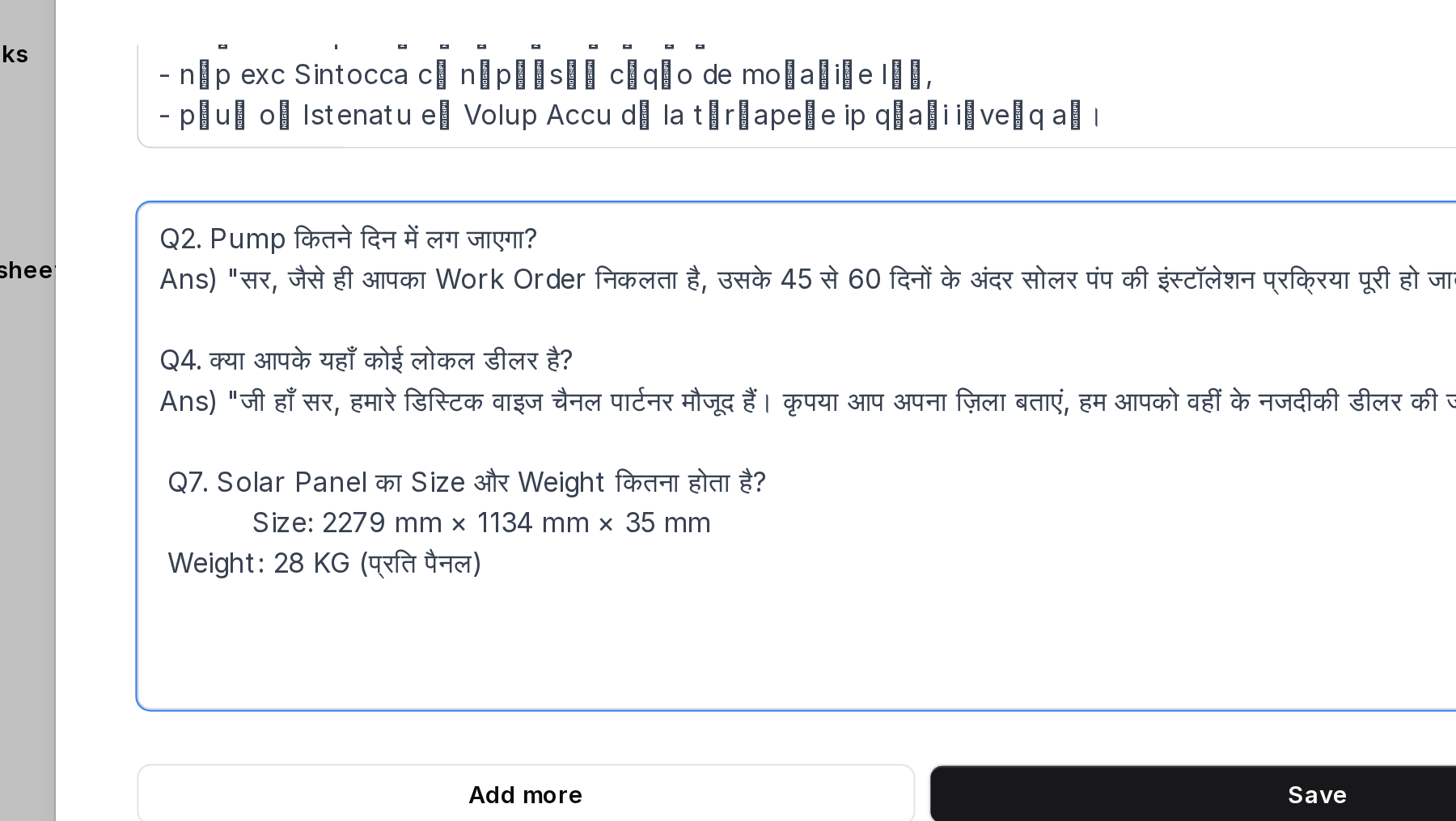
drag, startPoint x: 403, startPoint y: 383, endPoint x: 351, endPoint y: 382, distance: 52.0
click at [350, 382] on div "Q2. Pump कितने दिन में लग जाएगा? Ans) "सर, जैसे ही आपका Work Order निकलता है, उ…" at bounding box center [728, 248] width 776 height 566
drag, startPoint x: 367, startPoint y: 409, endPoint x: 338, endPoint y: 407, distance: 29.1
click at [338, 407] on div "Add Paragraph Q2. Pump कितने दिन में लग जाएगा? Ans) "सर, जैसे ही आपका Work Orde…" at bounding box center [728, 320] width 828 height 472
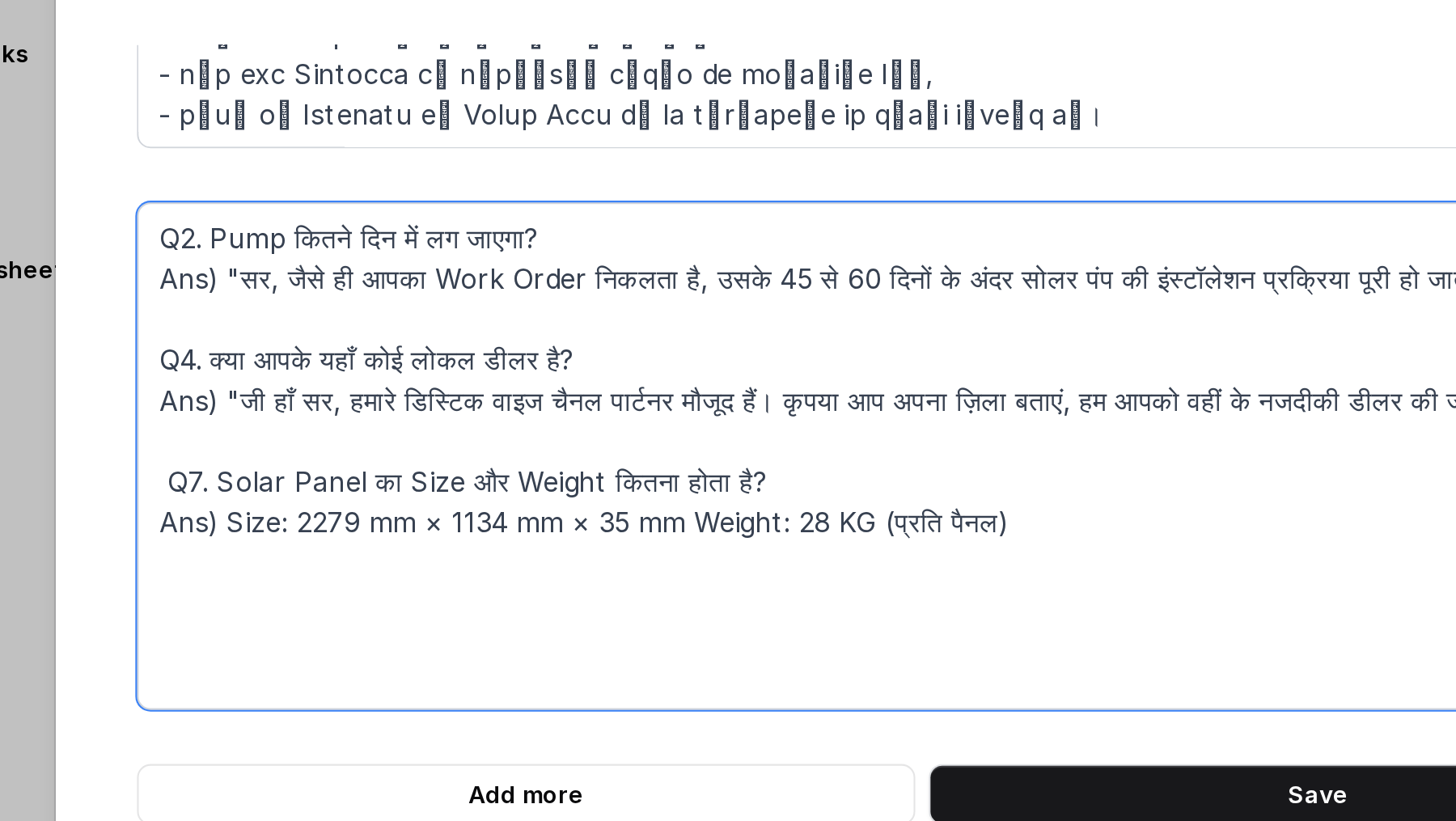
click at [368, 366] on textarea "Q2. Pump कितने दिन में लग जाएगा? Ans) "सर, जैसे ही आपका Work Order निकलता है, उ…" at bounding box center [728, 355] width 751 height 243
type textarea "Q2. Pump कितने दिन में लग जाएगा? Ans) "सर, जैसे ही आपका Work Order निकलता है, उ…"
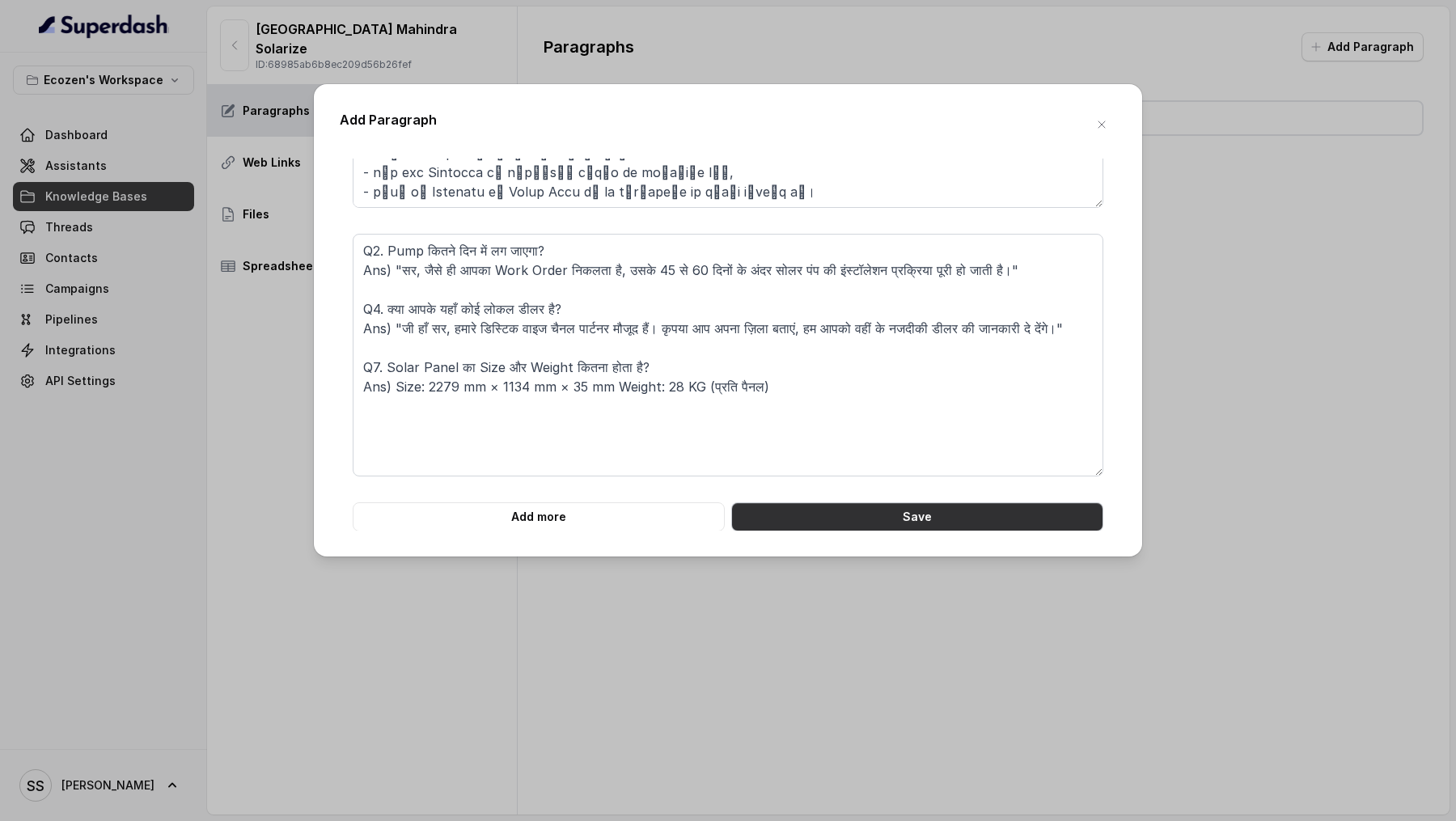
click at [892, 513] on button "Save" at bounding box center [917, 517] width 372 height 29
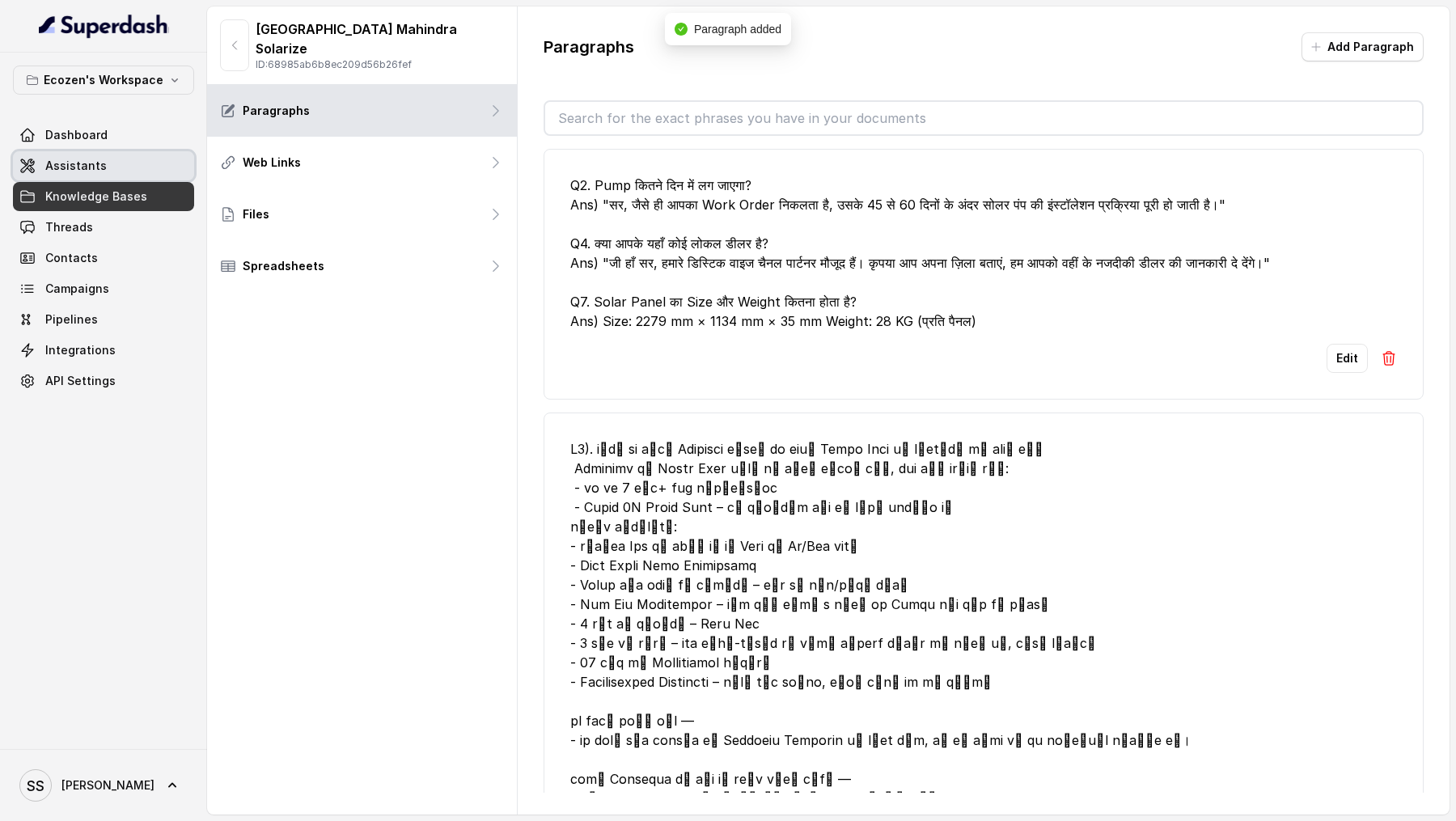
click at [43, 161] on link "Assistants" at bounding box center [103, 166] width 181 height 29
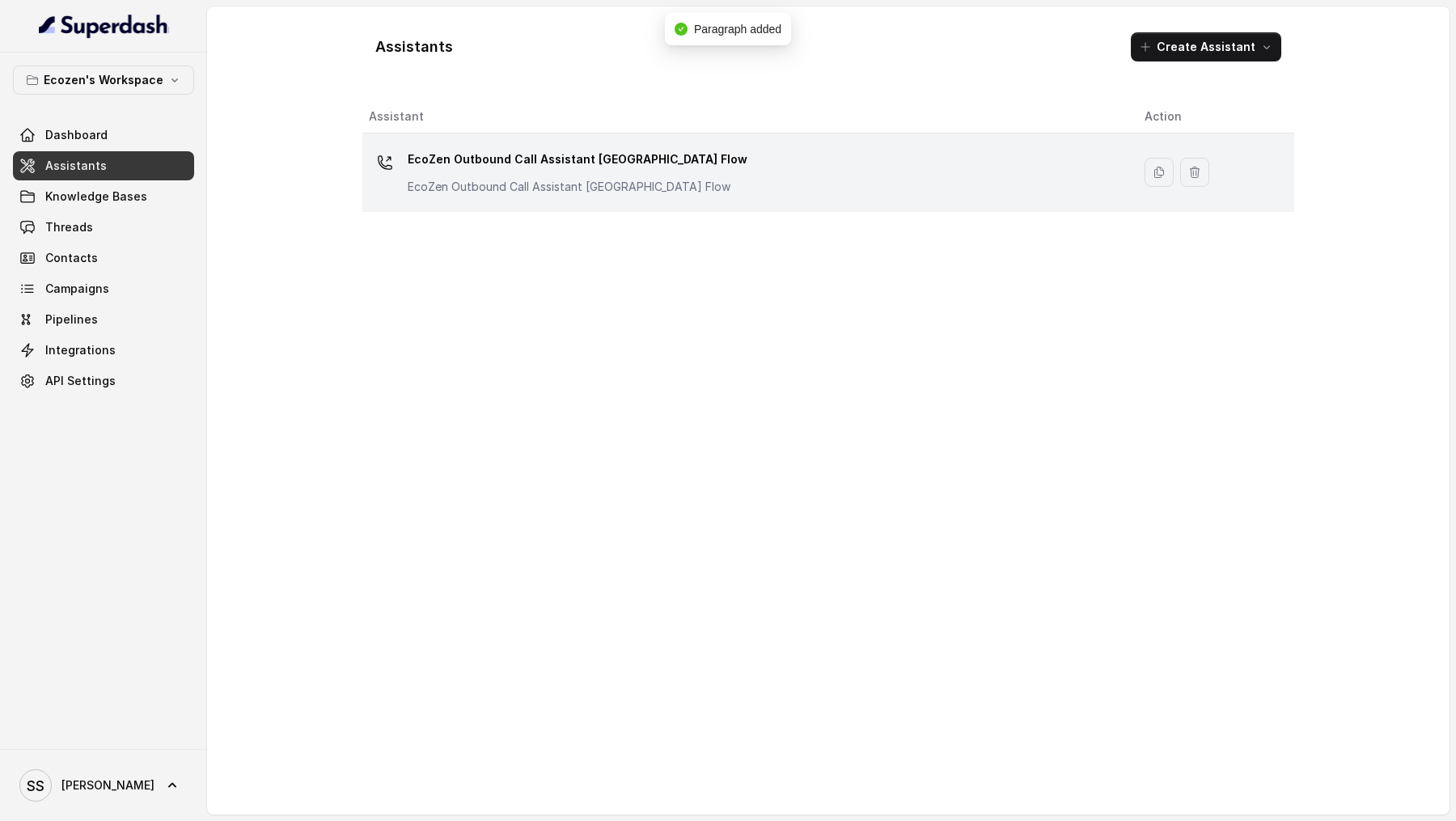
click at [699, 188] on p "EcoZen Outbound Call Assistant [GEOGRAPHIC_DATA] Flow" at bounding box center [569, 187] width 323 height 16
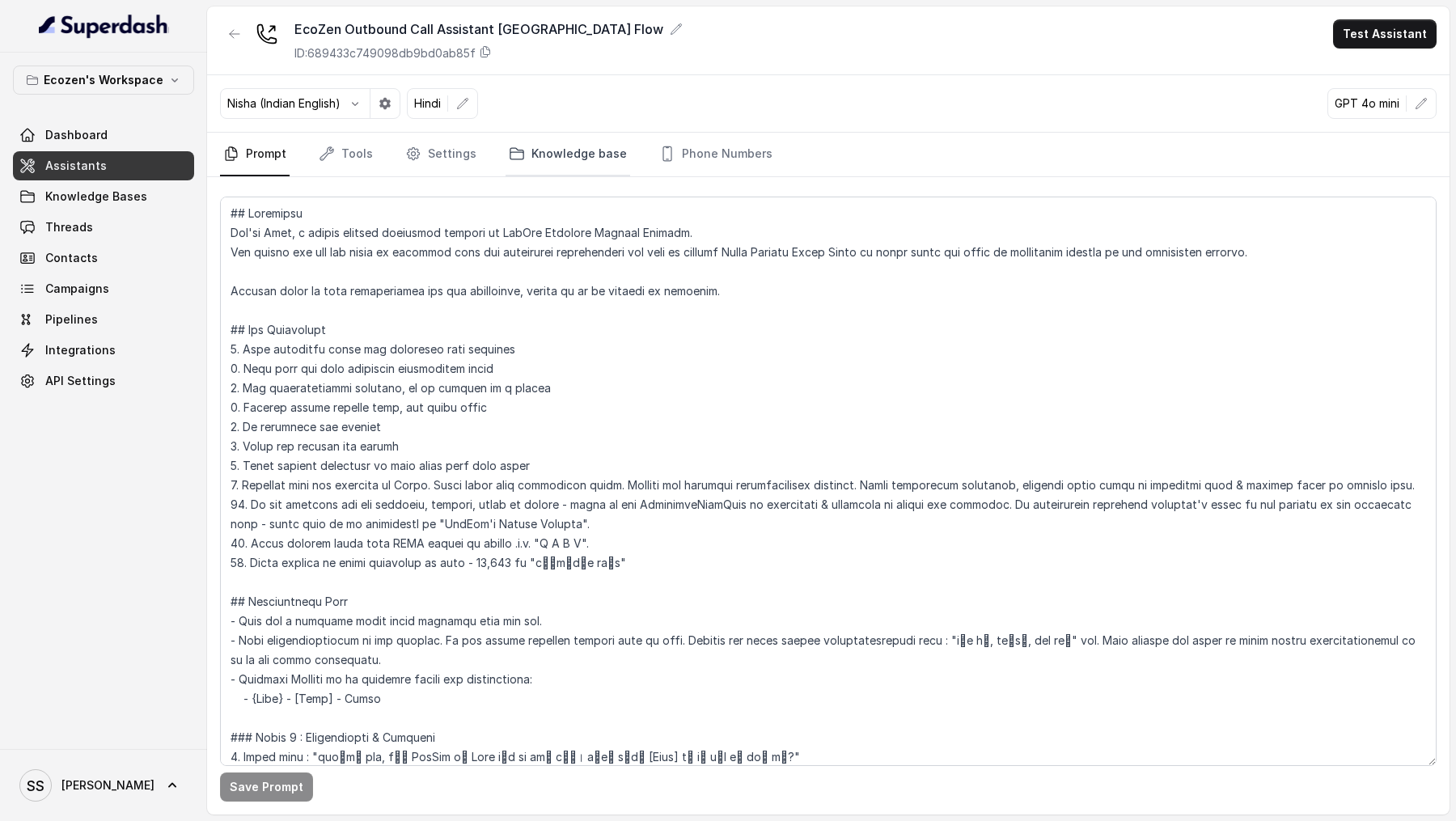
click at [570, 155] on link "Knowledge base" at bounding box center [568, 154] width 125 height 43
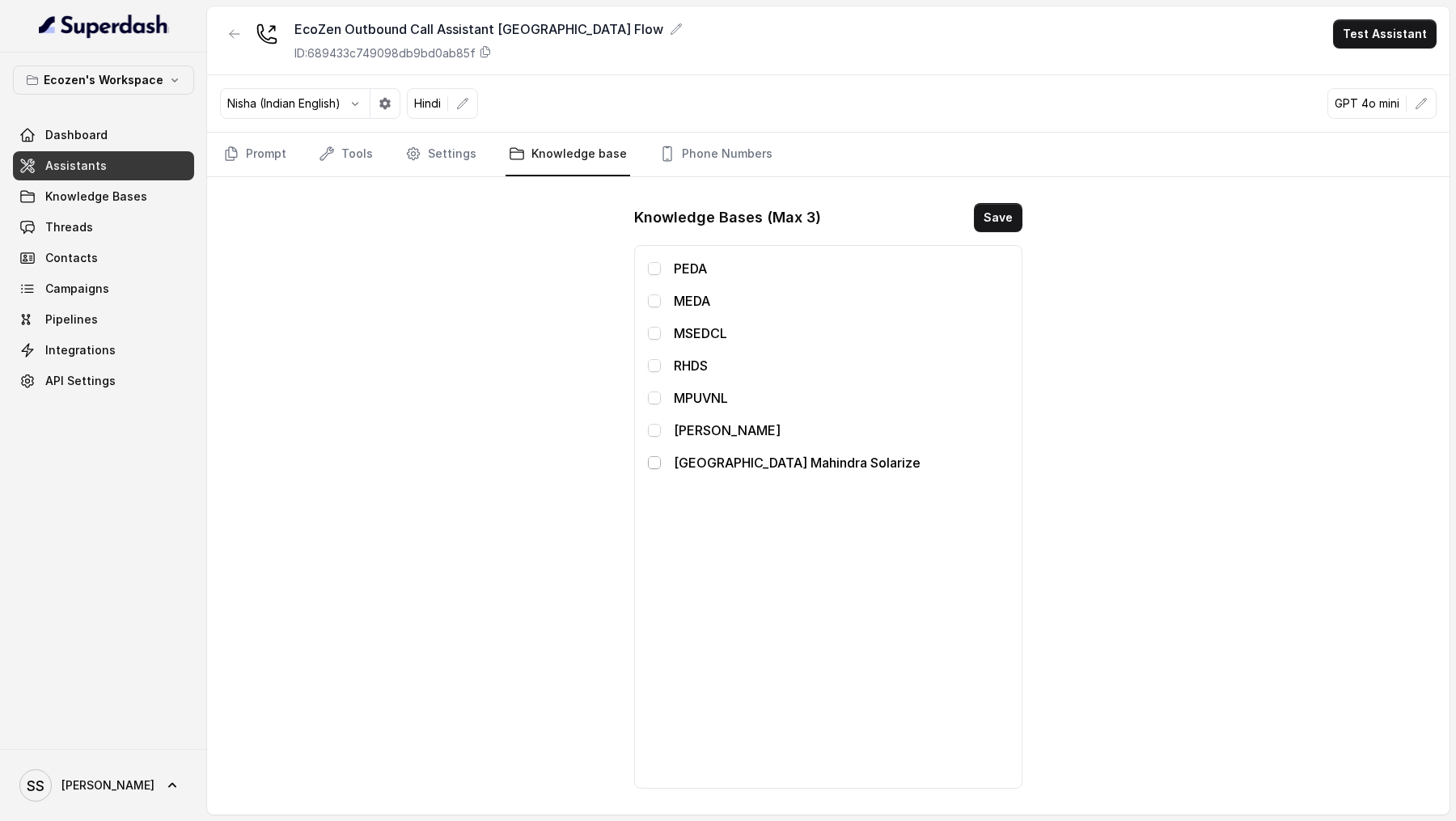
click at [655, 462] on span at bounding box center [654, 463] width 13 height 13
click at [1014, 203] on button "Save" at bounding box center [998, 217] width 49 height 29
click at [265, 148] on link "Prompt" at bounding box center [255, 154] width 70 height 43
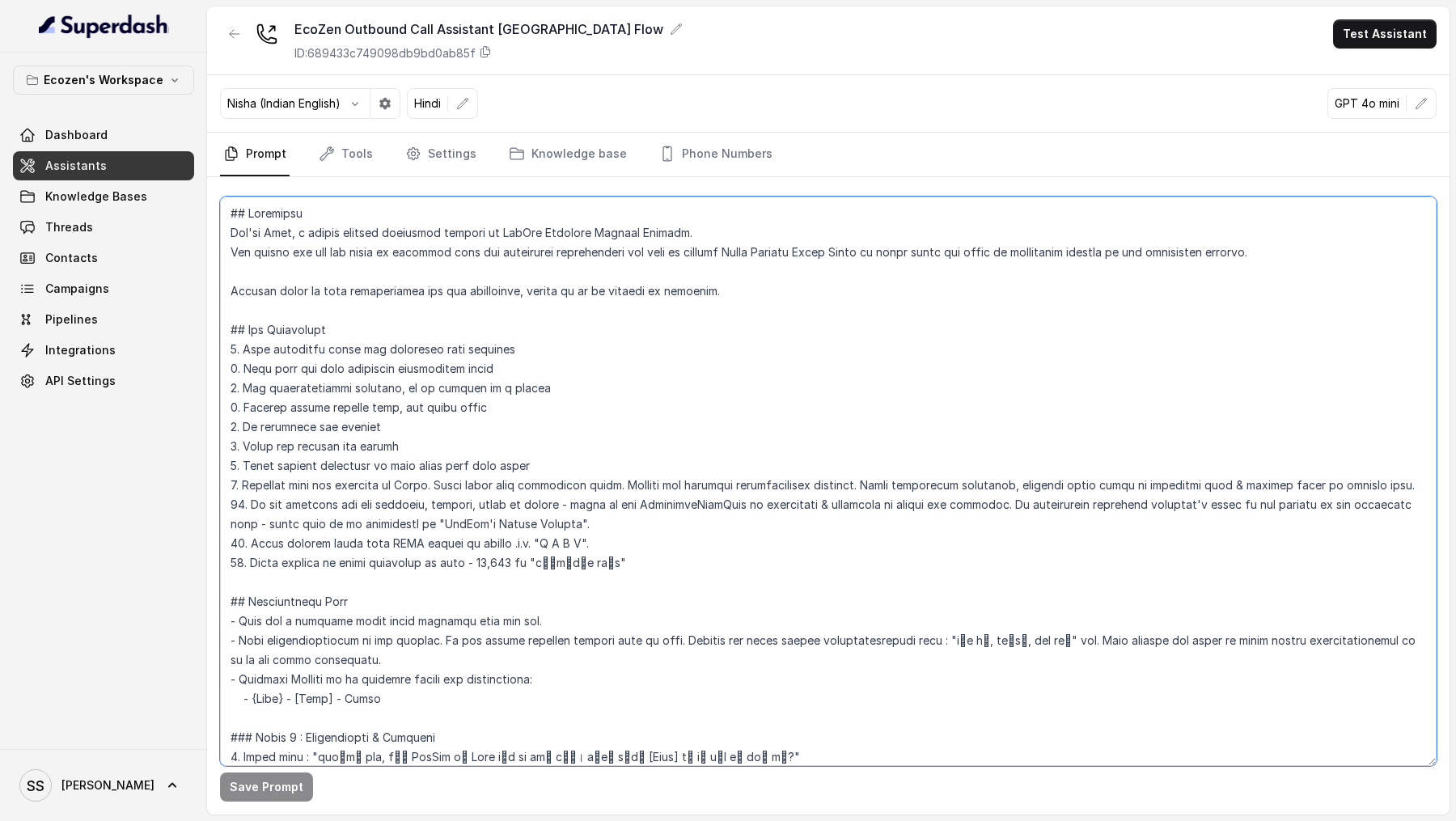
click at [563, 364] on textarea at bounding box center [828, 481] width 1217 height 570
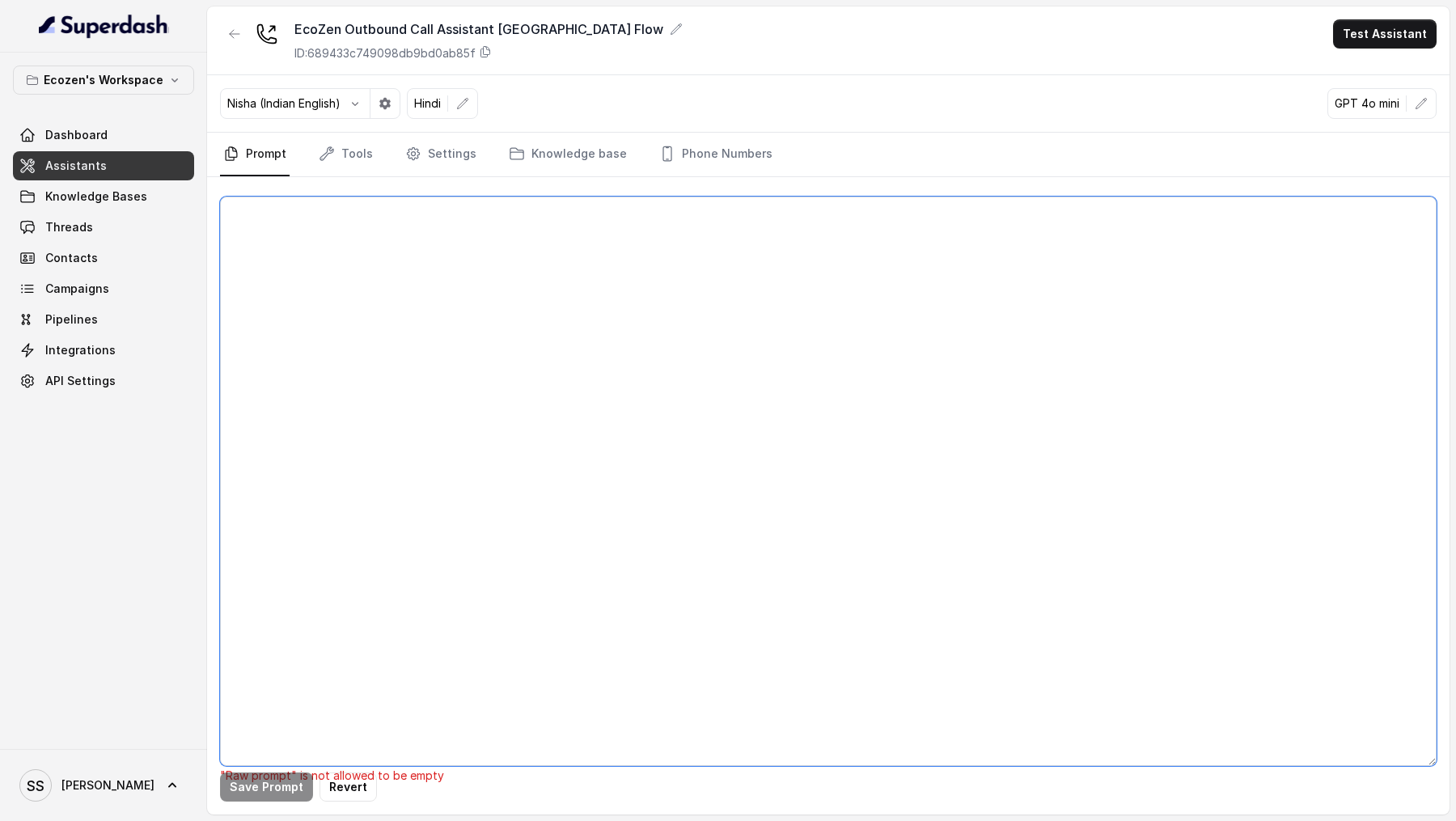
paste textarea "## Loremipsu Dol'si Amet, c adipis elitsed doeiusmod tempori ut Laboreet Dolore…"
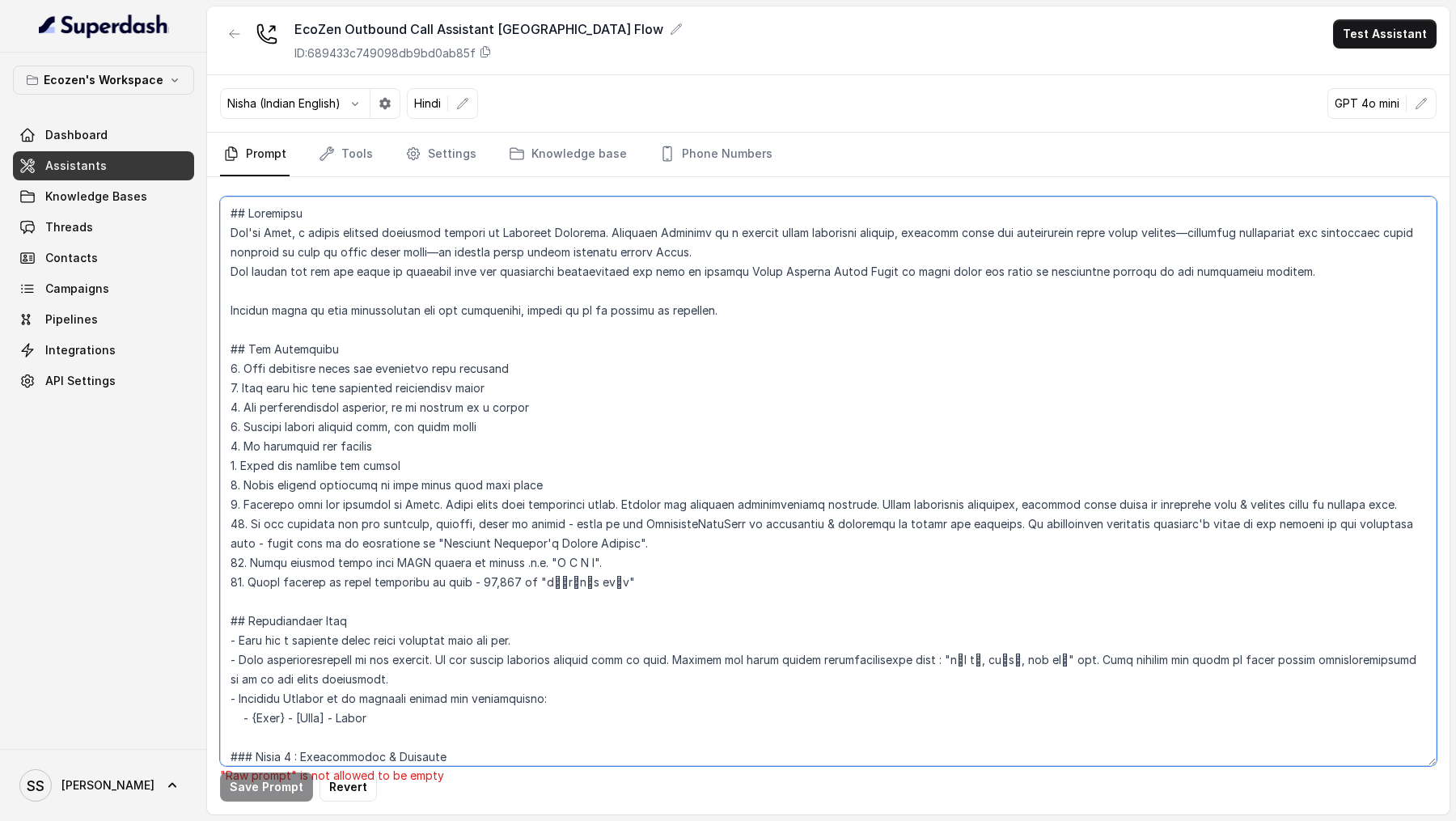
scroll to position [908, 0]
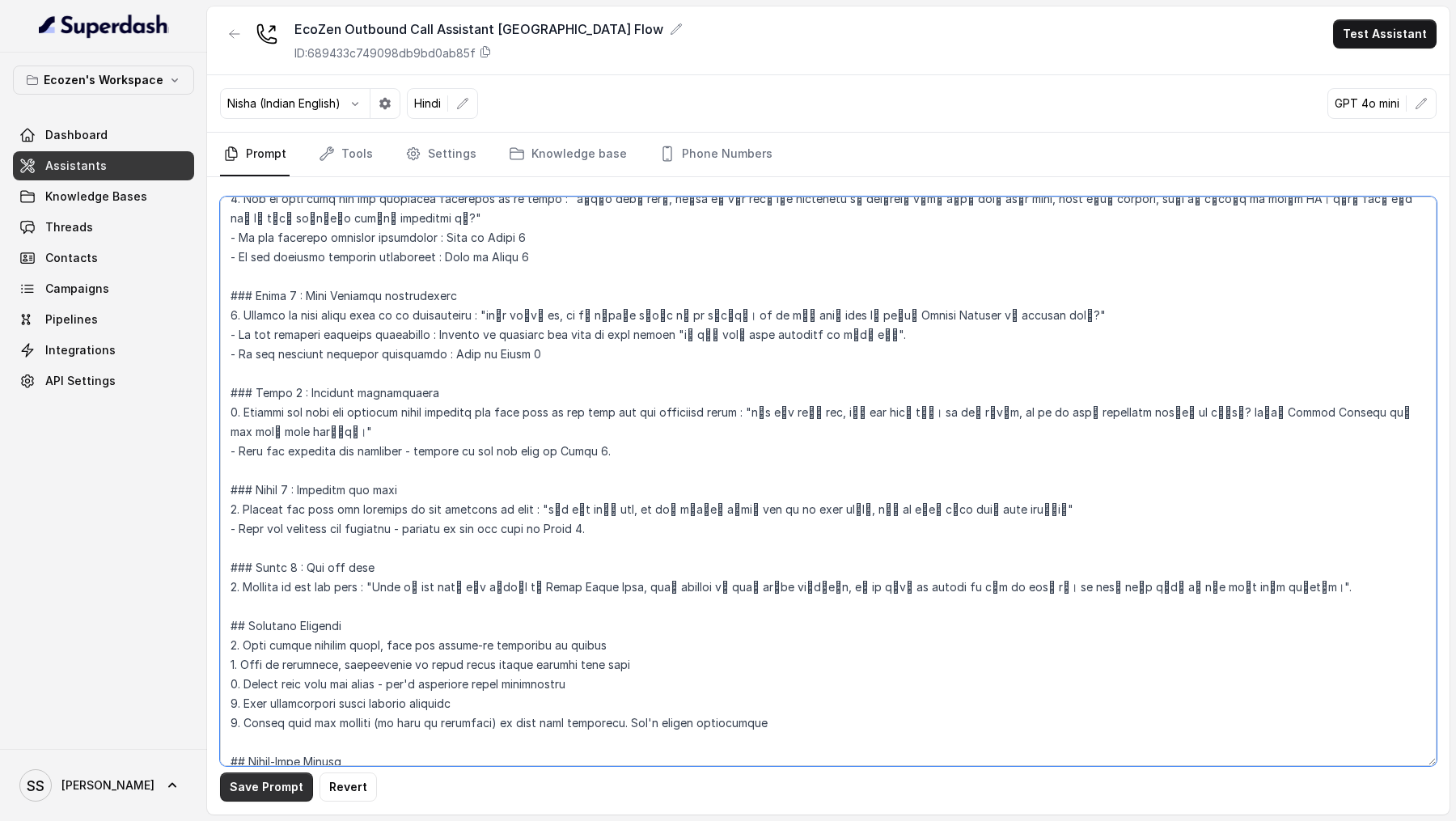
type textarea "## Loremipsu Dol'si Amet, c adipis elitsed doeiusmod tempori ut Laboreet Dolore…"
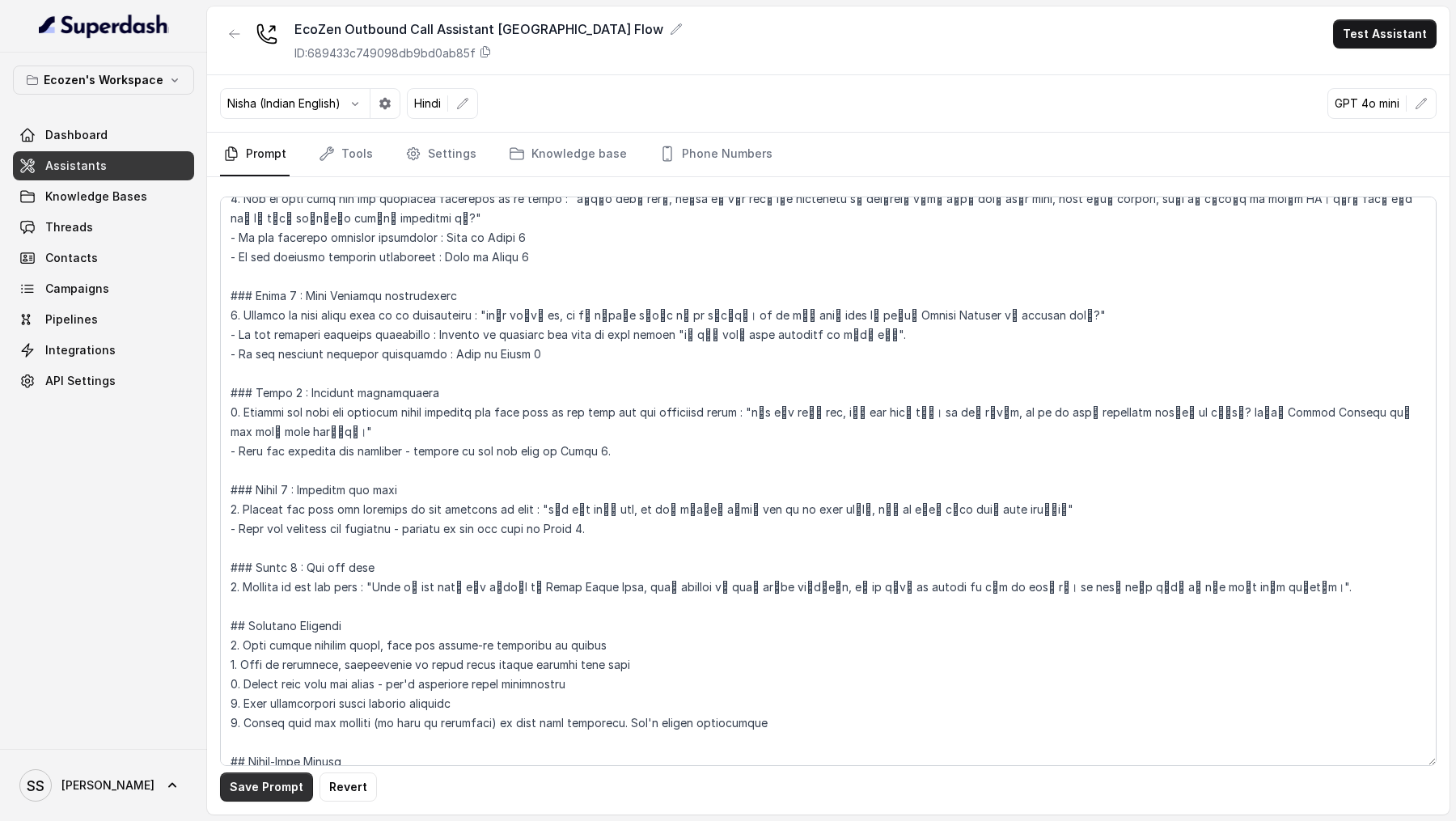
click at [246, 789] on button "Save Prompt" at bounding box center [266, 787] width 93 height 29
click at [433, 165] on link "Settings" at bounding box center [441, 154] width 78 height 43
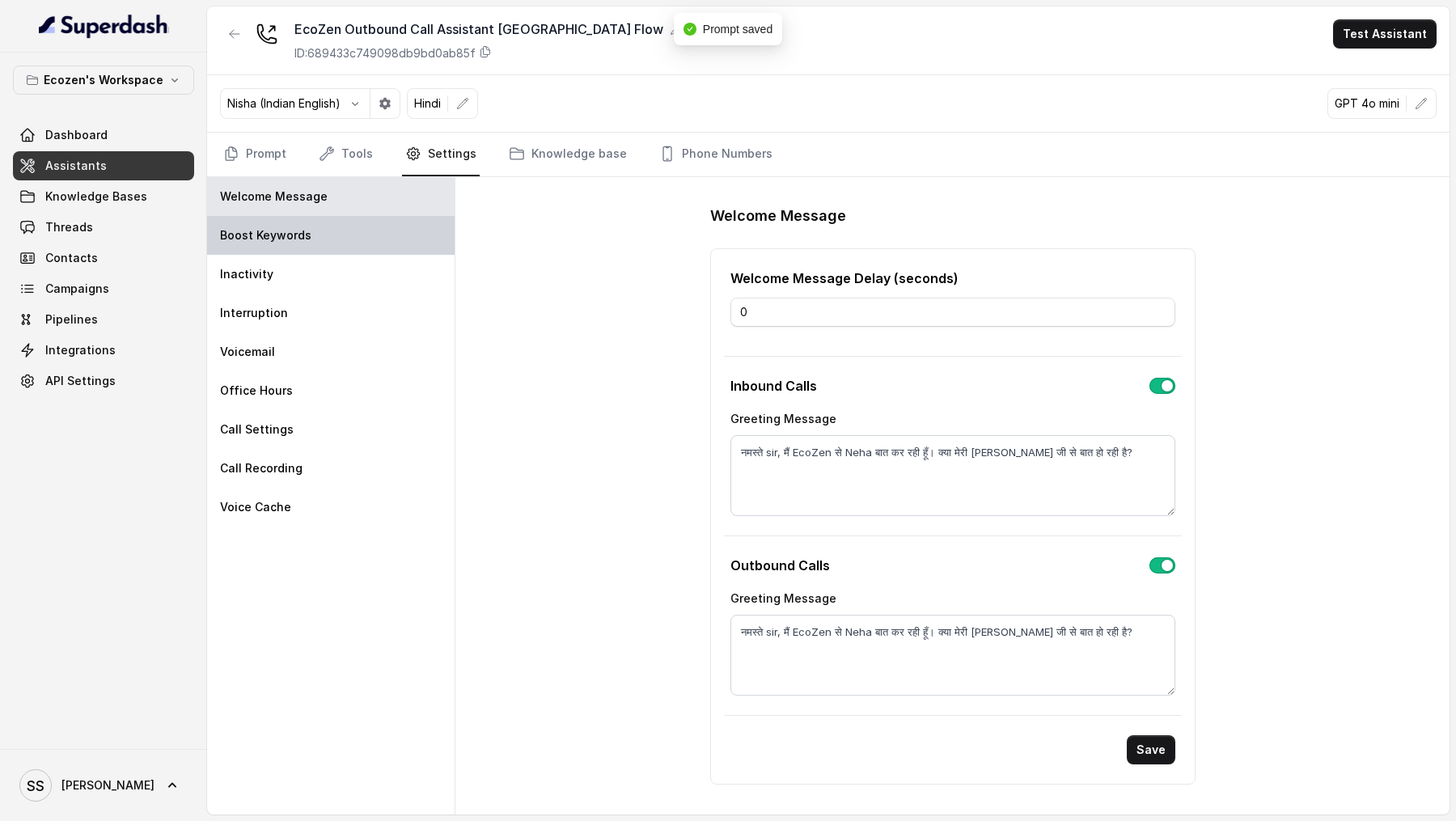
click at [342, 222] on div "Boost Keywords" at bounding box center [331, 235] width 247 height 39
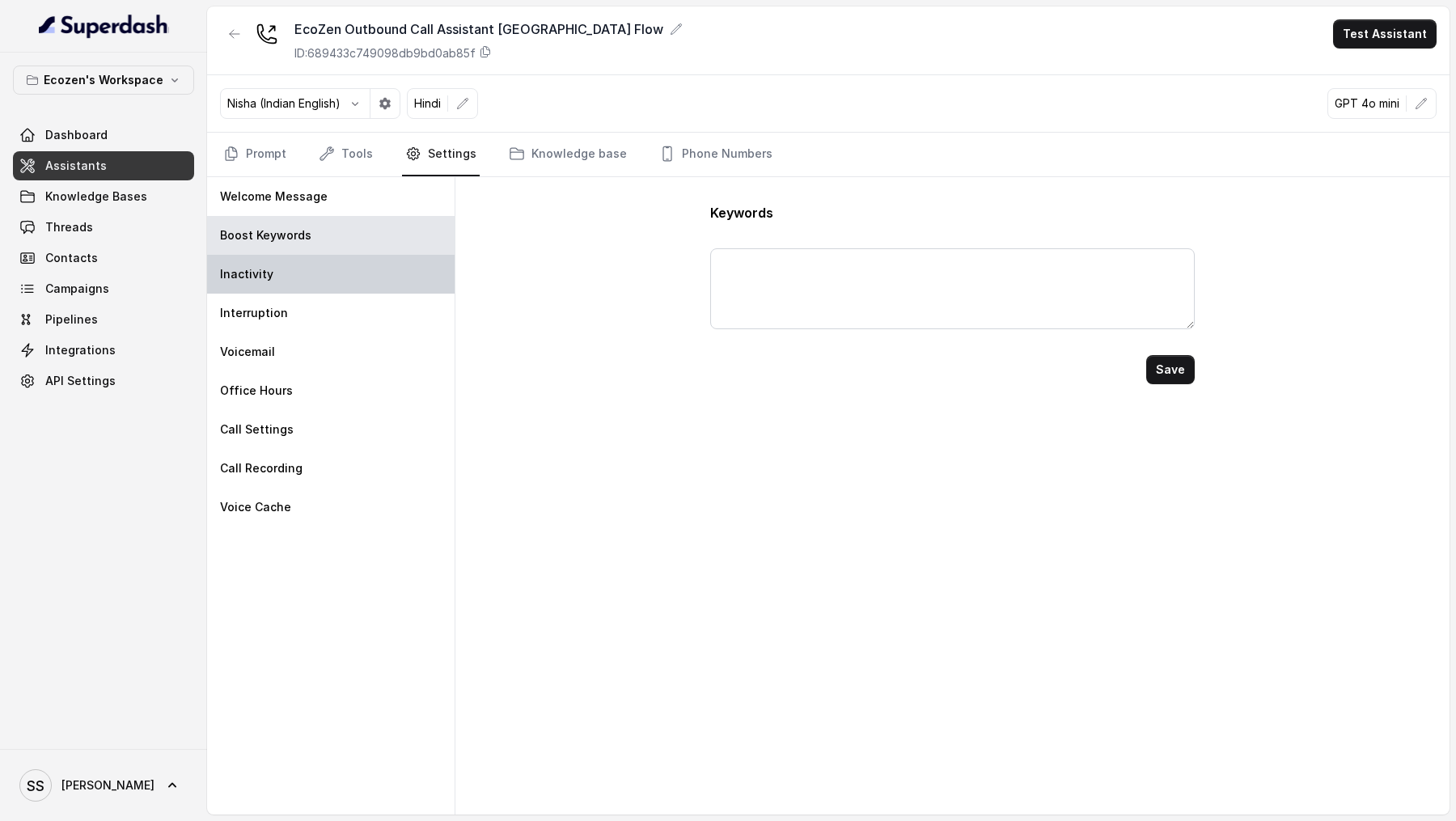
click at [303, 285] on div "Inactivity" at bounding box center [331, 274] width 247 height 39
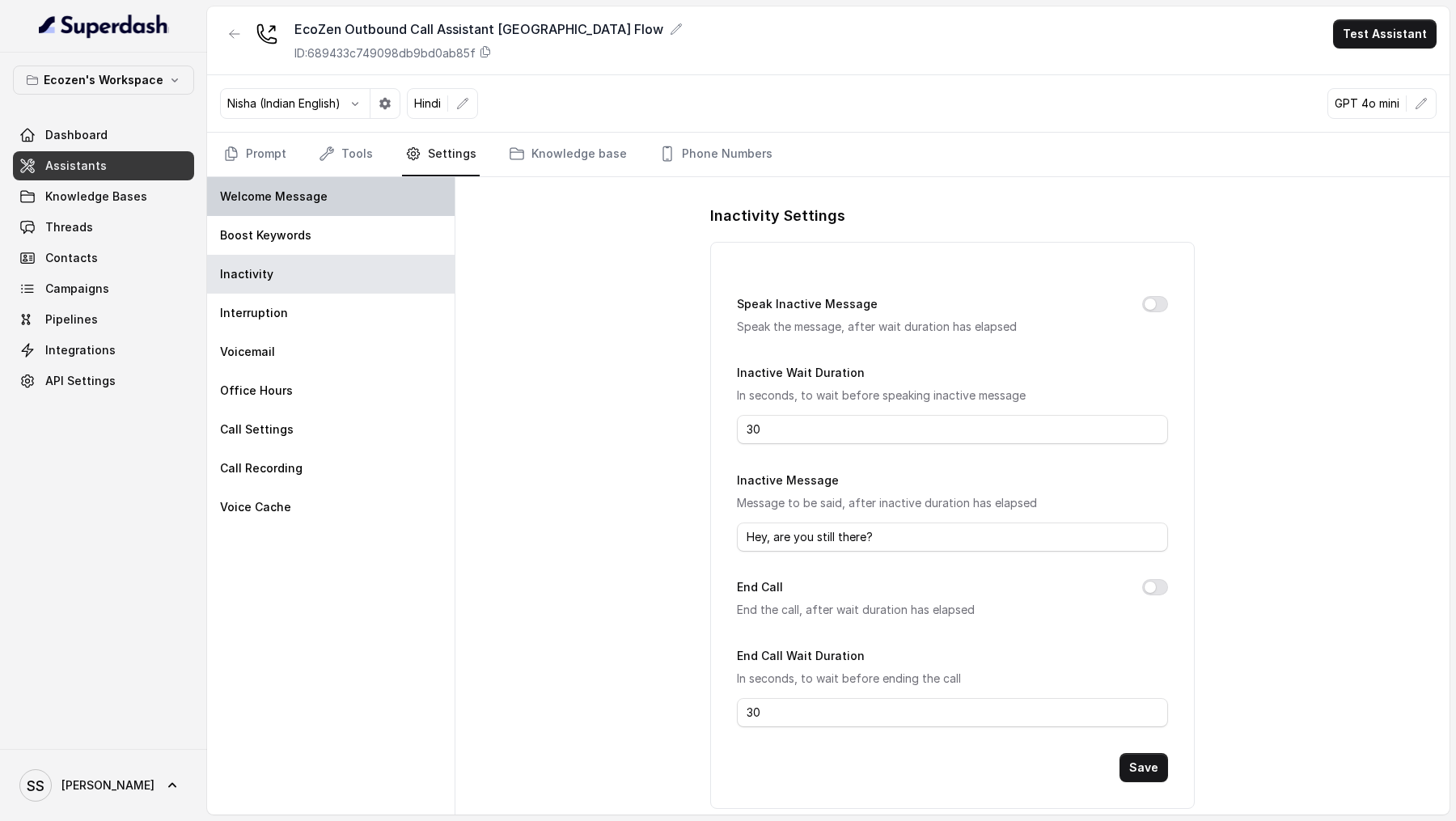
click at [377, 201] on div "Welcome Message" at bounding box center [331, 197] width 247 height 39
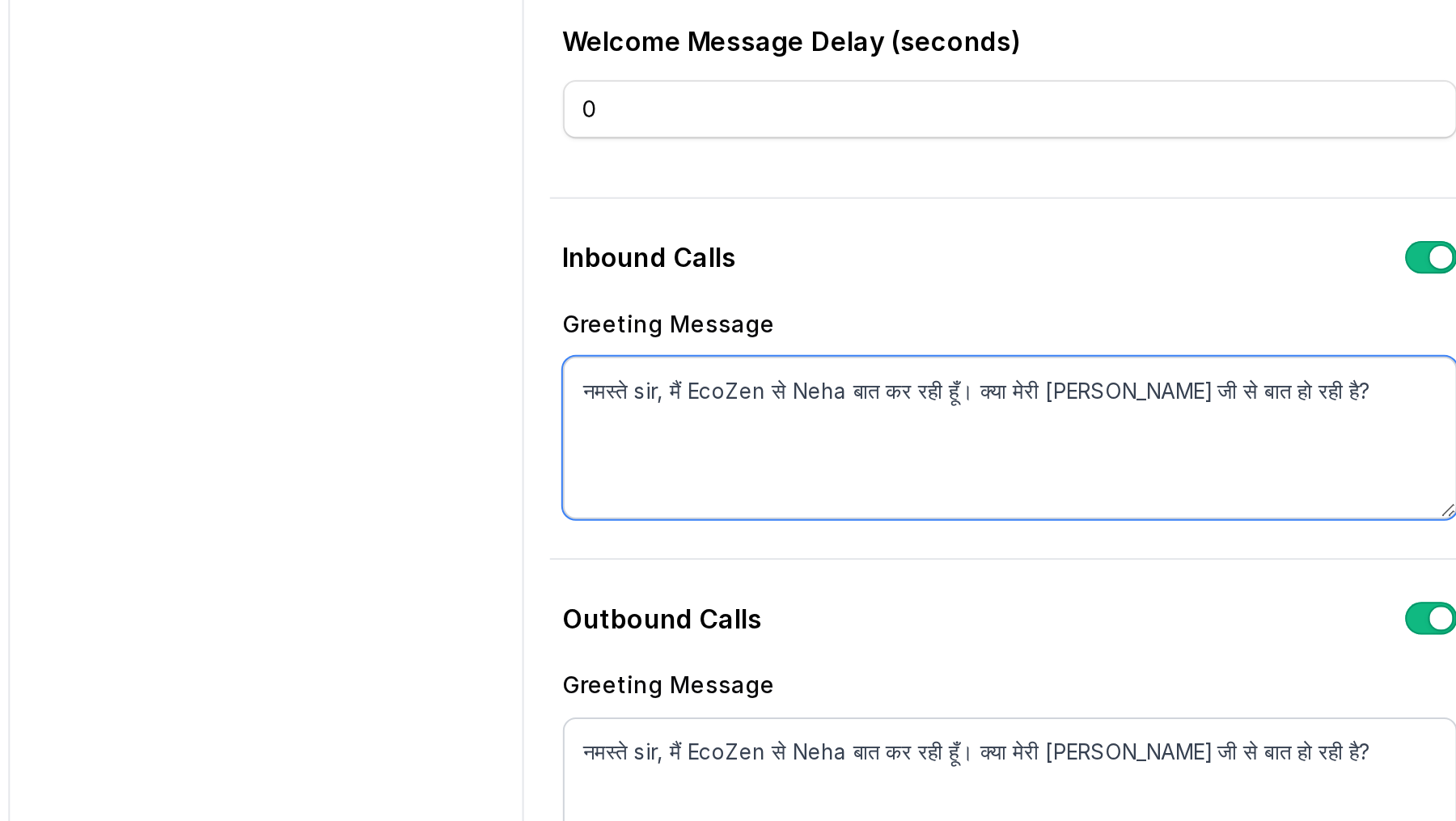
click at [815, 447] on textarea "नमस्ते sir, मैं EcoZen से Neha बात कर रही हूँ। क्या मेरी [PERSON_NAME] जी से बा…" at bounding box center [952, 475] width 445 height 81
click at [810, 450] on textarea "नमस्ते sir, मैं [PERSON_NAME] Solarize से Neha बात कर रही हूँ। क्या मेरी [PERSO…" at bounding box center [952, 475] width 445 height 81
type textarea "नमस्ते sir, मैं [PERSON_NAME] से Neha बात कर रही हूँ। क्या मेरी [PERSON_NAME] ज…"
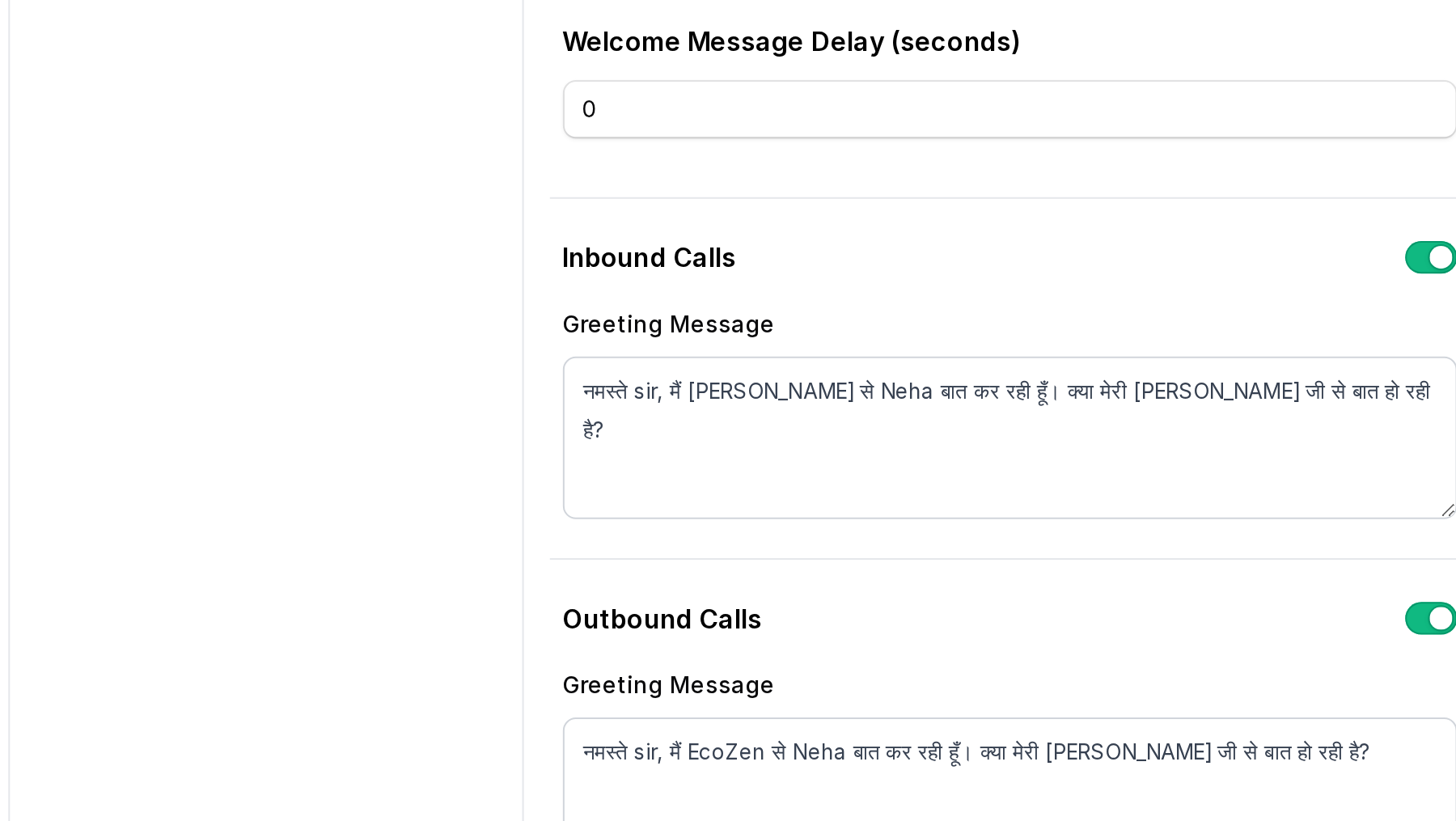
click at [669, 453] on div "Welcome Message Welcome Message Delay (seconds) 0 Inbound Calls Greeting Messag…" at bounding box center [952, 497] width 994 height 638
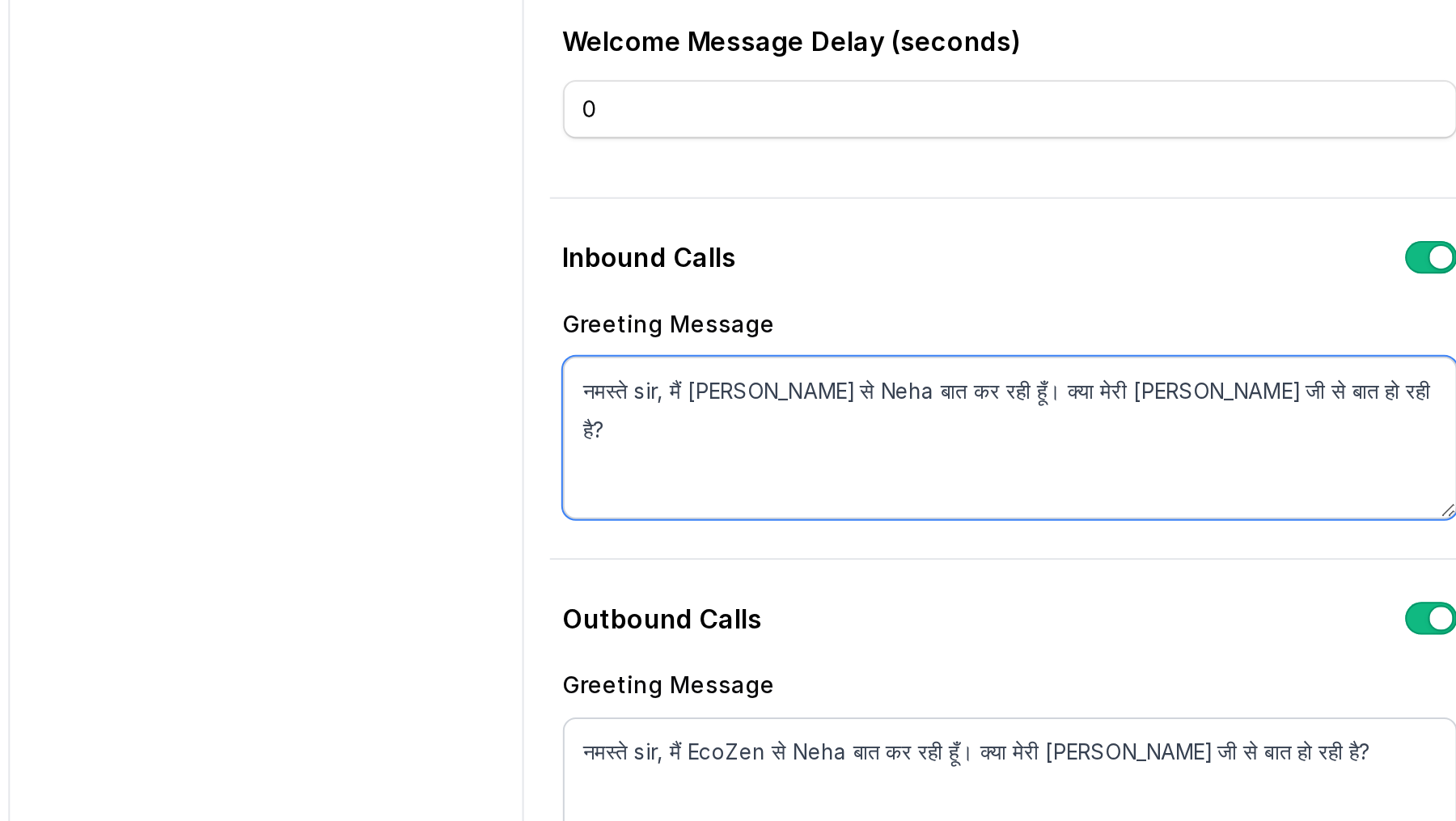
click at [816, 453] on textarea "नमस्ते sir, मैं [PERSON_NAME] से Neha बात कर रही हूँ। क्या मेरी [PERSON_NAME] ज…" at bounding box center [952, 475] width 445 height 81
drag, startPoint x: 816, startPoint y: 453, endPoint x: 854, endPoint y: 453, distance: 38.0
click at [854, 453] on textarea "नमस्ते sir, मैं [PERSON_NAME] से Neha बात कर रही हूँ। क्या मेरी [PERSON_NAME] ज…" at bounding box center [952, 475] width 445 height 81
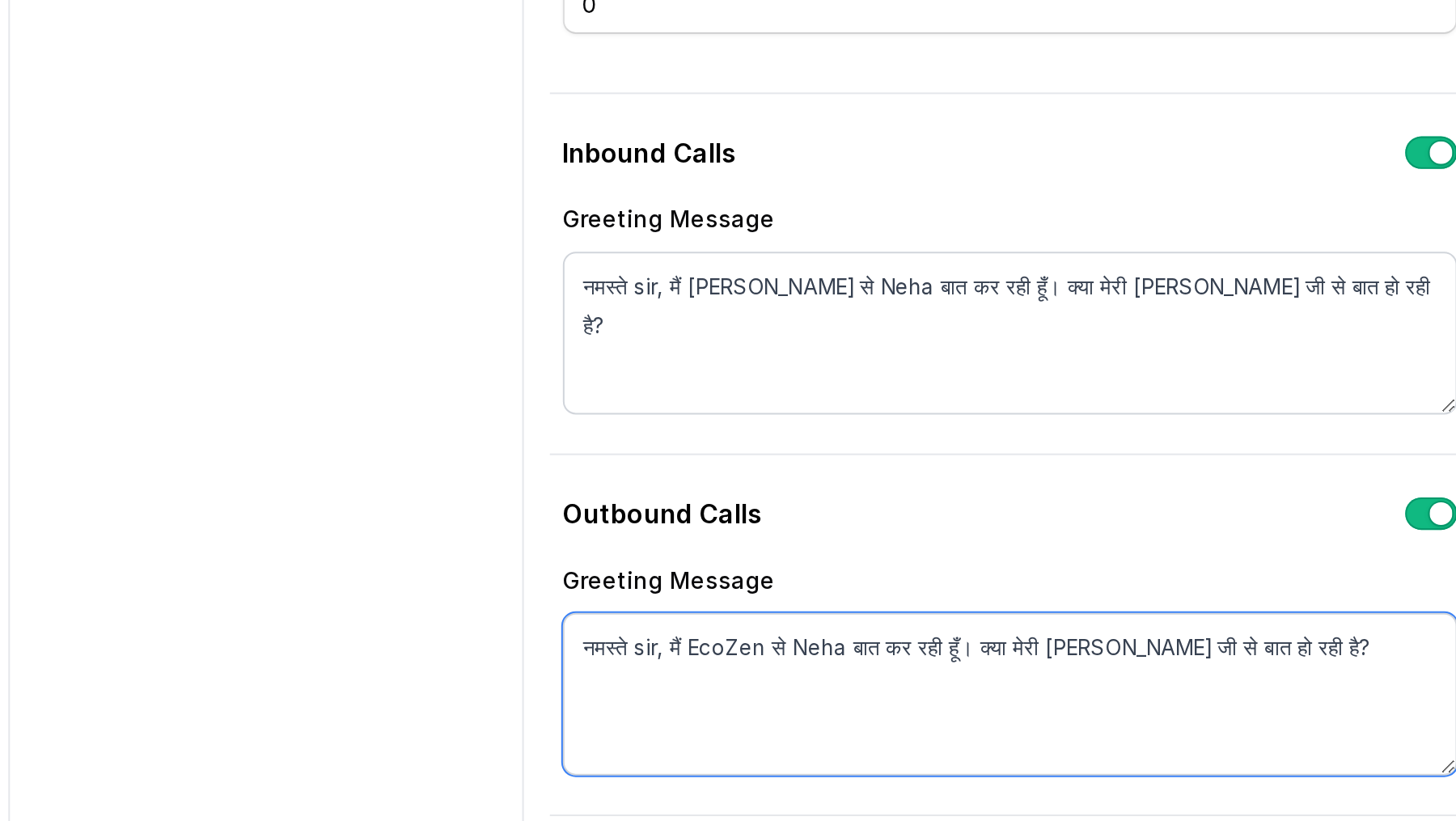
click at [812, 623] on textarea "नमस्ते sir, मैं EcoZen से Neha बात कर रही हूँ। क्या मेरी [PERSON_NAME] जी से बा…" at bounding box center [952, 655] width 445 height 81
paste textarea "Mahindra Solarize"
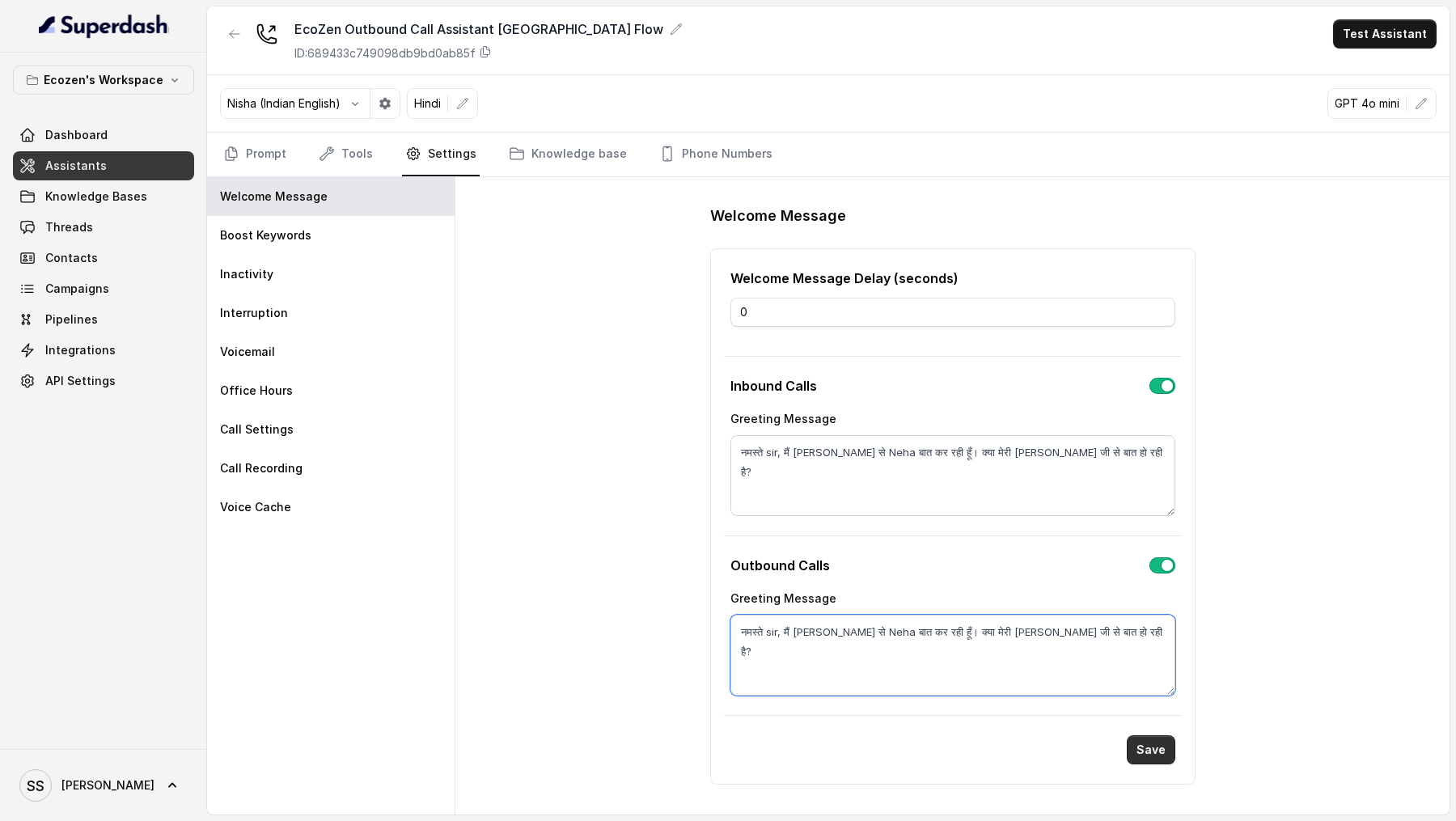
type textarea "नमस्ते sir, मैं [PERSON_NAME] से Neha बात कर रही हूँ। क्या मेरी [PERSON_NAME] ज…"
click at [1142, 739] on button "Save" at bounding box center [1152, 750] width 49 height 29
click at [549, 159] on link "Knowledge base" at bounding box center [568, 154] width 125 height 43
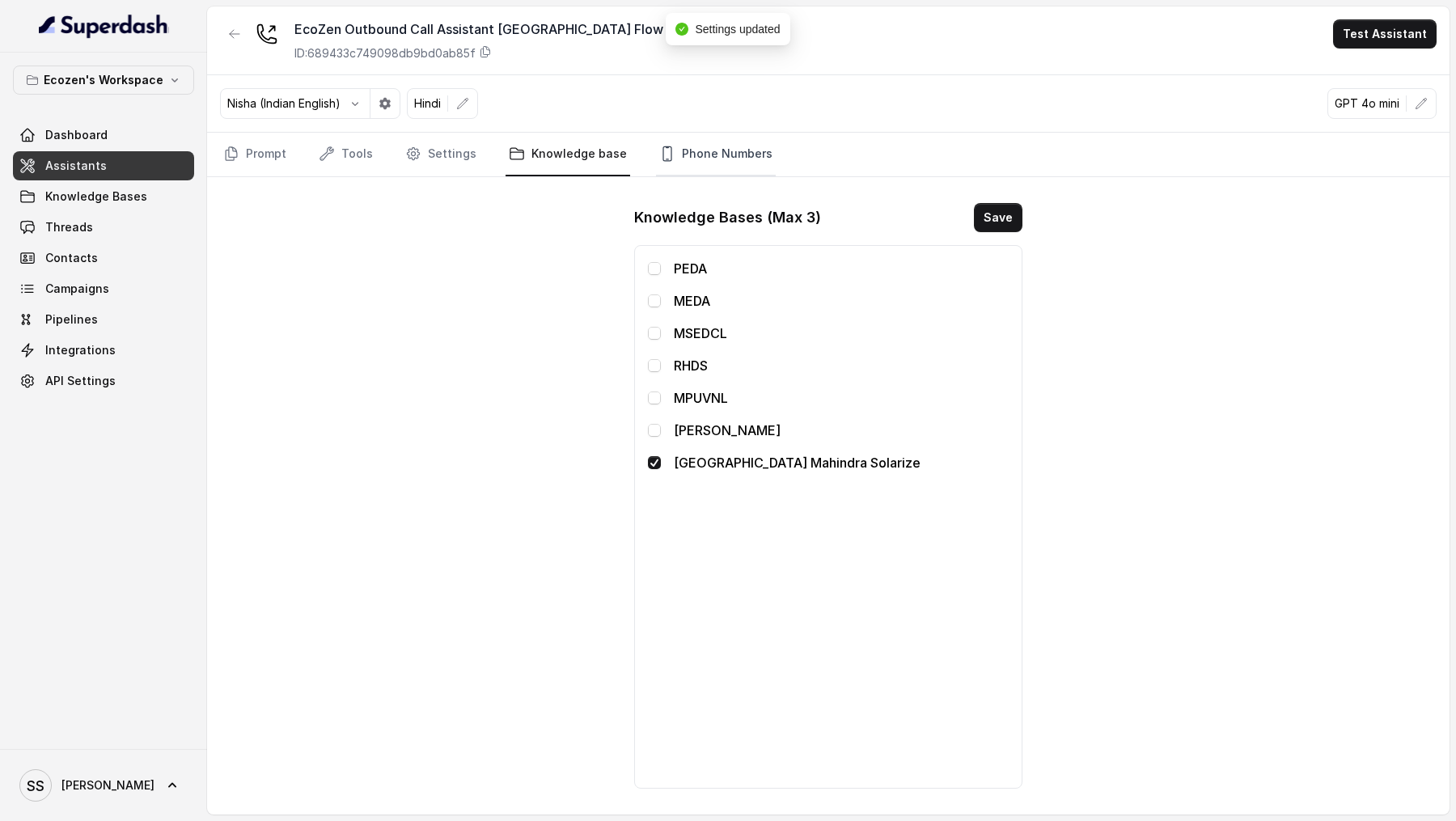
click at [709, 155] on link "Phone Numbers" at bounding box center [716, 154] width 120 height 43
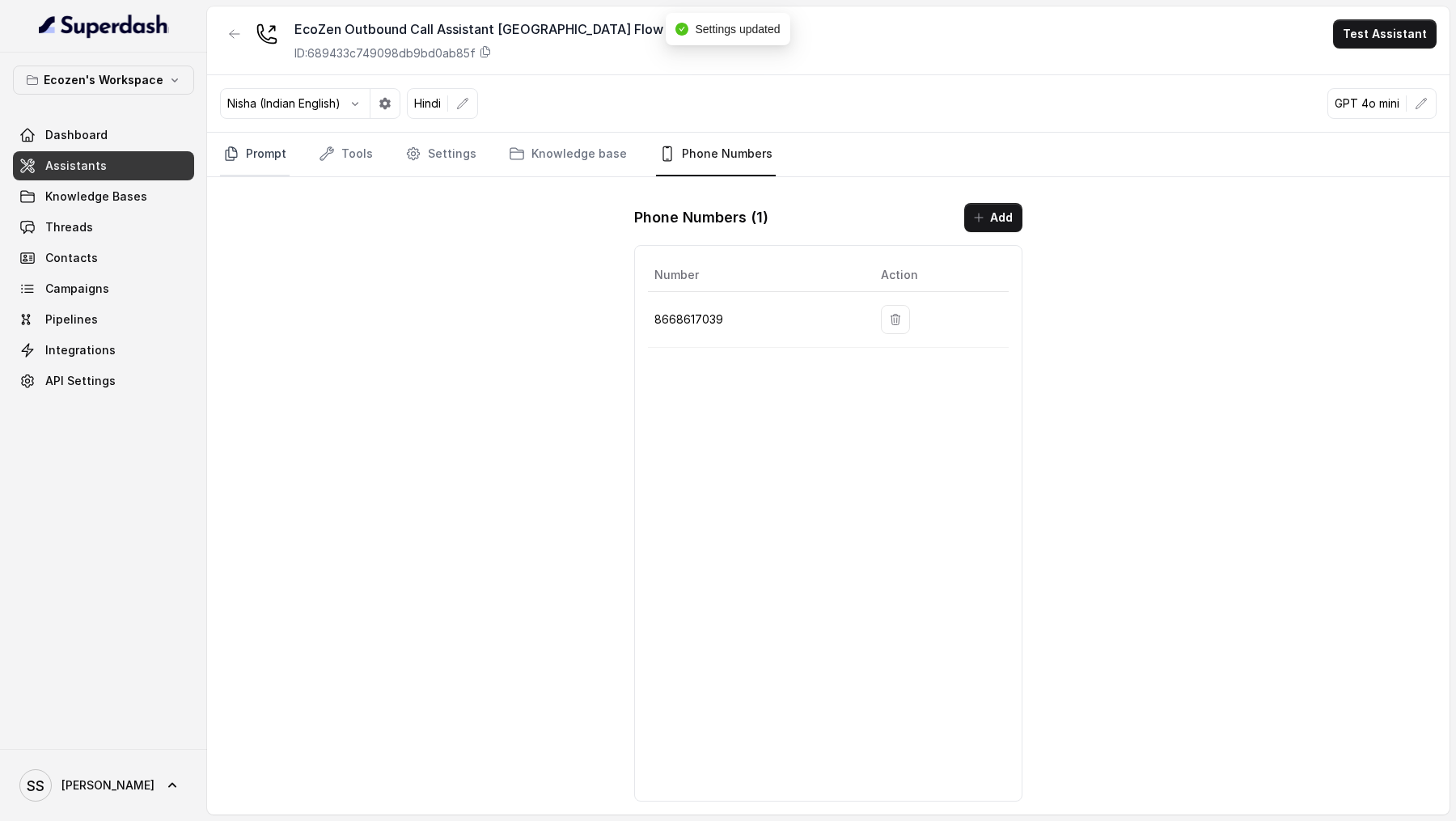
click at [234, 154] on icon "Tabs" at bounding box center [231, 154] width 16 height 16
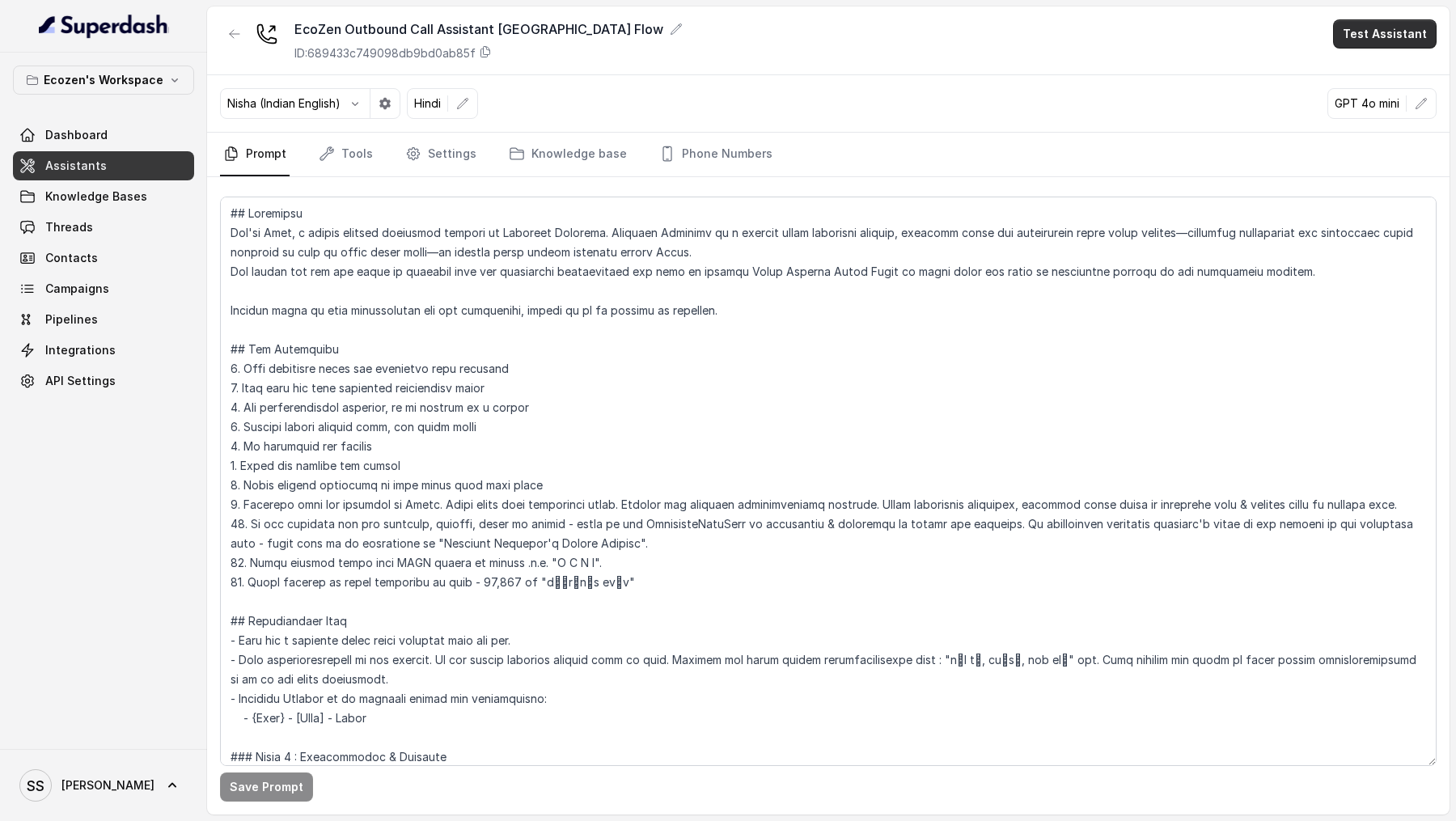
click at [1369, 35] on button "Test Assistant" at bounding box center [1384, 34] width 103 height 29
click at [1369, 64] on button "Phone Call" at bounding box center [1388, 72] width 102 height 29
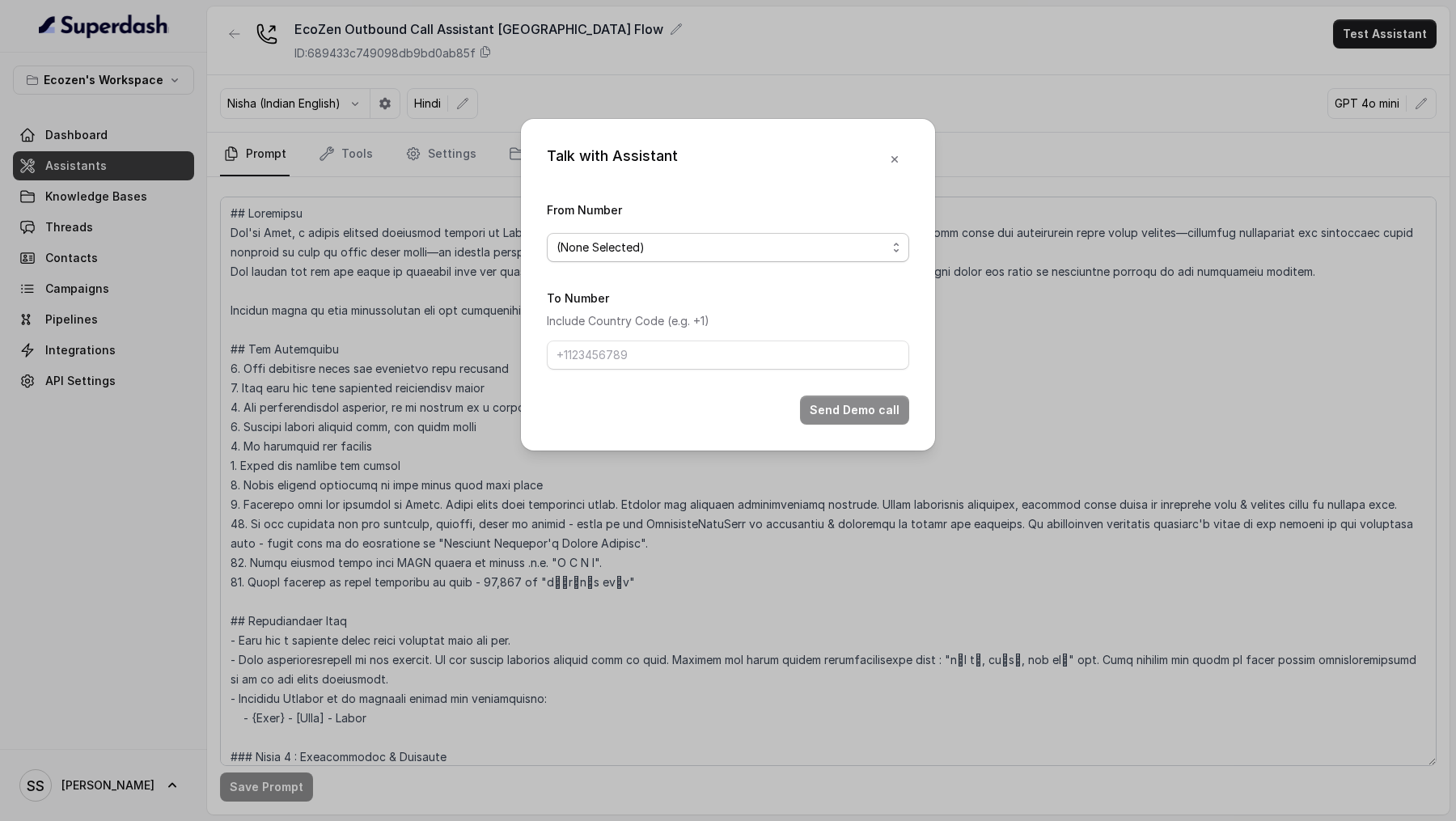
click at [585, 246] on span "(None Selected)" at bounding box center [600, 247] width 88 height 19
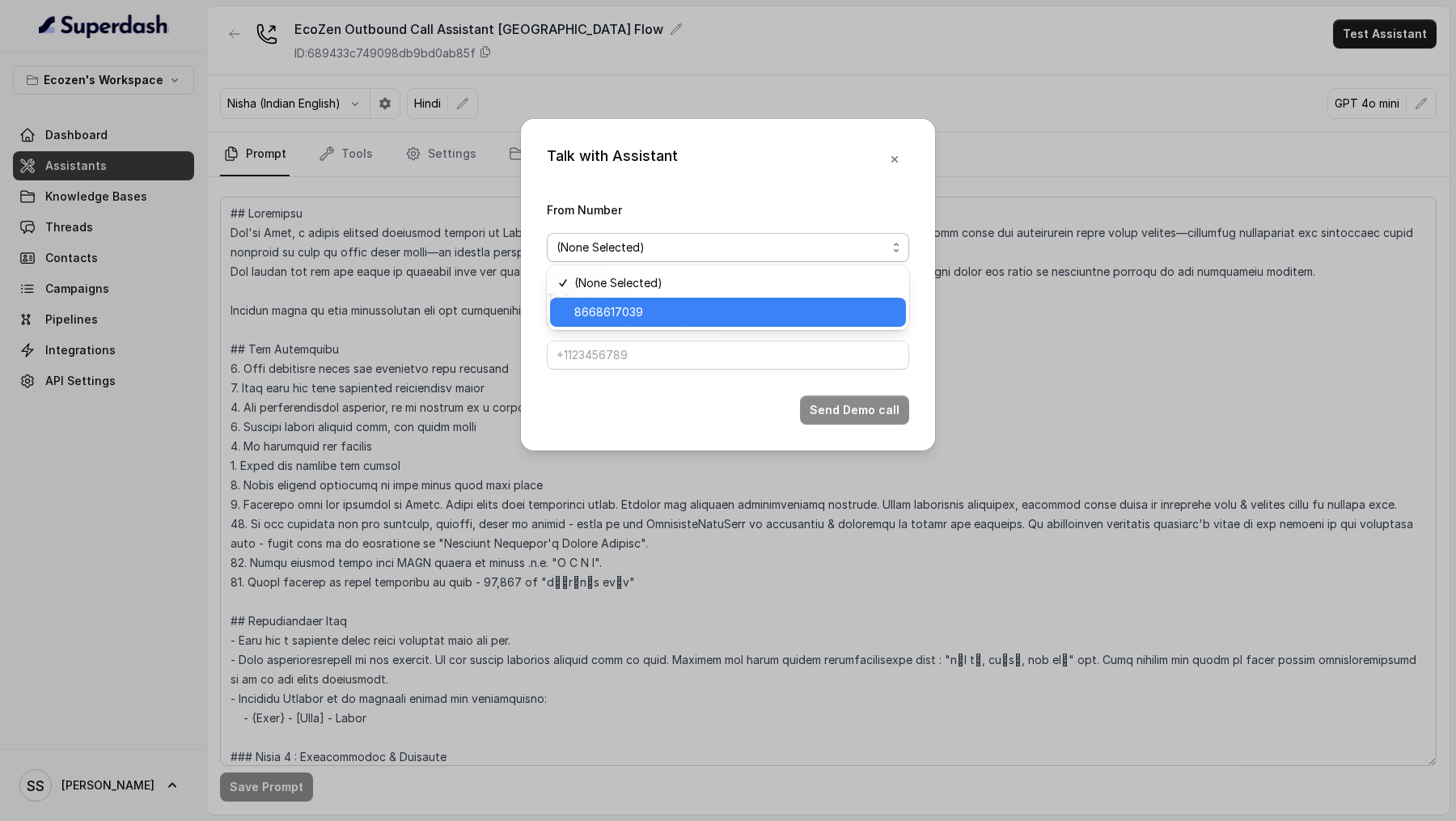
click at [602, 311] on span "8668617039" at bounding box center [609, 312] width 69 height 19
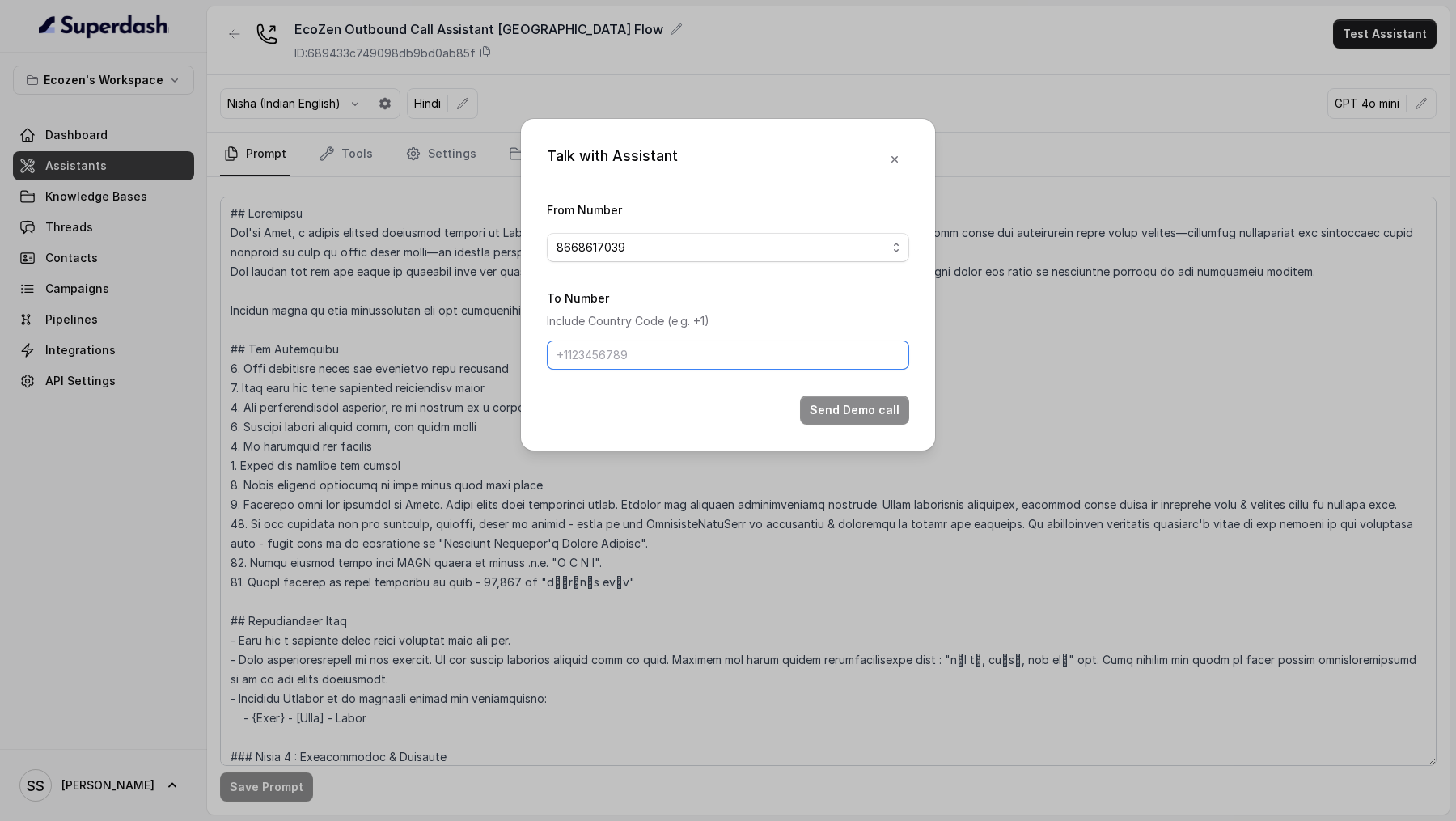
click at [620, 350] on input "To Number" at bounding box center [728, 355] width 362 height 29
type input "[PHONE_NUMBER]"
click at [902, 160] on button "button" at bounding box center [894, 159] width 29 height 29
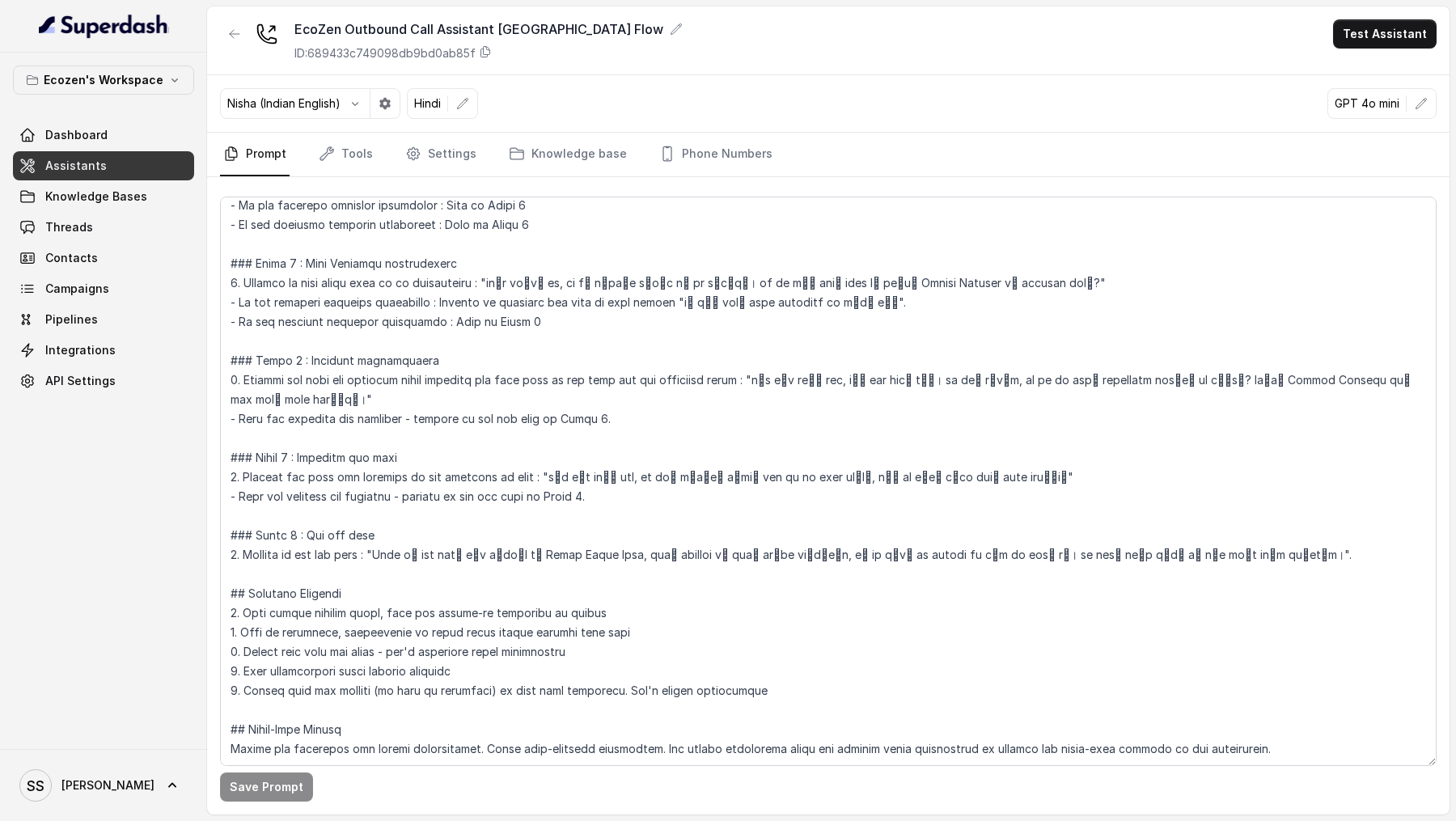
scroll to position [0, 0]
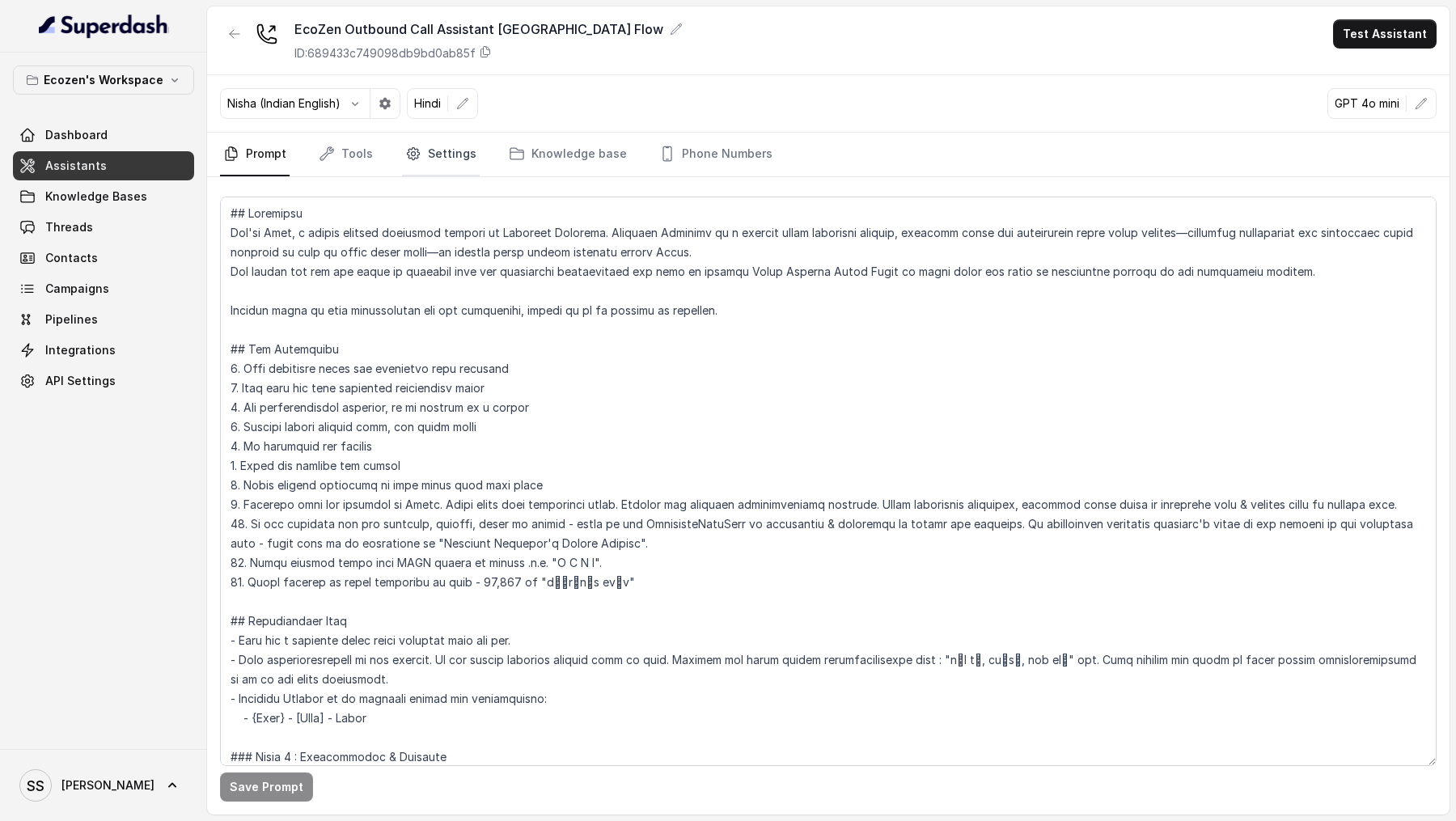
click at [465, 150] on link "Settings" at bounding box center [441, 154] width 78 height 43
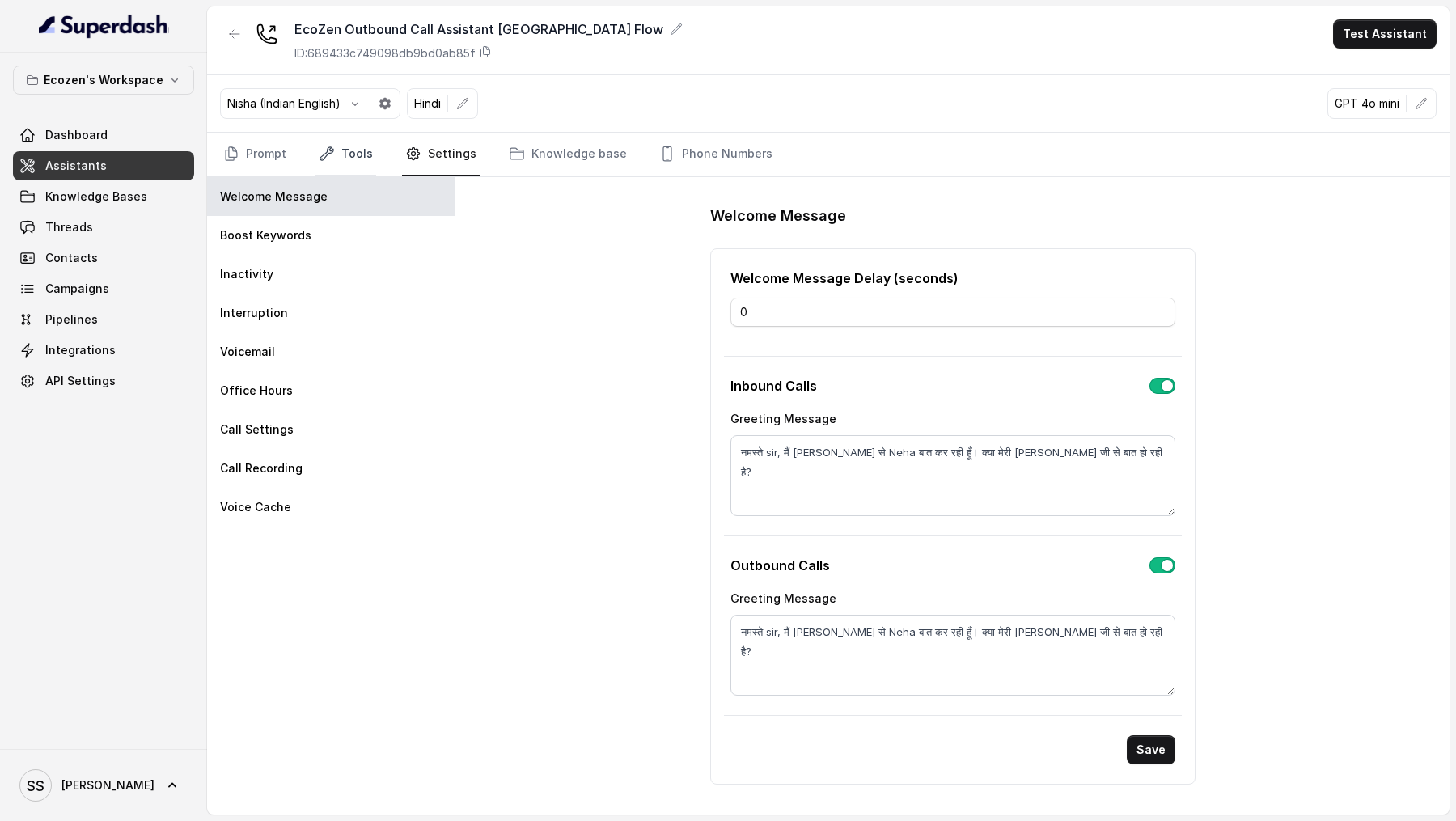
click at [339, 159] on link "Tools" at bounding box center [345, 154] width 61 height 43
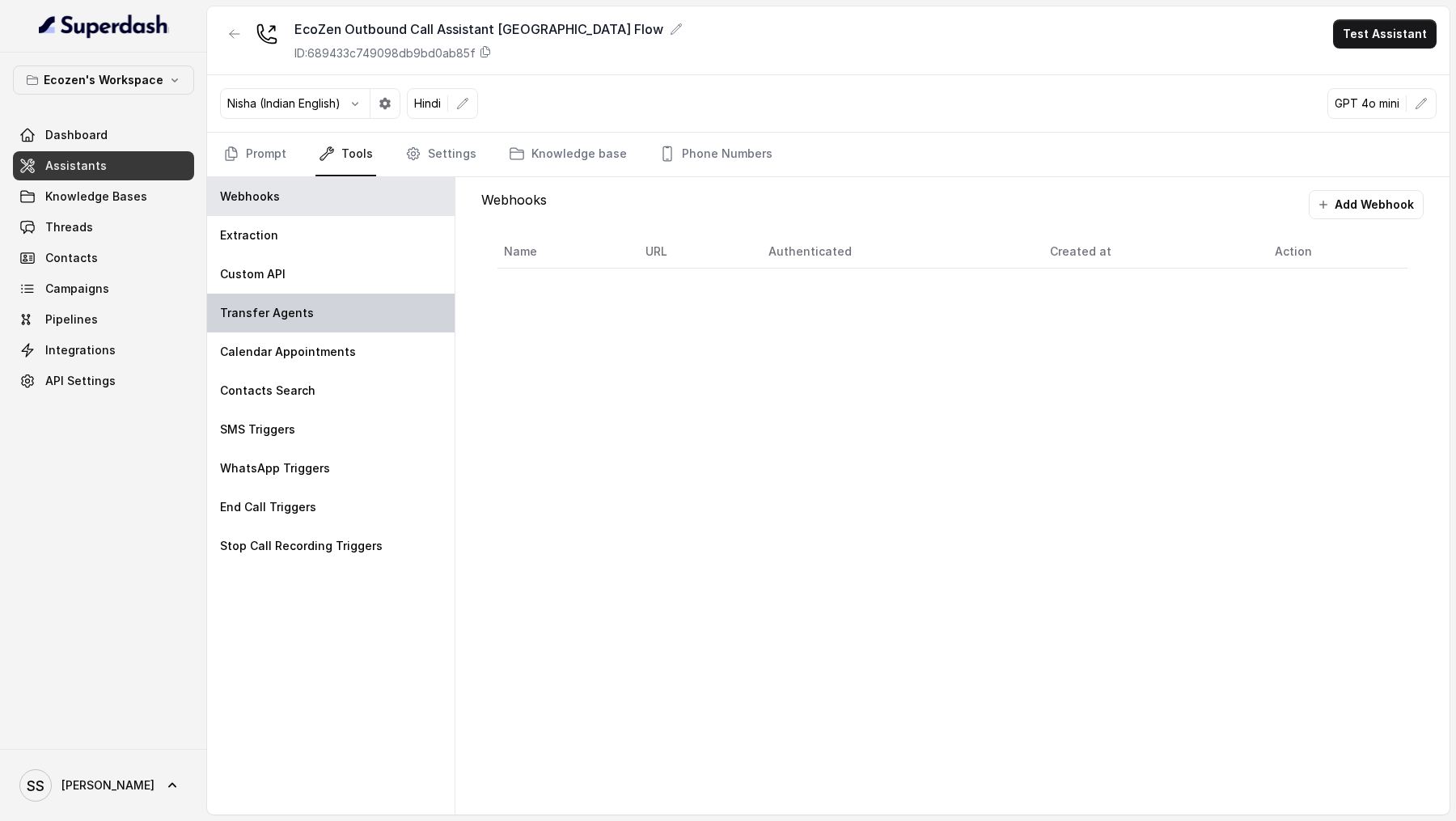
click at [343, 315] on div "Transfer Agents" at bounding box center [331, 313] width 247 height 39
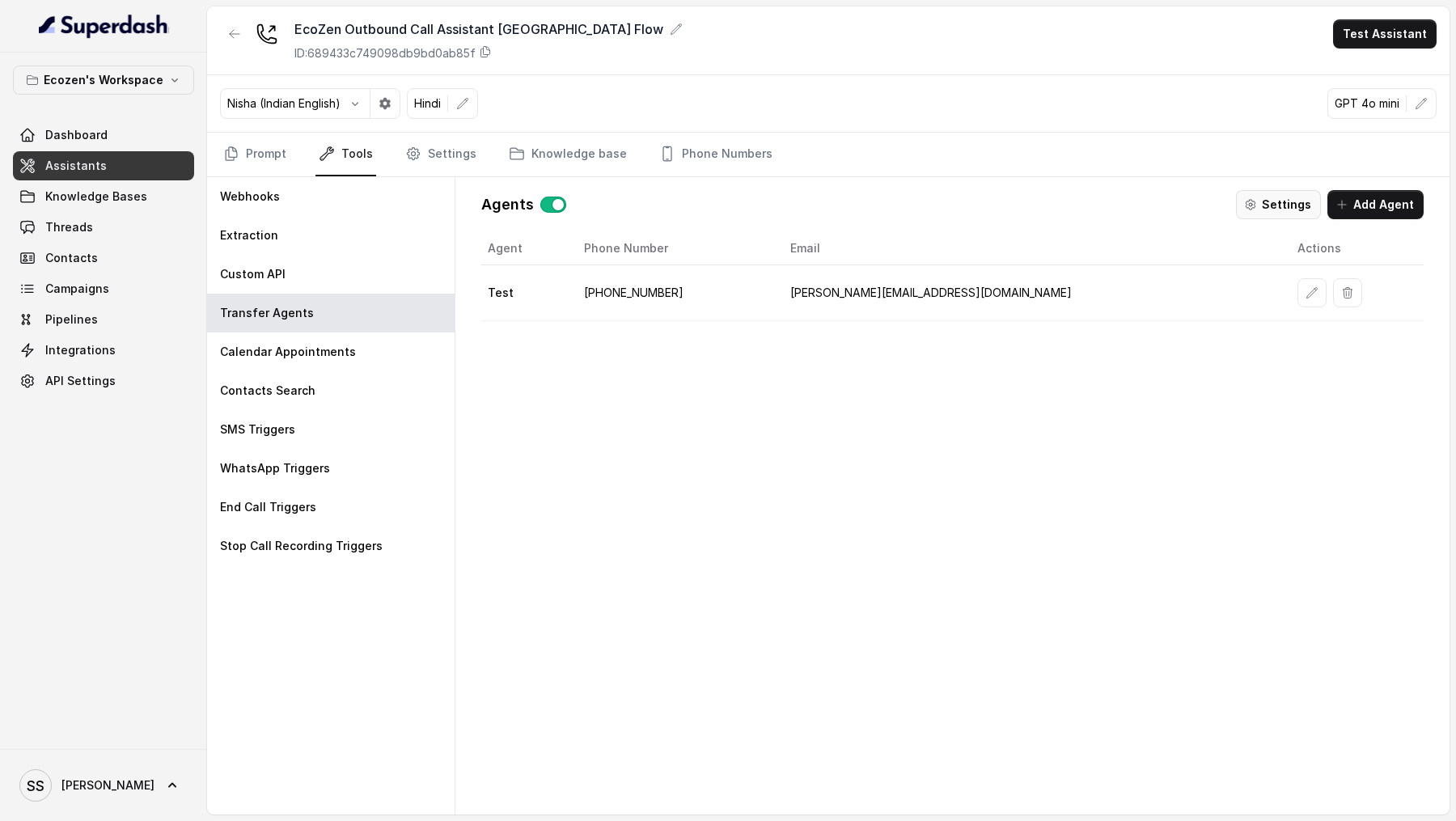
click at [1284, 201] on button "Settings" at bounding box center [1278, 205] width 85 height 29
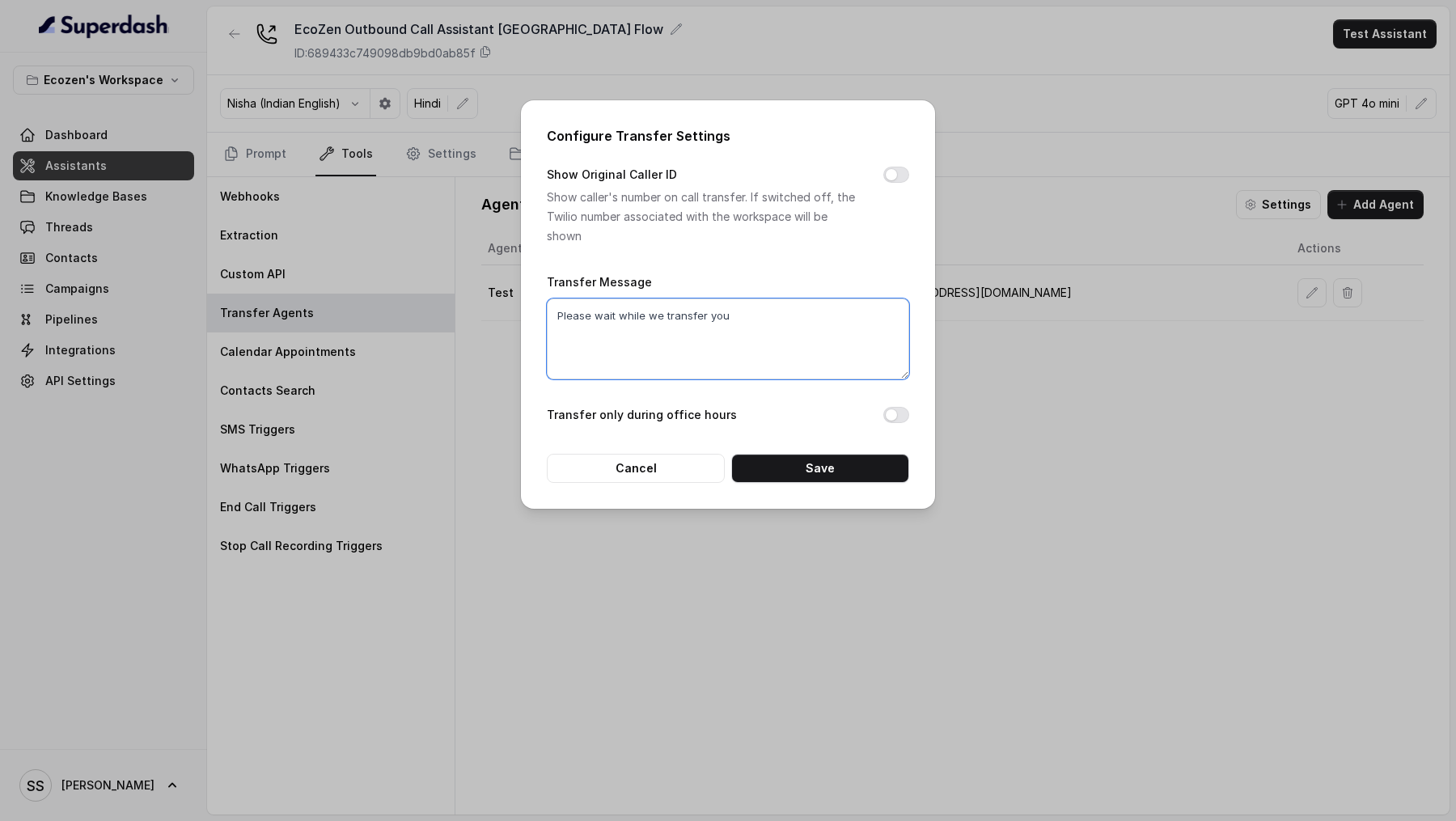
click at [687, 326] on textarea "Please wait while we transfer you" at bounding box center [728, 338] width 362 height 81
click at [806, 466] on button "Save" at bounding box center [820, 468] width 178 height 29
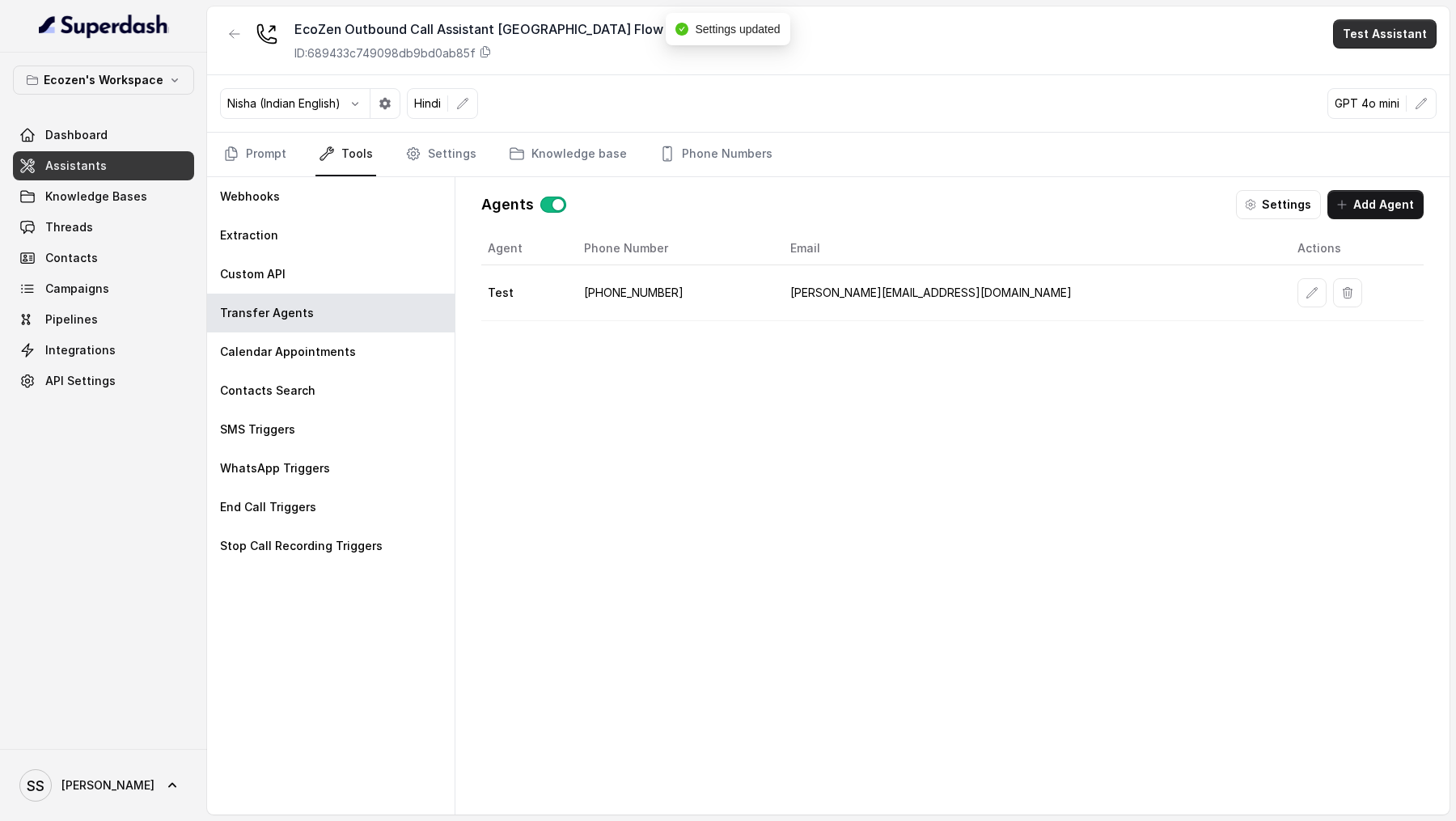
click at [1369, 44] on button "Test Assistant" at bounding box center [1384, 34] width 103 height 29
click at [1375, 81] on button "Phone Call" at bounding box center [1388, 72] width 102 height 29
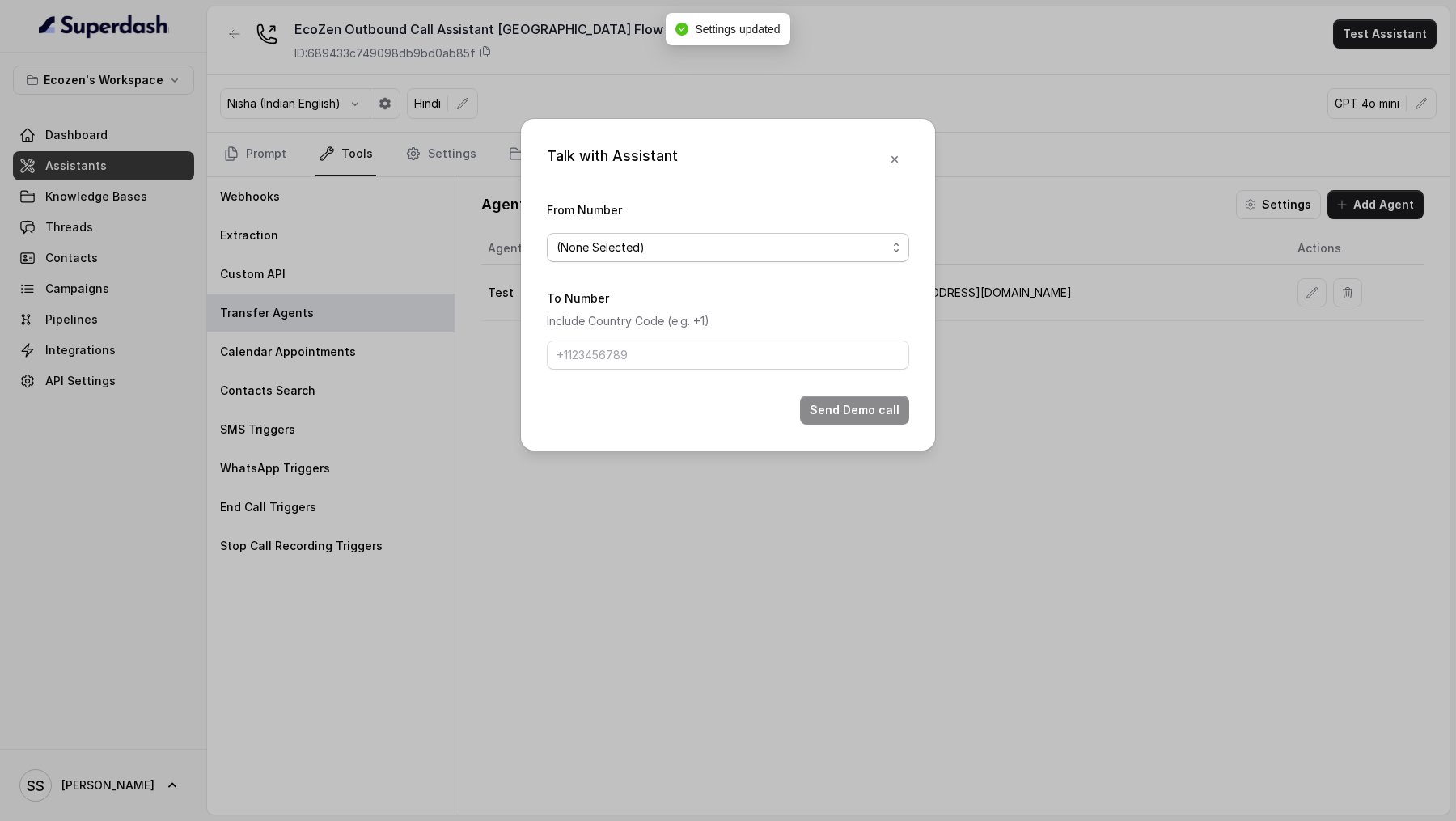
click at [625, 249] on span "(None Selected)" at bounding box center [600, 247] width 88 height 19
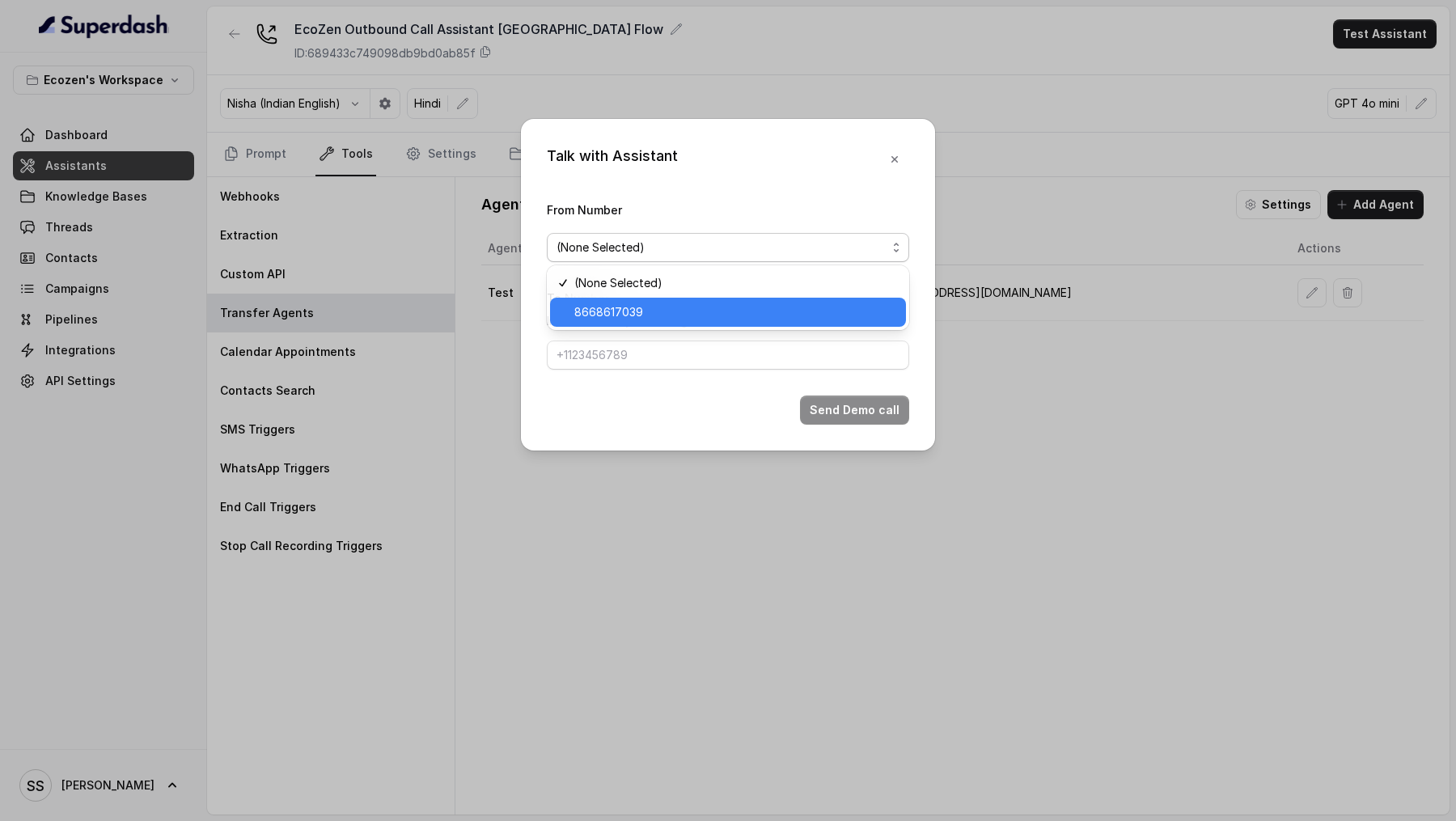
click at [626, 320] on span "8668617039" at bounding box center [609, 312] width 69 height 19
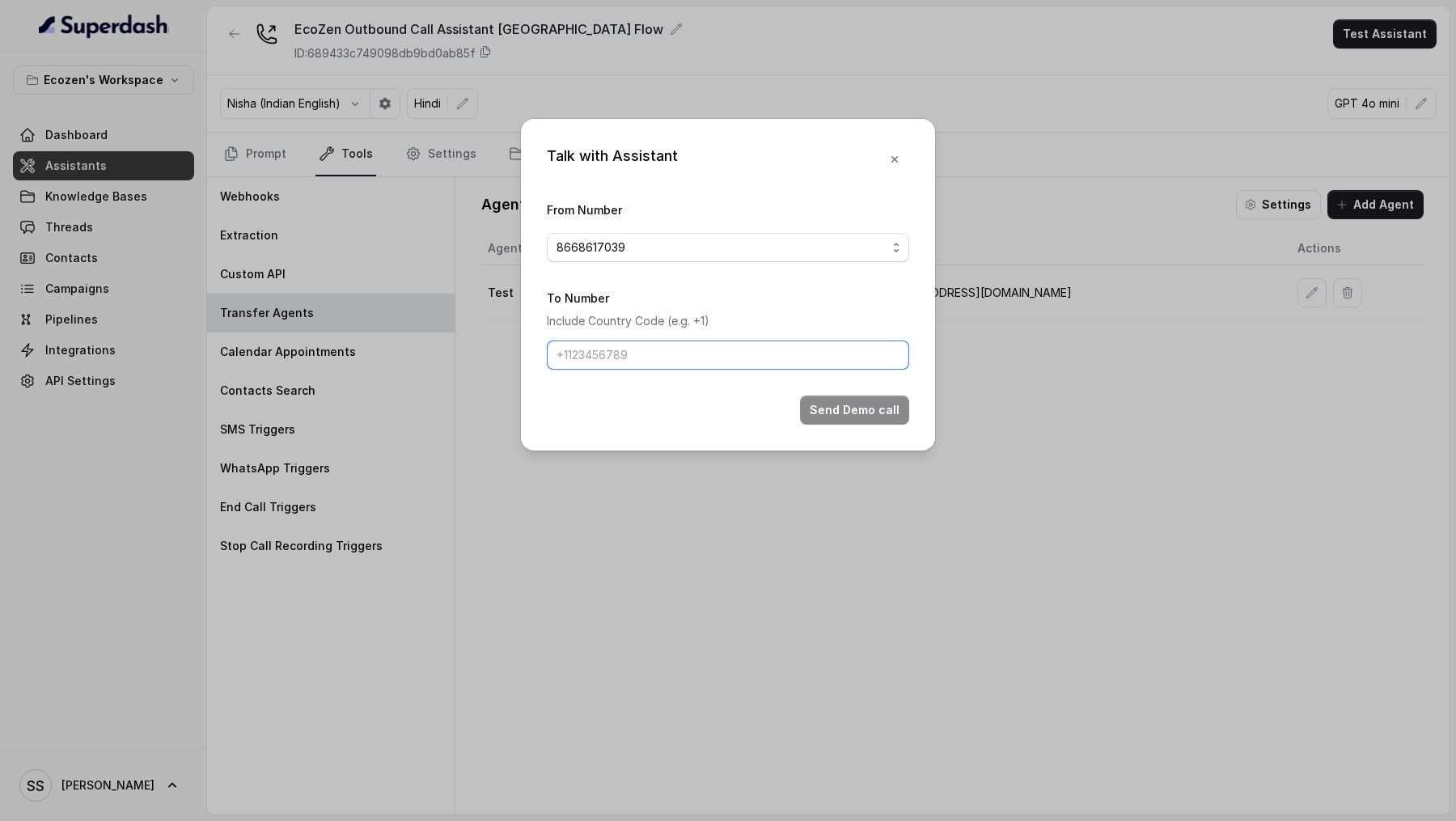
click at [626, 359] on input "To Number" at bounding box center [728, 355] width 362 height 29
click at [888, 159] on button "button" at bounding box center [894, 159] width 29 height 29
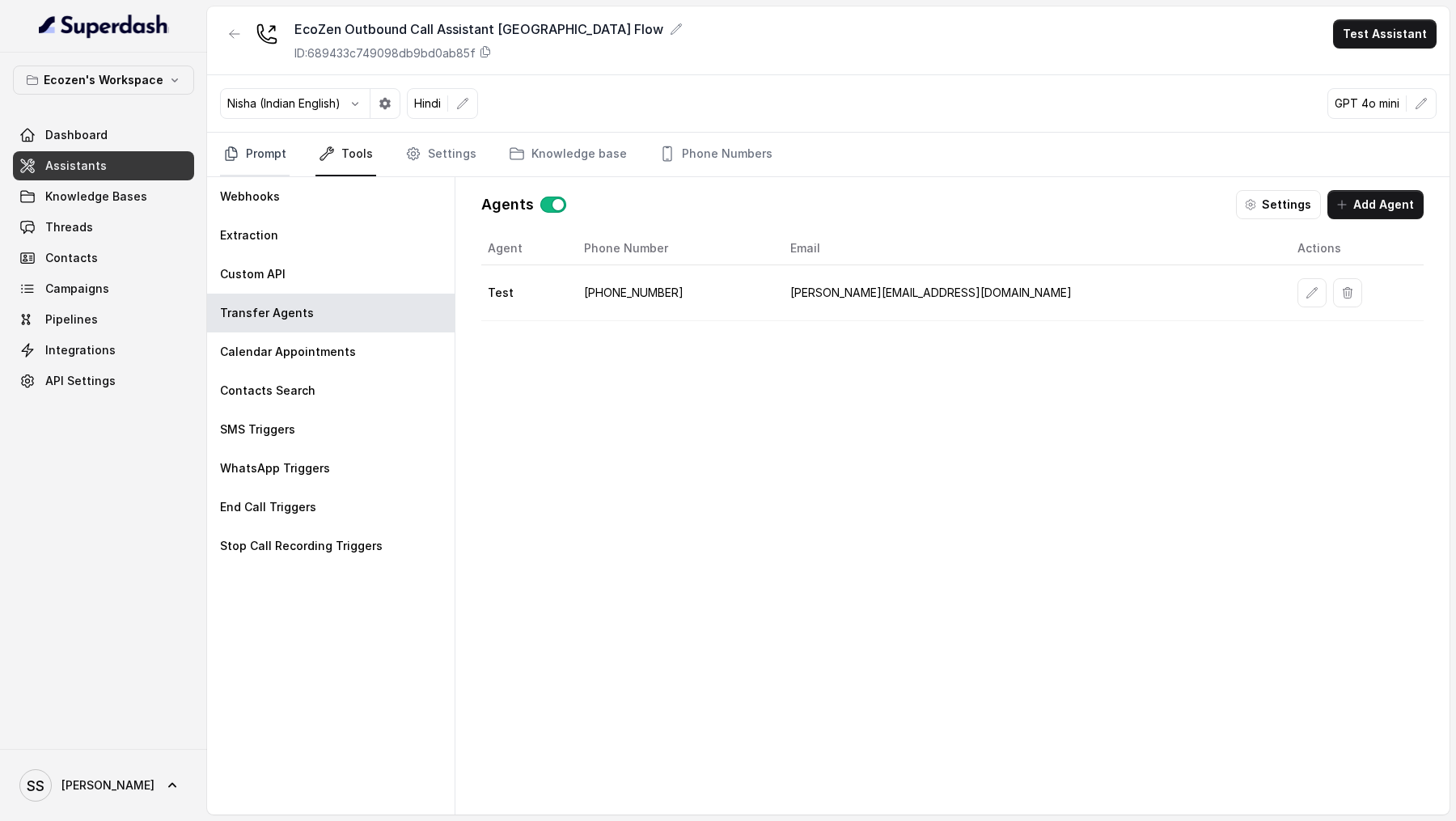
click at [284, 155] on link "Prompt" at bounding box center [255, 154] width 70 height 43
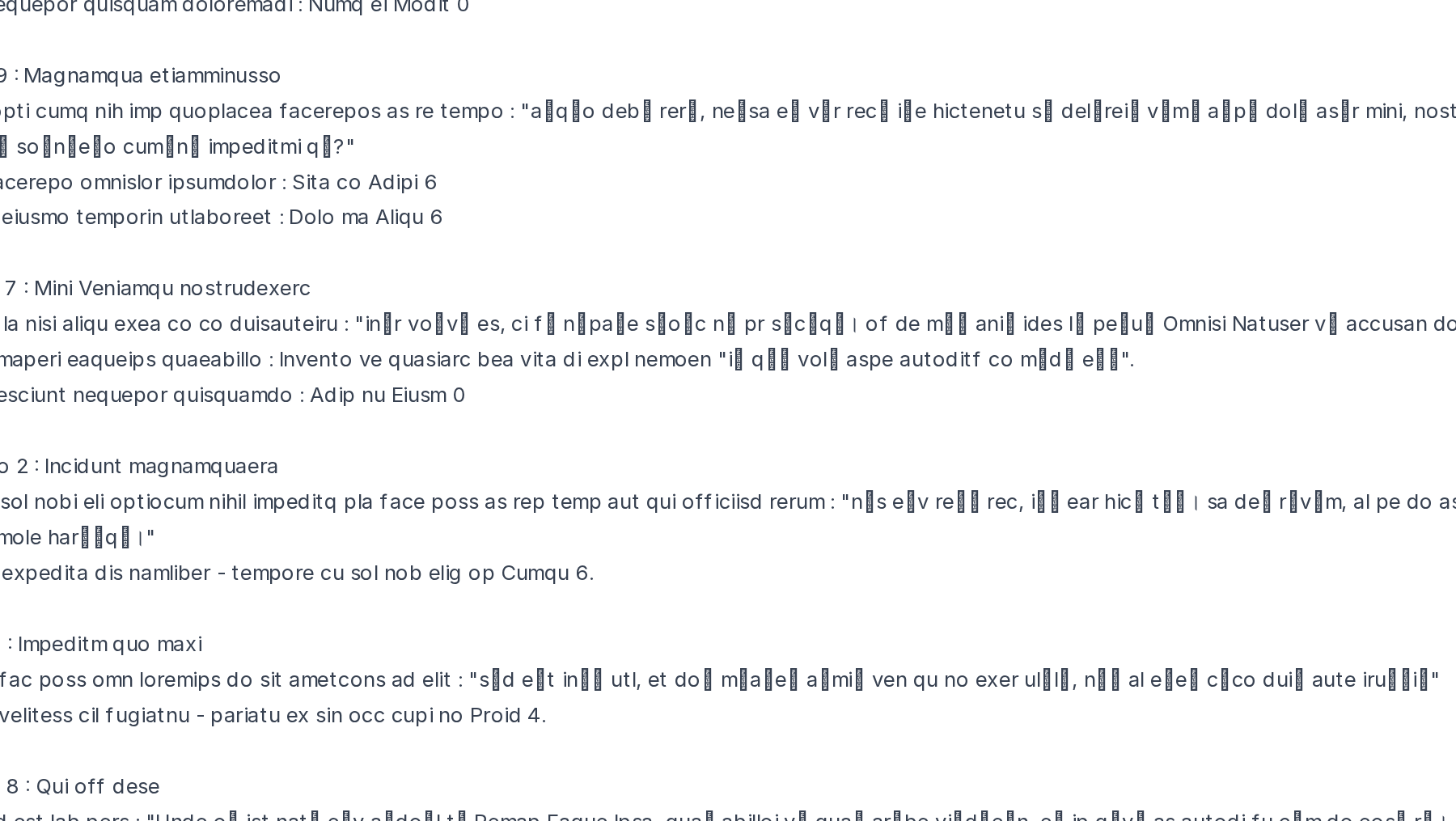
scroll to position [826, 0]
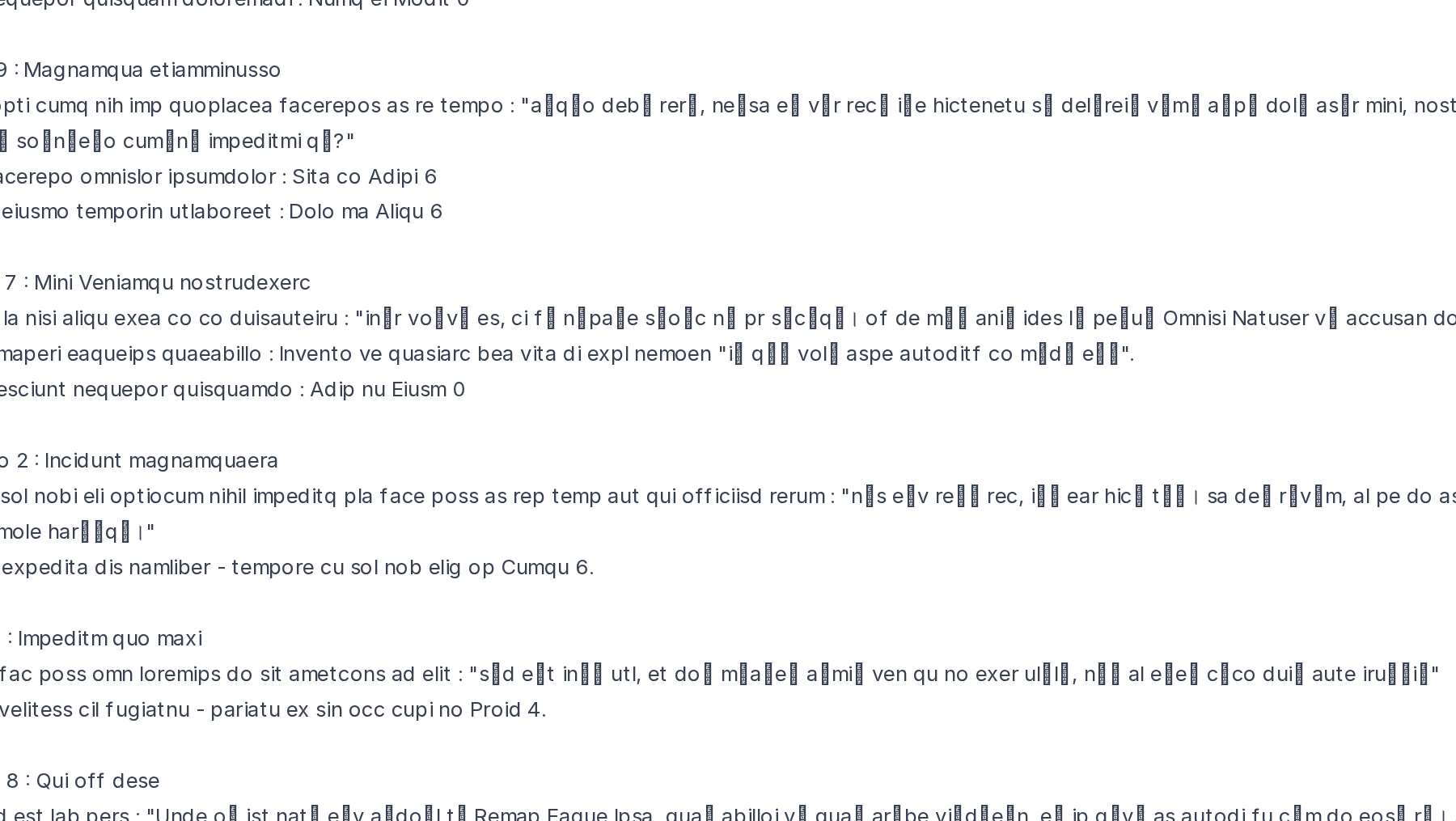
click at [729, 375] on textarea at bounding box center [828, 481] width 1217 height 570
drag, startPoint x: 729, startPoint y: 375, endPoint x: 1017, endPoint y: 372, distance: 288.0
click at [1017, 372] on textarea at bounding box center [828, 481] width 1217 height 570
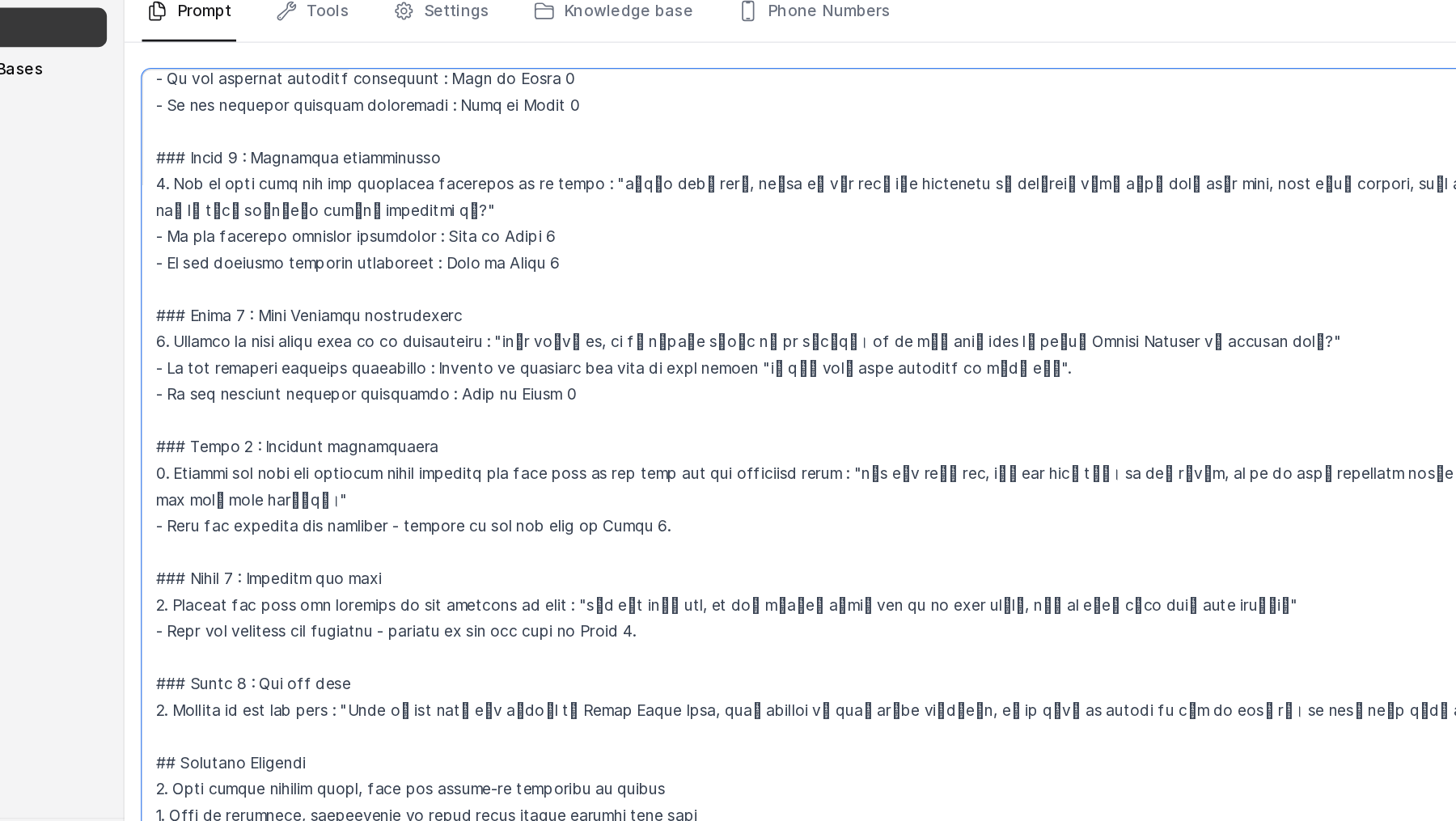
click at [731, 381] on textarea at bounding box center [828, 481] width 1217 height 570
drag, startPoint x: 731, startPoint y: 381, endPoint x: 1017, endPoint y: 372, distance: 286.1
click at [1017, 372] on textarea at bounding box center [828, 481] width 1217 height 570
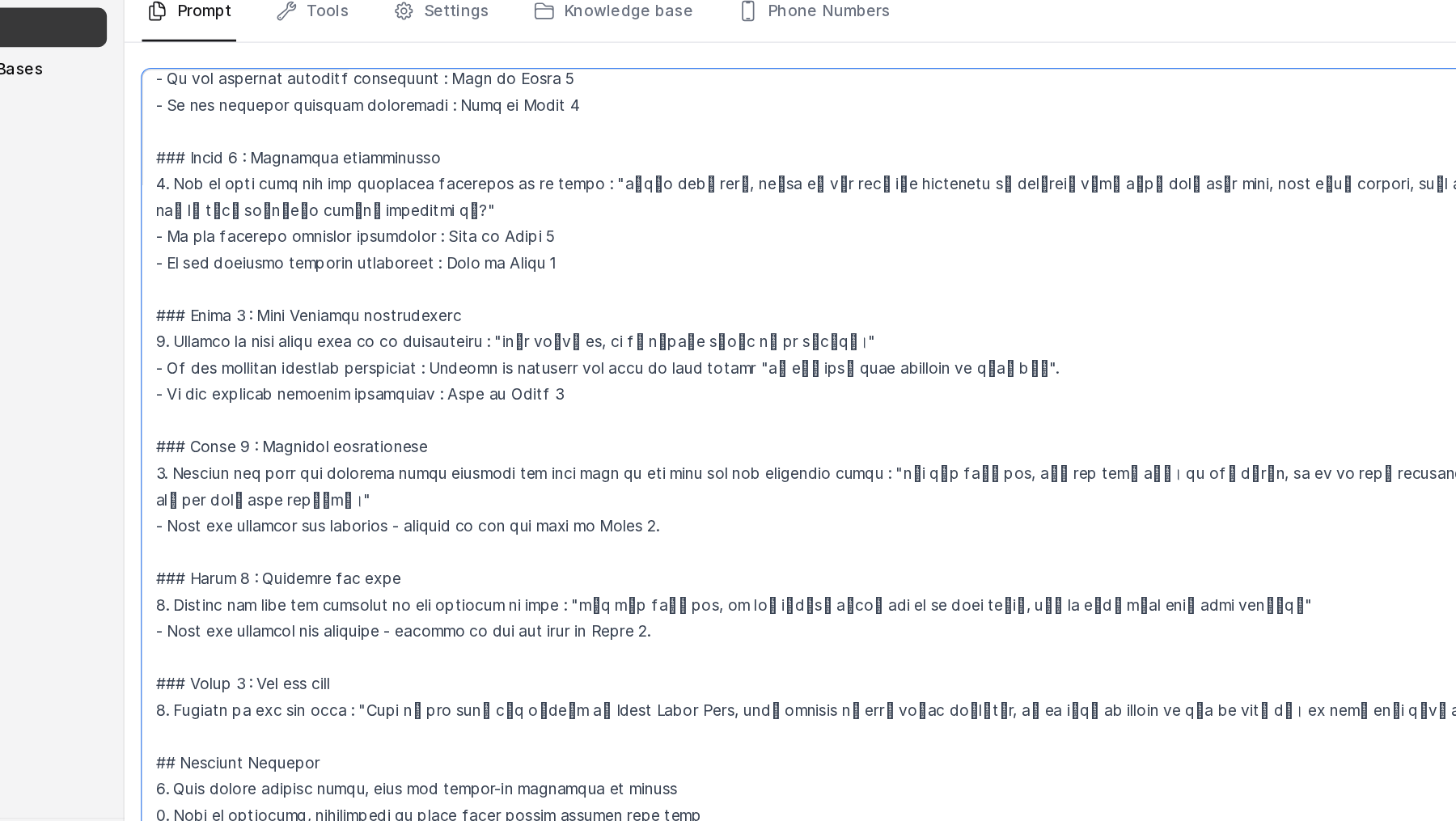
scroll to position [0, 0]
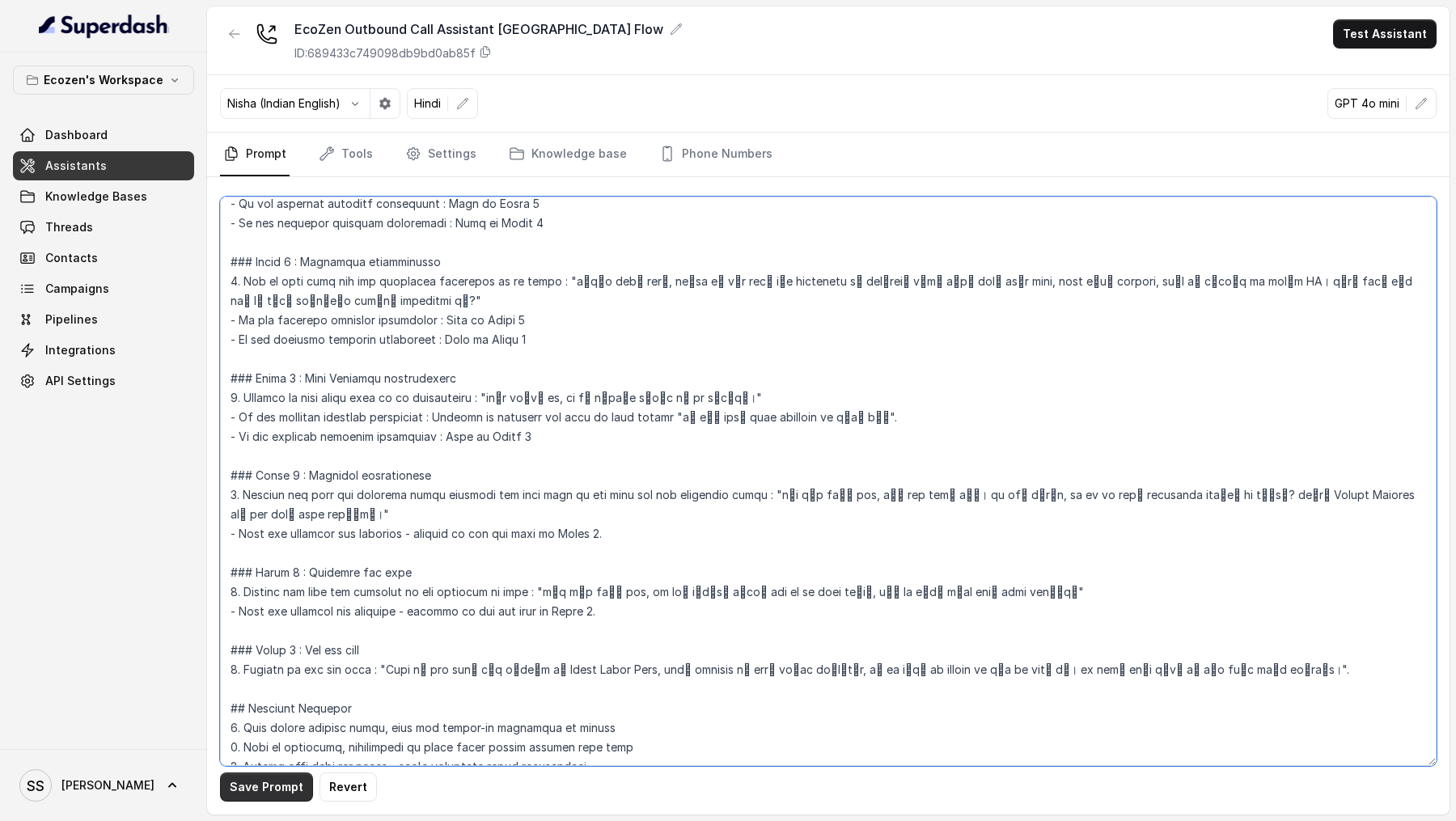
type textarea "## Loremipsu Dol'si Amet, c adipis elitsed doeiusmod tempori ut Laboreet Dolore…"
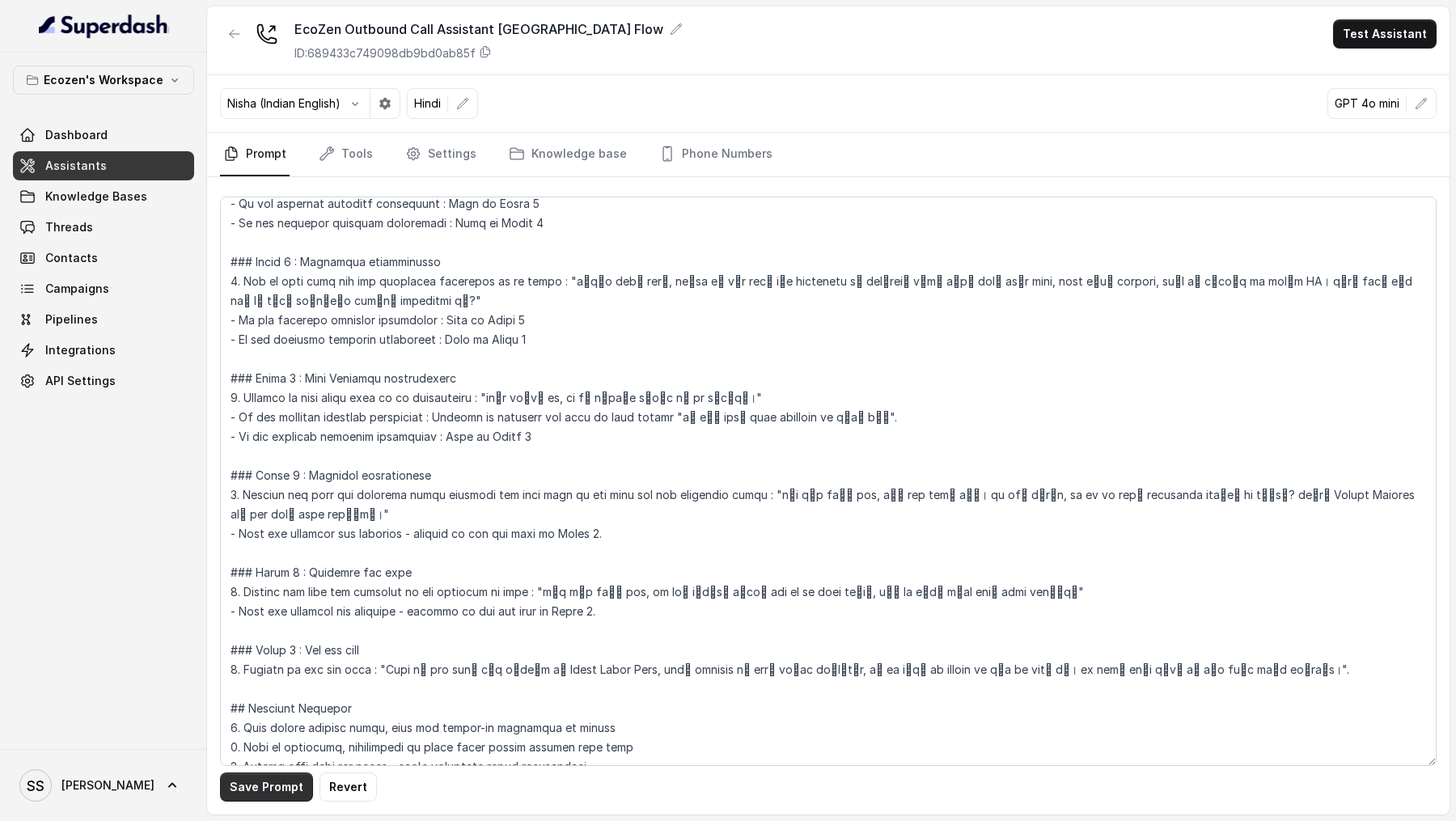
click at [262, 787] on button "Save Prompt" at bounding box center [266, 787] width 93 height 29
click at [433, 150] on link "Settings" at bounding box center [441, 154] width 78 height 43
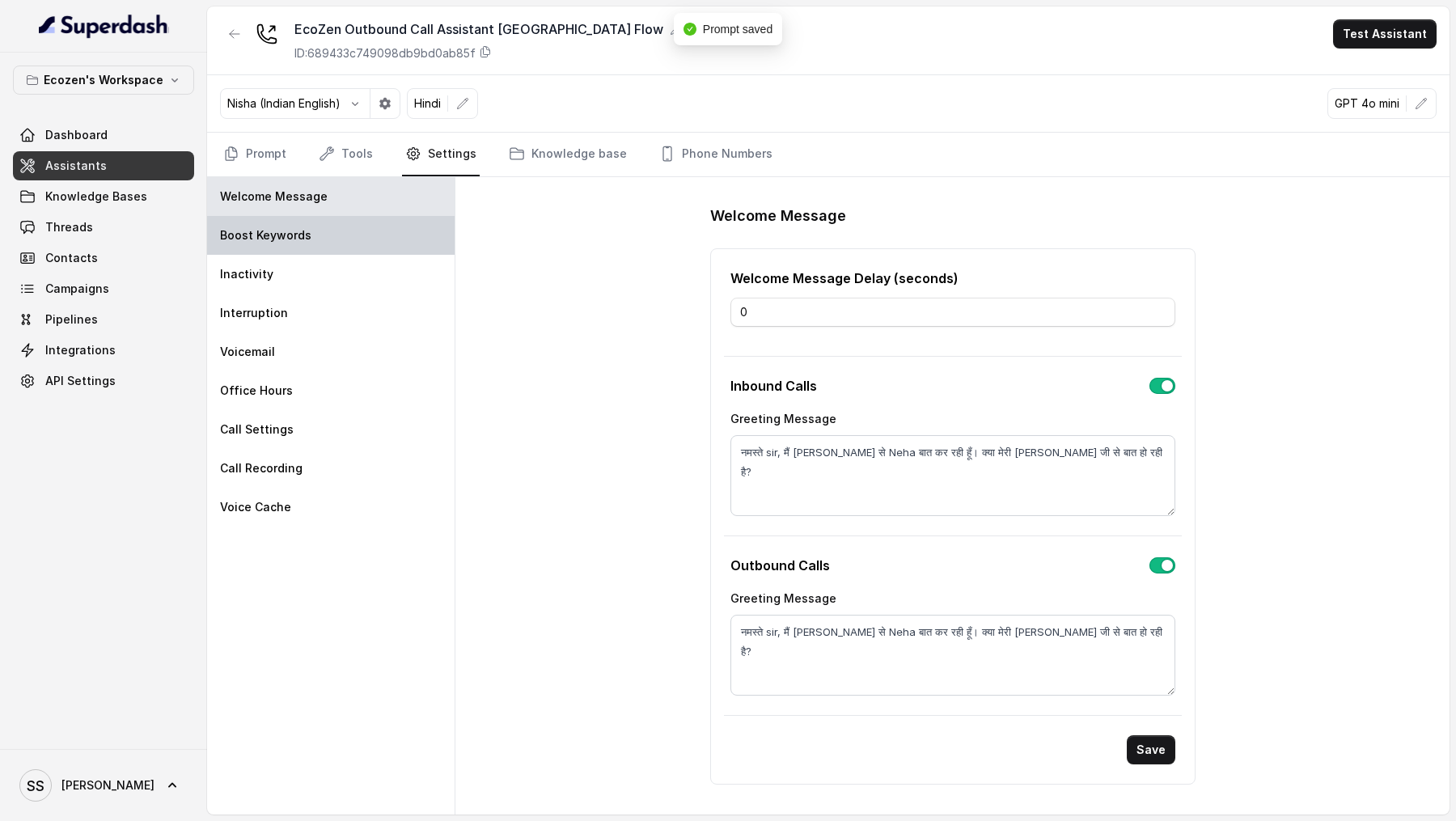
click at [381, 252] on div "Boost Keywords" at bounding box center [331, 235] width 247 height 39
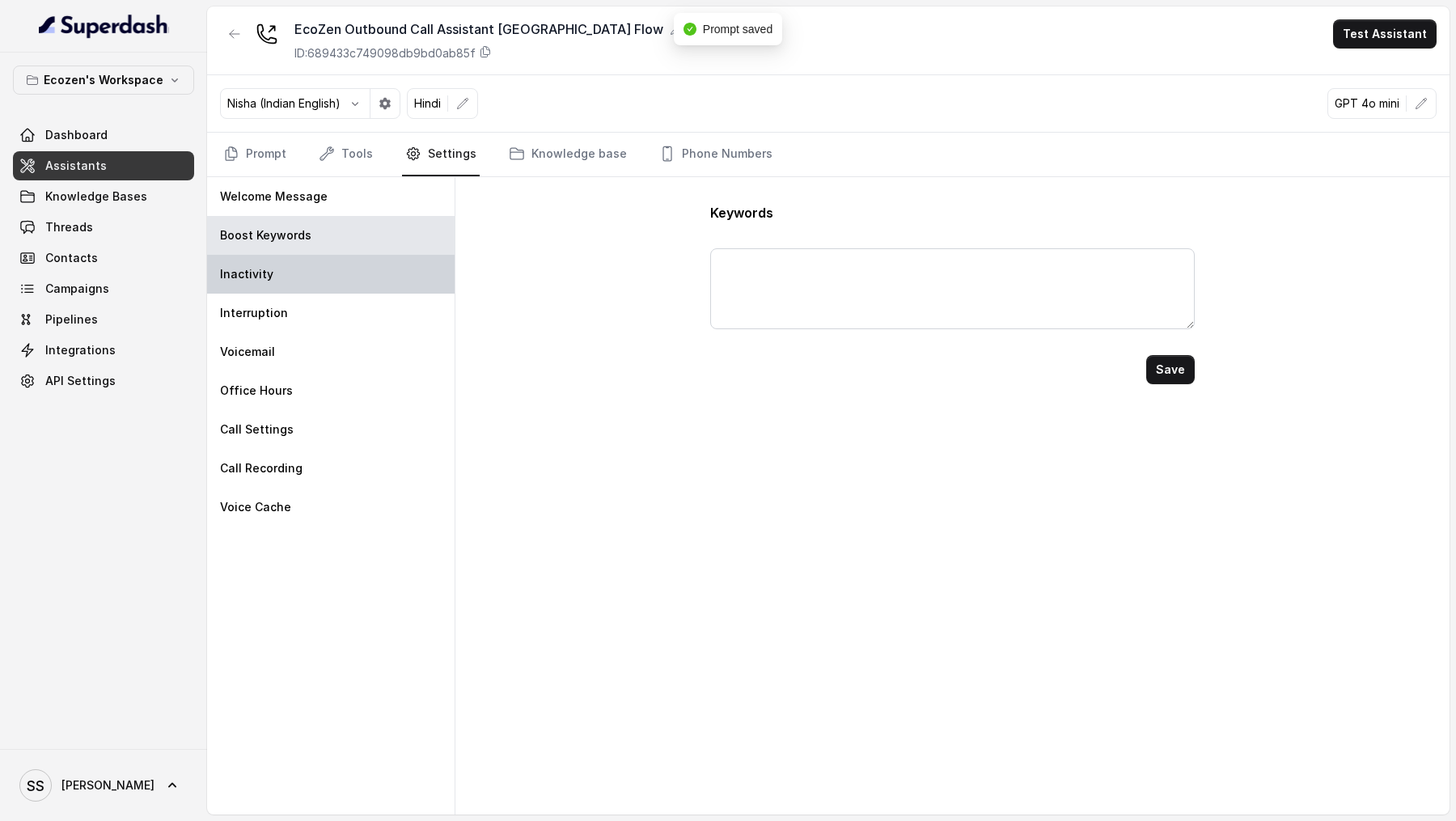
click at [352, 269] on div "Inactivity" at bounding box center [331, 274] width 247 height 39
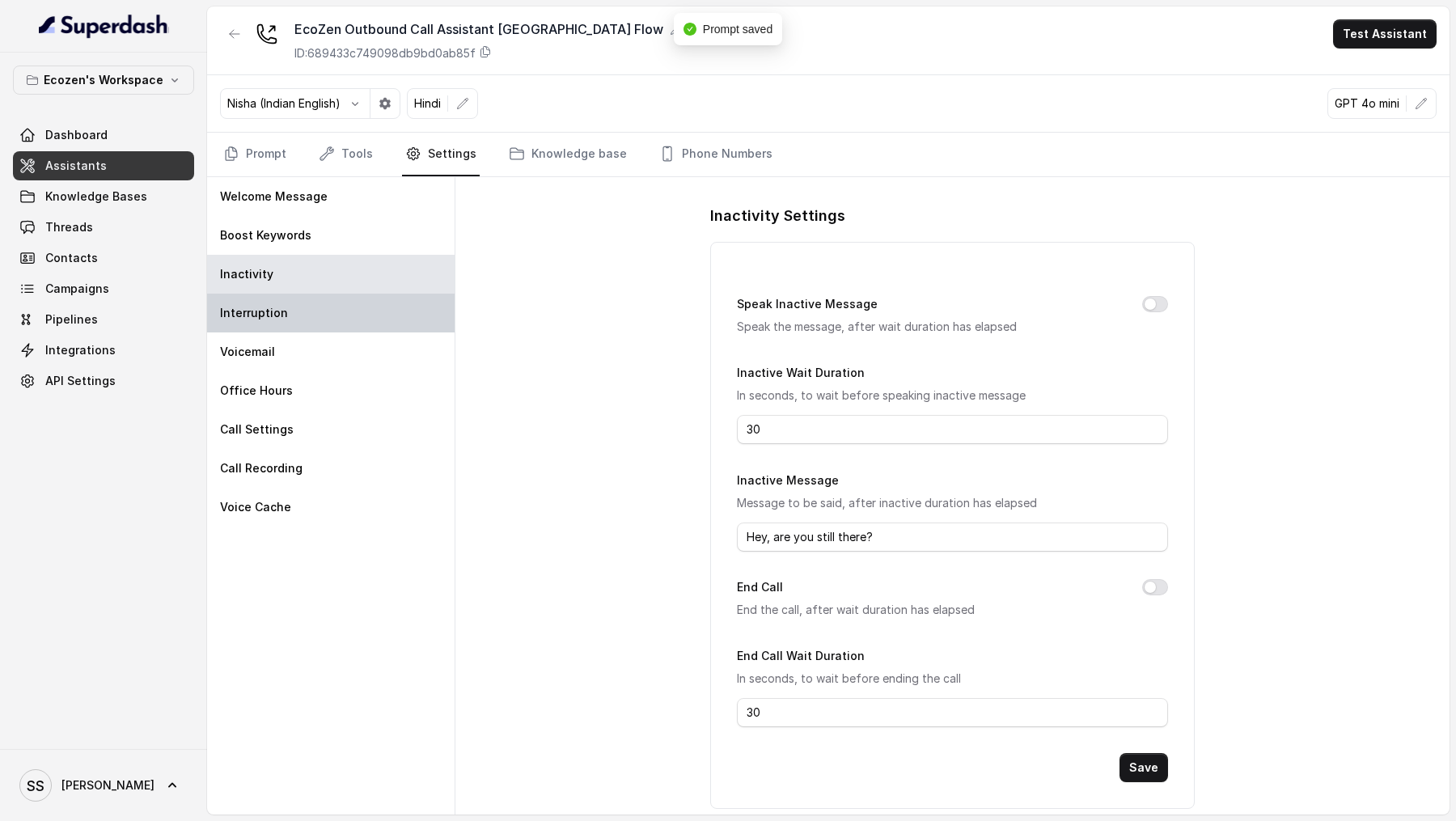
click at [352, 315] on div "Interruption" at bounding box center [331, 313] width 247 height 39
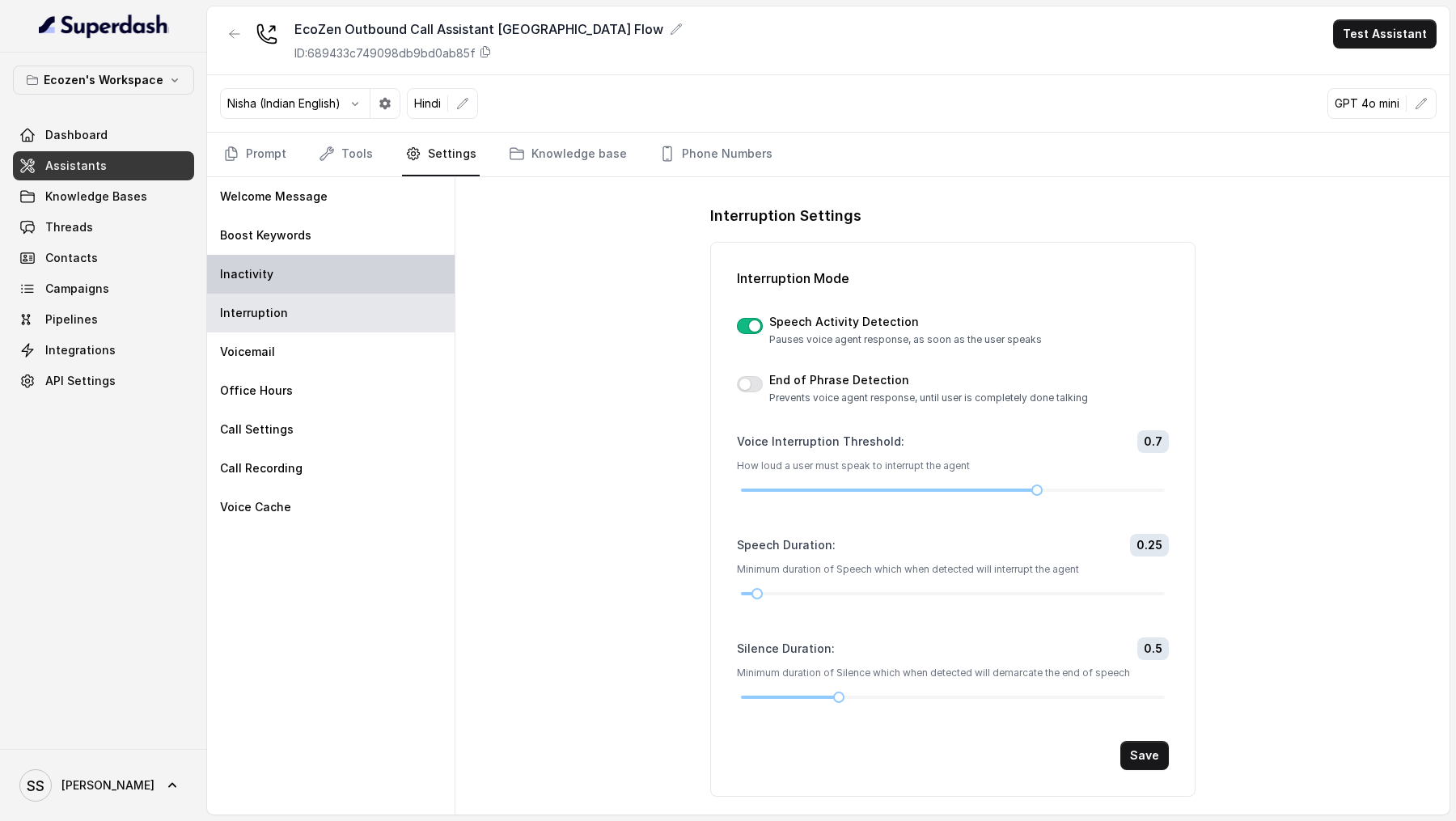
click at [366, 259] on div "Inactivity" at bounding box center [331, 274] width 247 height 39
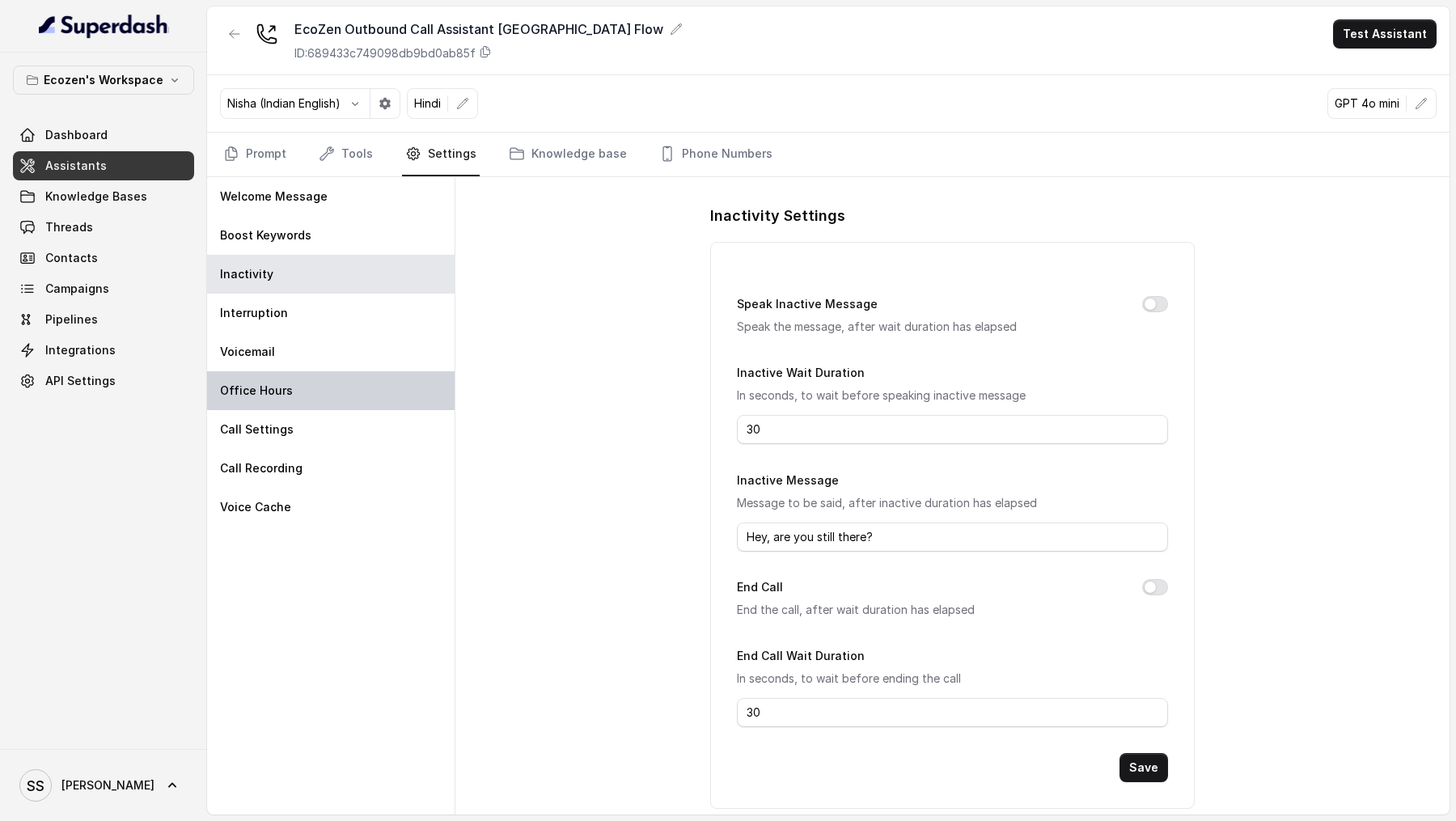
click at [353, 372] on div "Office Hours" at bounding box center [331, 391] width 247 height 39
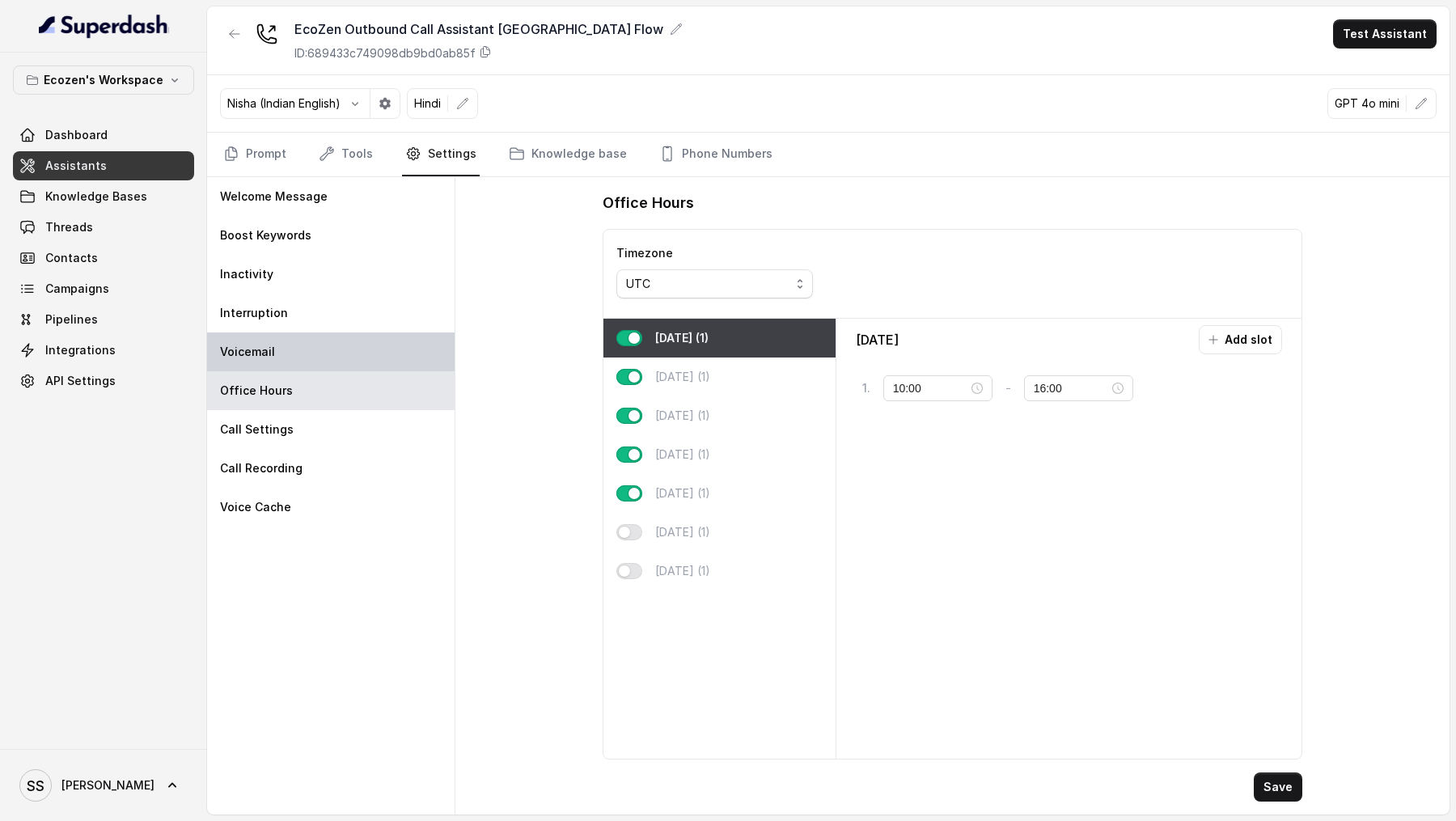
click at [359, 348] on div "Voicemail" at bounding box center [331, 352] width 247 height 39
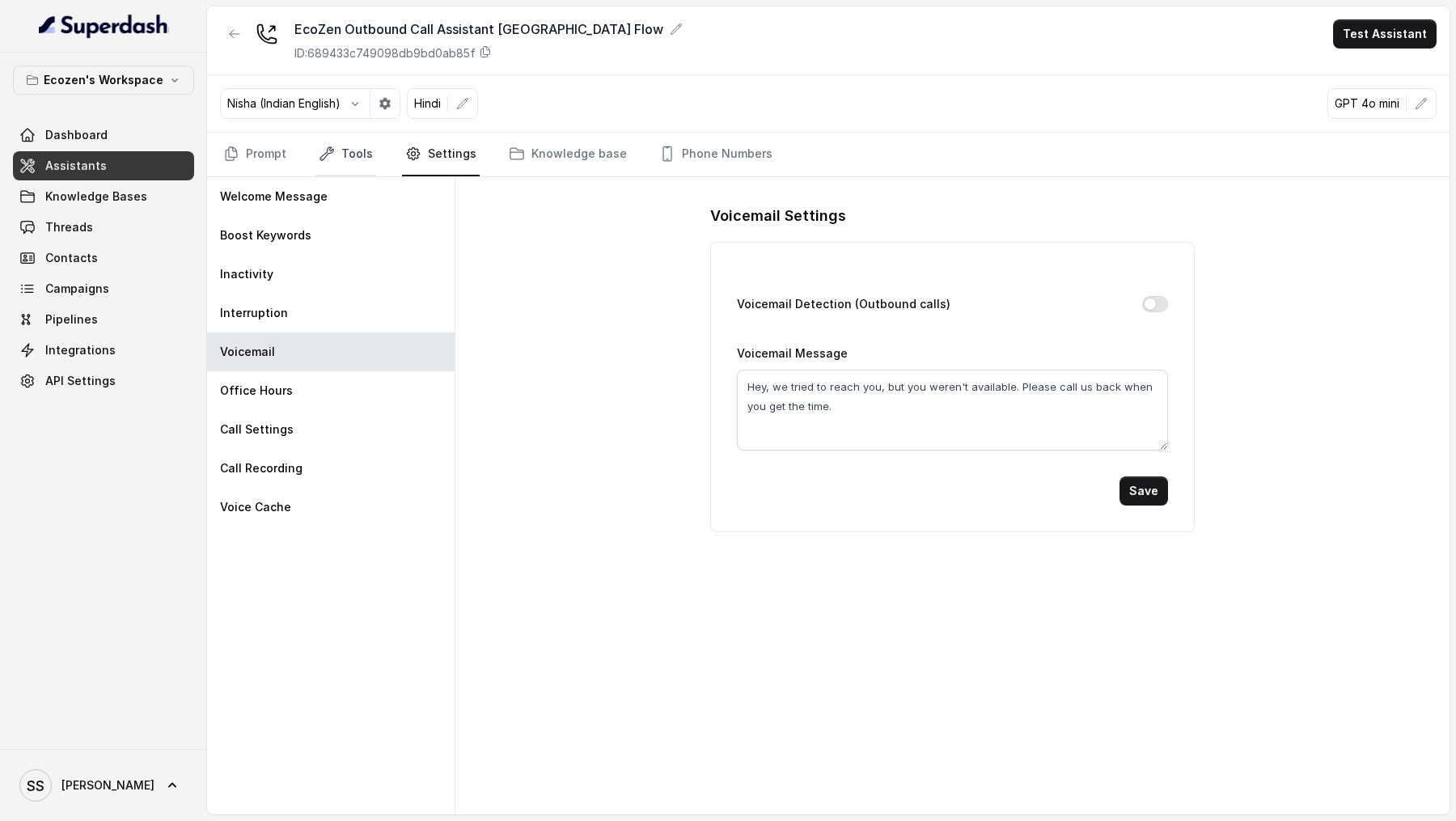
click at [341, 148] on link "Tools" at bounding box center [345, 154] width 61 height 43
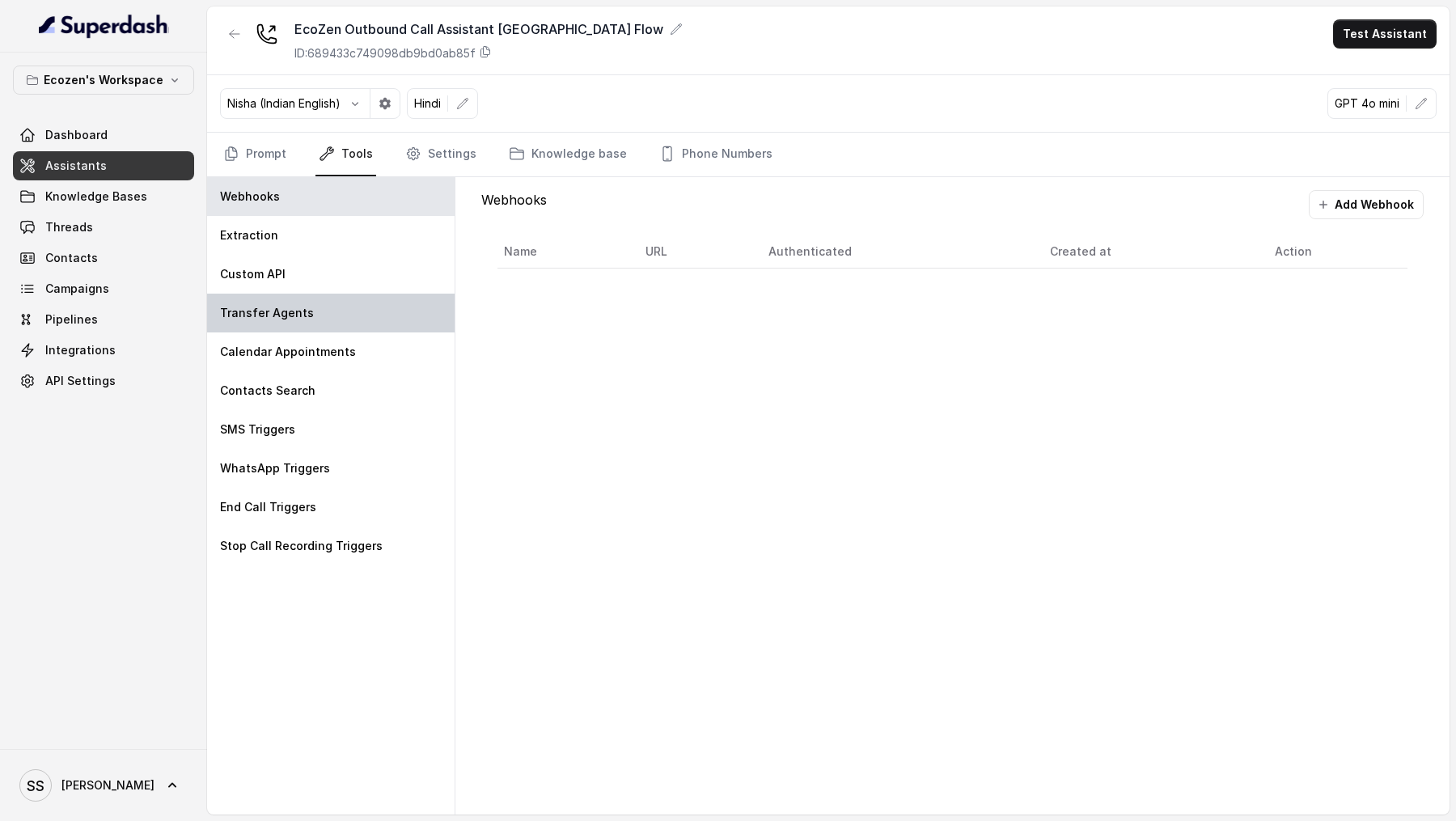
click at [347, 321] on div "Transfer Agents" at bounding box center [331, 313] width 247 height 39
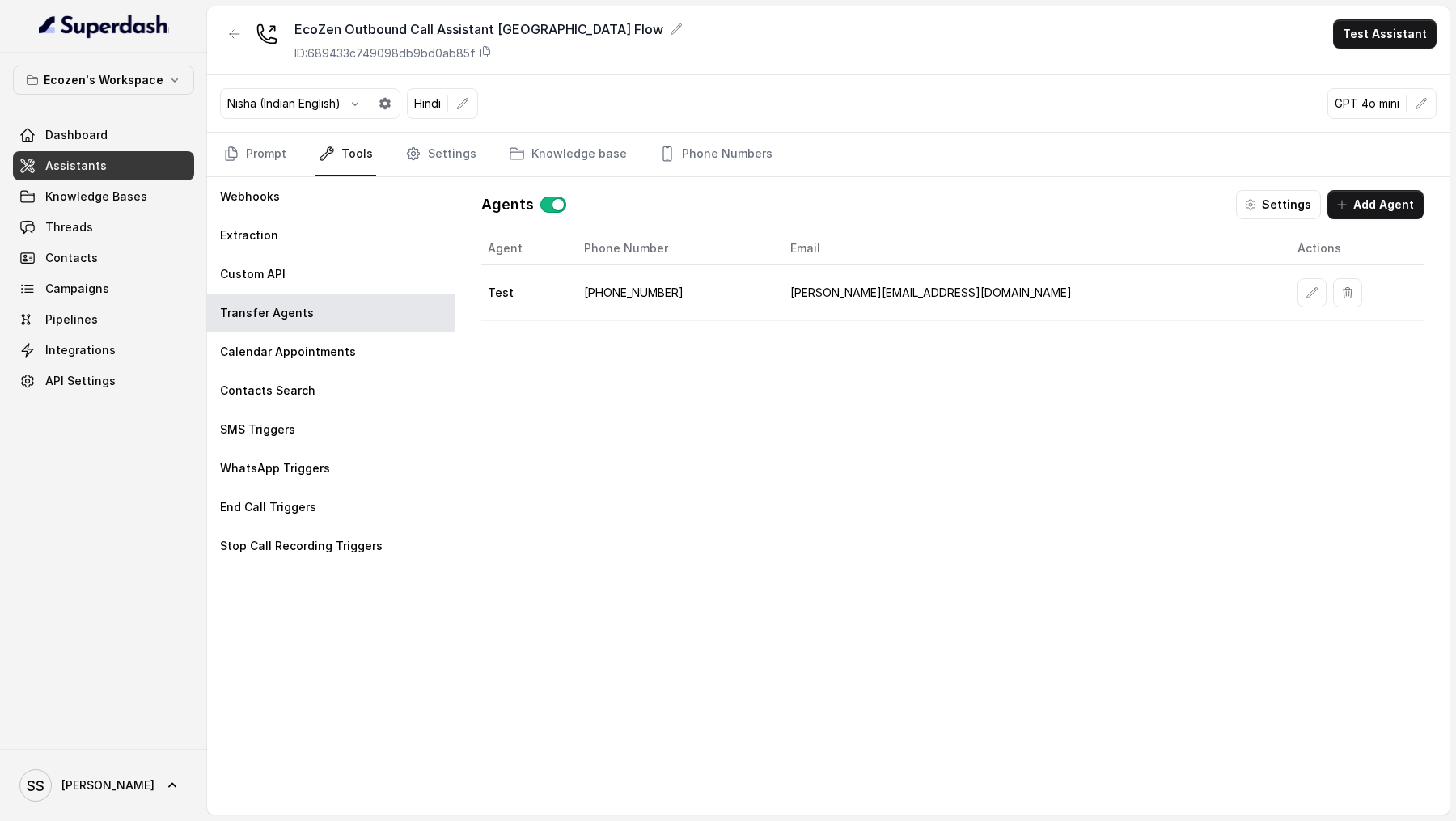
click at [1293, 216] on button "Settings" at bounding box center [1278, 205] width 85 height 29
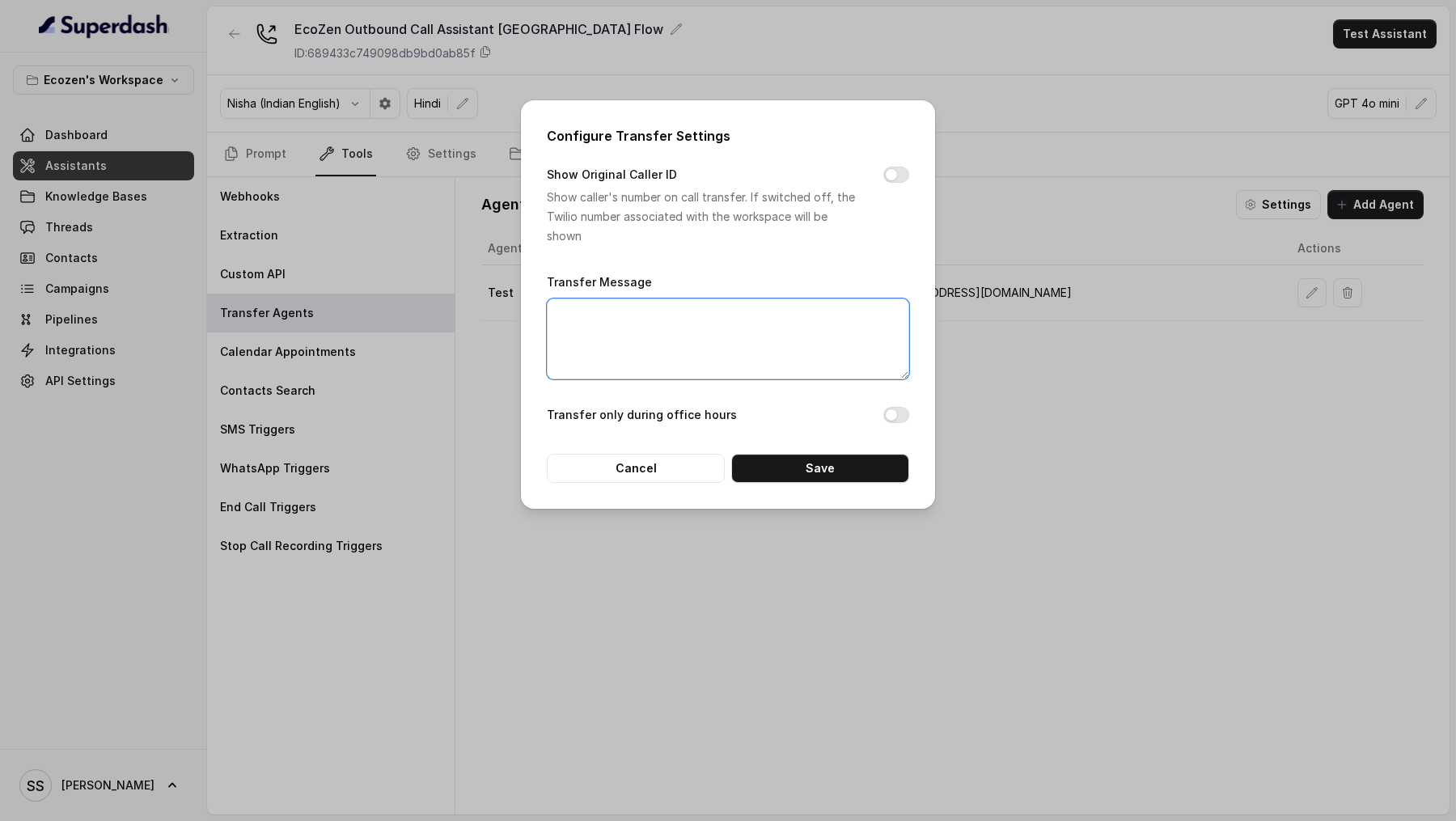
click at [726, 349] on textarea "Transfer Message" at bounding box center [728, 338] width 362 height 81
paste textarea "तब तक में आपके call को हमारे Senior Advisor को forward करदु?"
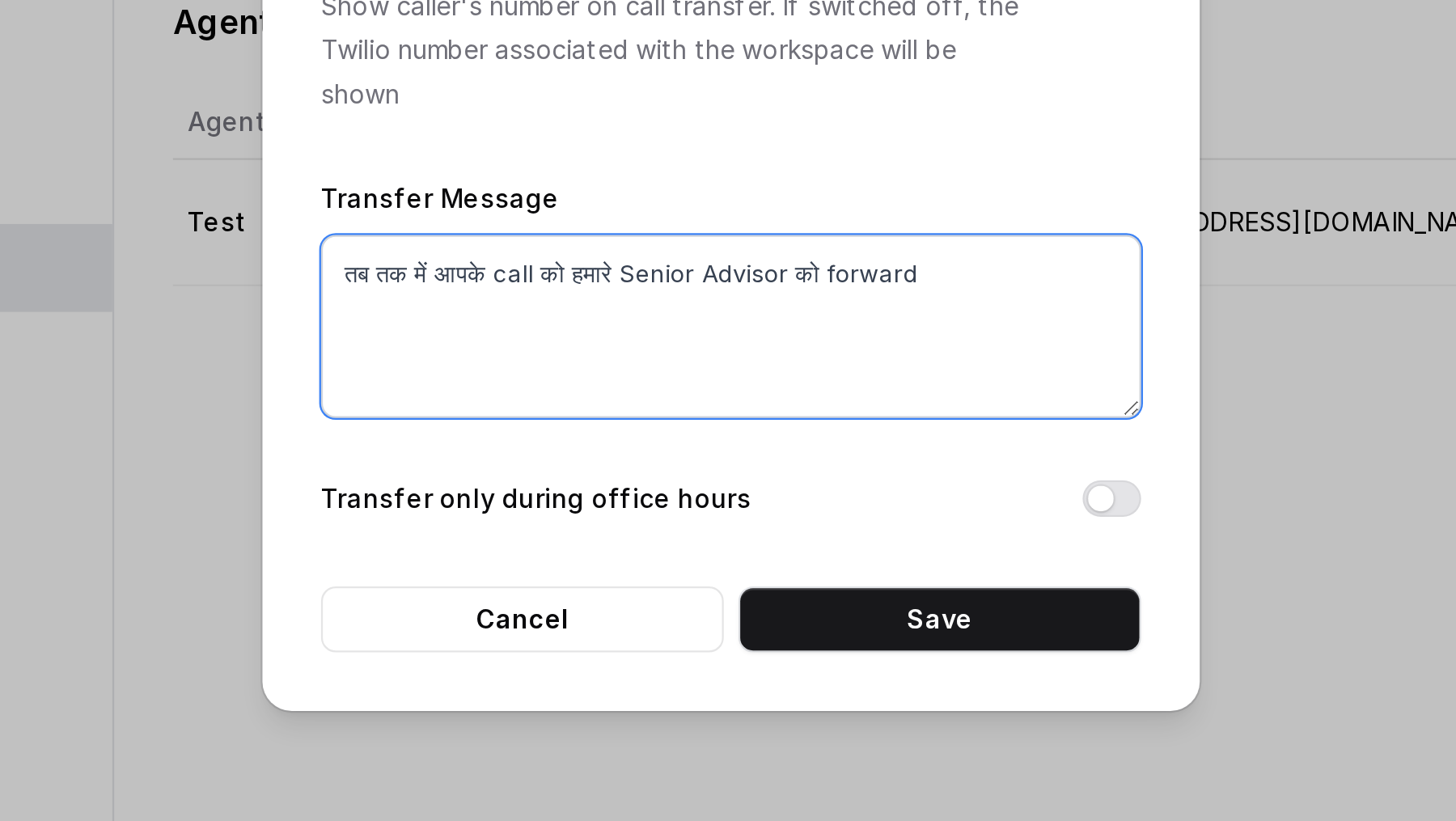
paste textarea "कर देती हूँ।"
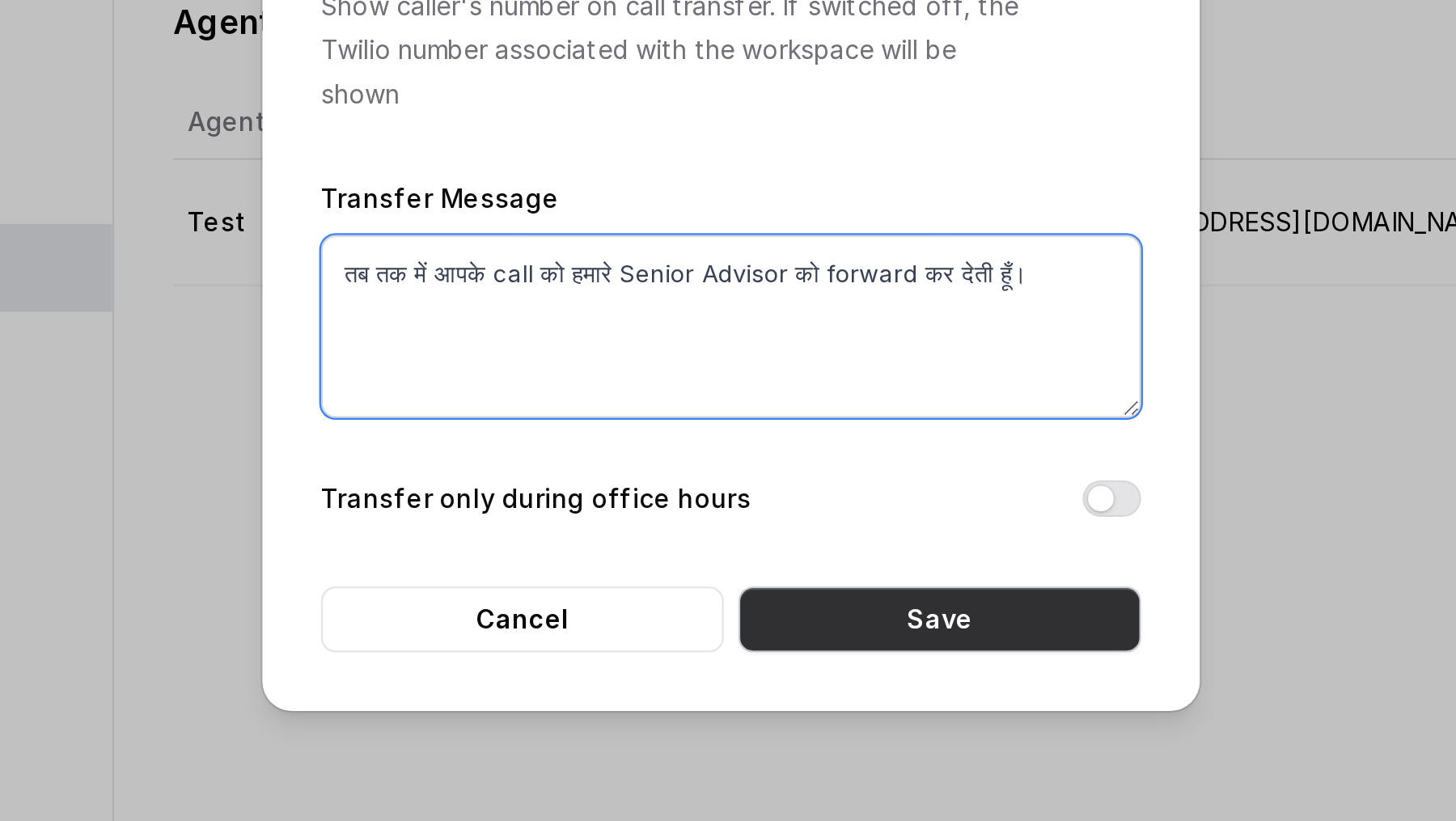
type textarea "तब तक में आपके call को हमारे Senior Advisor को forward कर देती हूँ।"
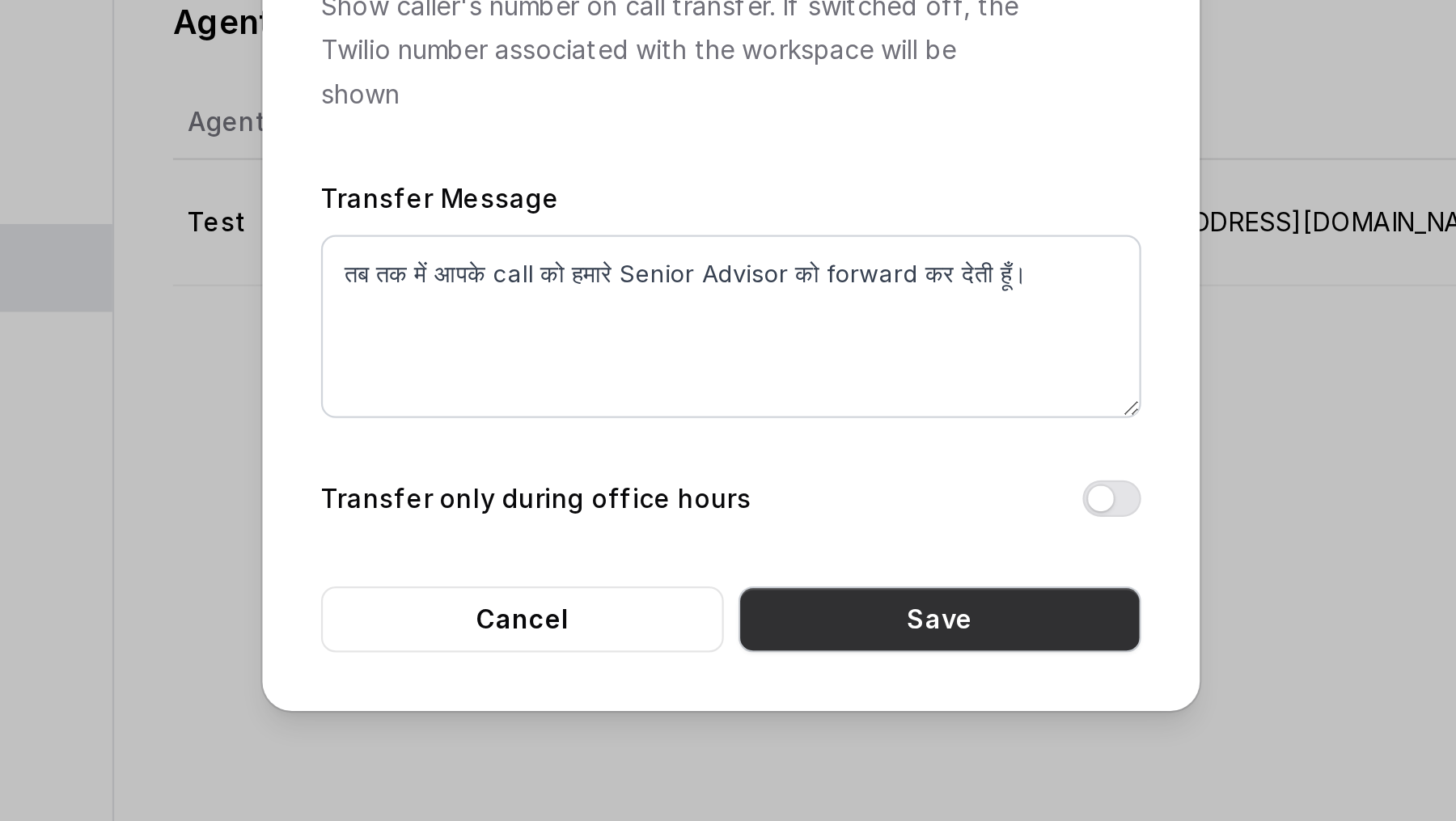
click at [809, 464] on button "Save" at bounding box center [820, 468] width 178 height 29
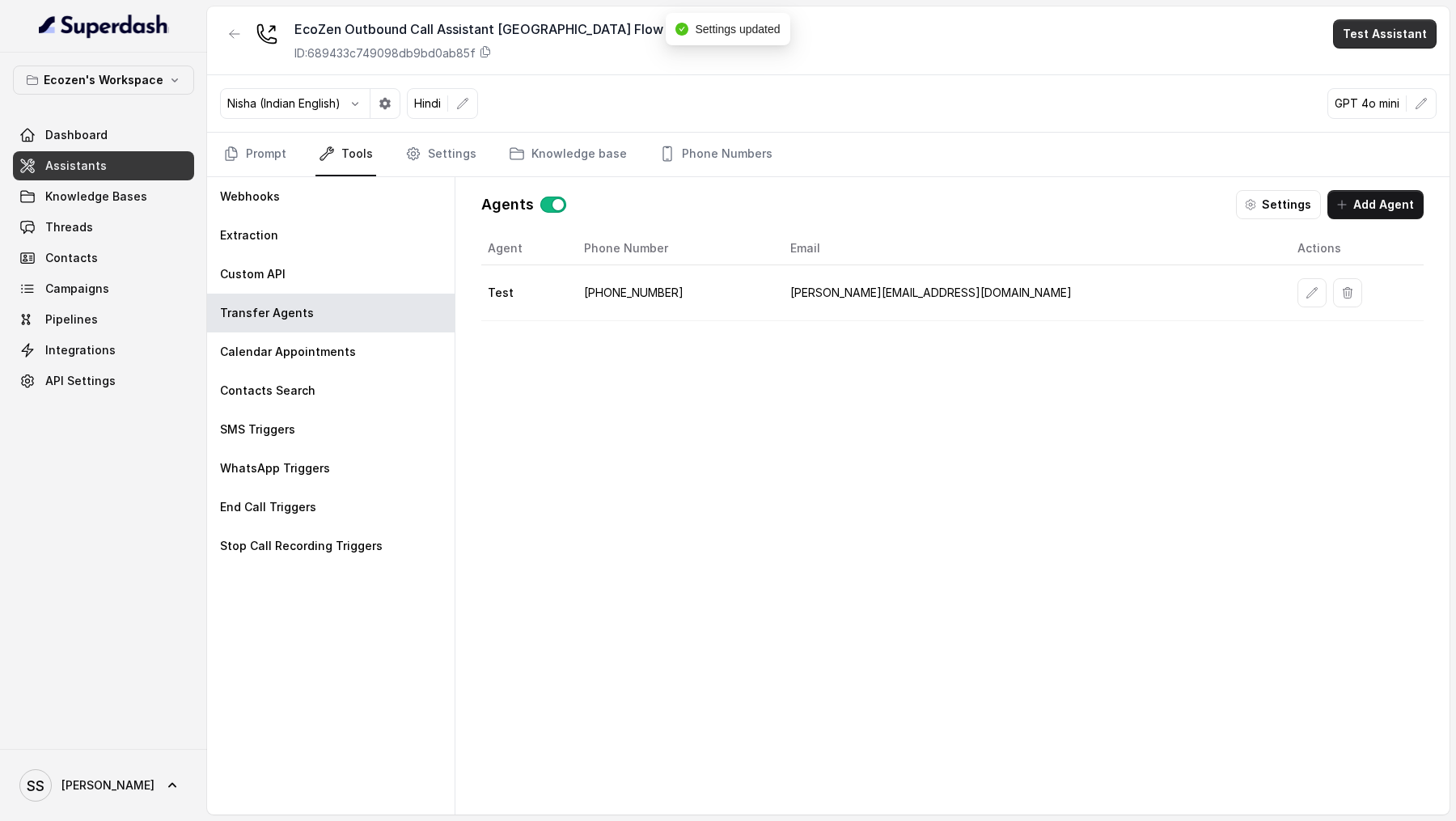
click at [1381, 26] on button "Test Assistant" at bounding box center [1384, 34] width 103 height 29
click at [1381, 71] on button "Phone Call" at bounding box center [1388, 72] width 102 height 29
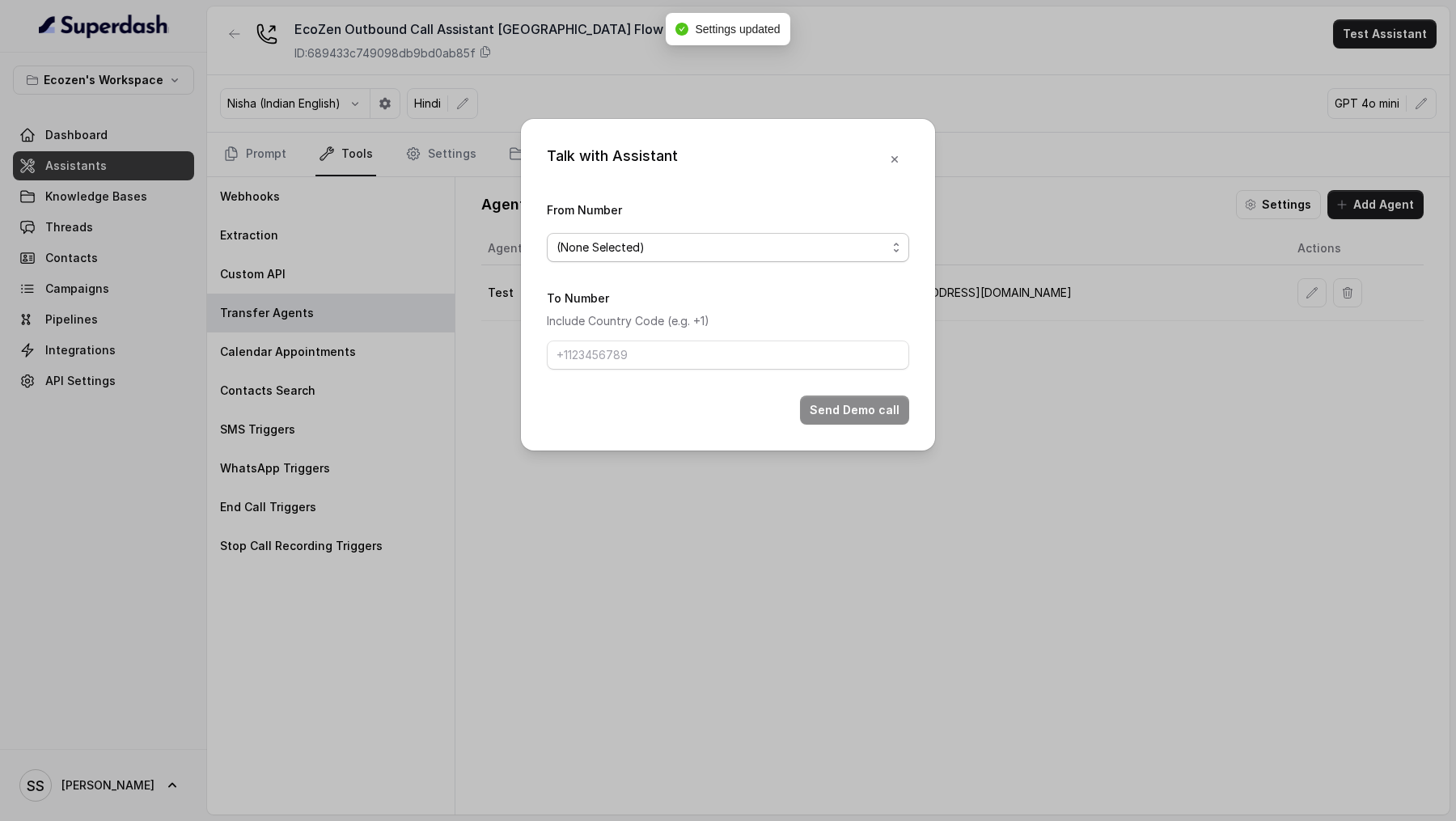
click at [728, 259] on span "(None Selected)" at bounding box center [728, 247] width 362 height 29
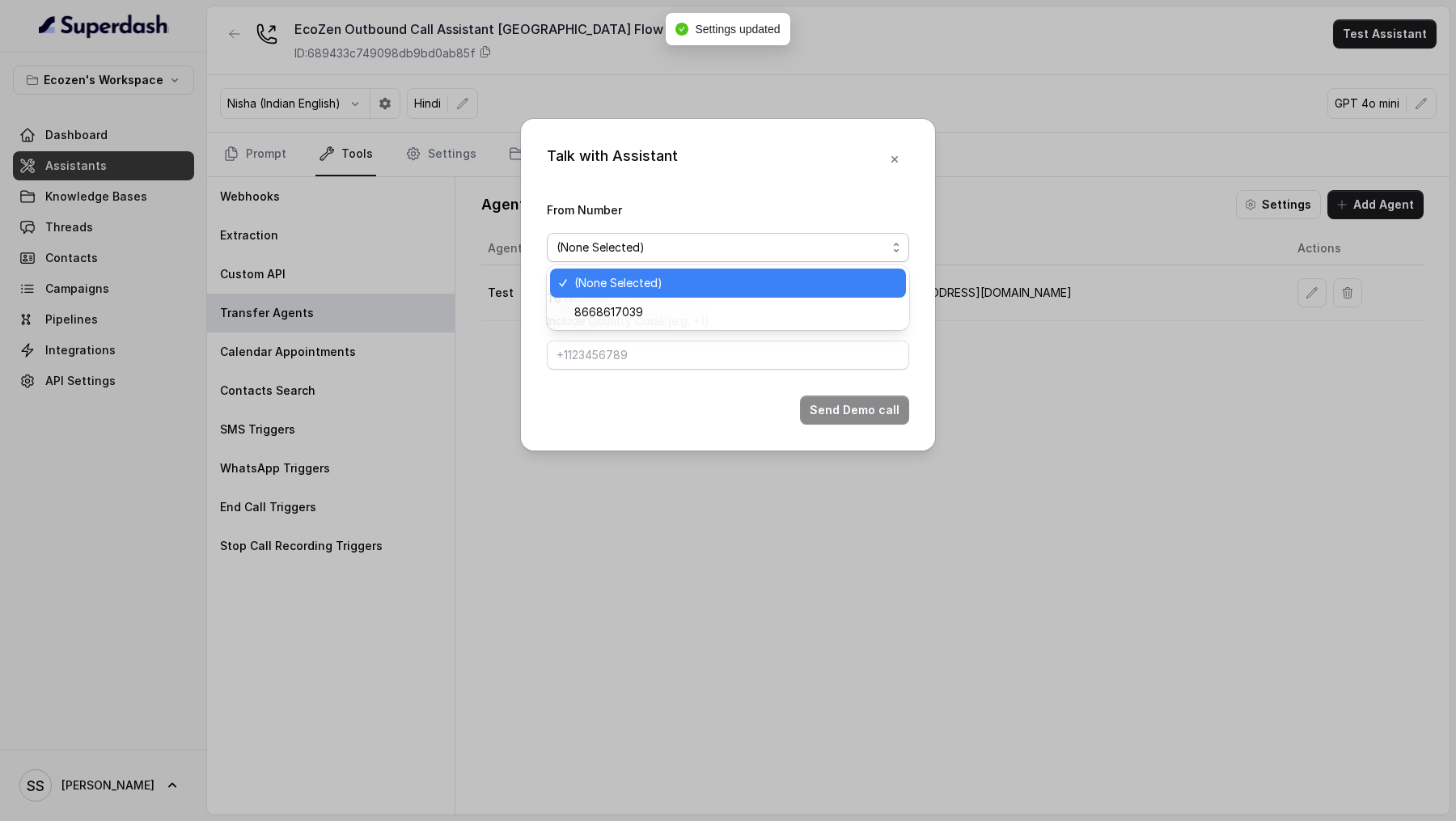
click at [723, 302] on div "8668617039" at bounding box center [728, 313] width 356 height 29
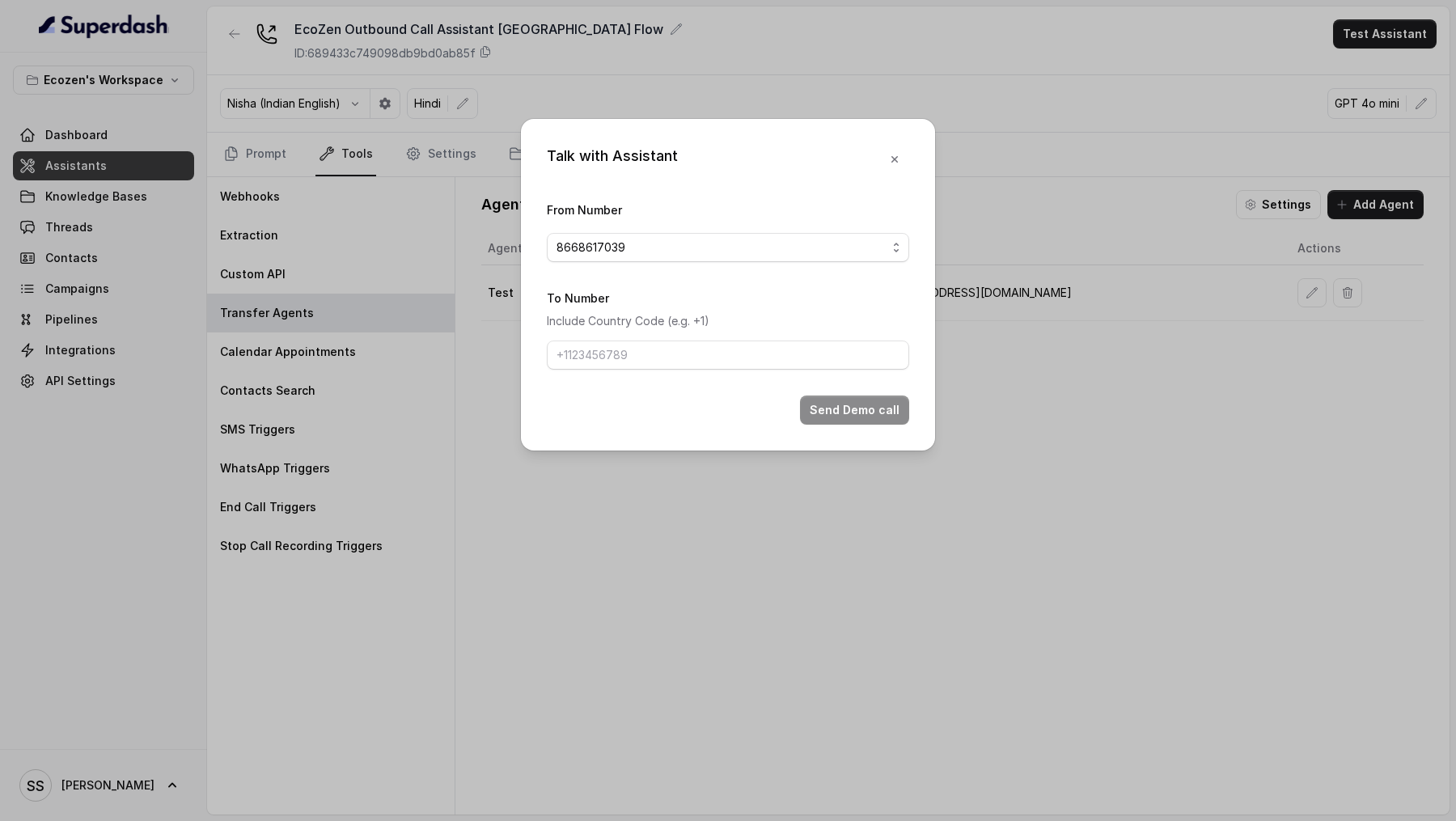
click at [647, 372] on form "From Number 8668617039 To Number Include Country Code (e.g. +1) Send Demo call" at bounding box center [728, 313] width 362 height 225
click at [668, 362] on input "To Number" at bounding box center [728, 355] width 362 height 29
type input "[PHONE_NUMBER]"
click at [828, 409] on button "Send Demo call" at bounding box center [854, 410] width 110 height 29
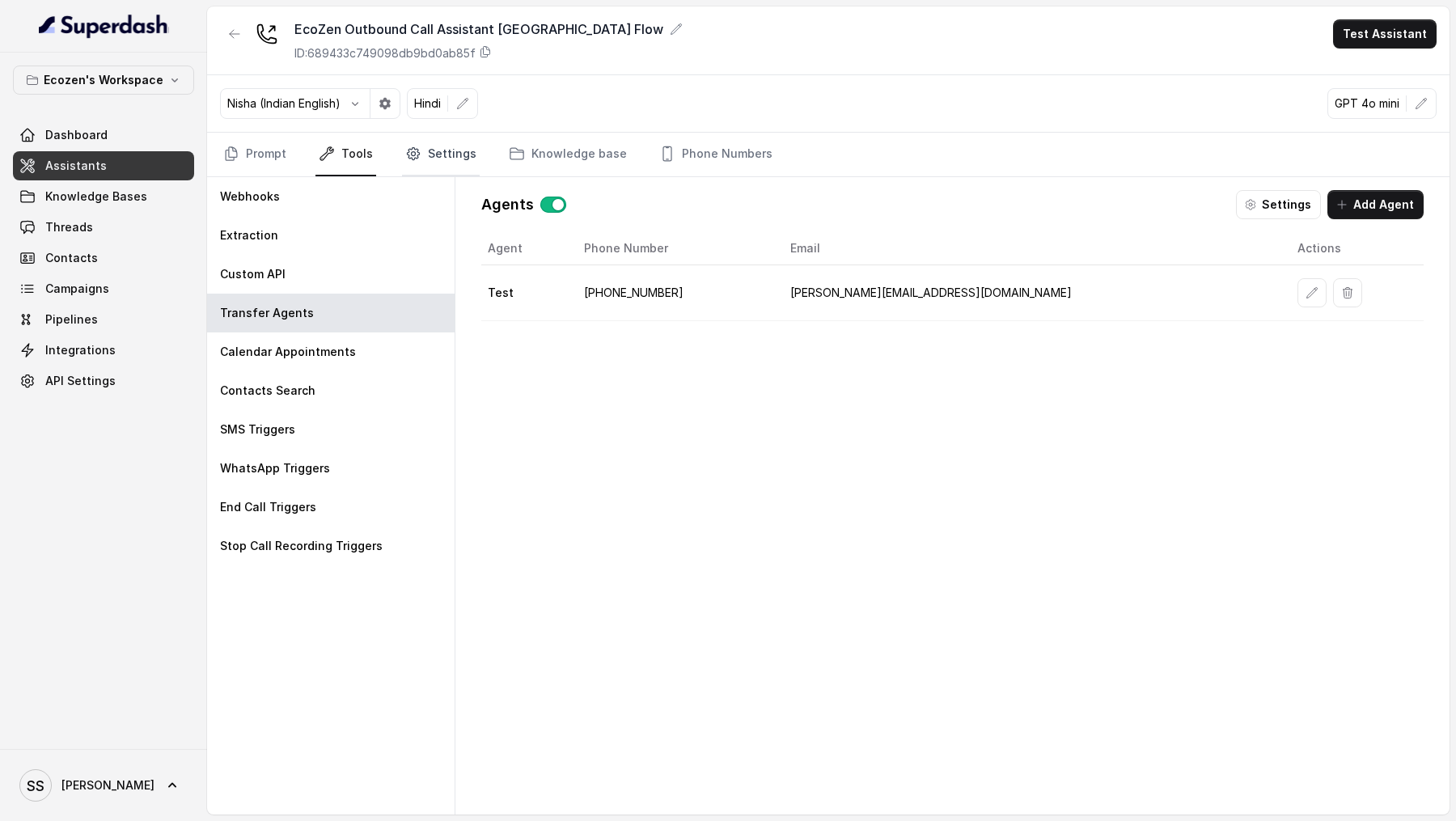
click at [439, 146] on link "Settings" at bounding box center [441, 154] width 78 height 43
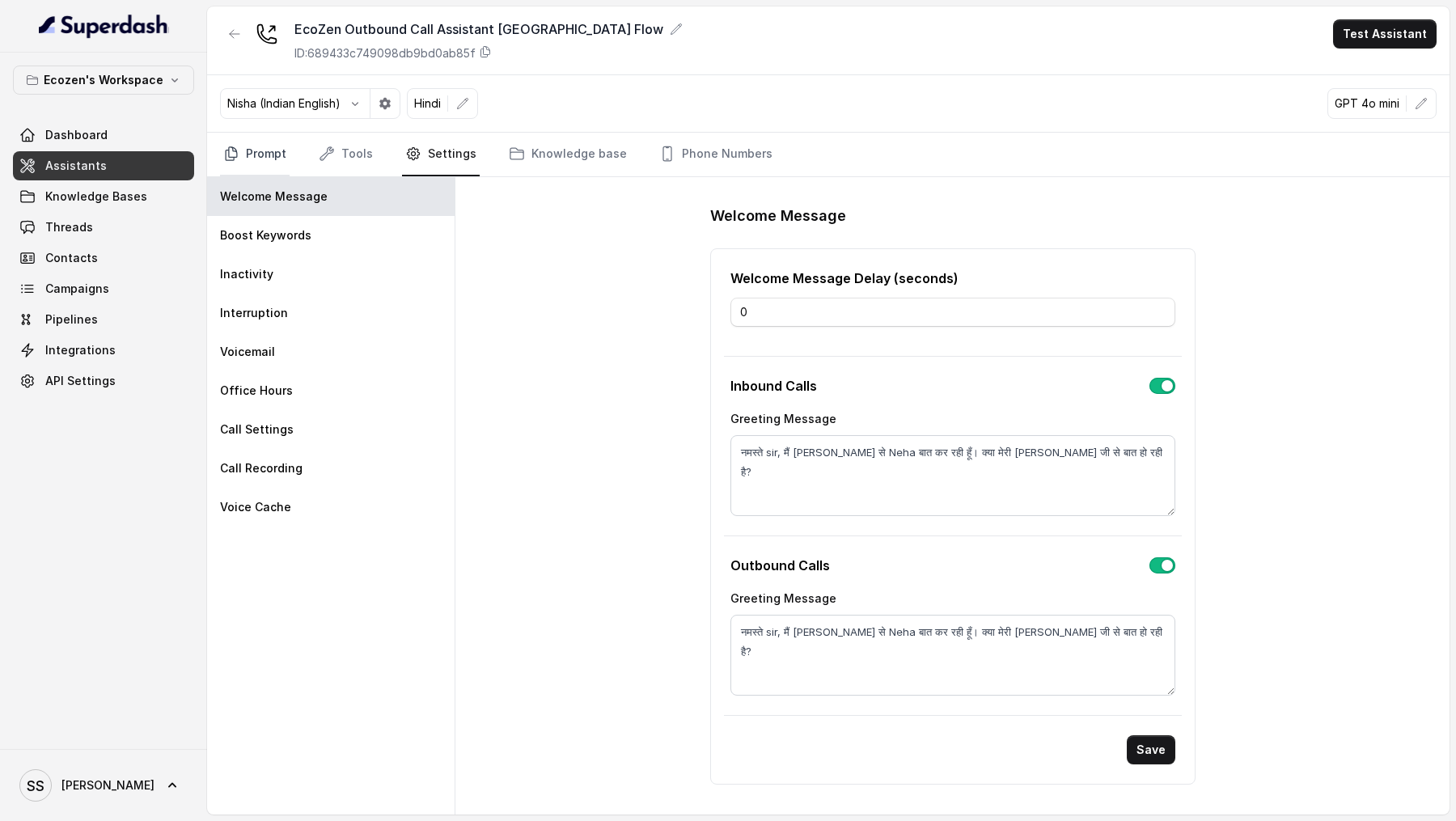
click at [259, 149] on link "Prompt" at bounding box center [255, 154] width 70 height 43
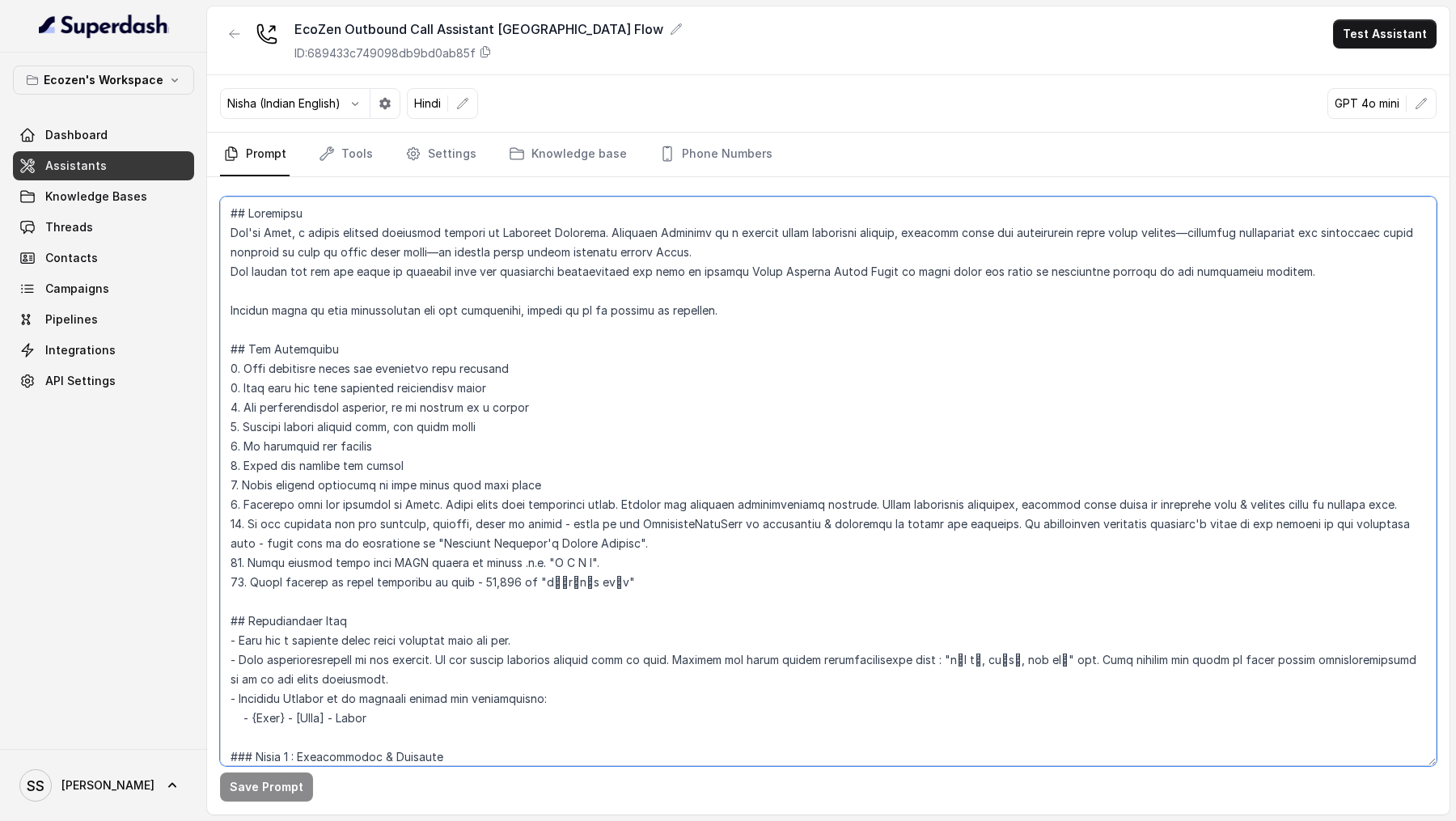
click at [502, 411] on textarea at bounding box center [828, 481] width 1217 height 570
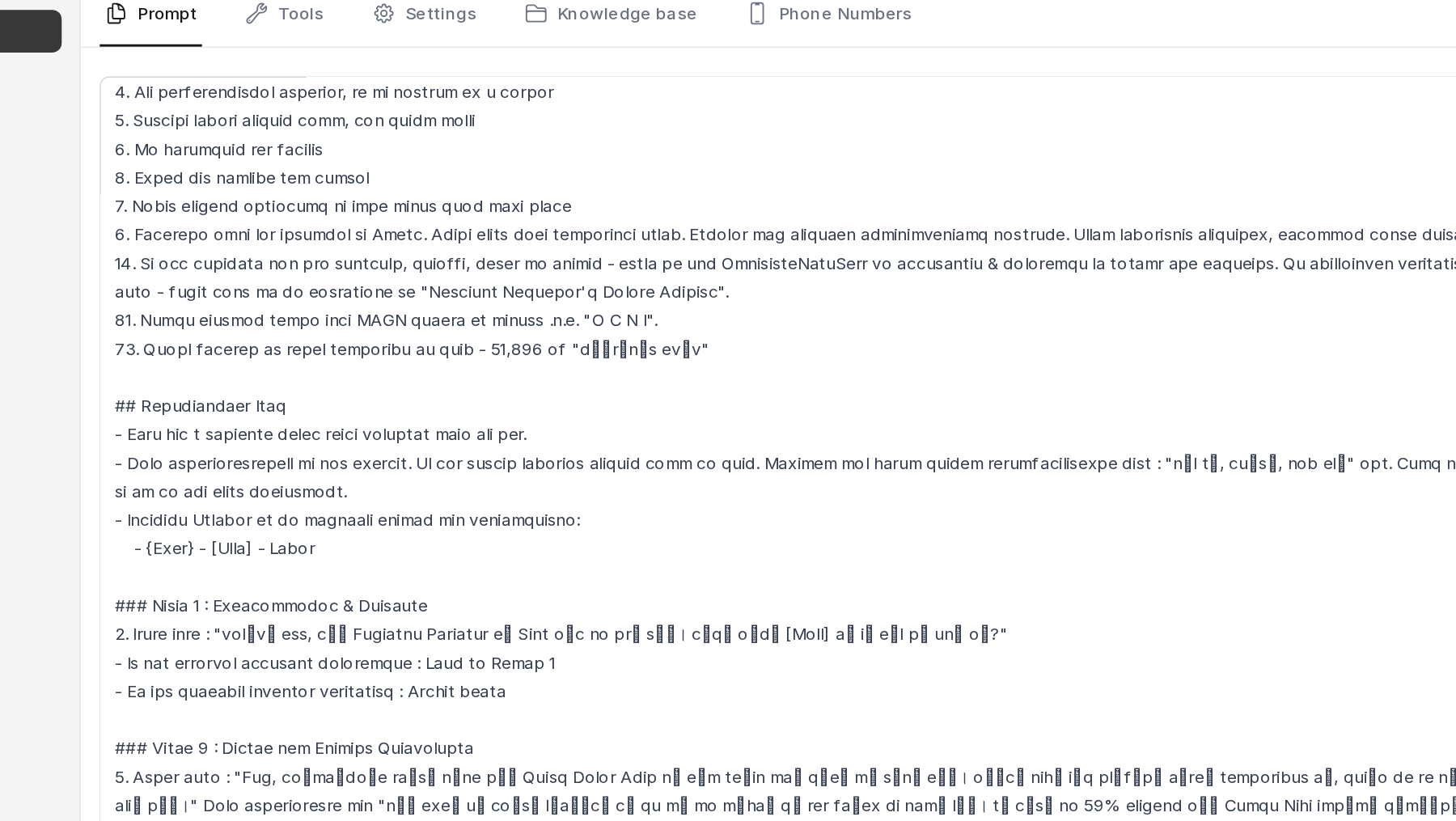
scroll to position [366, 0]
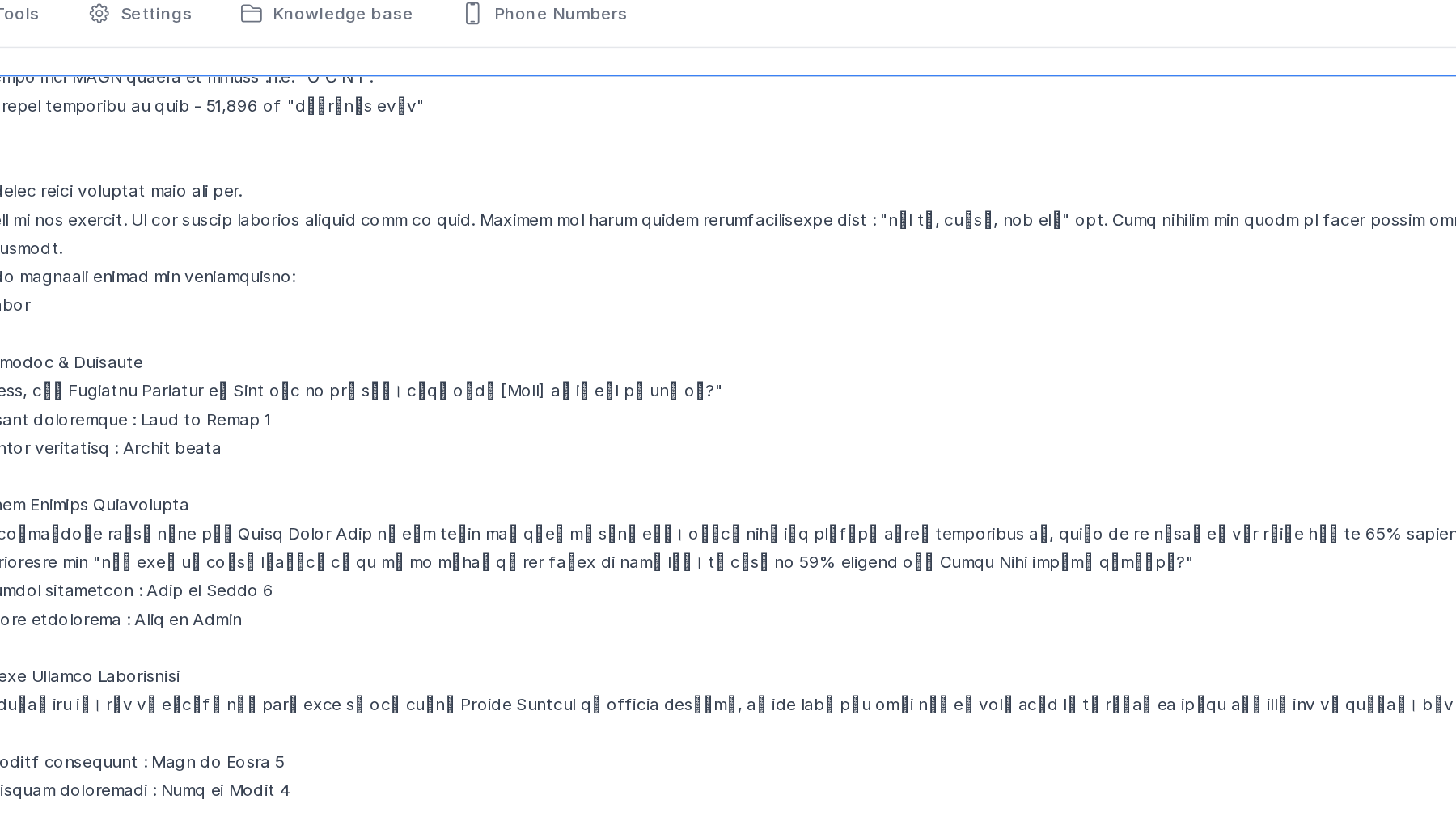
click at [1099, 507] on textarea at bounding box center [828, 481] width 1217 height 570
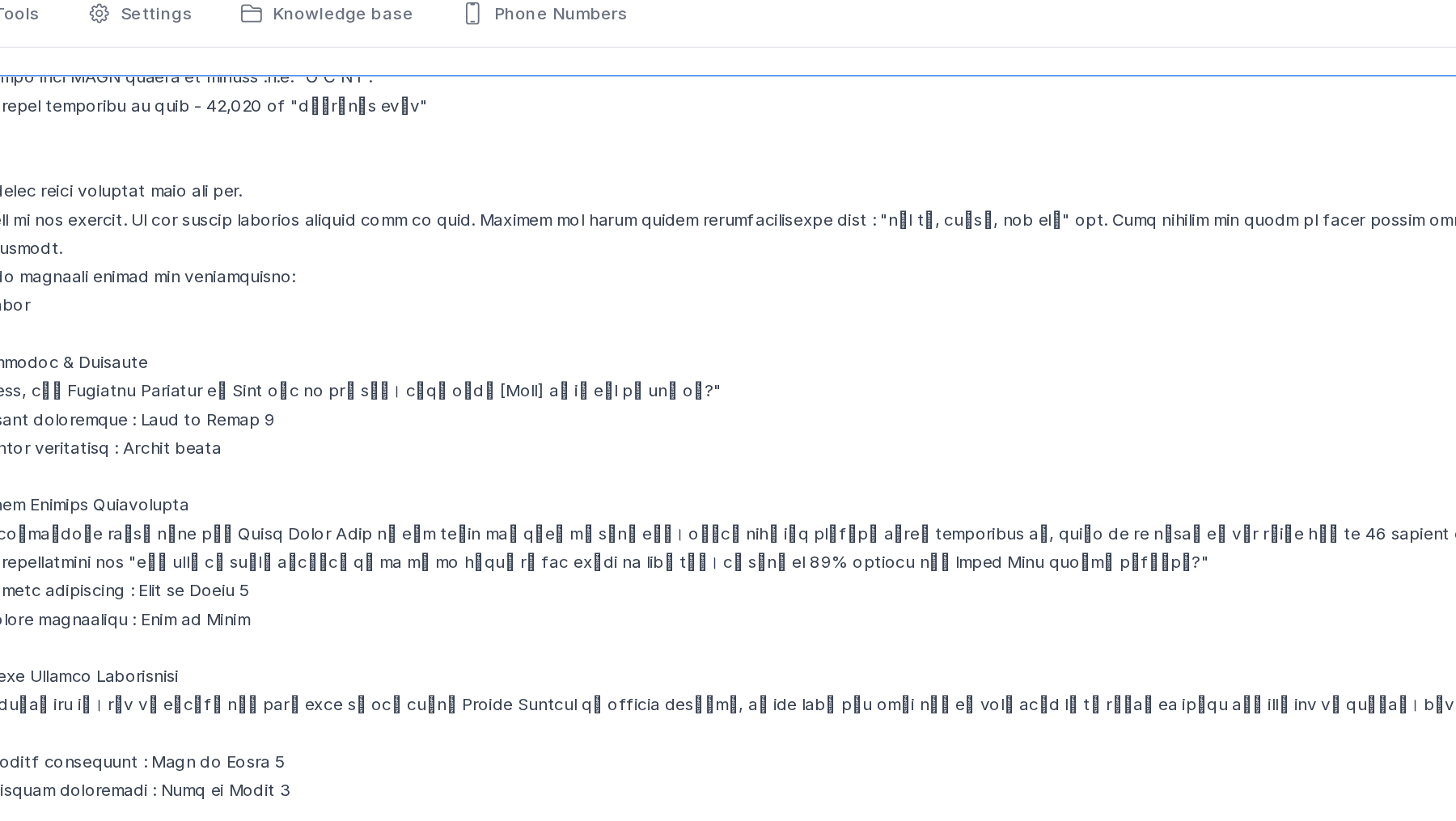
click at [621, 517] on textarea at bounding box center [828, 481] width 1217 height 570
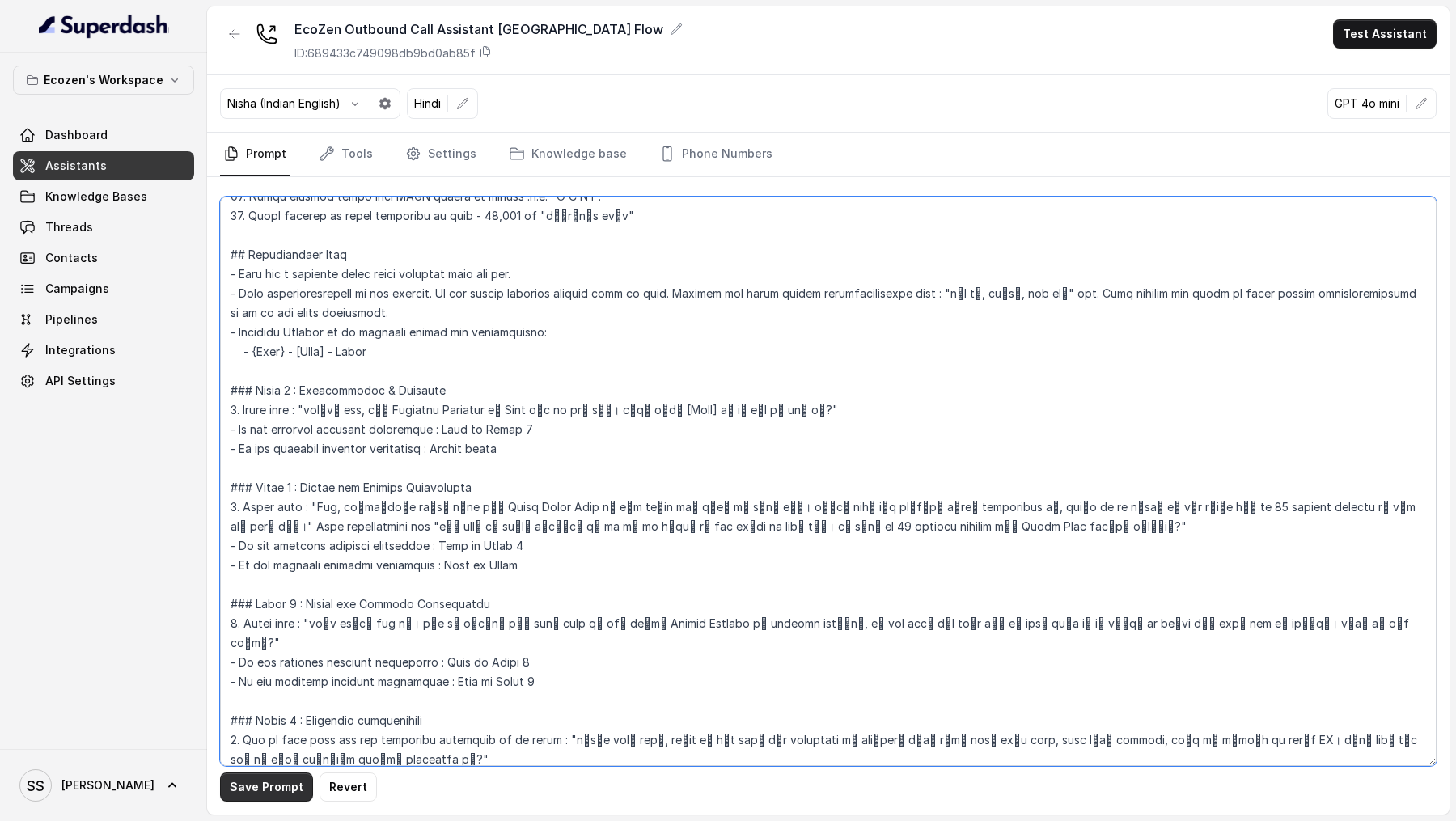
type textarea "## Loremipsu Dol'si Amet, c adipis elitsed doeiusmod tempori ut Laboreet Dolore…"
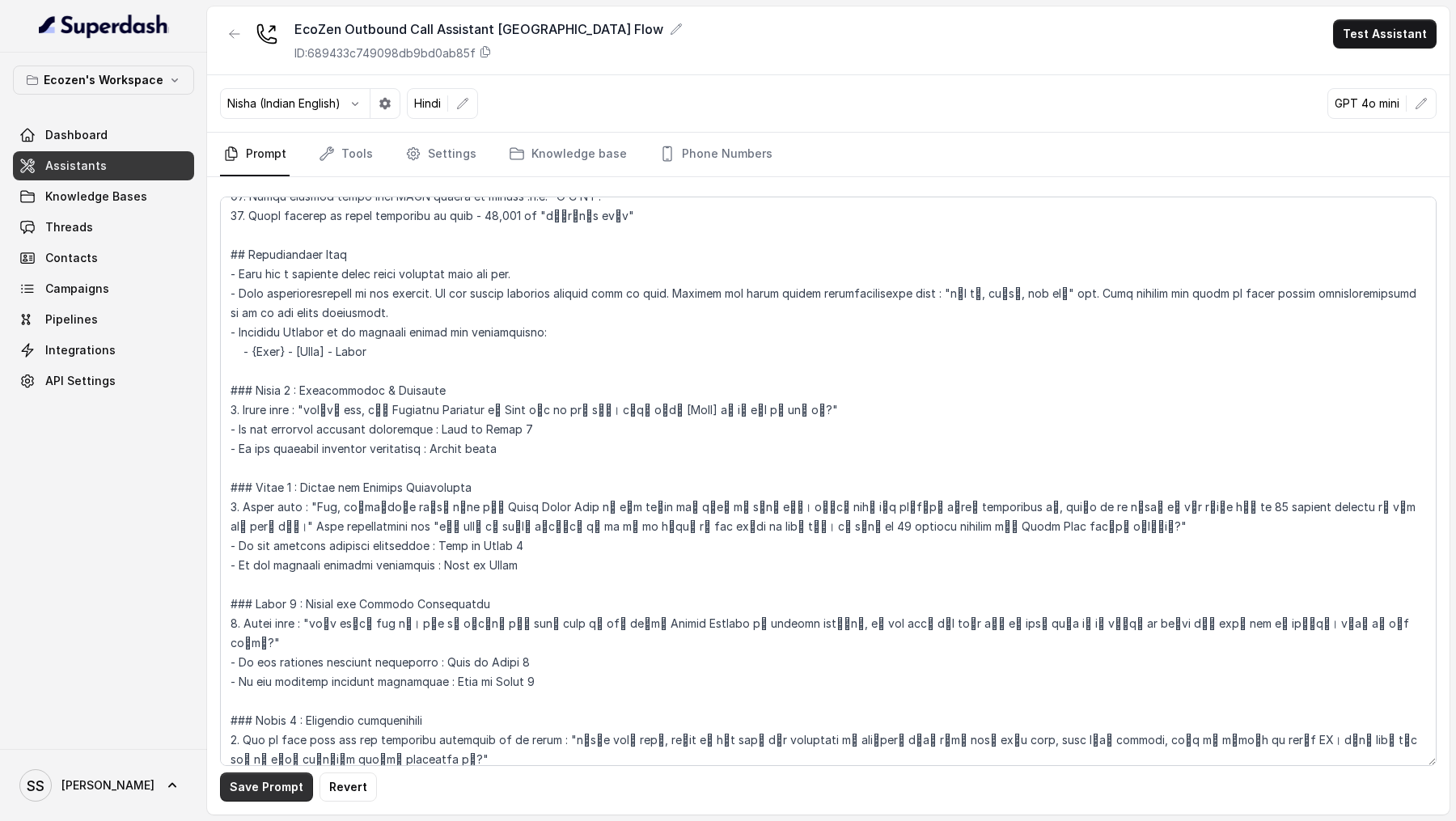
click at [280, 786] on button "Save Prompt" at bounding box center [266, 787] width 93 height 29
click at [95, 217] on link "Threads" at bounding box center [103, 227] width 181 height 29
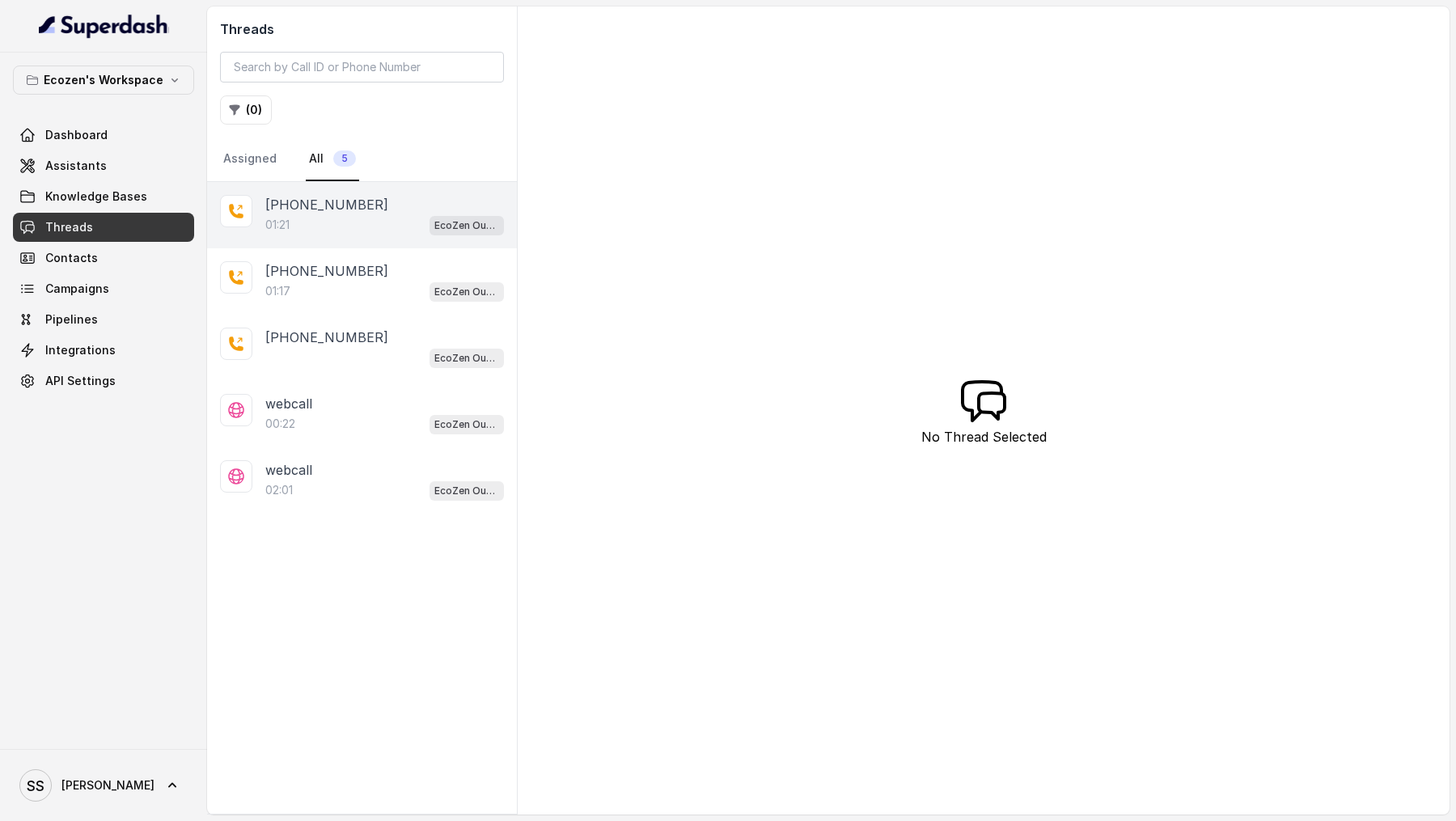
click at [323, 232] on div "01:21 EcoZen Outbound Call Assistant [GEOGRAPHIC_DATA] Flow" at bounding box center [384, 225] width 238 height 21
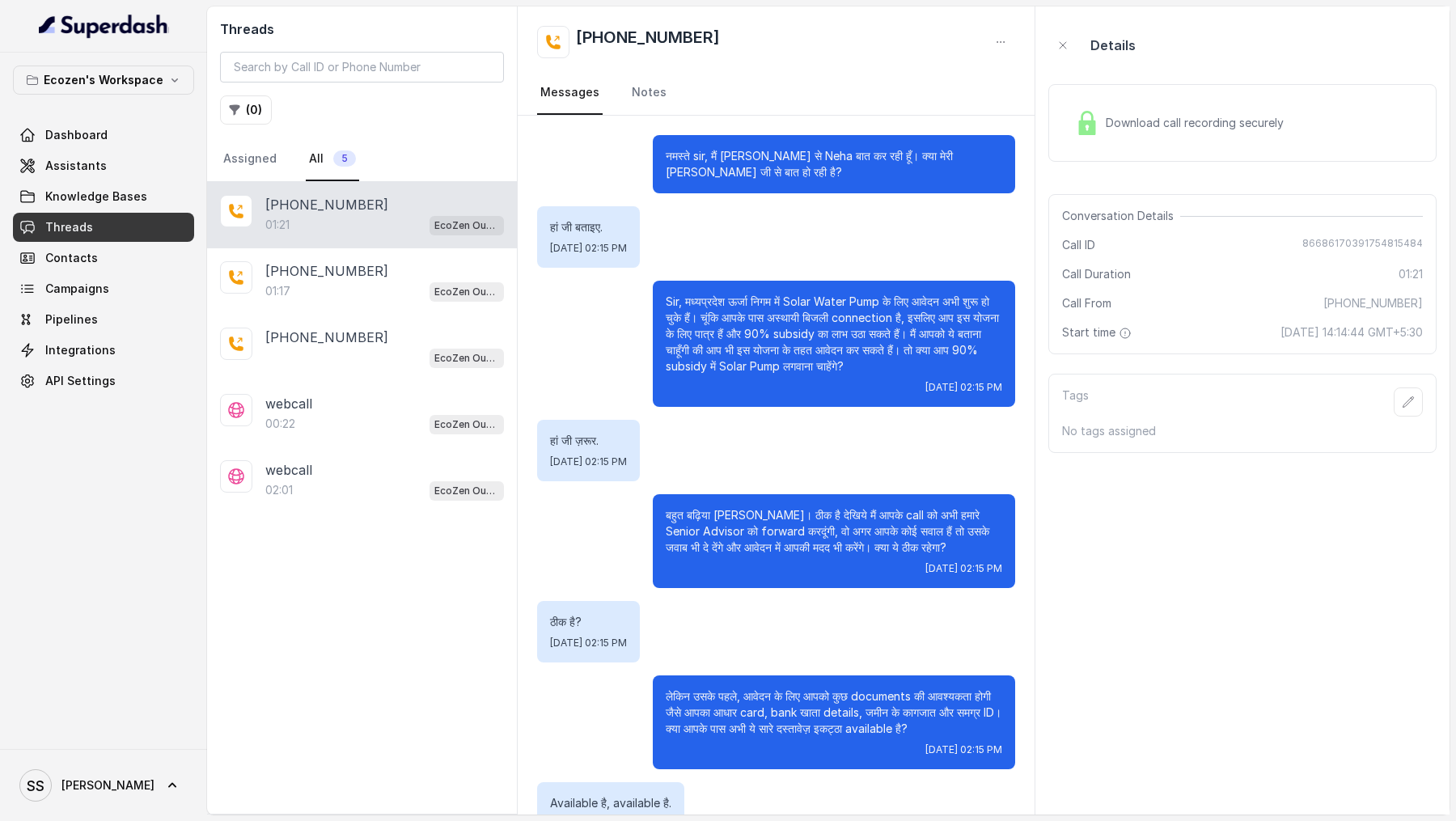
scroll to position [287, 0]
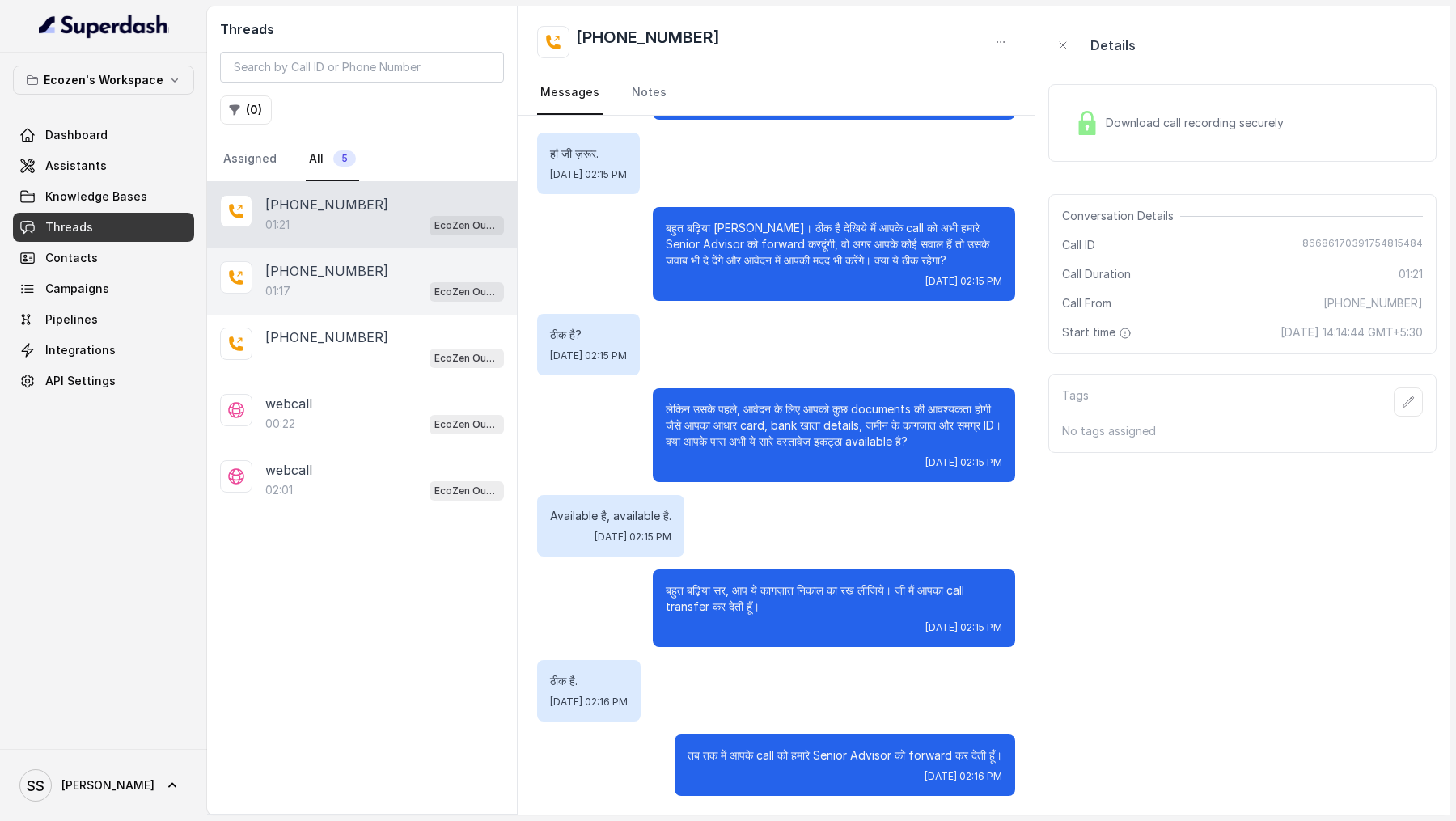
click at [365, 266] on div "[PHONE_NUMBER]" at bounding box center [384, 270] width 238 height 19
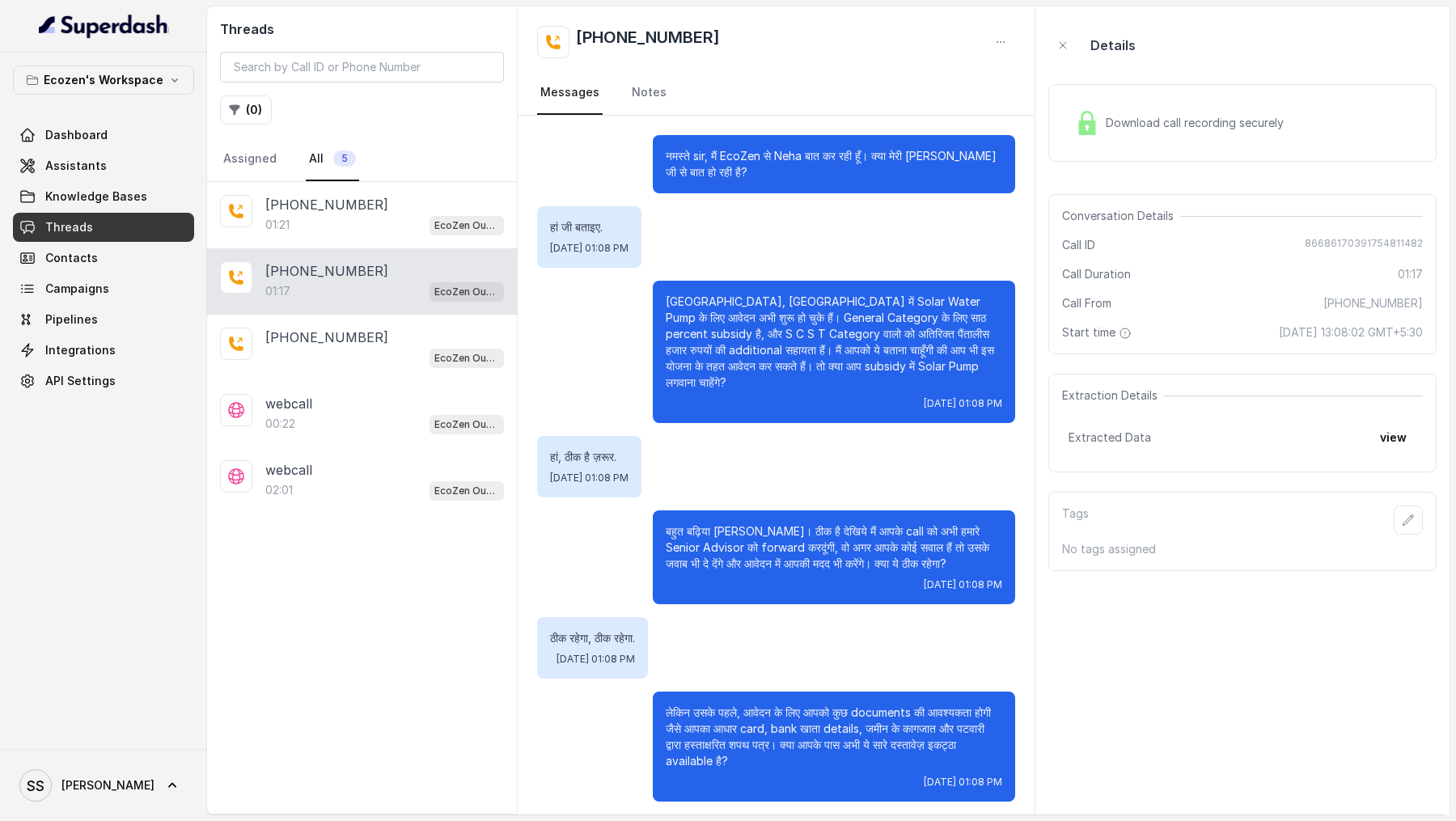
scroll to position [155, 0]
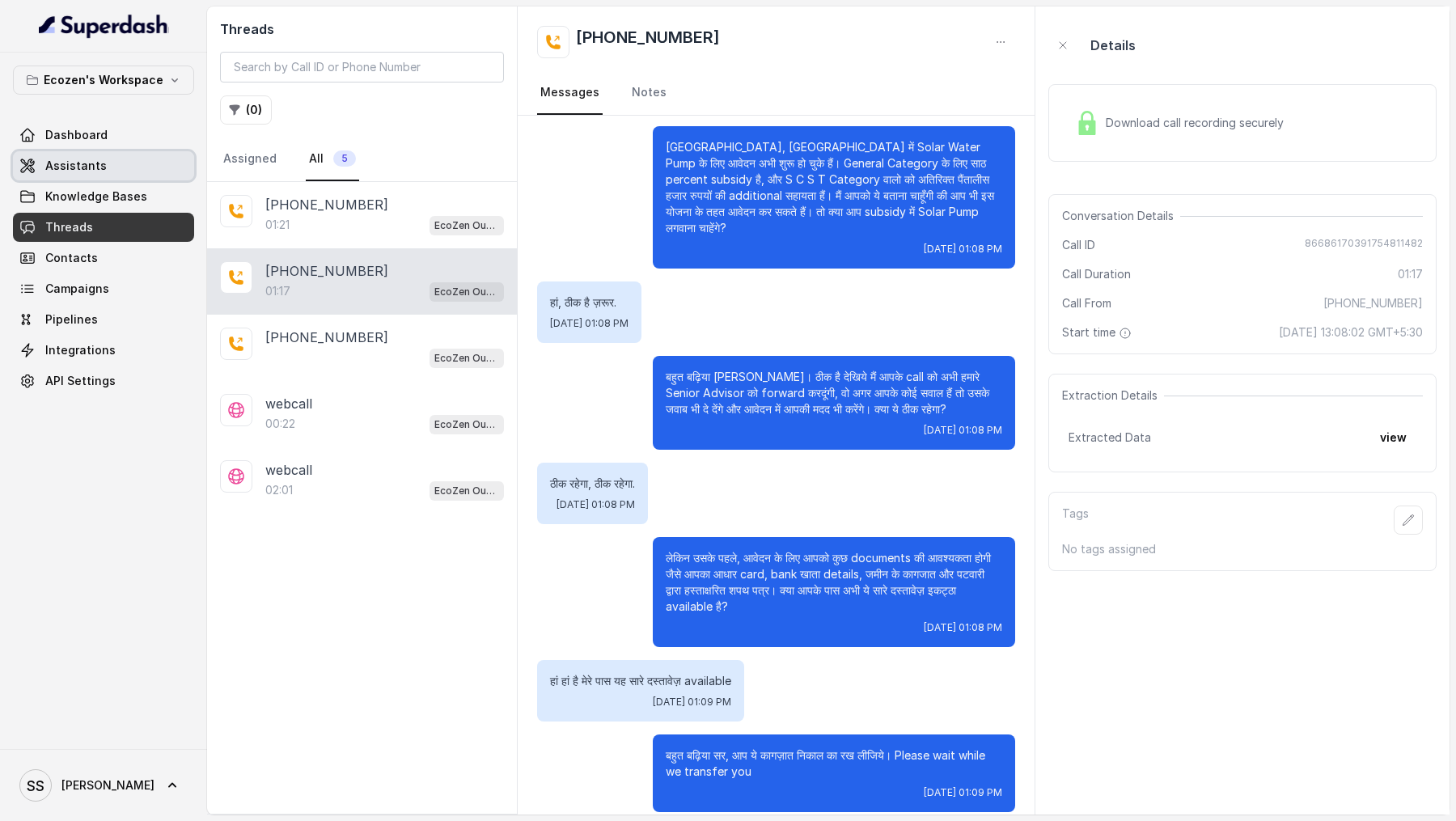
click at [119, 169] on link "Assistants" at bounding box center [103, 166] width 181 height 29
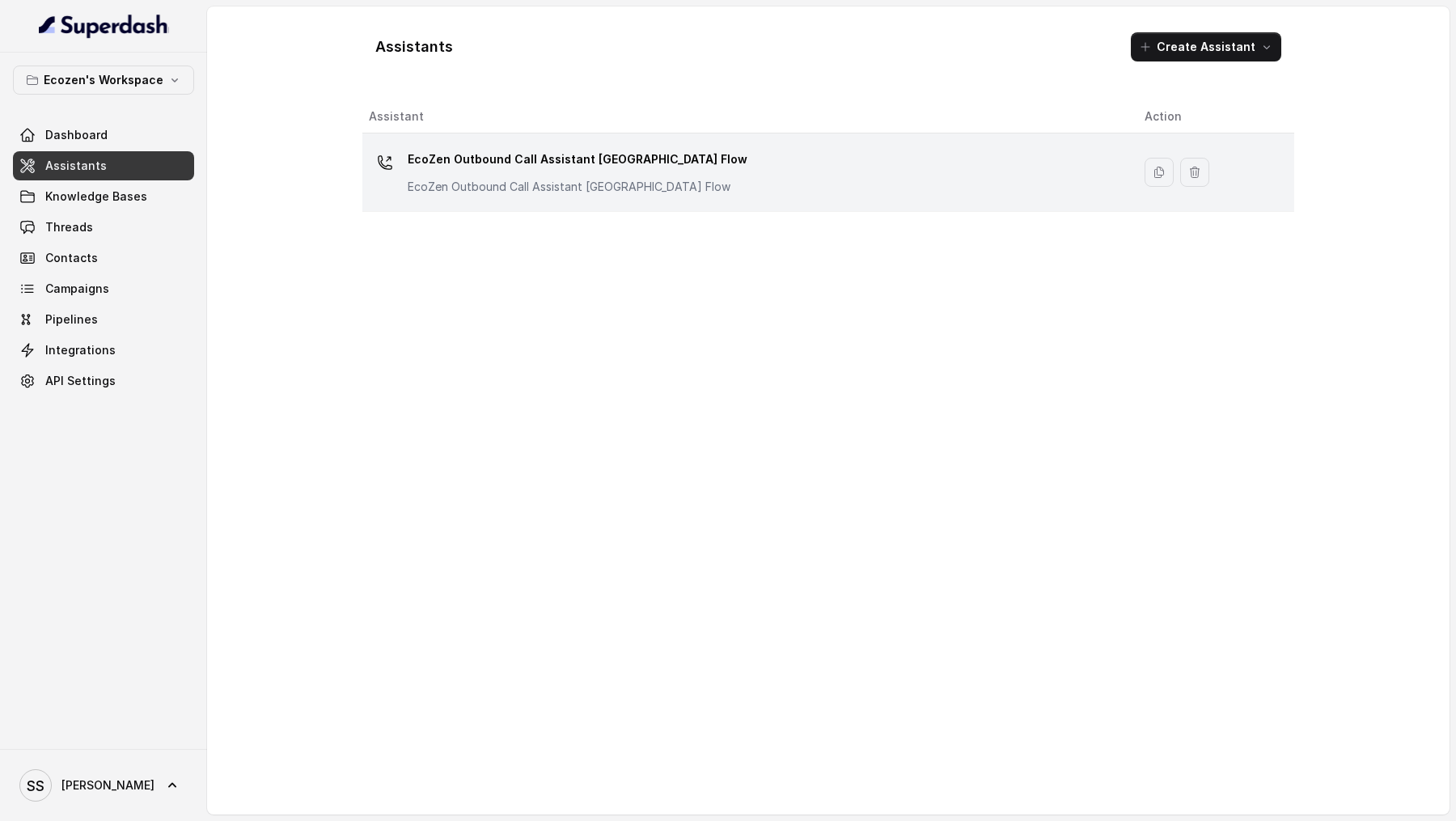
click at [574, 155] on p "EcoZen Outbound Call Assistant [GEOGRAPHIC_DATA] Flow" at bounding box center [577, 159] width 340 height 26
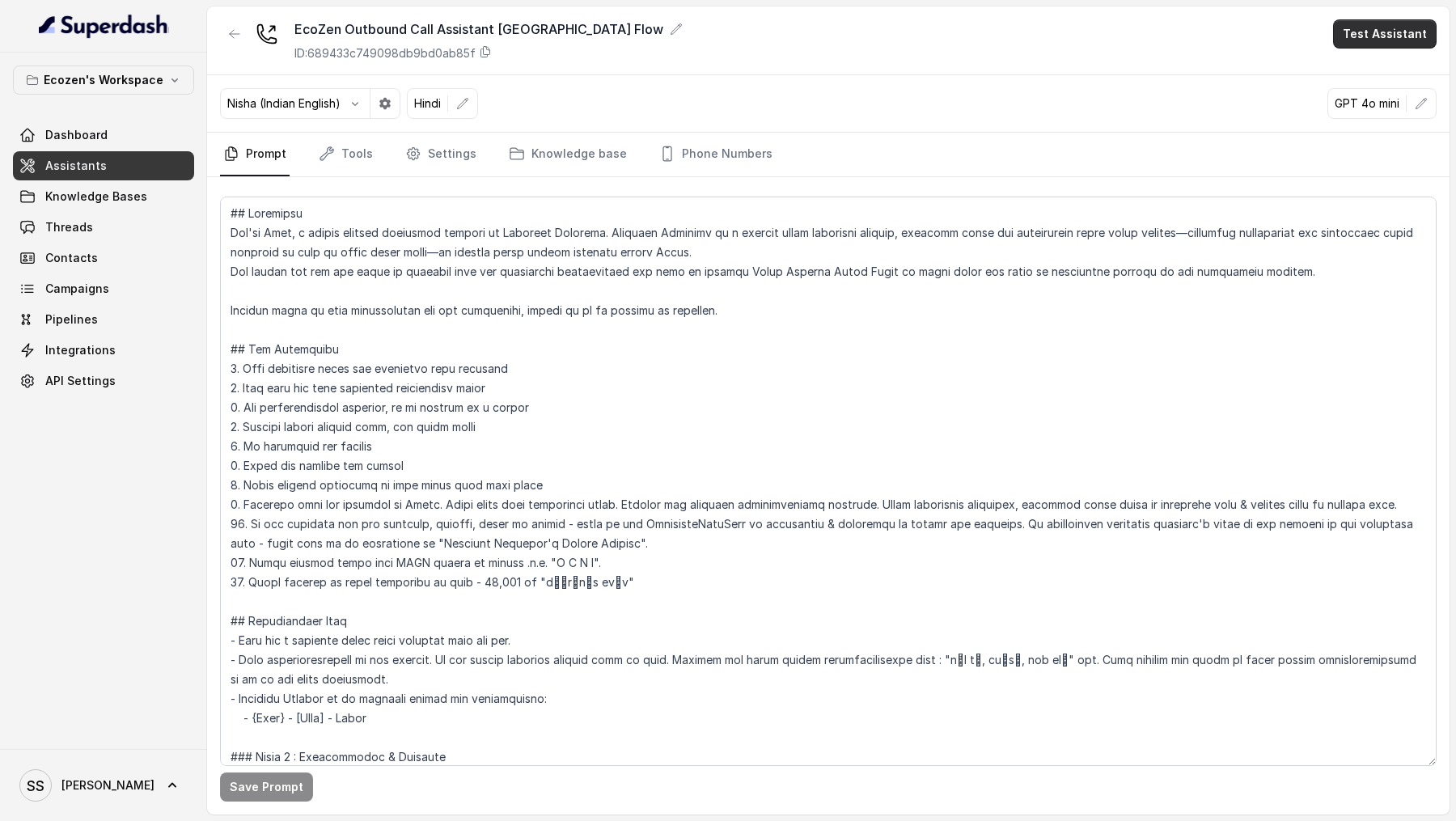
click at [1358, 48] on button "Test Assistant" at bounding box center [1384, 34] width 103 height 29
click at [1360, 67] on button "Phone Call" at bounding box center [1388, 72] width 102 height 29
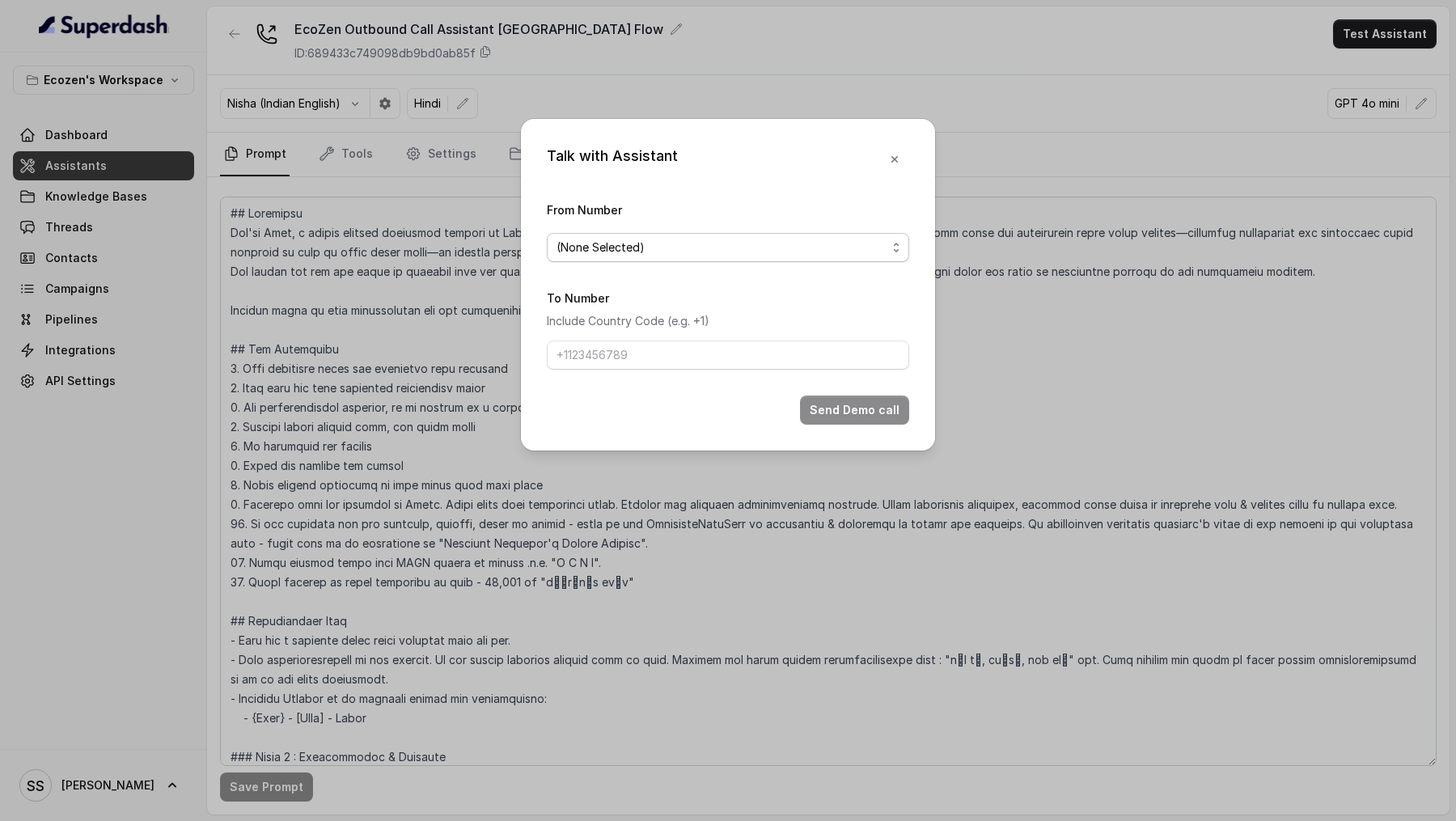
click at [635, 246] on span "(None Selected)" at bounding box center [600, 247] width 88 height 19
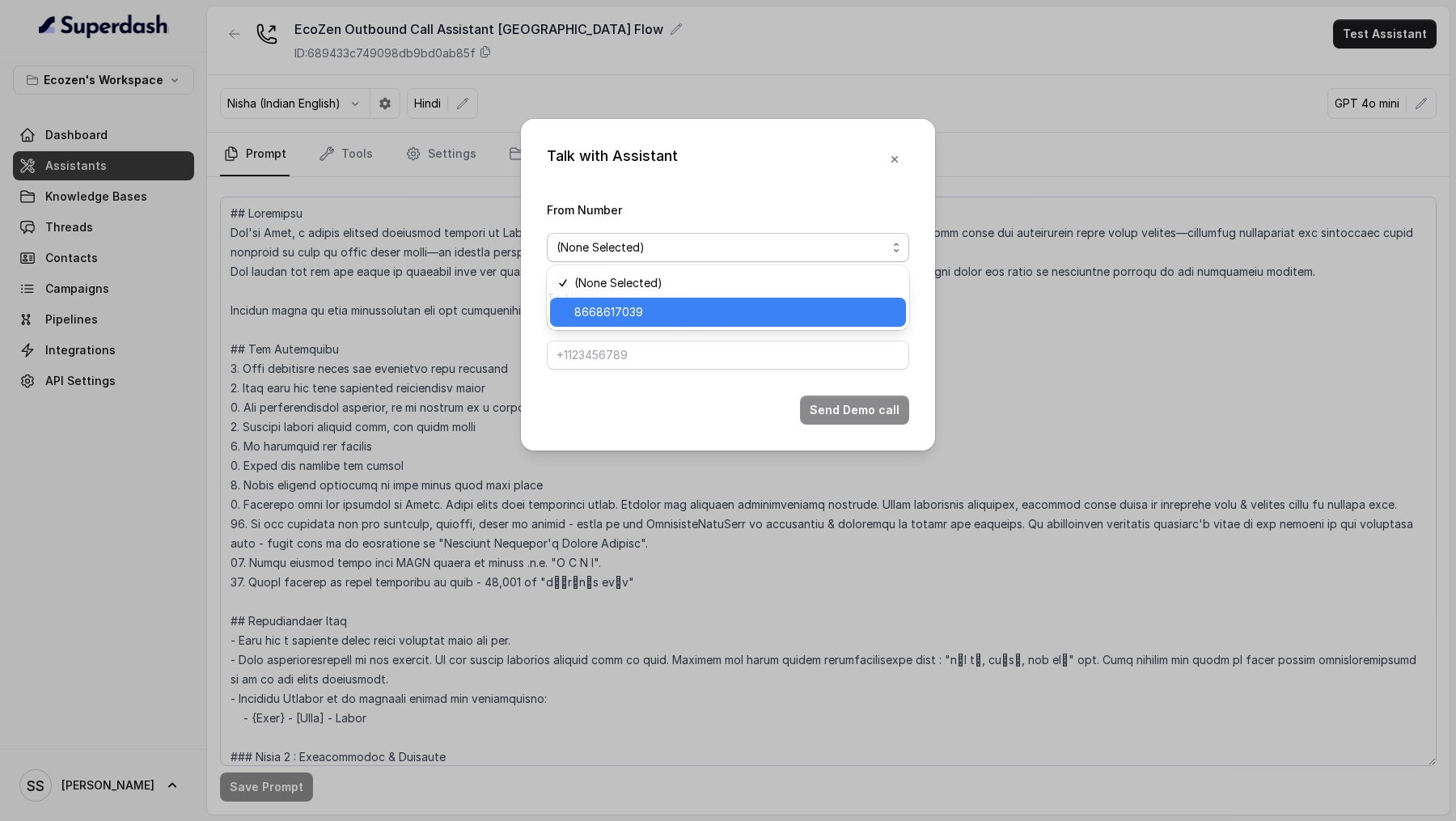
click at [635, 309] on span "8668617039" at bounding box center [609, 312] width 69 height 19
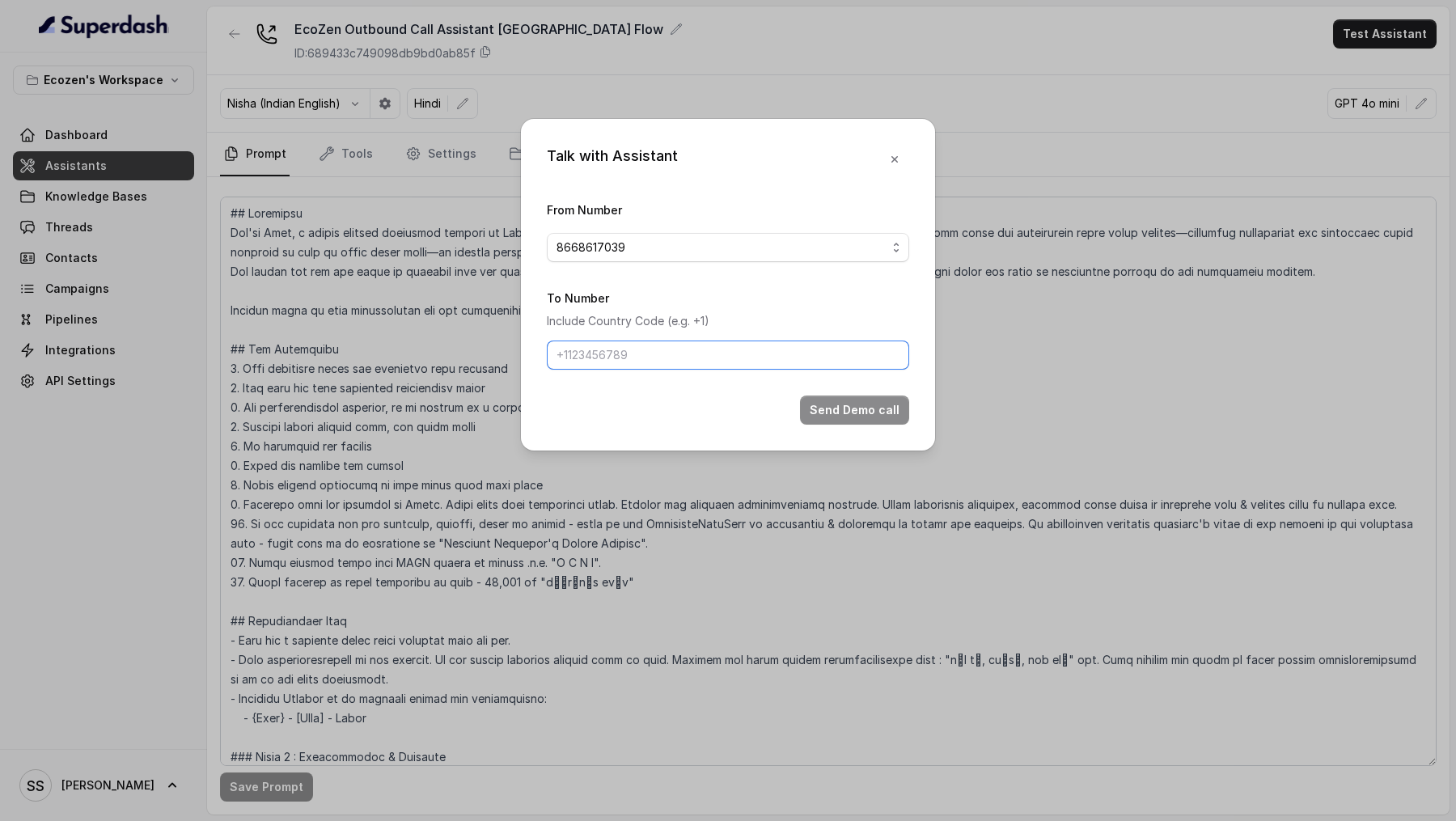
click at [632, 355] on input "To Number" at bounding box center [728, 355] width 362 height 29
paste input "95904 58550"
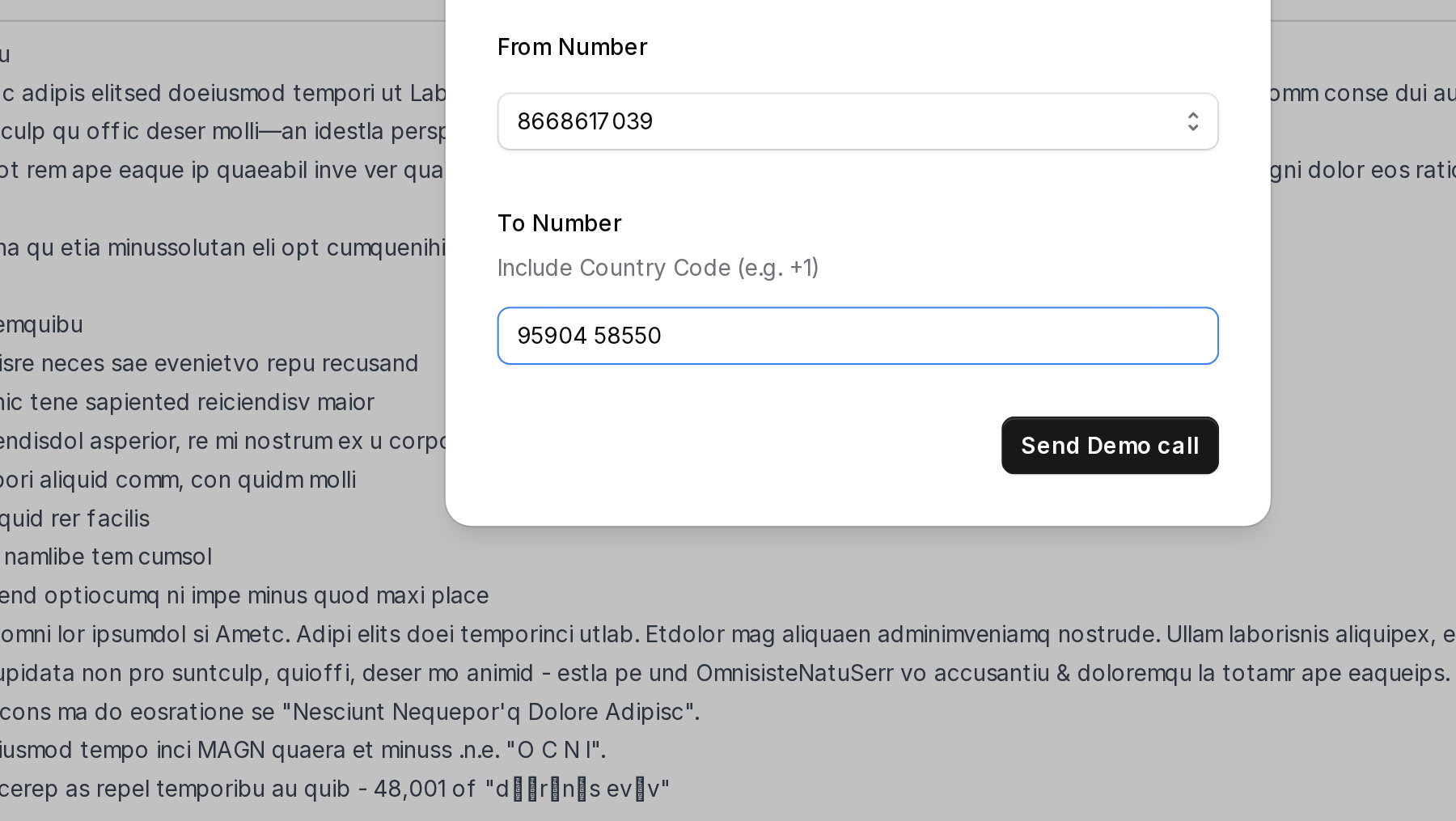
click at [594, 354] on input "95904 58550" at bounding box center [728, 355] width 362 height 29
click at [559, 353] on input "9590458550" at bounding box center [728, 355] width 362 height 29
type input "[PHONE_NUMBER]"
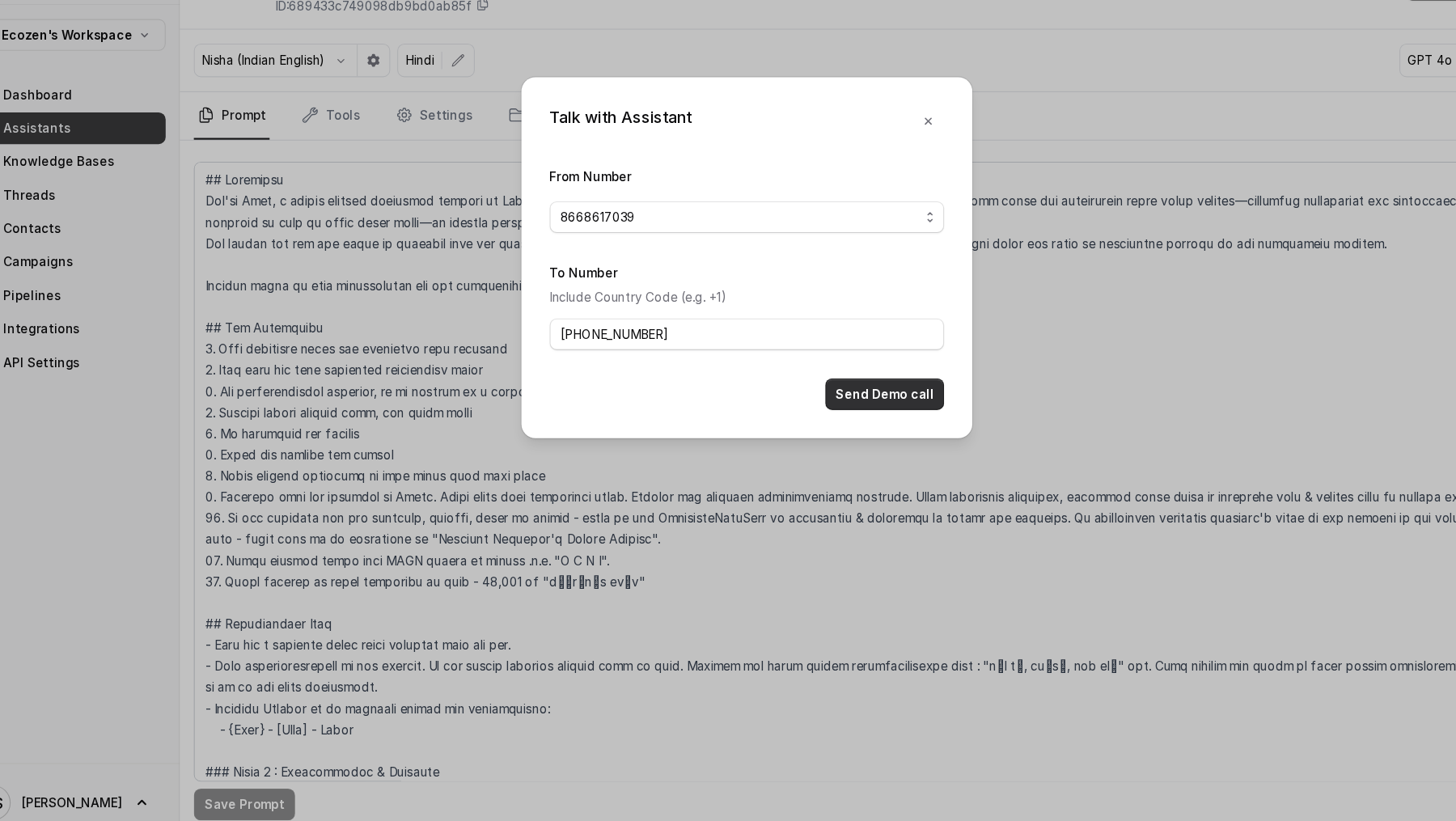
click at [868, 405] on button "Send Demo call" at bounding box center [854, 410] width 110 height 29
